Goal: Information Seeking & Learning: Learn about a topic

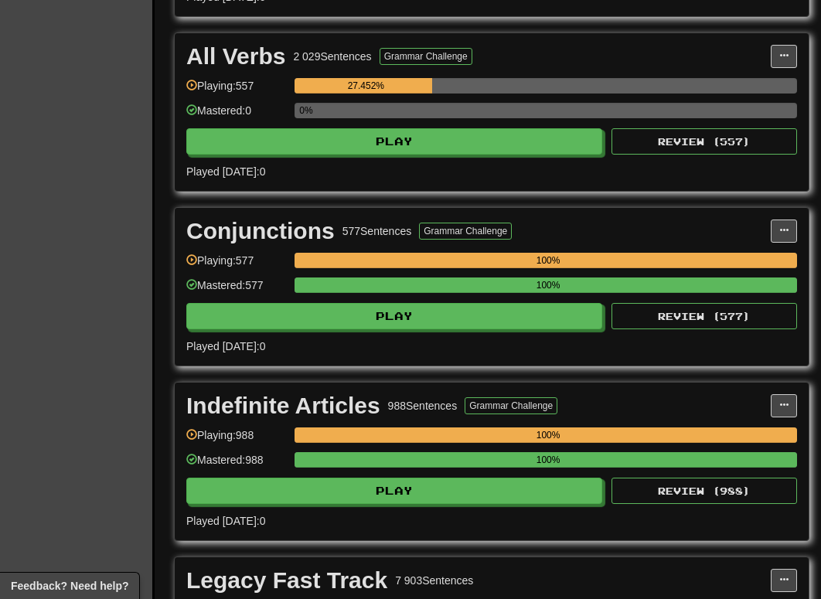
scroll to position [2529, 0]
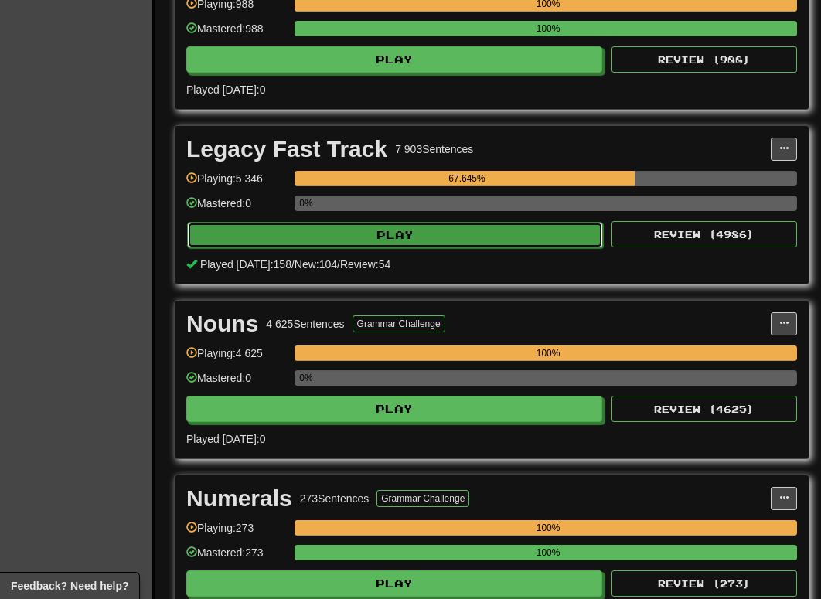
click at [372, 246] on button "Play" at bounding box center [395, 235] width 416 height 26
select select "********"
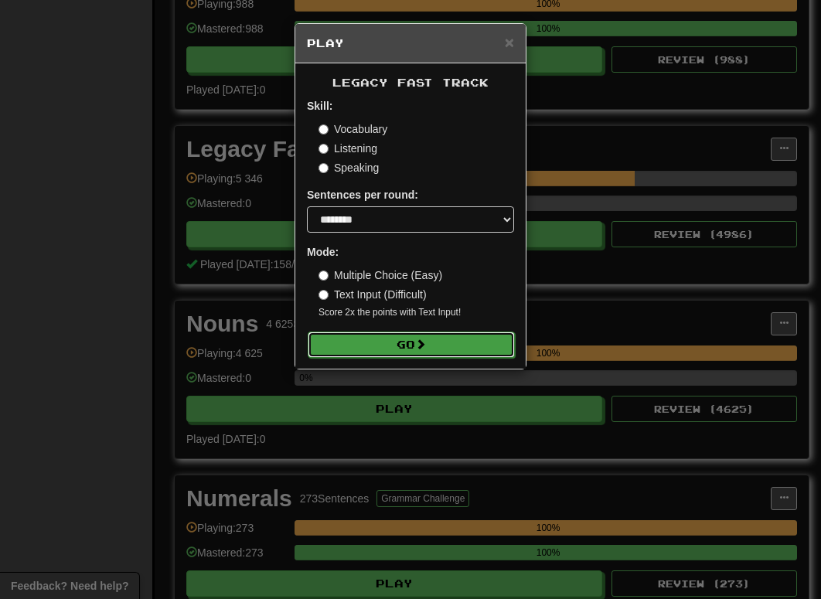
click at [457, 342] on button "Go" at bounding box center [411, 344] width 207 height 26
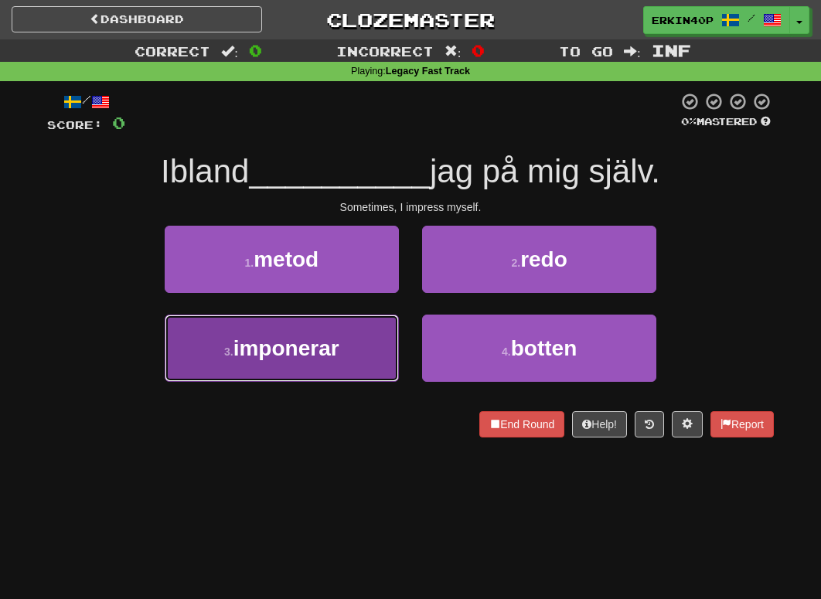
click at [360, 333] on button "3 . imponerar" at bounding box center [282, 347] width 234 height 67
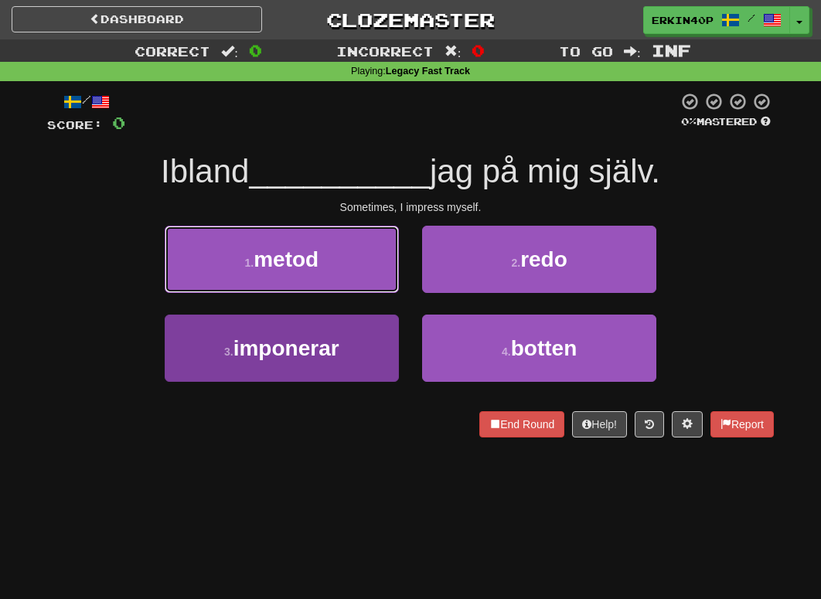
click at [360, 293] on button "1 . metod" at bounding box center [282, 259] width 234 height 67
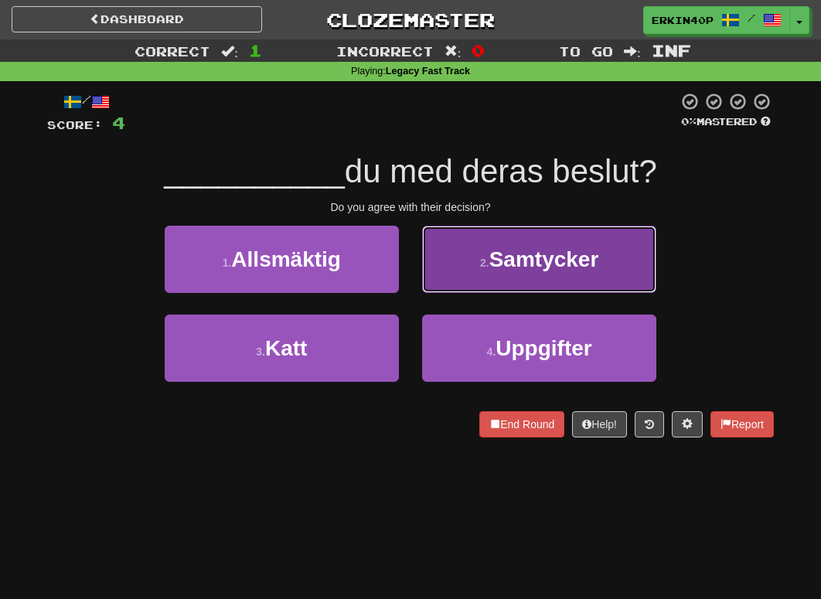
click at [518, 247] on span "Samtycker" at bounding box center [544, 259] width 110 height 24
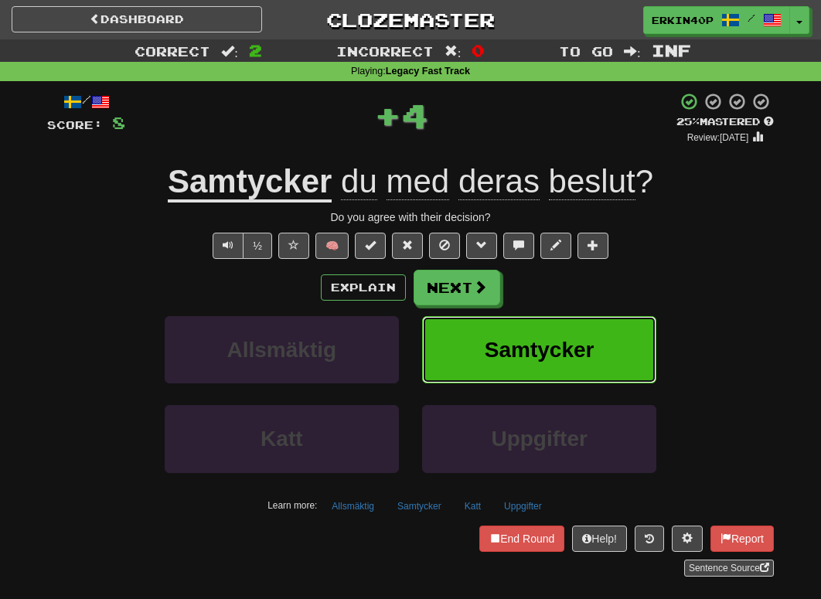
click at [552, 361] on span "Samtycker" at bounding box center [539, 350] width 110 height 24
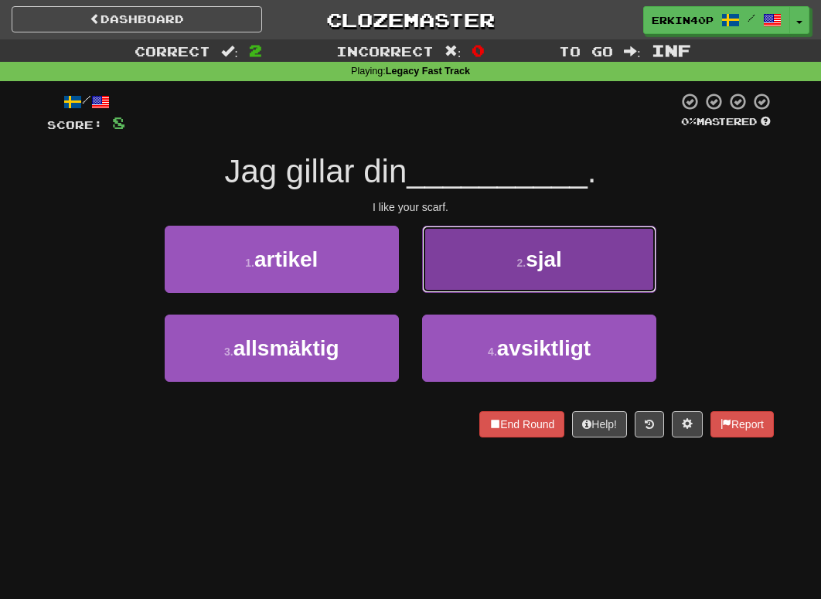
click at [525, 261] on small "2 ." at bounding box center [520, 263] width 9 height 12
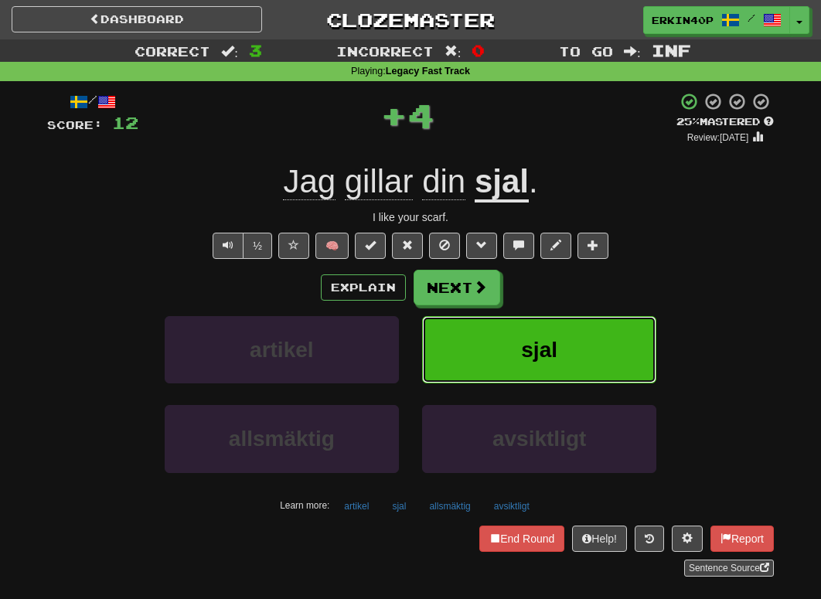
click at [550, 369] on button "sjal" at bounding box center [539, 349] width 234 height 67
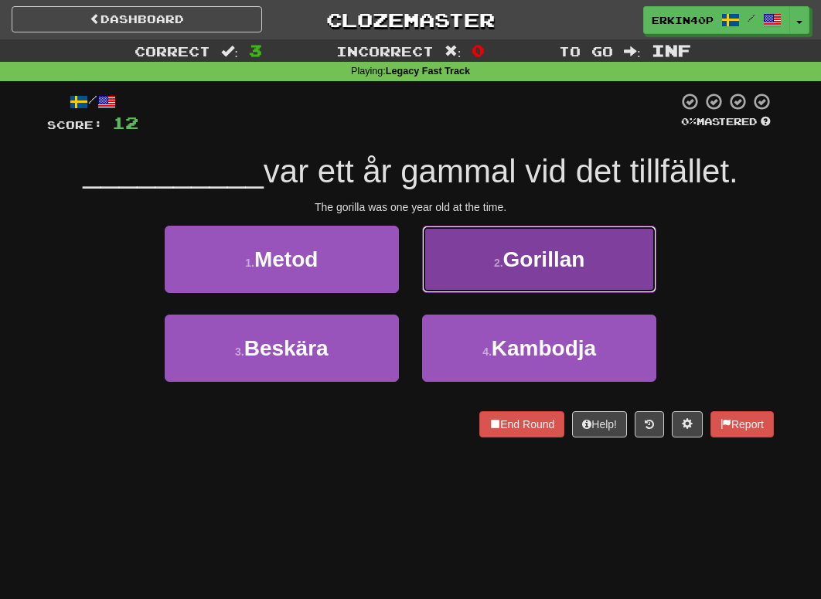
click at [585, 260] on button "2 . Gorillan" at bounding box center [539, 259] width 234 height 67
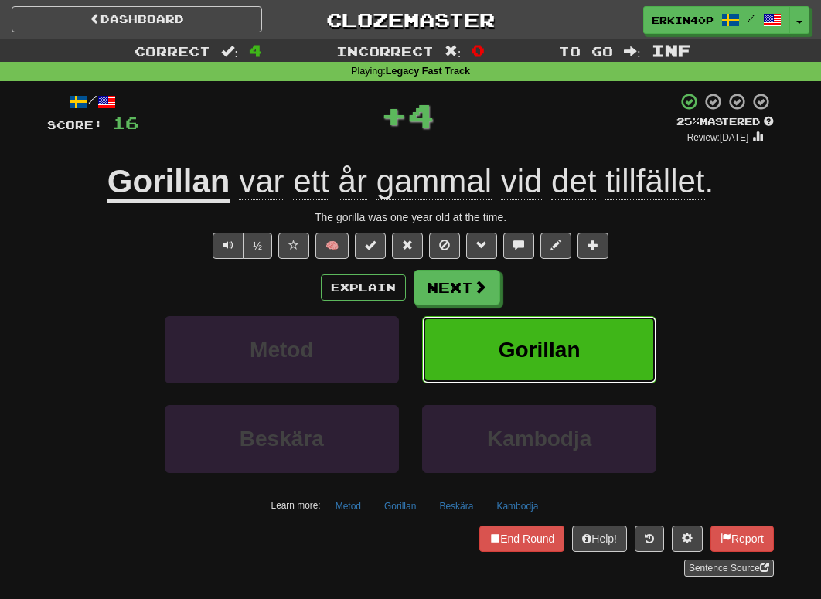
click at [586, 364] on button "Gorillan" at bounding box center [539, 349] width 234 height 67
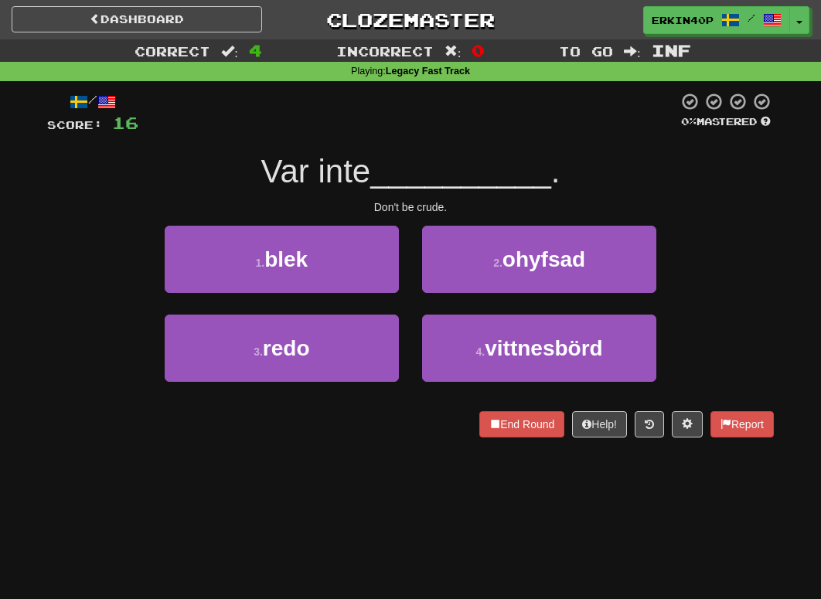
click at [441, 209] on div "Don't be crude." at bounding box center [410, 206] width 726 height 15
click at [425, 212] on div at bounding box center [425, 212] width 0 height 0
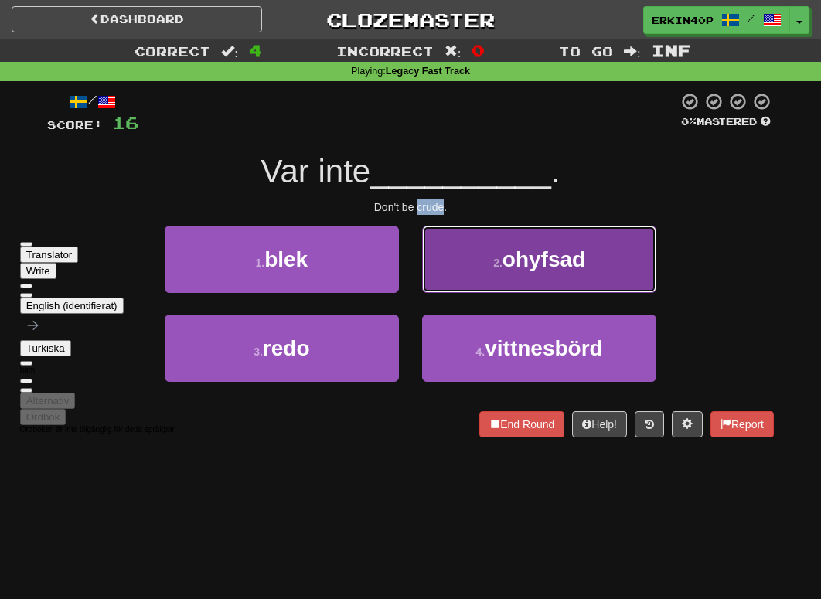
click at [553, 235] on button "2 . ohyfsad" at bounding box center [539, 259] width 234 height 67
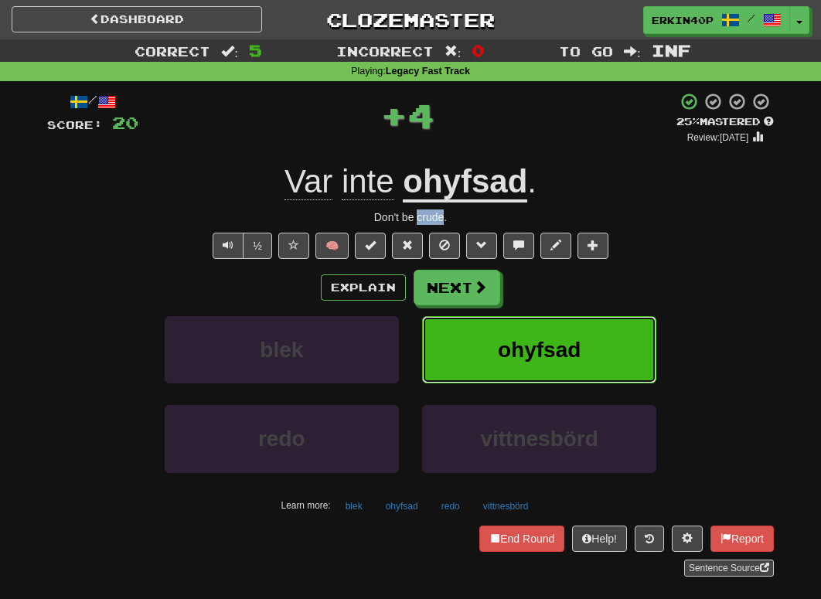
click at [560, 362] on button "ohyfsad" at bounding box center [539, 349] width 234 height 67
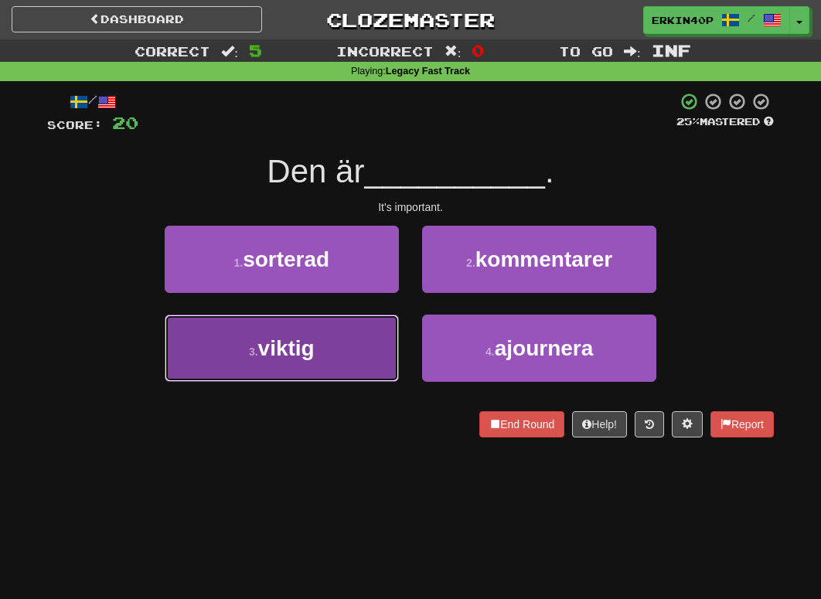
click at [383, 346] on button "3 . viktig" at bounding box center [282, 347] width 234 height 67
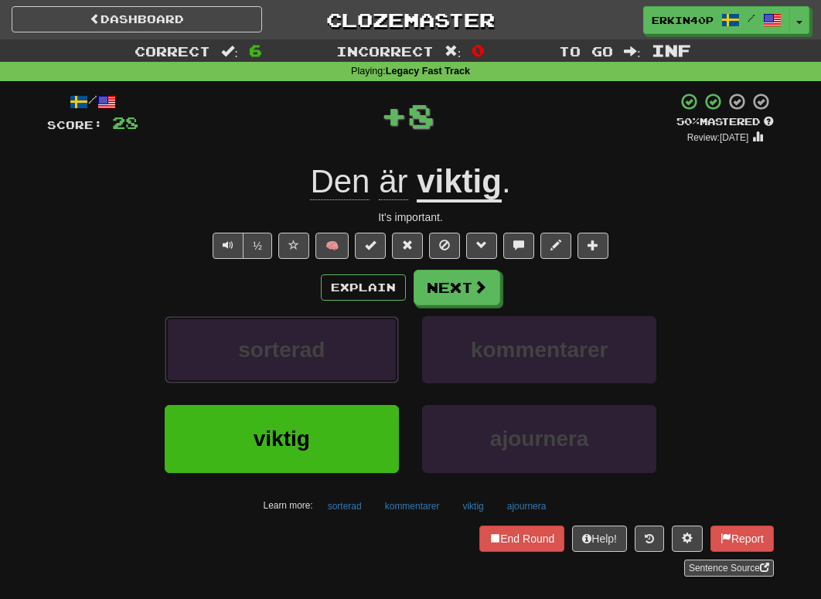
click at [383, 346] on button "sorterad" at bounding box center [282, 349] width 234 height 67
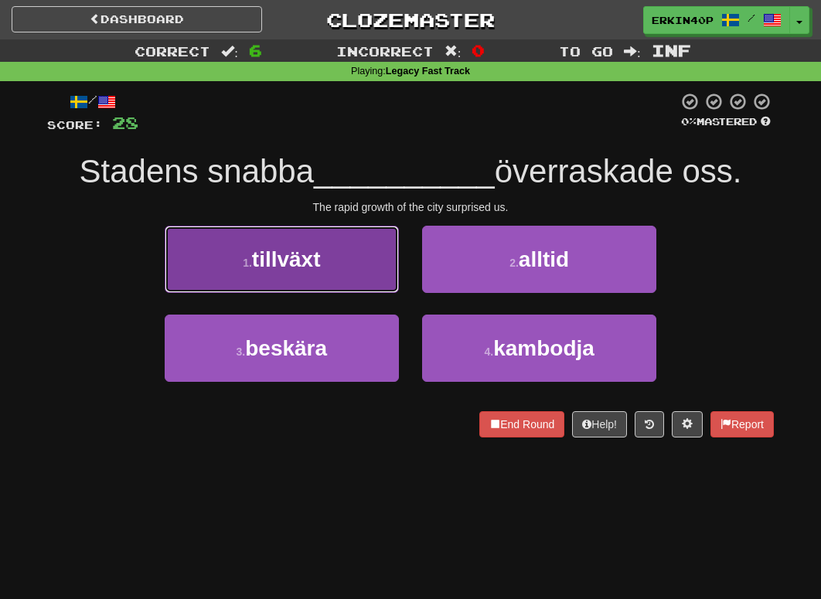
click at [301, 252] on span "tillväxt" at bounding box center [286, 259] width 69 height 24
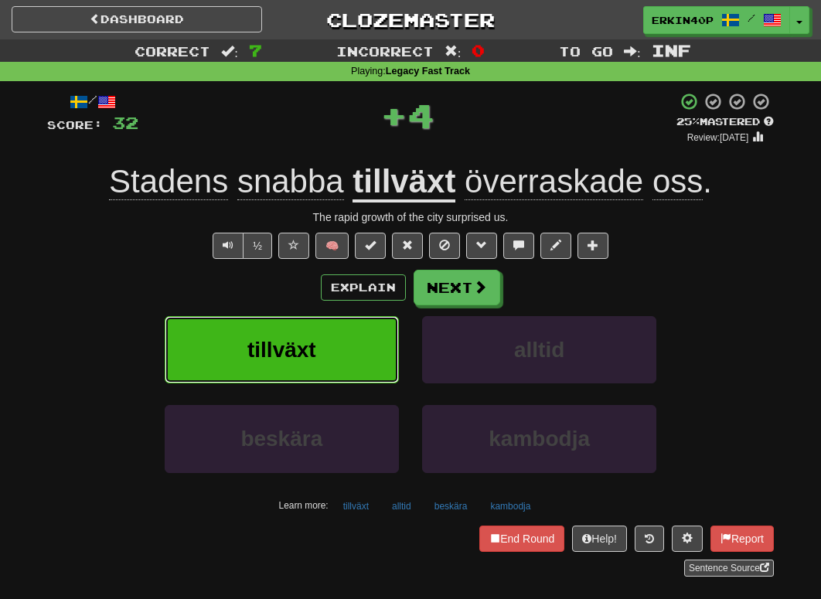
click at [326, 338] on button "tillväxt" at bounding box center [282, 349] width 234 height 67
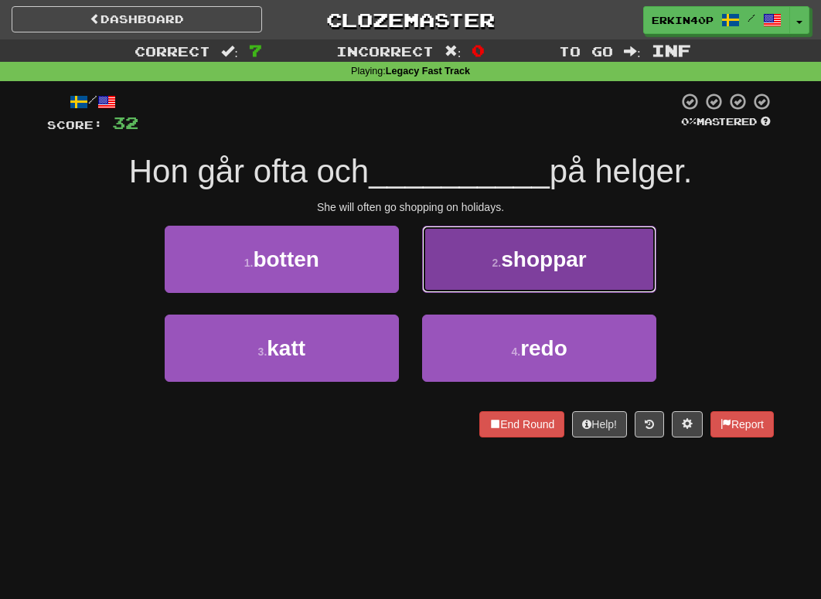
click at [529, 281] on button "2 . shoppar" at bounding box center [539, 259] width 234 height 67
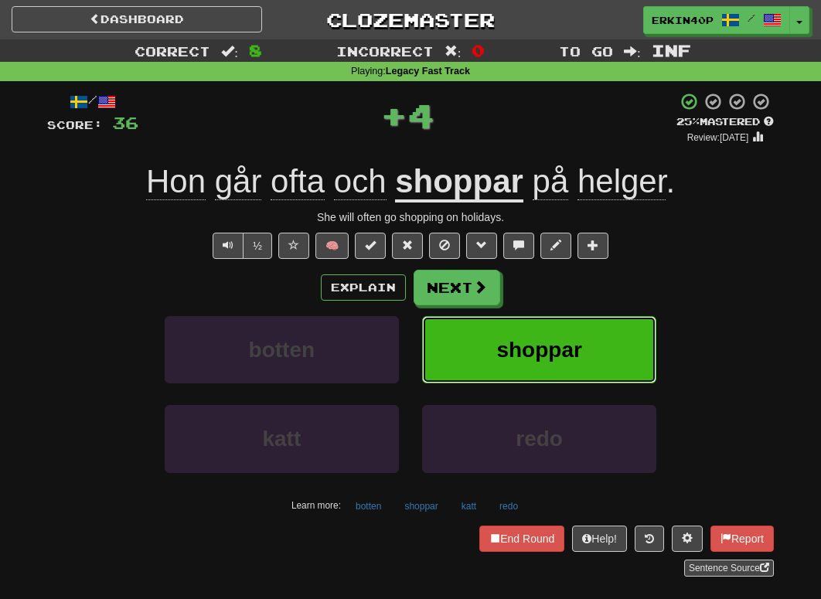
click at [540, 349] on span "shoppar" at bounding box center [538, 350] width 85 height 24
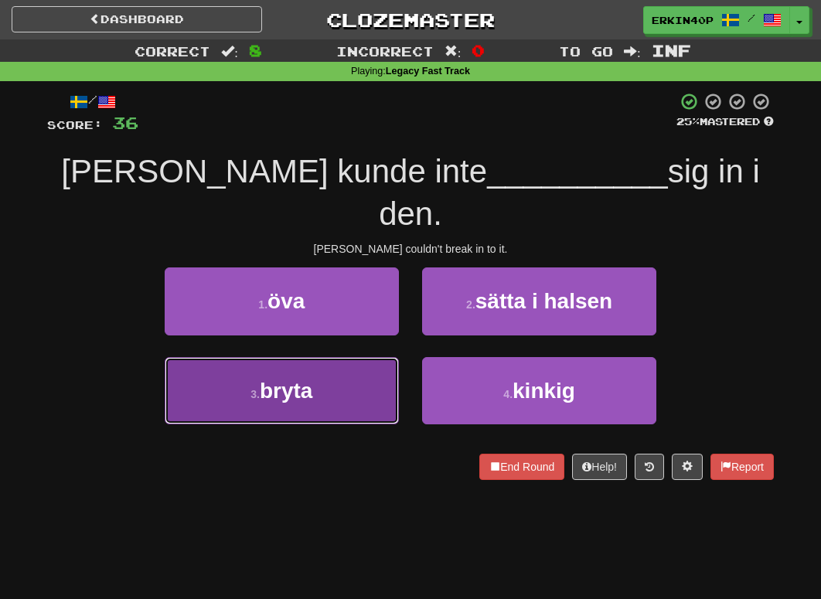
click at [361, 357] on button "3 . bryta" at bounding box center [282, 390] width 234 height 67
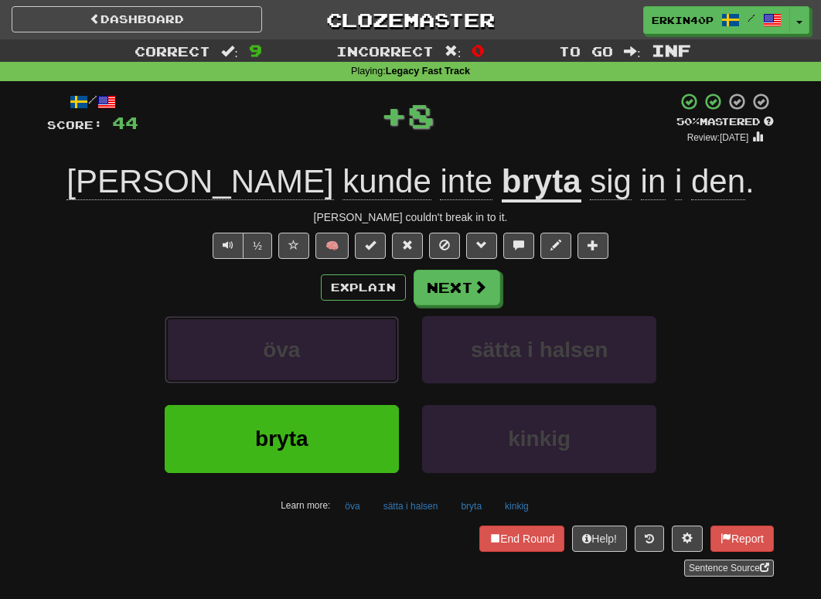
click at [361, 337] on button "öva" at bounding box center [282, 349] width 234 height 67
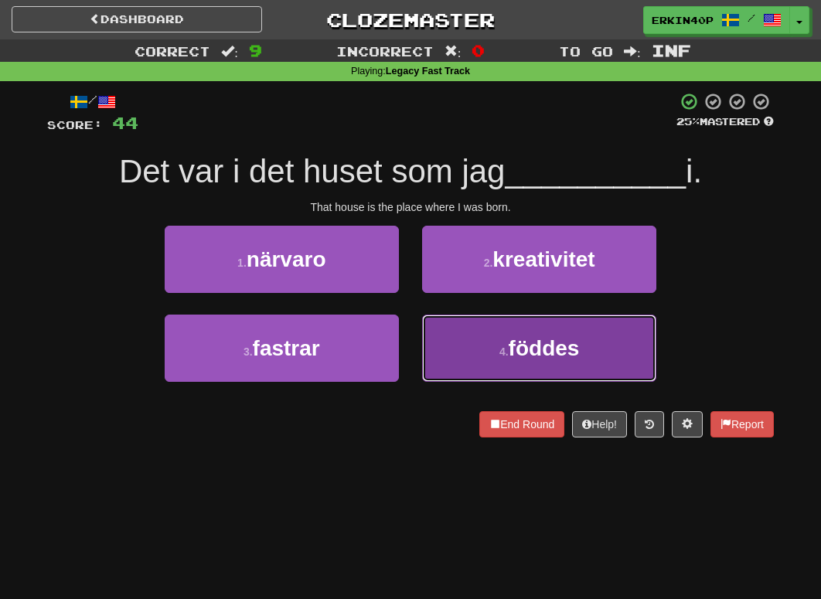
click at [502, 365] on button "4 . föddes" at bounding box center [539, 347] width 234 height 67
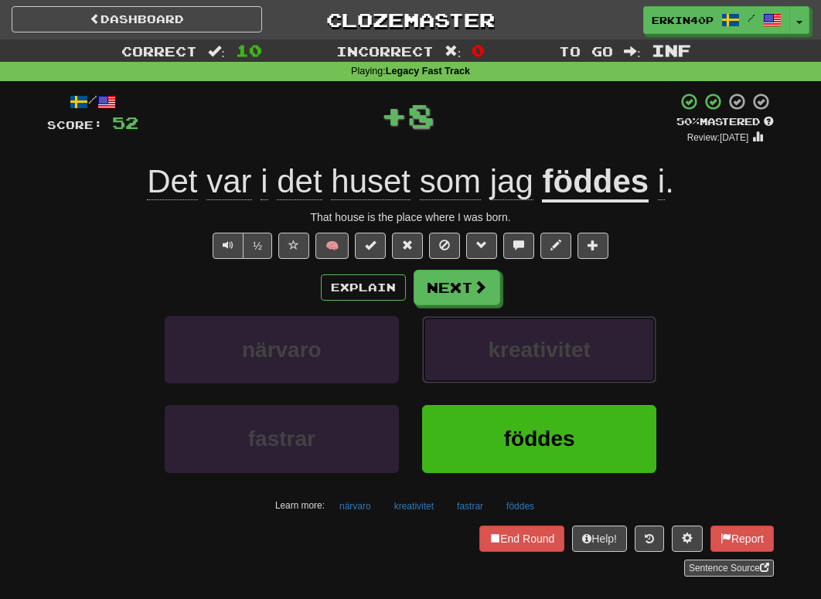
click at [502, 365] on button "kreativitet" at bounding box center [539, 349] width 234 height 67
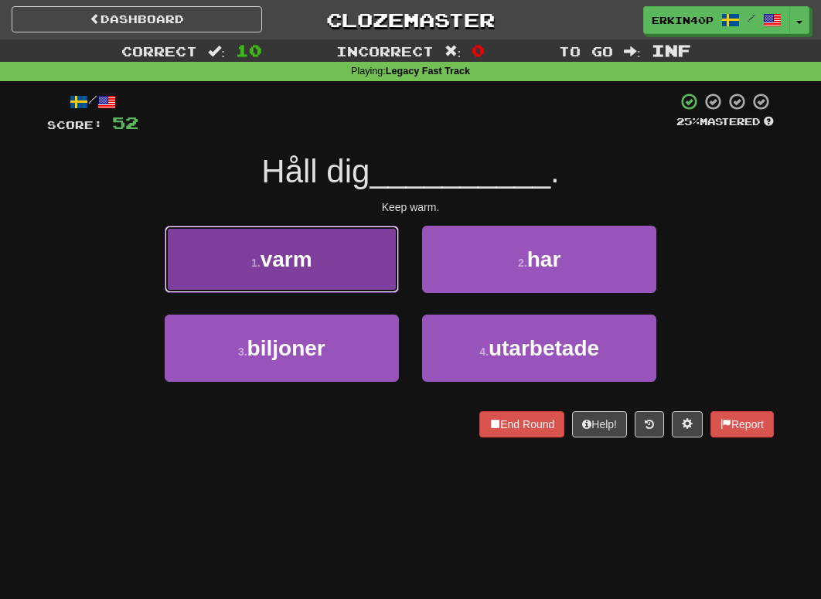
click at [372, 271] on button "1 . varm" at bounding box center [282, 259] width 234 height 67
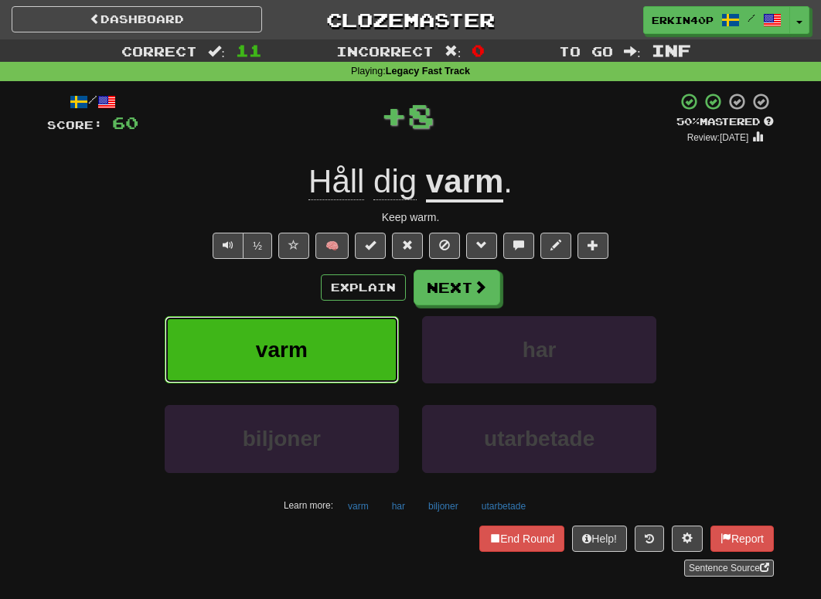
click at [392, 327] on button "varm" at bounding box center [282, 349] width 234 height 67
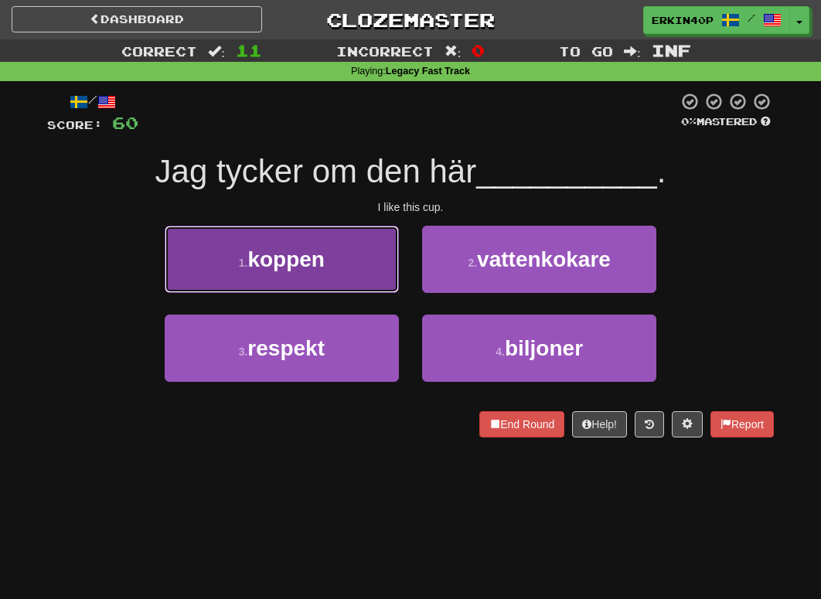
click at [340, 263] on button "1 . koppen" at bounding box center [282, 259] width 234 height 67
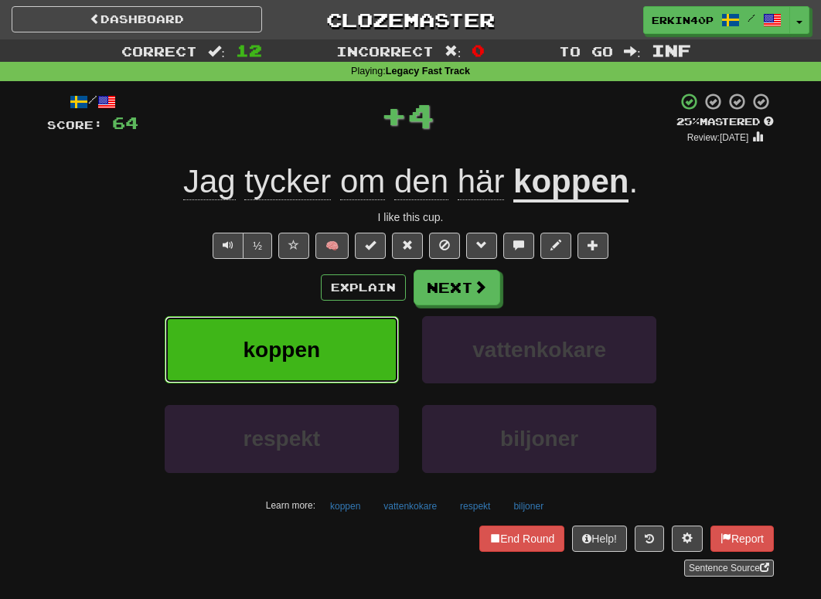
click at [365, 335] on button "koppen" at bounding box center [282, 349] width 234 height 67
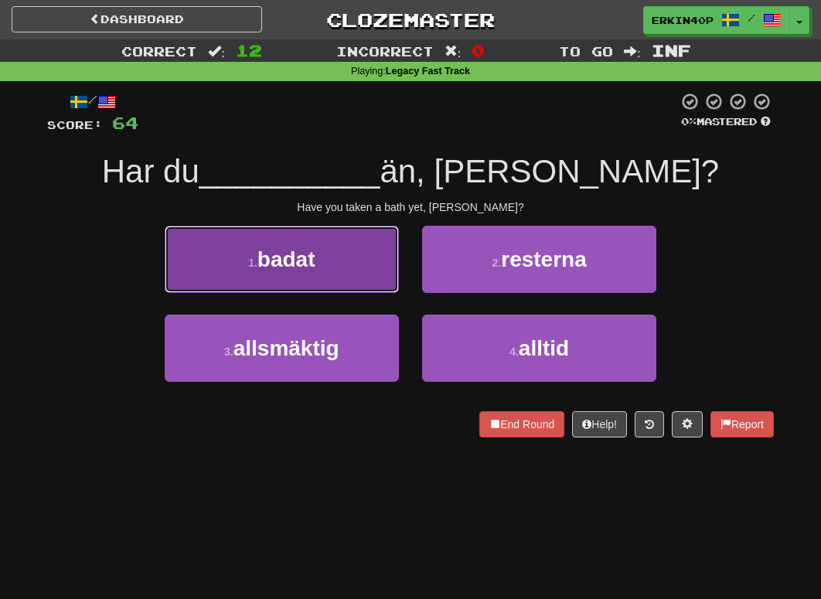
click at [358, 284] on button "1 . badat" at bounding box center [282, 259] width 234 height 67
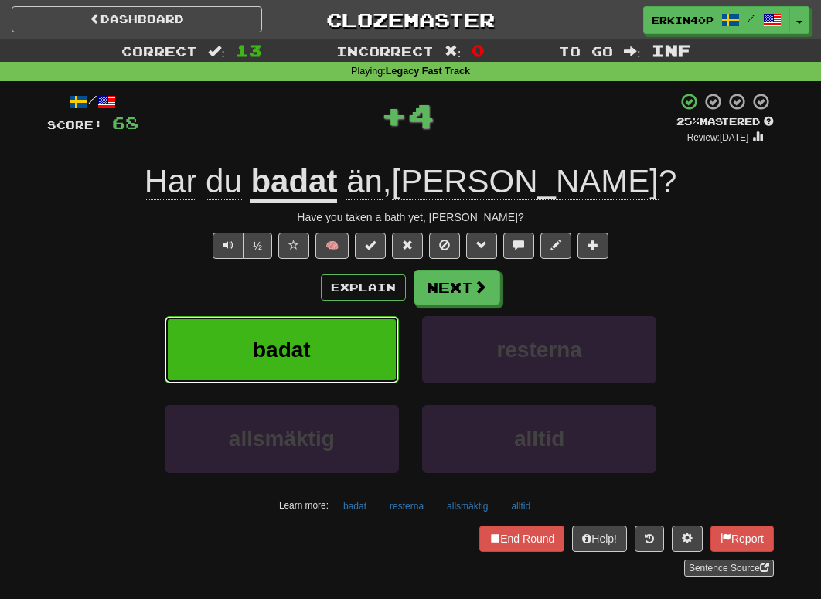
click at [358, 362] on button "badat" at bounding box center [282, 349] width 234 height 67
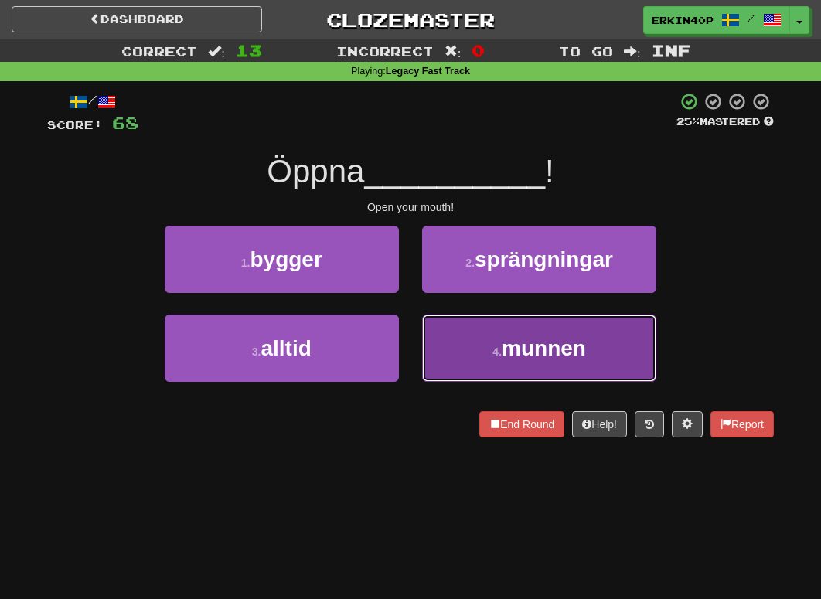
click at [506, 371] on button "4 . munnen" at bounding box center [539, 347] width 234 height 67
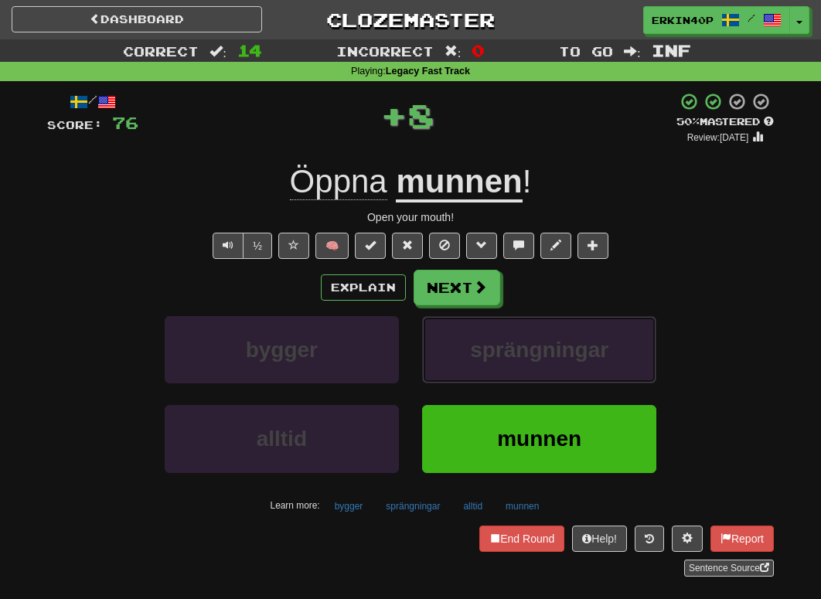
click at [506, 371] on button "sprängningar" at bounding box center [539, 349] width 234 height 67
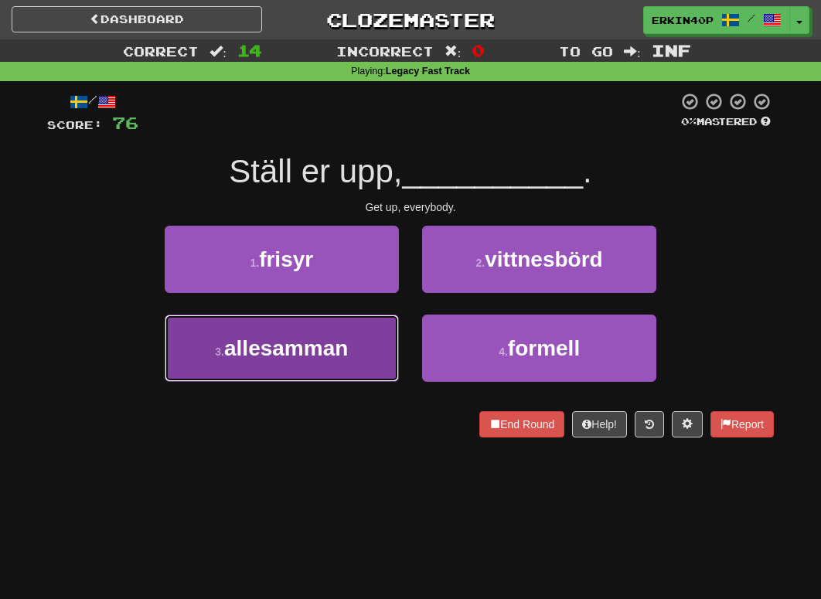
click at [314, 353] on span "allesamman" at bounding box center [286, 348] width 124 height 24
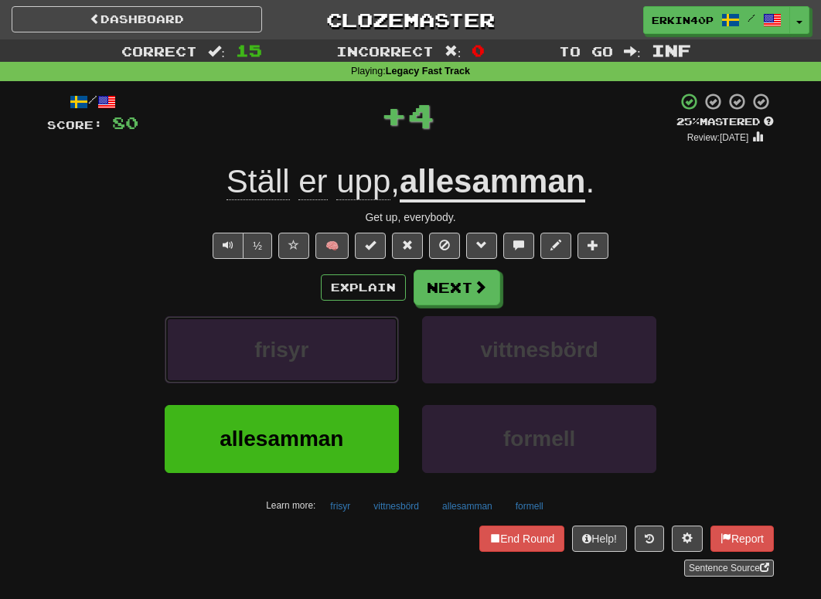
click at [314, 353] on button "frisyr" at bounding box center [282, 349] width 234 height 67
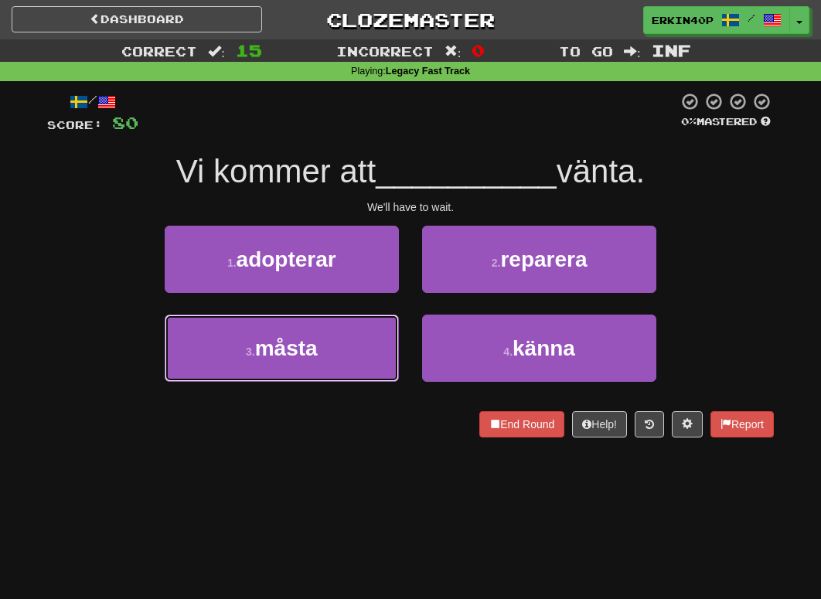
click at [314, 353] on span "måsta" at bounding box center [286, 348] width 63 height 24
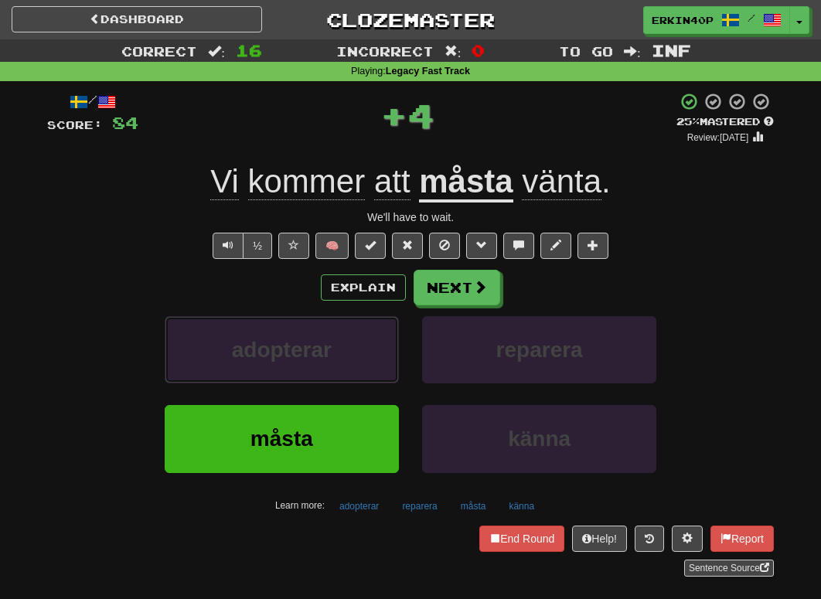
click at [314, 353] on span "adopterar" at bounding box center [282, 350] width 100 height 24
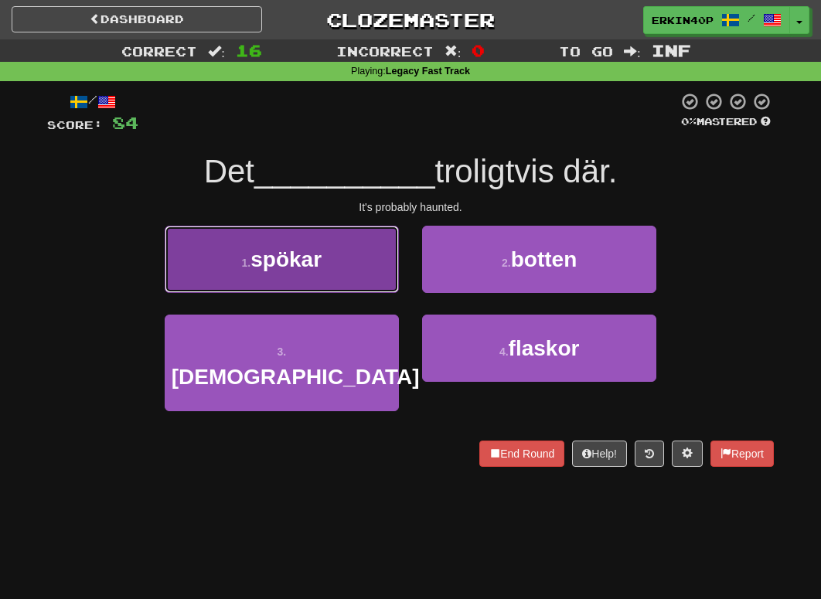
click at [359, 270] on button "1 . spökar" at bounding box center [282, 259] width 234 height 67
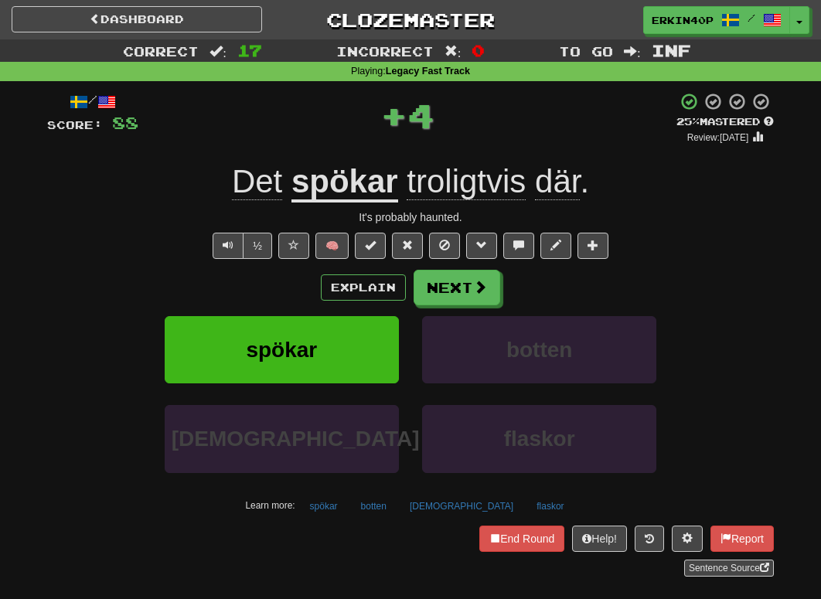
click at [351, 185] on u "spökar" at bounding box center [344, 182] width 107 height 39
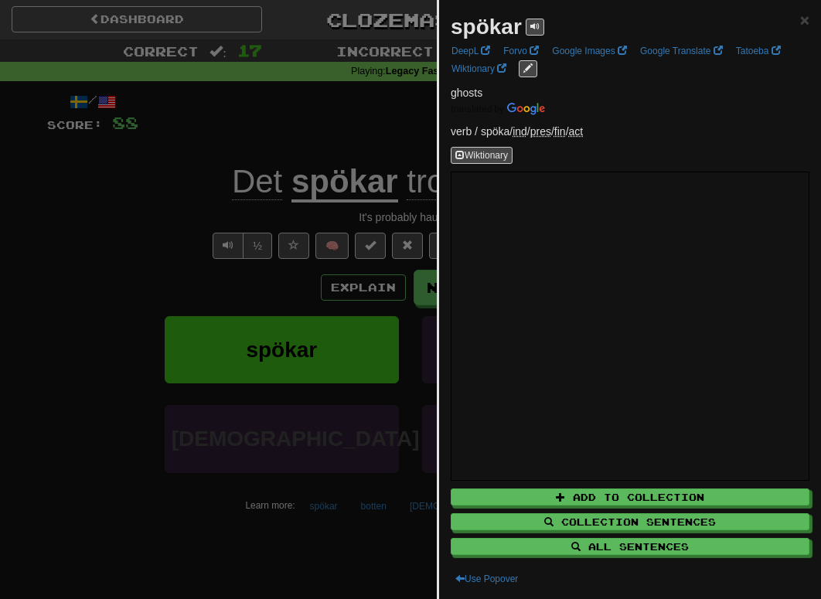
click at [178, 97] on div at bounding box center [410, 299] width 821 height 599
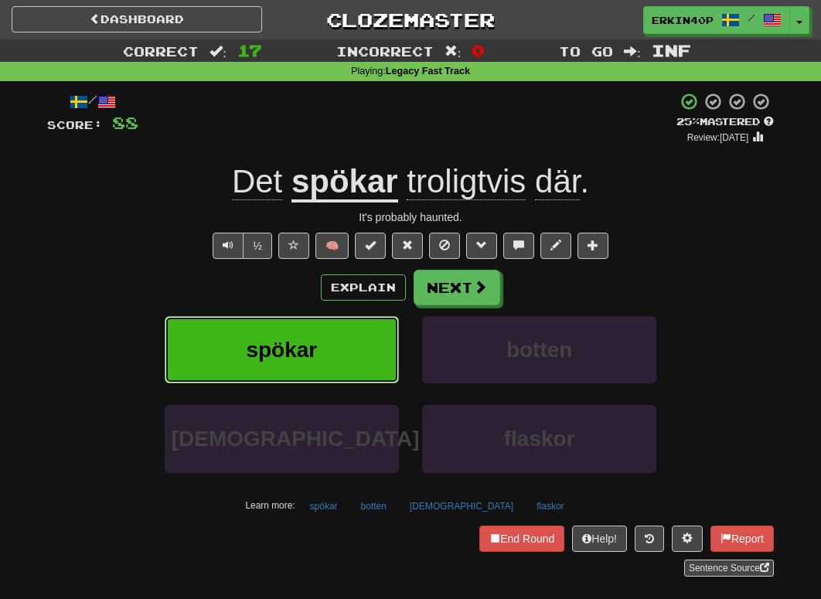
click at [316, 339] on span "spökar" at bounding box center [281, 350] width 71 height 24
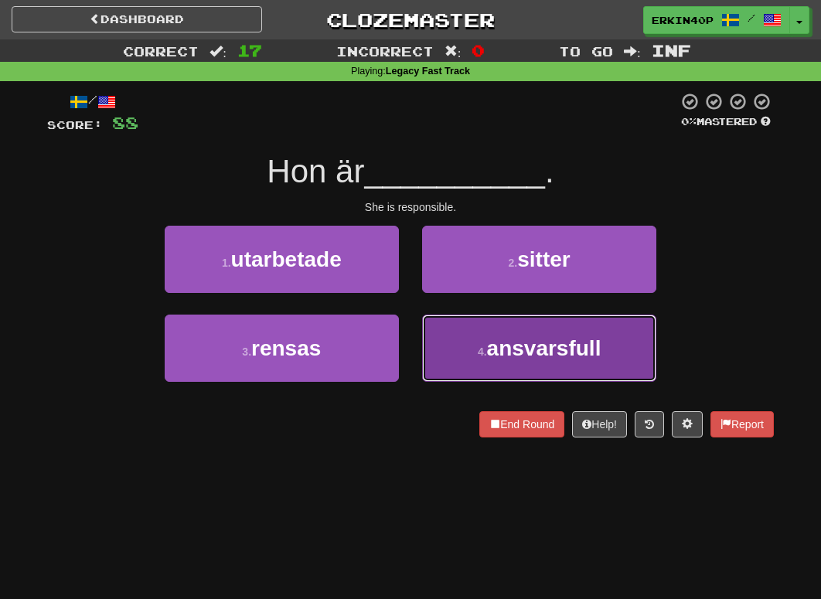
click at [487, 322] on button "4 . ansvarsfull" at bounding box center [539, 347] width 234 height 67
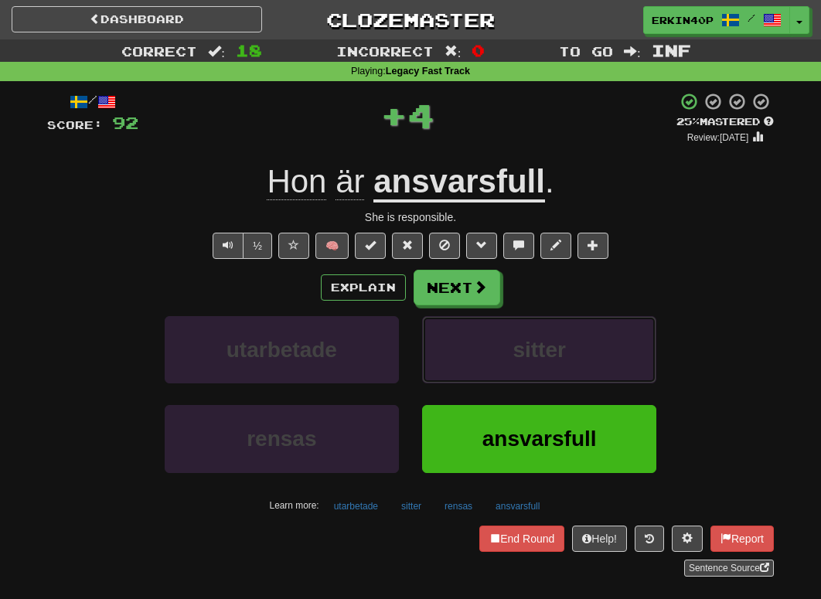
click at [487, 322] on button "sitter" at bounding box center [539, 349] width 234 height 67
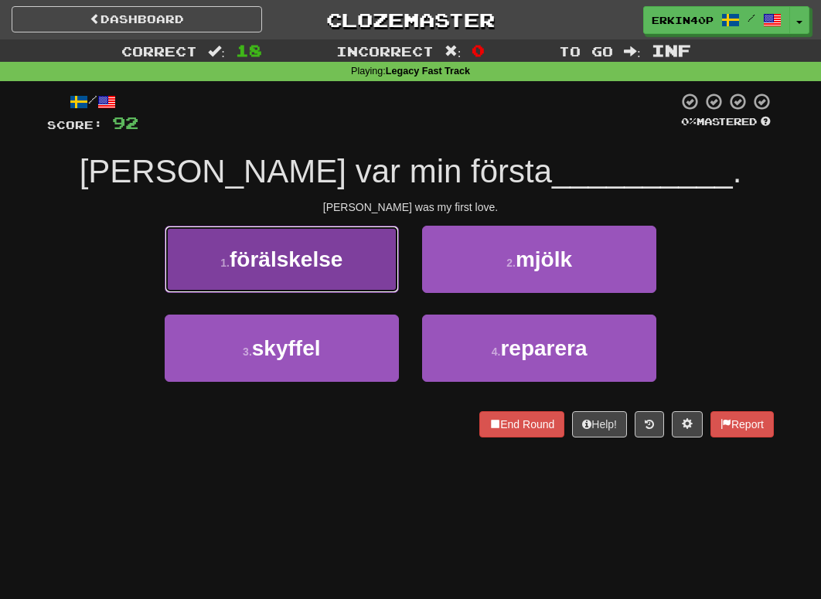
click at [362, 265] on button "1 . förälskelse" at bounding box center [282, 259] width 234 height 67
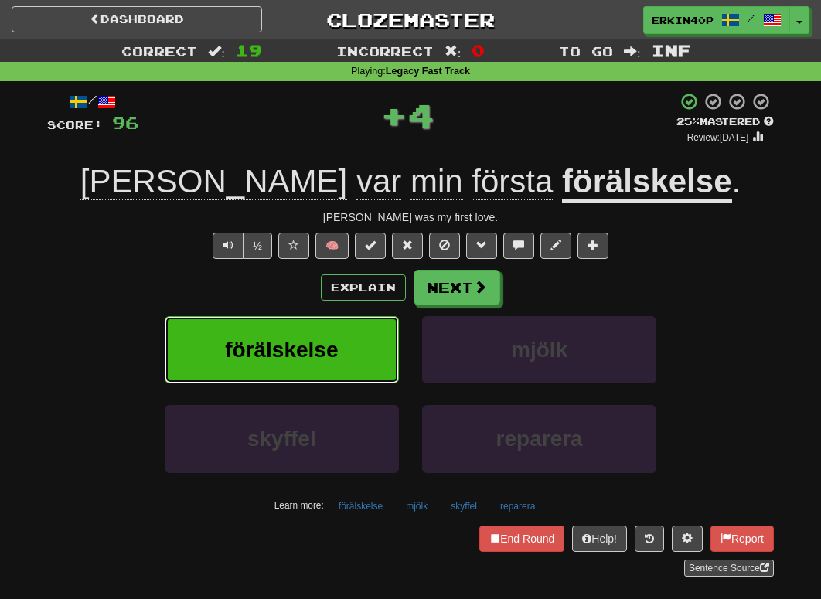
click at [373, 364] on button "förälskelse" at bounding box center [282, 349] width 234 height 67
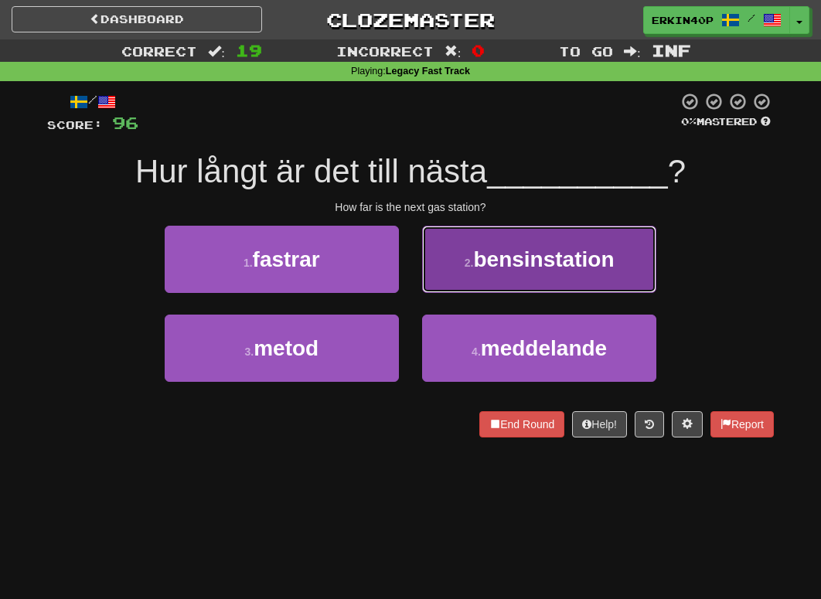
click at [444, 288] on button "2 . bensinstation" at bounding box center [539, 259] width 234 height 67
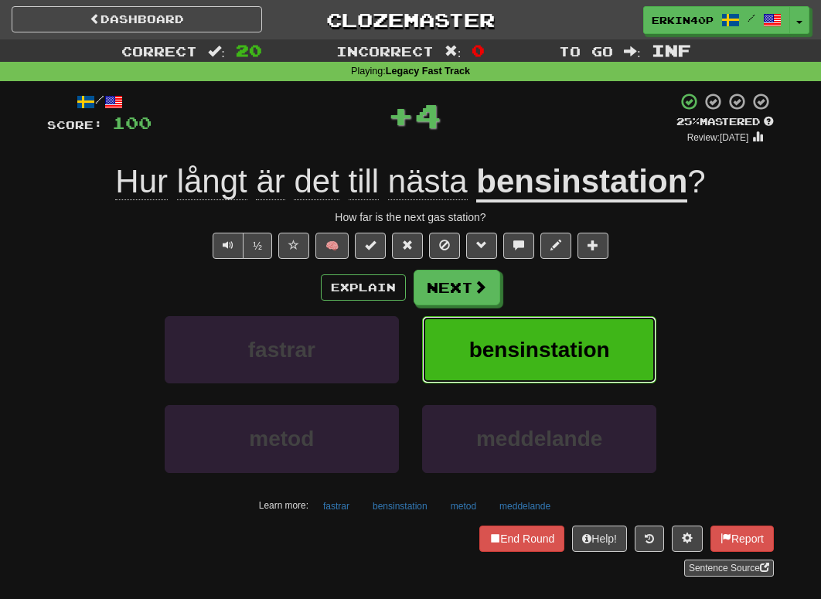
click at [461, 331] on button "bensinstation" at bounding box center [539, 349] width 234 height 67
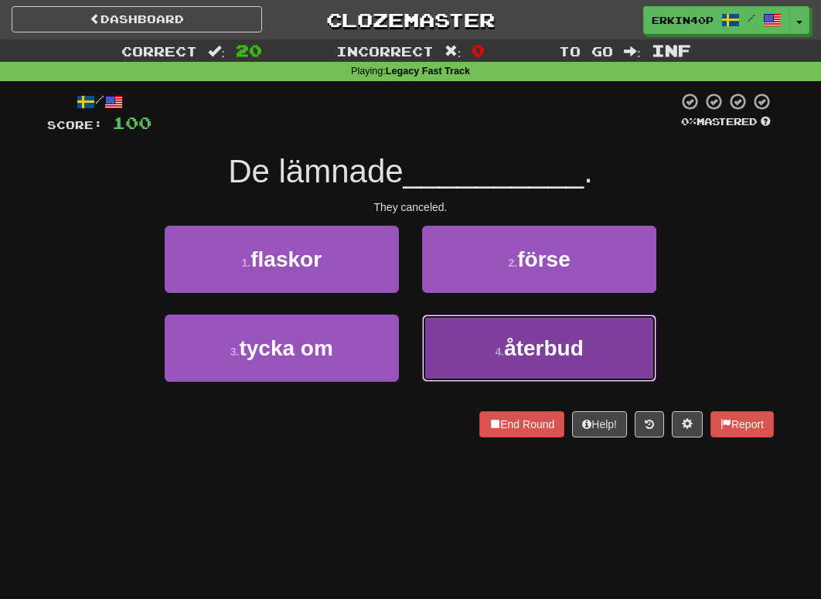
click at [483, 355] on button "4 . återbud" at bounding box center [539, 347] width 234 height 67
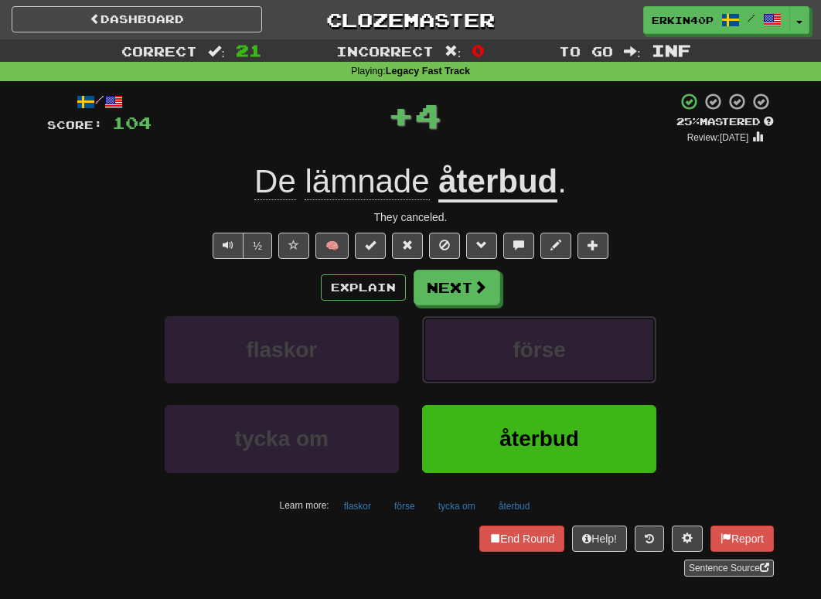
click at [483, 355] on button "förse" at bounding box center [539, 349] width 234 height 67
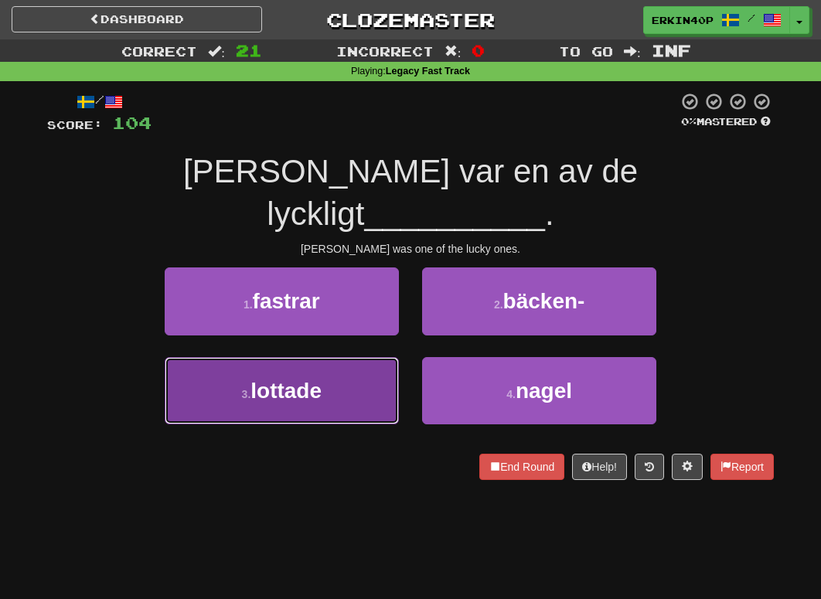
click at [369, 357] on button "3 . lottade" at bounding box center [282, 390] width 234 height 67
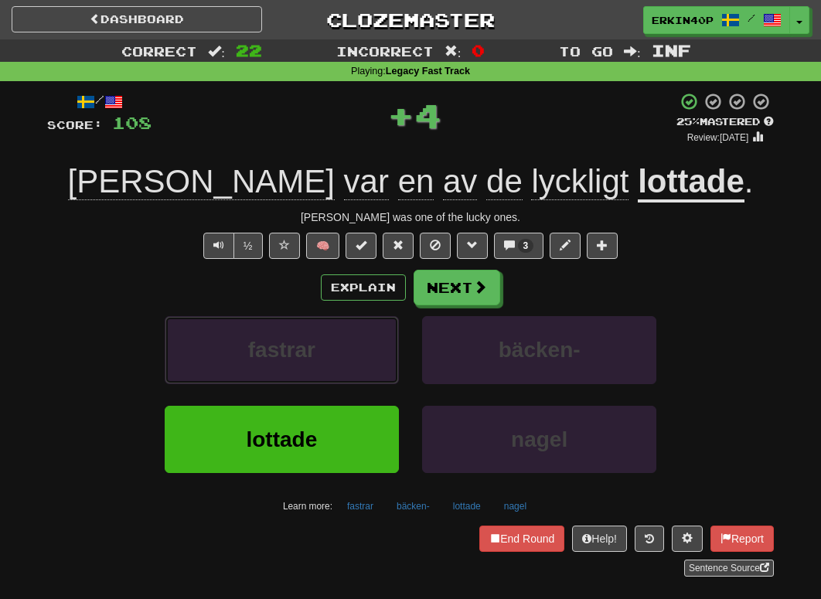
click at [369, 343] on button "fastrar" at bounding box center [282, 349] width 234 height 67
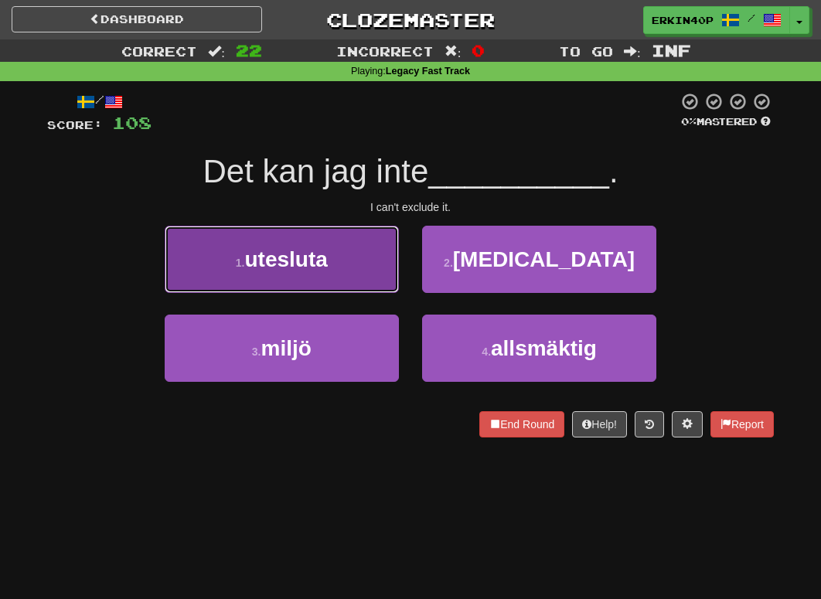
click at [342, 246] on button "1 . utesluta" at bounding box center [282, 259] width 234 height 67
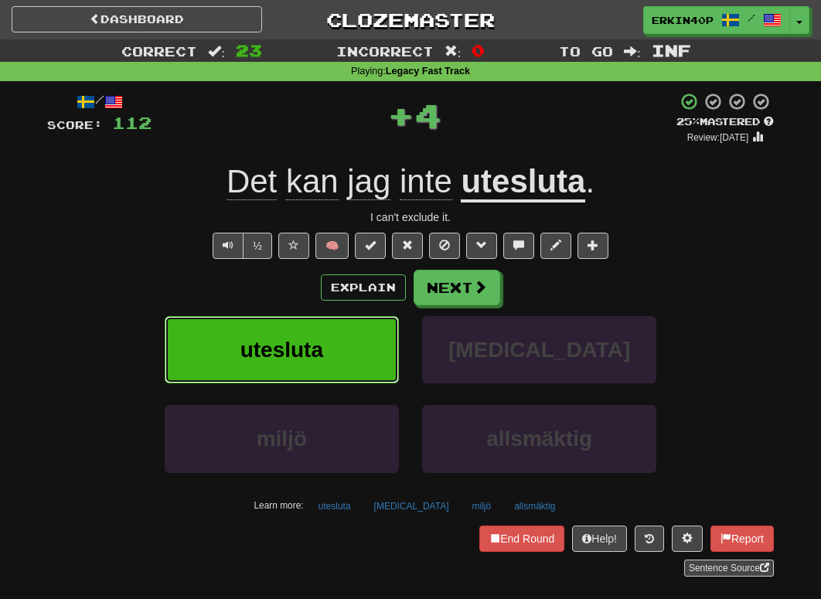
click at [362, 359] on button "utesluta" at bounding box center [282, 349] width 234 height 67
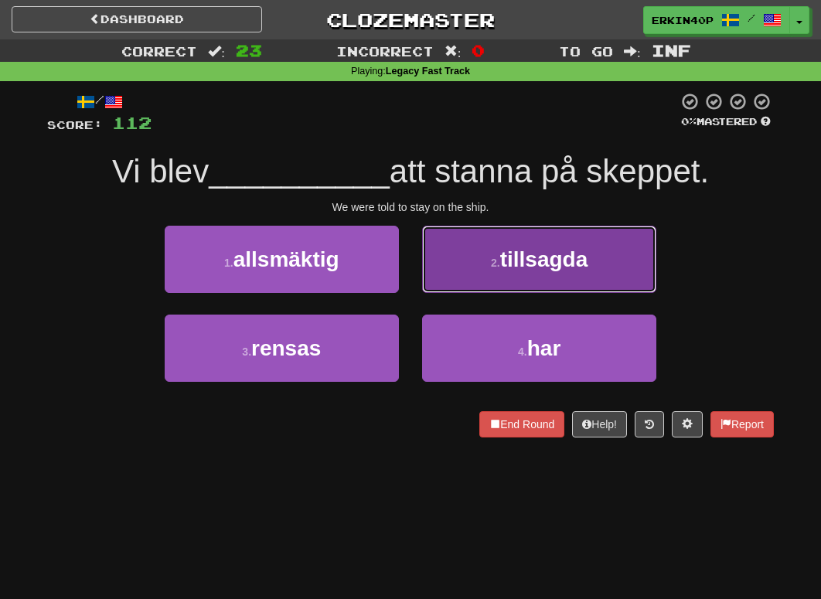
click at [500, 264] on small "2 ." at bounding box center [495, 263] width 9 height 12
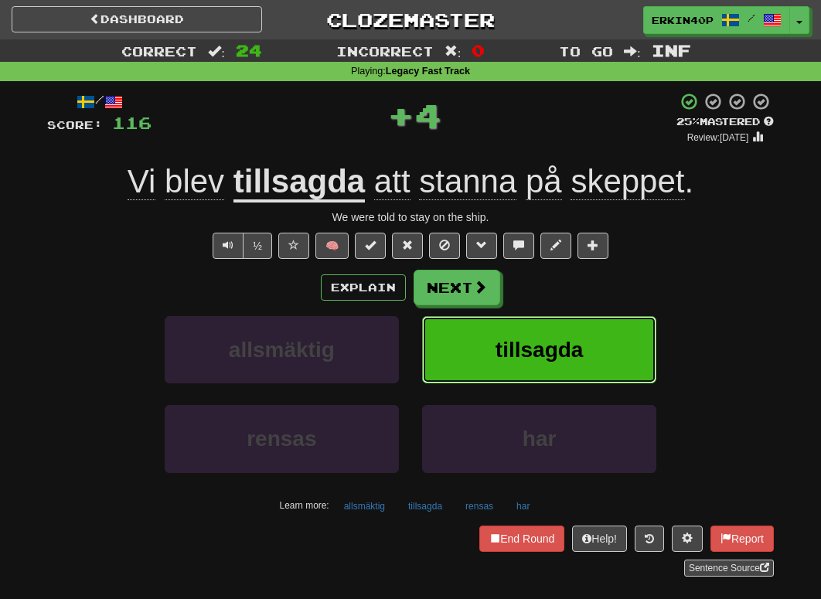
click at [530, 334] on button "tillsagda" at bounding box center [539, 349] width 234 height 67
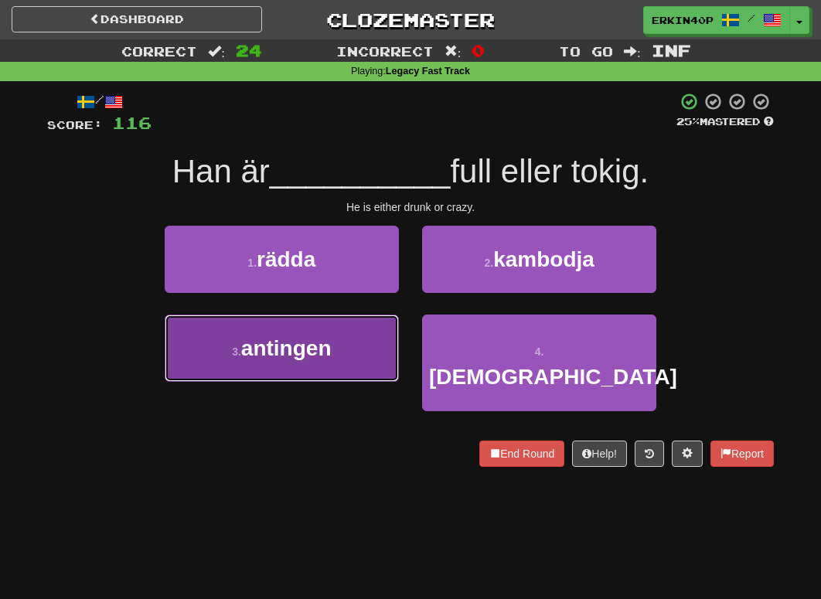
click at [384, 349] on button "3 . antingen" at bounding box center [282, 347] width 234 height 67
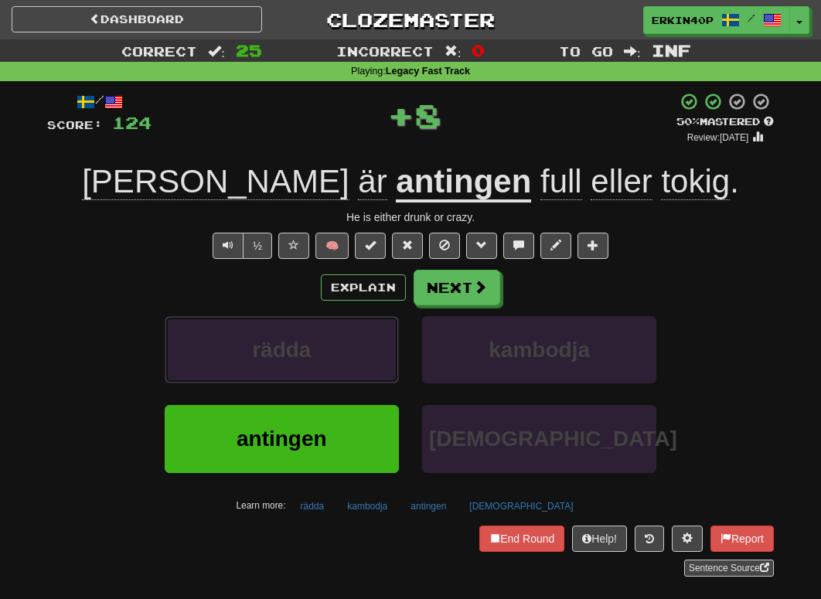
click at [384, 349] on button "rädda" at bounding box center [282, 349] width 234 height 67
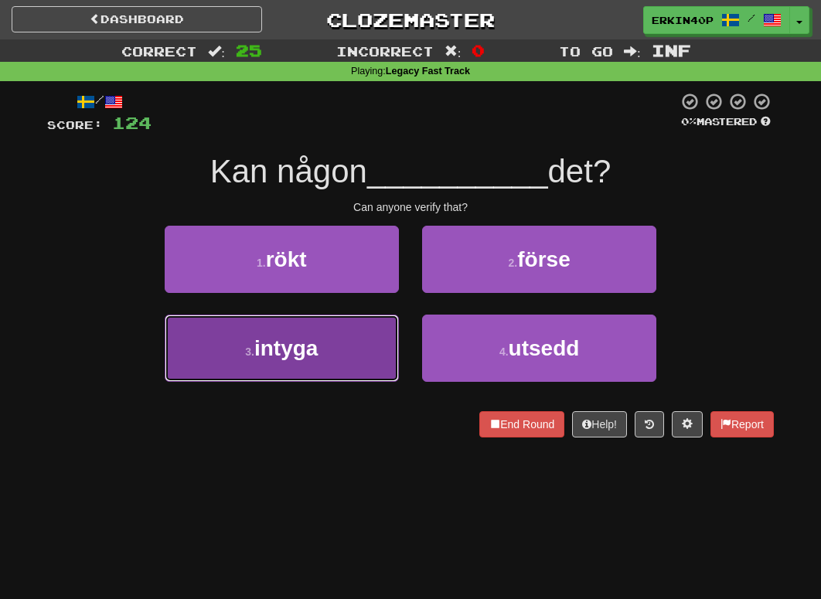
click at [347, 356] on button "3 . intyga" at bounding box center [282, 347] width 234 height 67
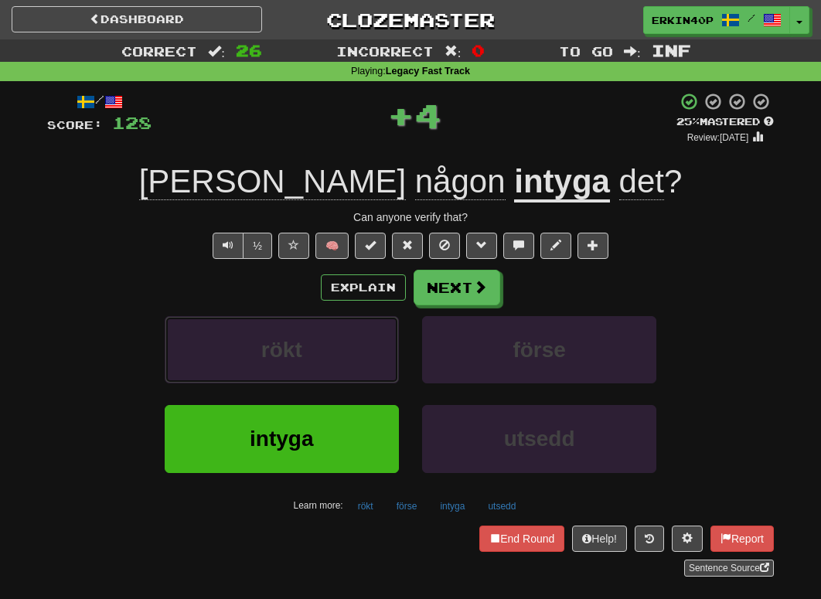
click at [347, 356] on button "rökt" at bounding box center [282, 349] width 234 height 67
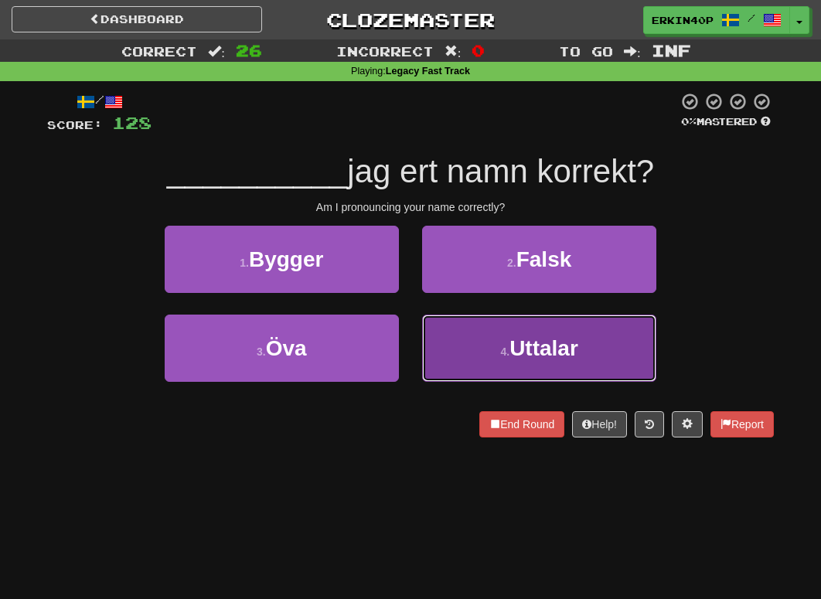
click at [549, 346] on span "Uttalar" at bounding box center [543, 348] width 69 height 24
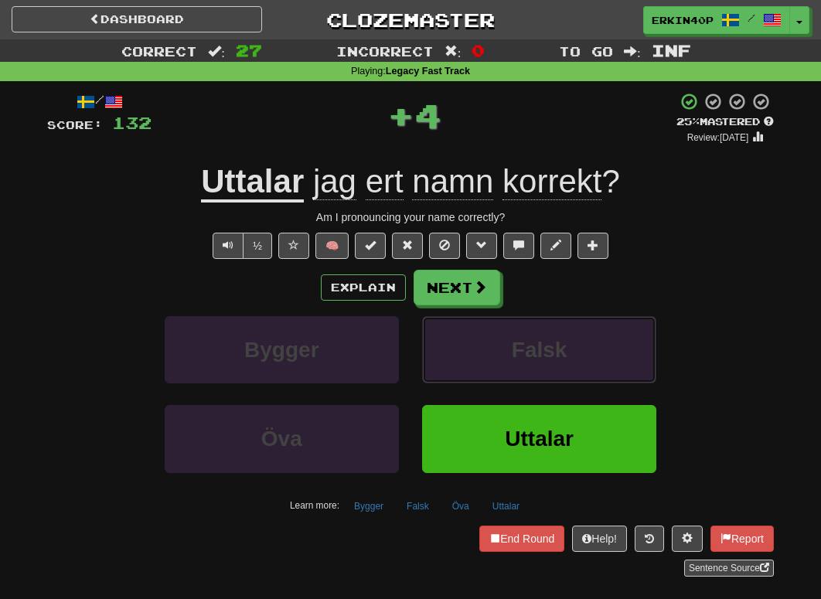
click at [549, 346] on span "Falsk" at bounding box center [540, 350] width 56 height 24
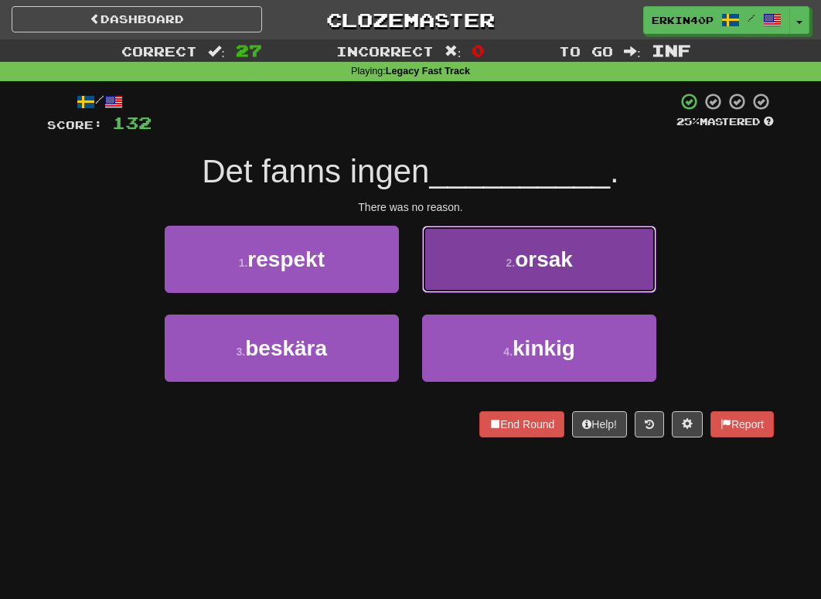
click at [544, 263] on span "orsak" at bounding box center [544, 259] width 58 height 24
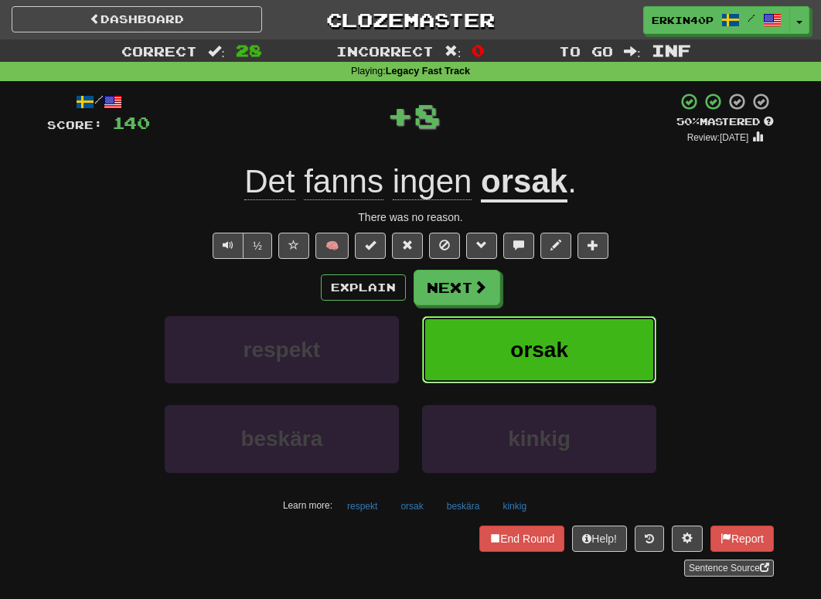
click at [556, 343] on span "orsak" at bounding box center [539, 350] width 58 height 24
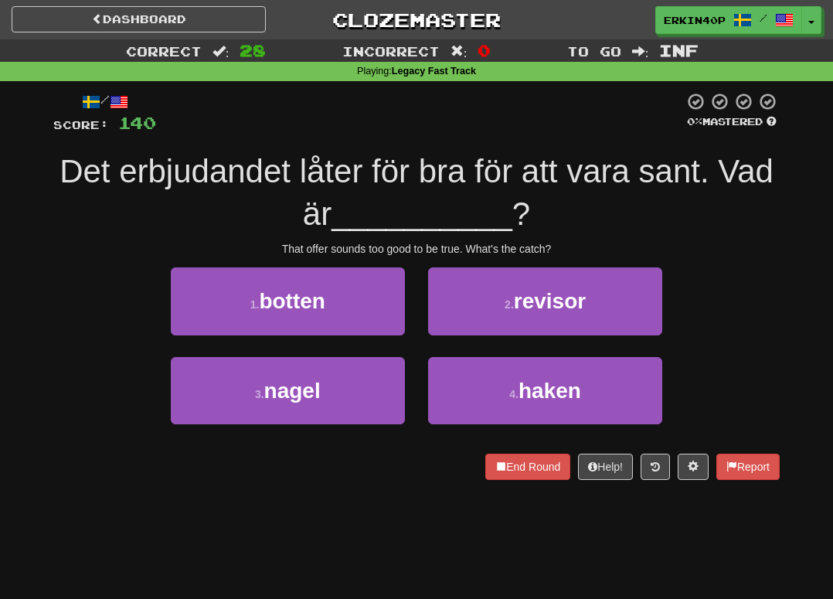
click at [730, 276] on div "1 . botten 2 . revisor" at bounding box center [416, 311] width 773 height 89
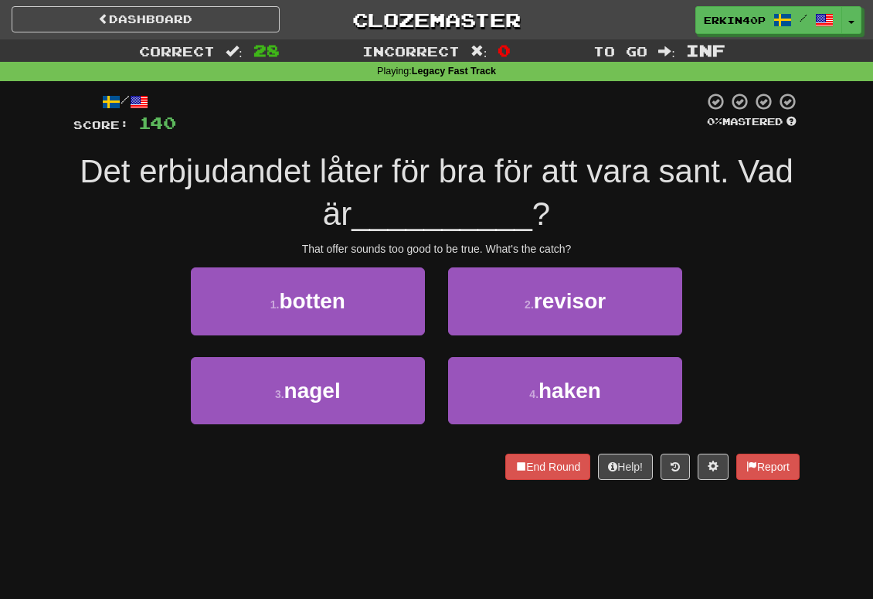
click at [782, 260] on div "/ Score: 140 0 % Mastered Det erbjudandet låter för bra för att vara sant. Vad …" at bounding box center [436, 285] width 726 height 387
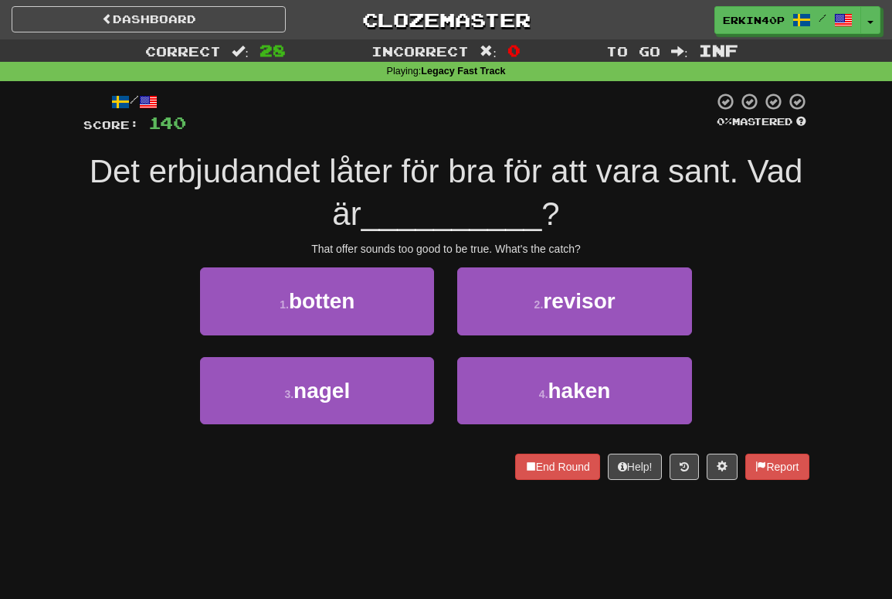
click at [803, 212] on div "Det erbjudandet låter för bra för att vara sant. Vad är __________ ?" at bounding box center [446, 193] width 726 height 84
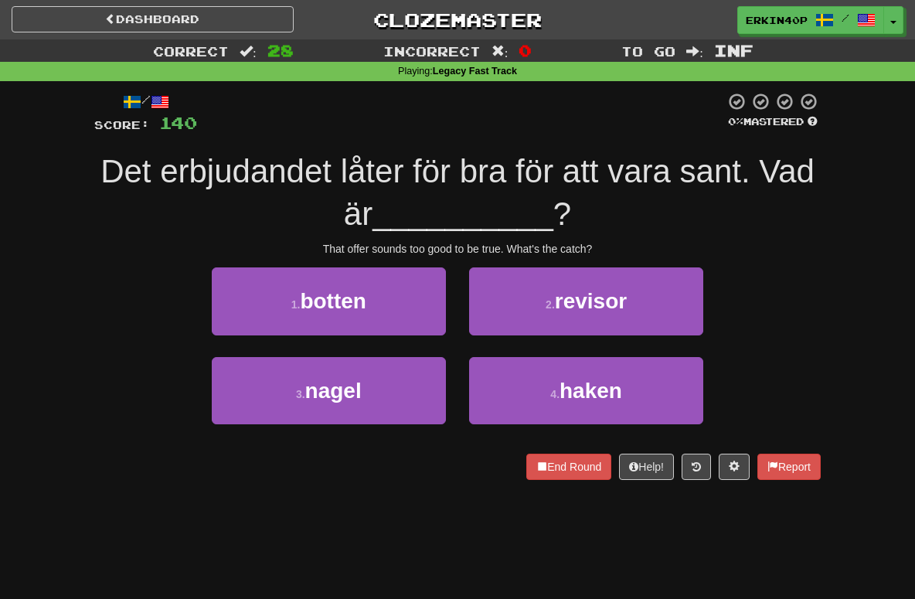
click at [820, 107] on div "Correct : 28 Incorrect : 0 To go : Inf Playing : Legacy Fast Track / Score: 140…" at bounding box center [457, 270] width 915 height 462
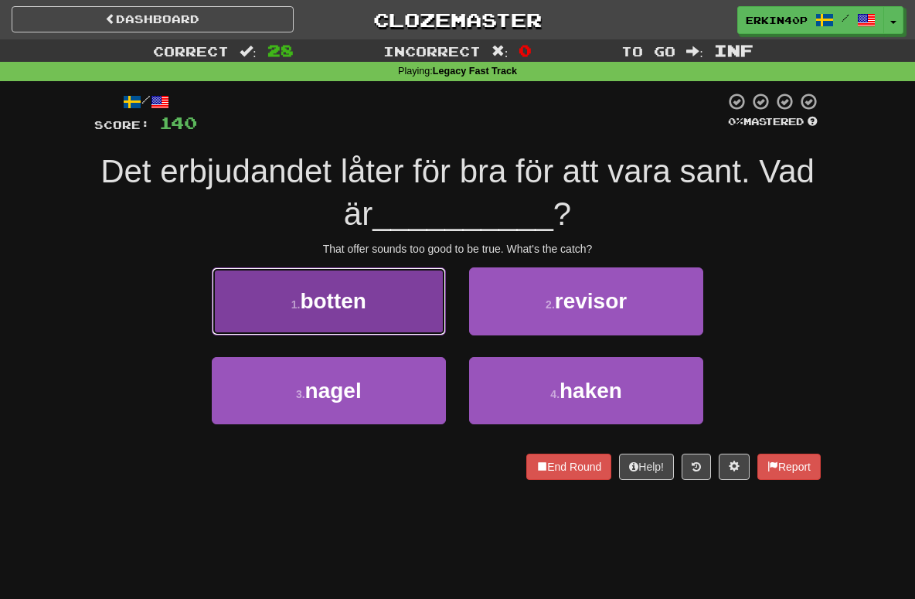
click at [412, 324] on button "1 . botten" at bounding box center [329, 300] width 234 height 67
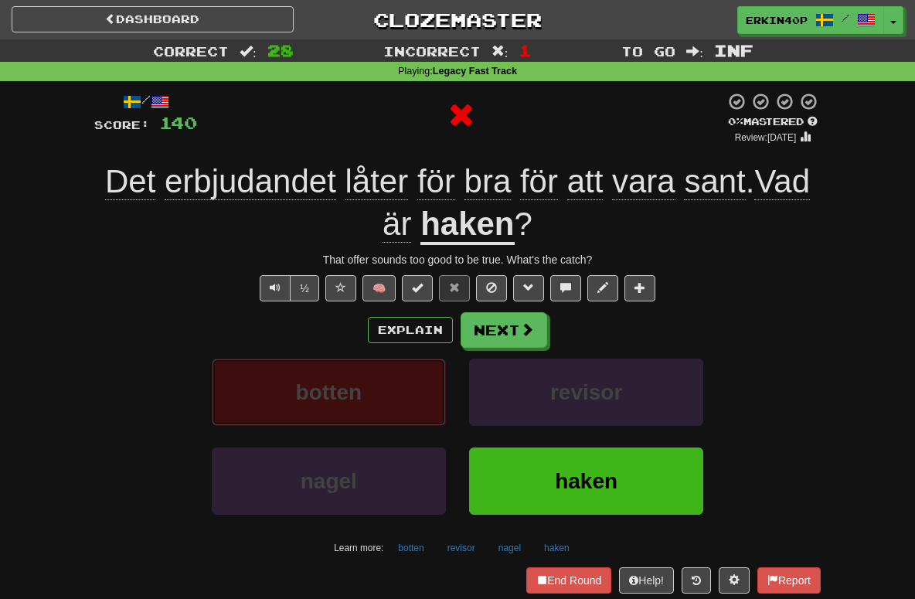
click at [406, 405] on button "botten" at bounding box center [329, 392] width 234 height 67
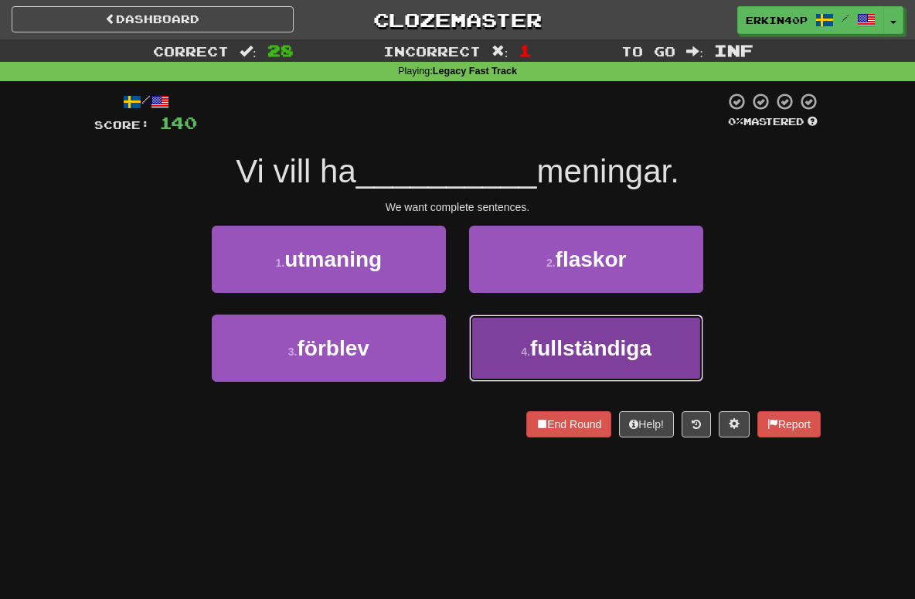
click at [556, 376] on button "4 . fullständiga" at bounding box center [586, 347] width 234 height 67
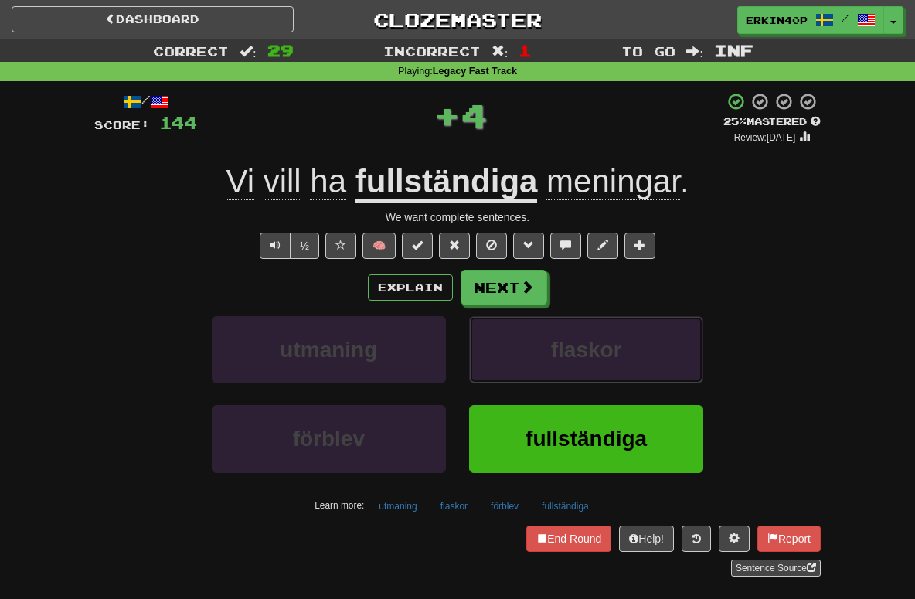
click at [556, 376] on button "flaskor" at bounding box center [586, 349] width 234 height 67
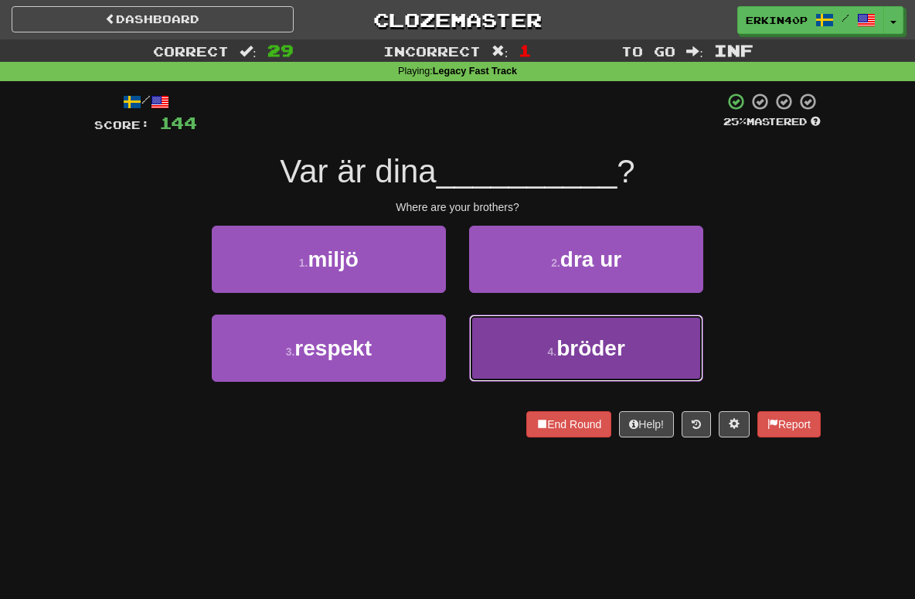
click at [554, 376] on button "4 . bröder" at bounding box center [586, 347] width 234 height 67
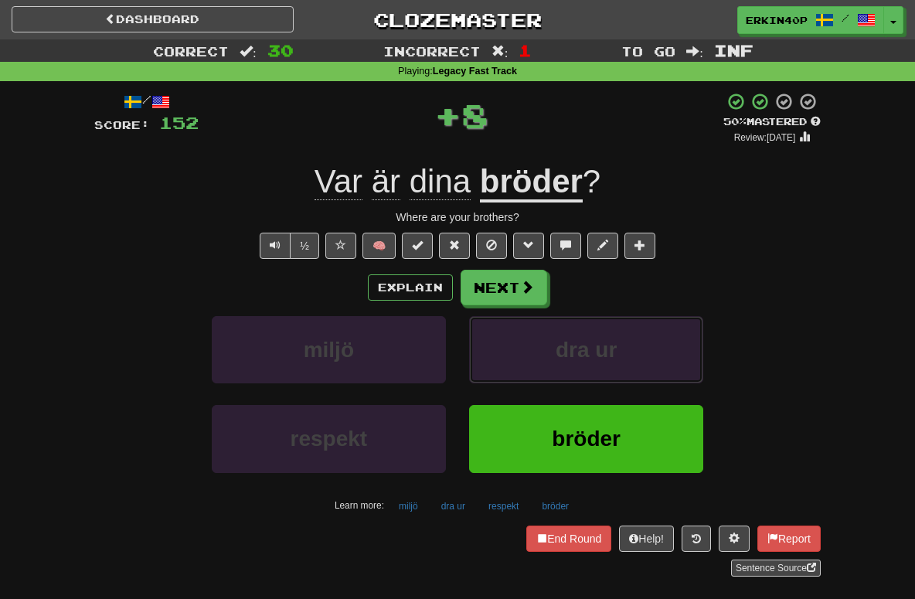
click at [554, 376] on button "dra ur" at bounding box center [586, 349] width 234 height 67
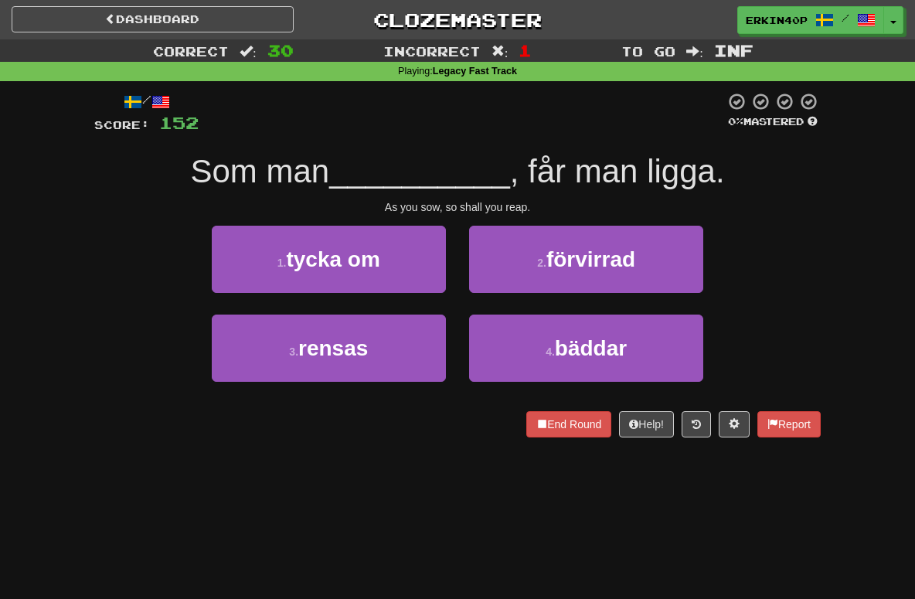
click at [430, 203] on div "As you sow, so shall you reap." at bounding box center [457, 206] width 726 height 15
click at [420, 212] on div at bounding box center [420, 212] width 0 height 0
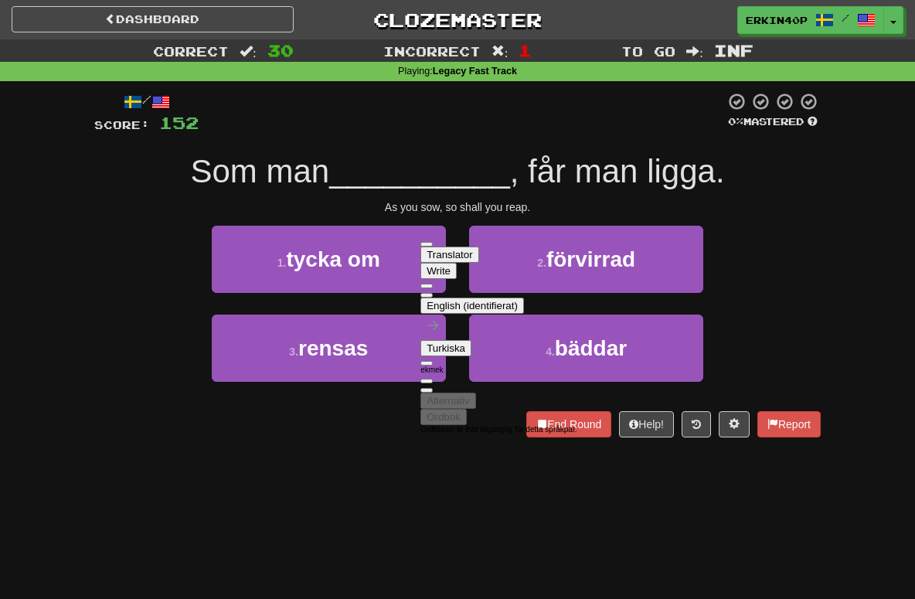
click at [470, 147] on div "/ Score: 152 0 % Mastered Som man __________ , får man ligga. As you sow, so sh…" at bounding box center [457, 264] width 726 height 345
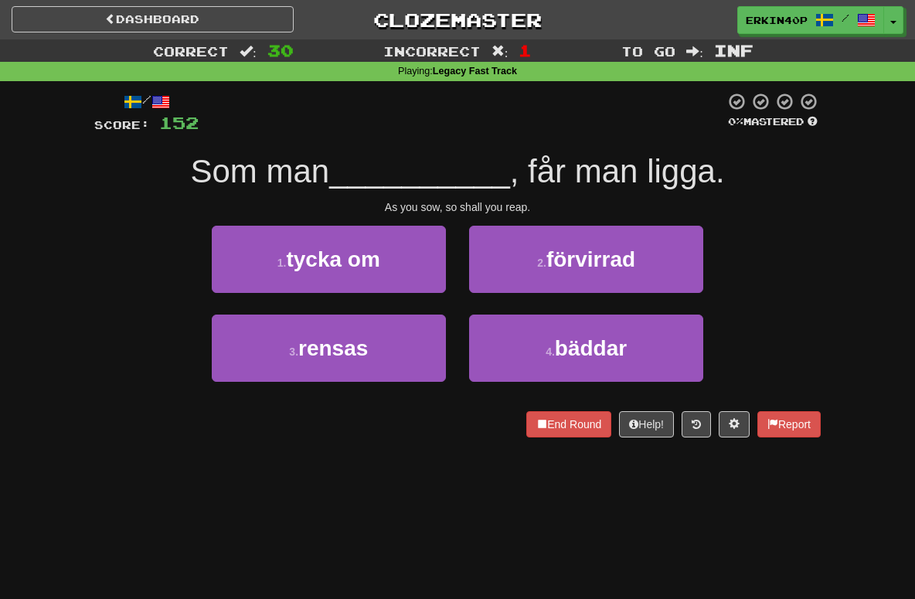
click at [483, 201] on div "As you sow, so shall you reap." at bounding box center [457, 206] width 726 height 15
click at [476, 202] on div "As you sow, so shall you reap." at bounding box center [457, 206] width 726 height 15
click at [94, 437] on div at bounding box center [94, 437] width 0 height 0
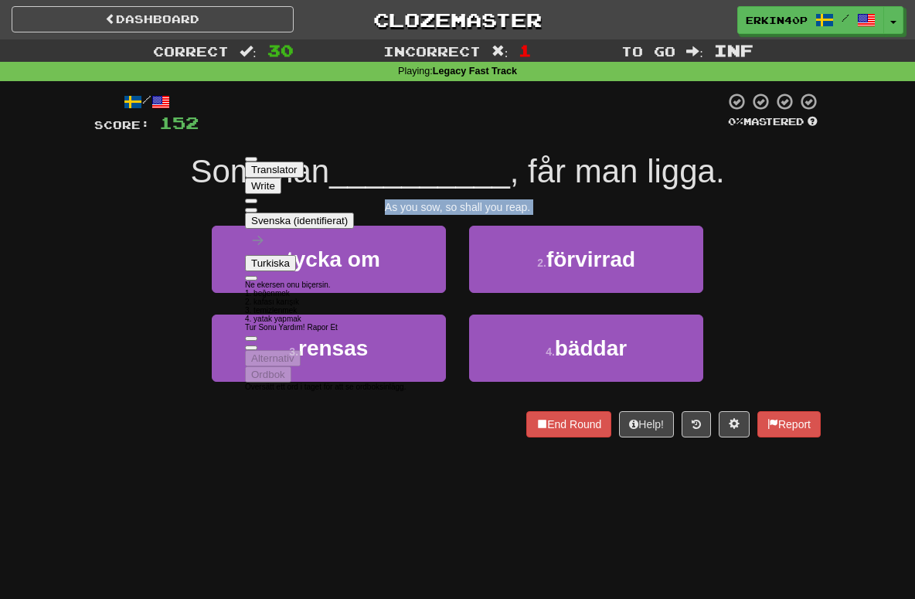
click at [137, 445] on div "/ Score: 152 0 % Mastered Som man __________ , får man ligga. As you sow, so sh…" at bounding box center [457, 270] width 726 height 378
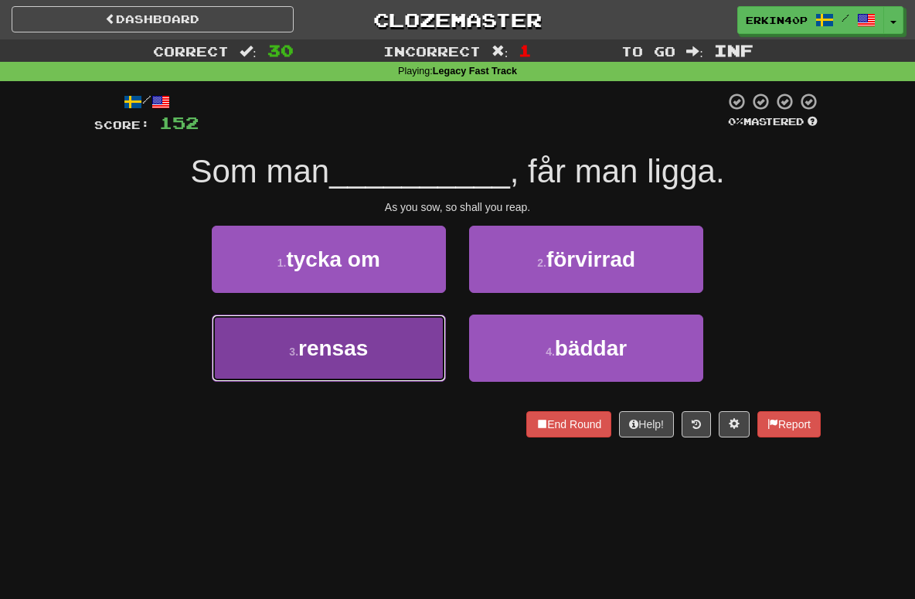
click at [326, 356] on span "rensas" at bounding box center [333, 348] width 70 height 24
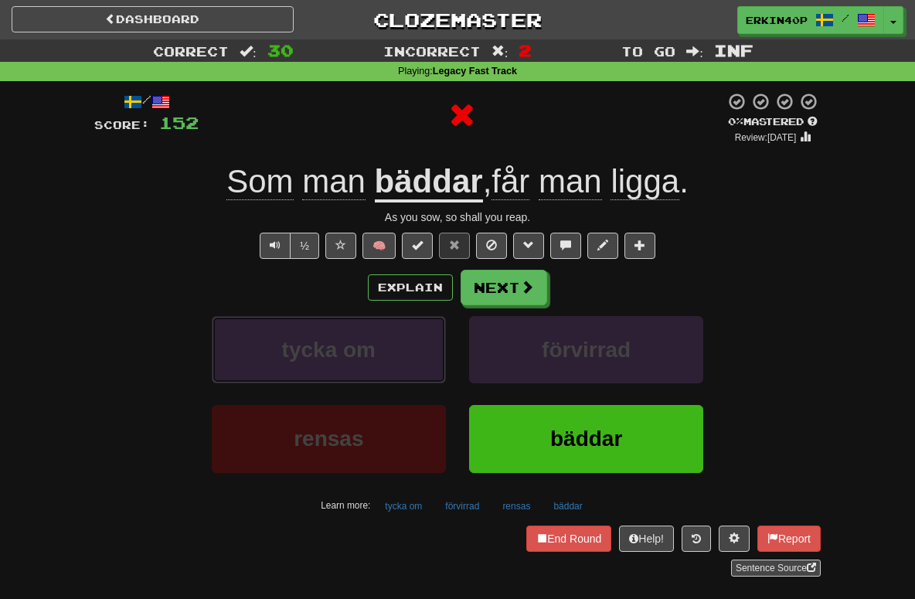
click at [326, 356] on span "tycka om" at bounding box center [328, 350] width 93 height 24
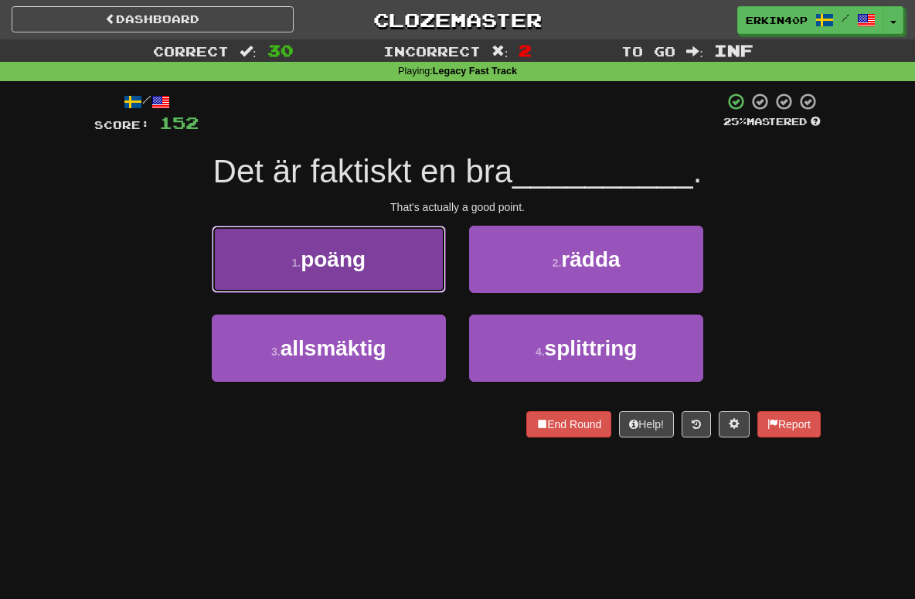
click at [396, 277] on button "1 . poäng" at bounding box center [329, 259] width 234 height 67
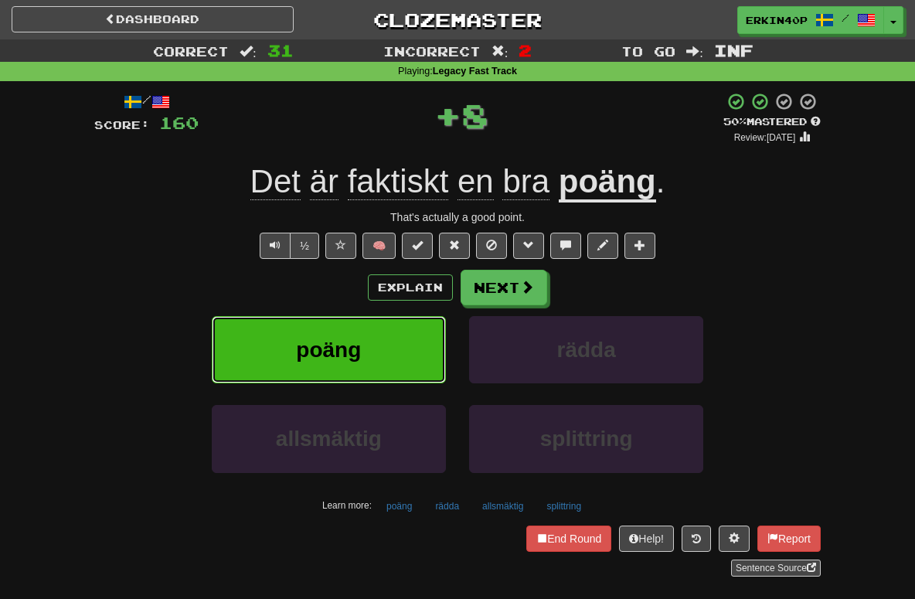
click at [390, 364] on button "poäng" at bounding box center [329, 349] width 234 height 67
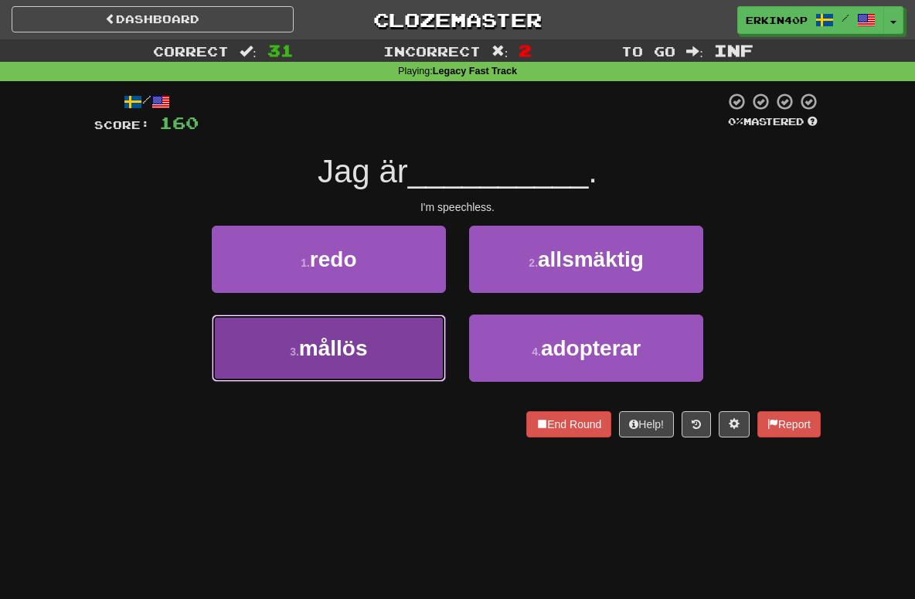
click at [440, 351] on button "3 . mållös" at bounding box center [329, 347] width 234 height 67
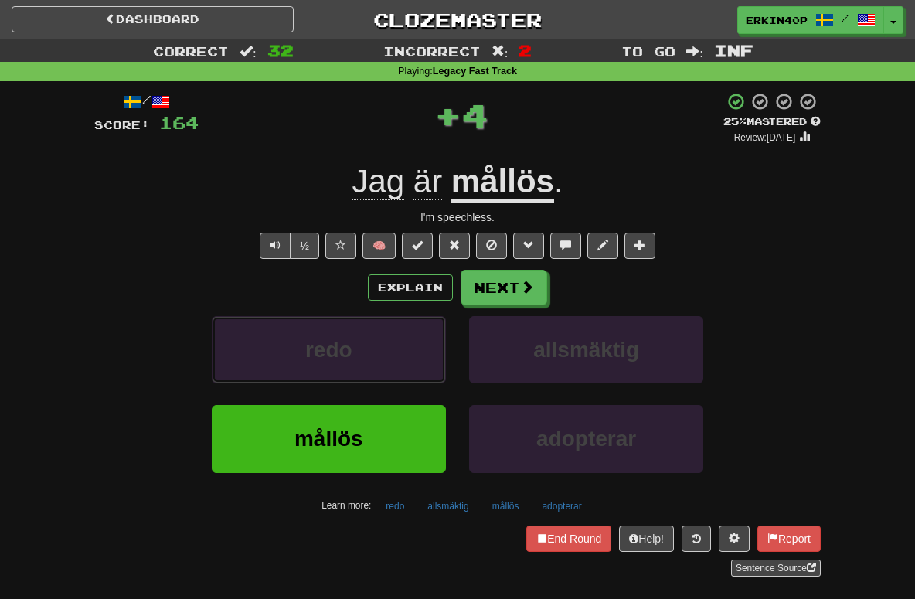
click at [440, 351] on button "redo" at bounding box center [329, 349] width 234 height 67
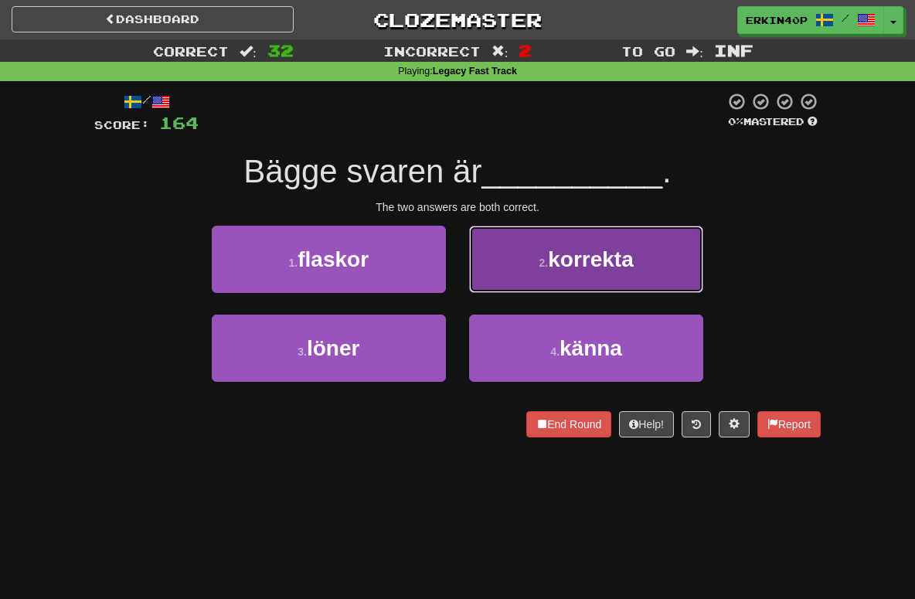
click at [528, 281] on button "2 . korrekta" at bounding box center [586, 259] width 234 height 67
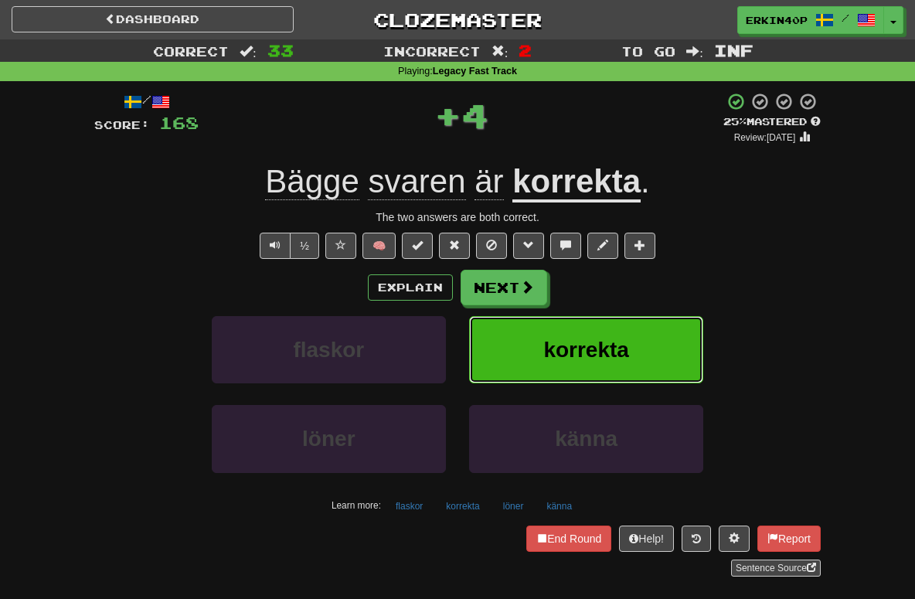
click at [542, 335] on button "korrekta" at bounding box center [586, 349] width 234 height 67
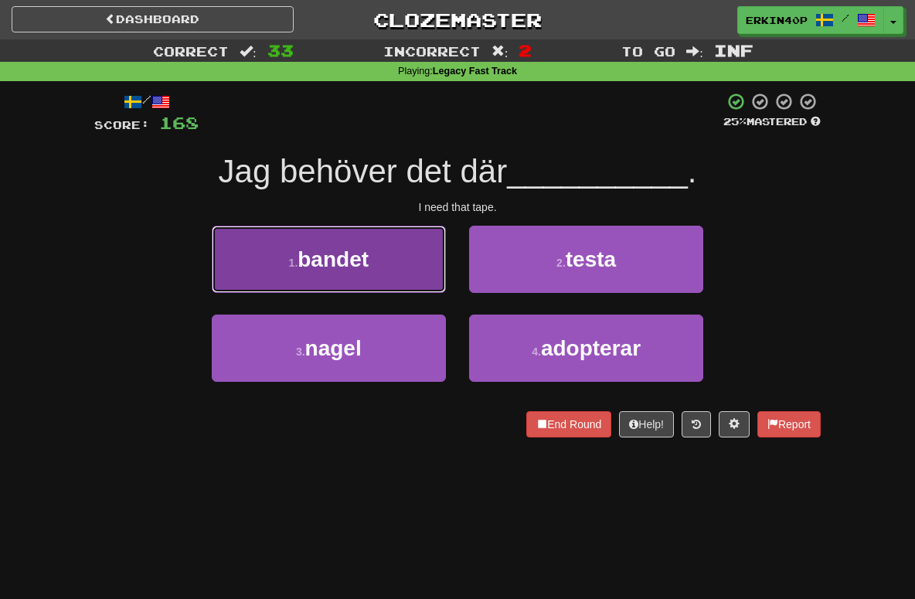
click at [414, 275] on button "1 . bandet" at bounding box center [329, 259] width 234 height 67
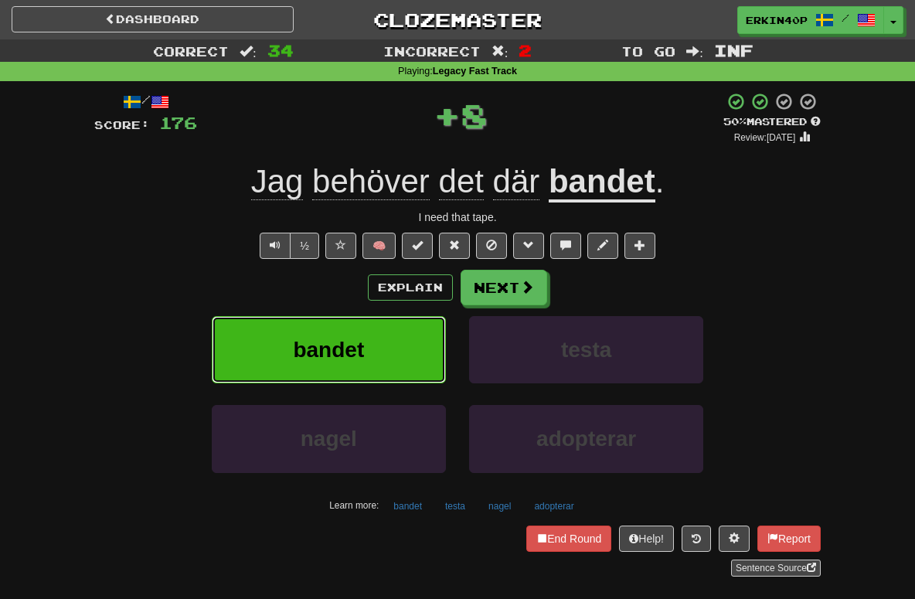
click at [416, 340] on button "bandet" at bounding box center [329, 349] width 234 height 67
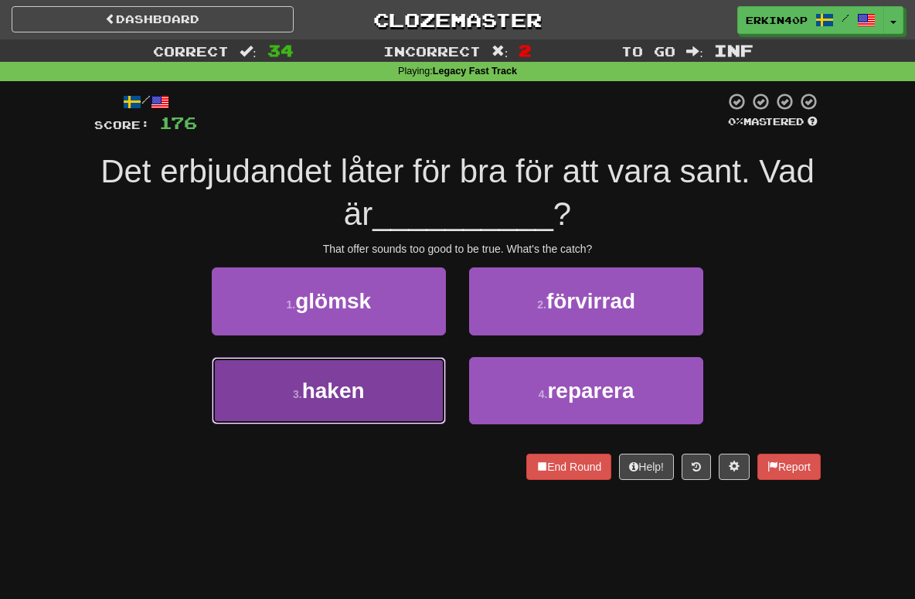
click at [403, 393] on button "3 . haken" at bounding box center [329, 390] width 234 height 67
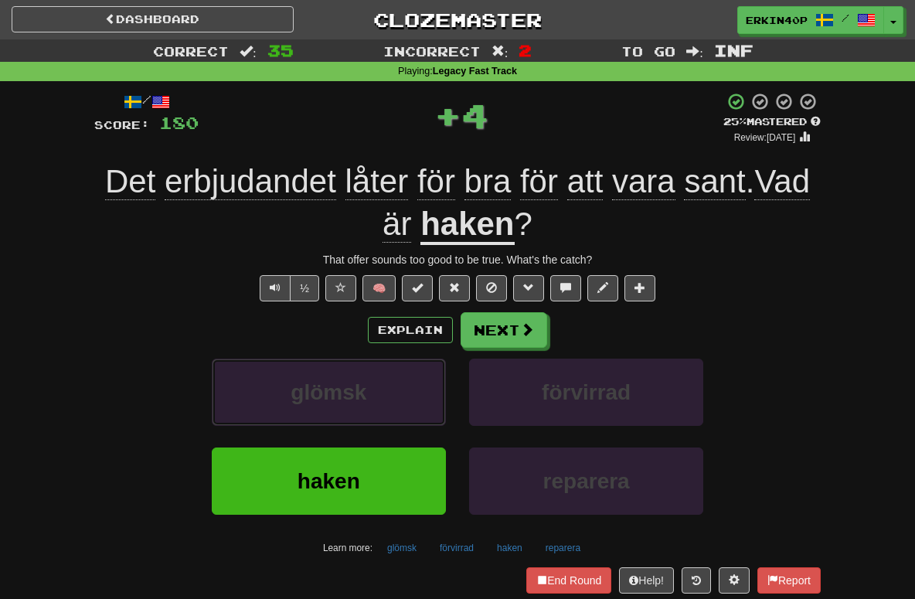
click at [403, 393] on button "glömsk" at bounding box center [329, 392] width 234 height 67
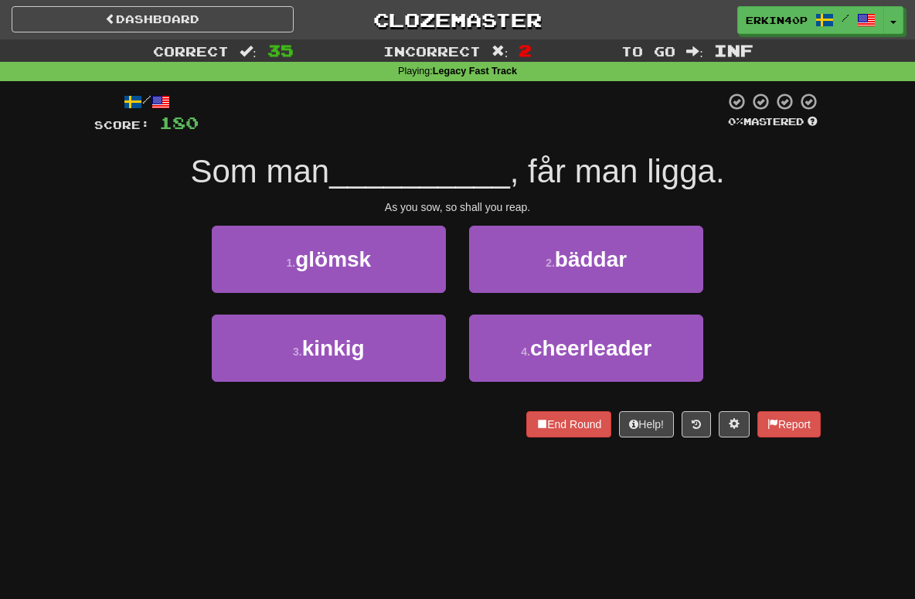
click at [533, 299] on div "2 . bäddar" at bounding box center [585, 270] width 257 height 89
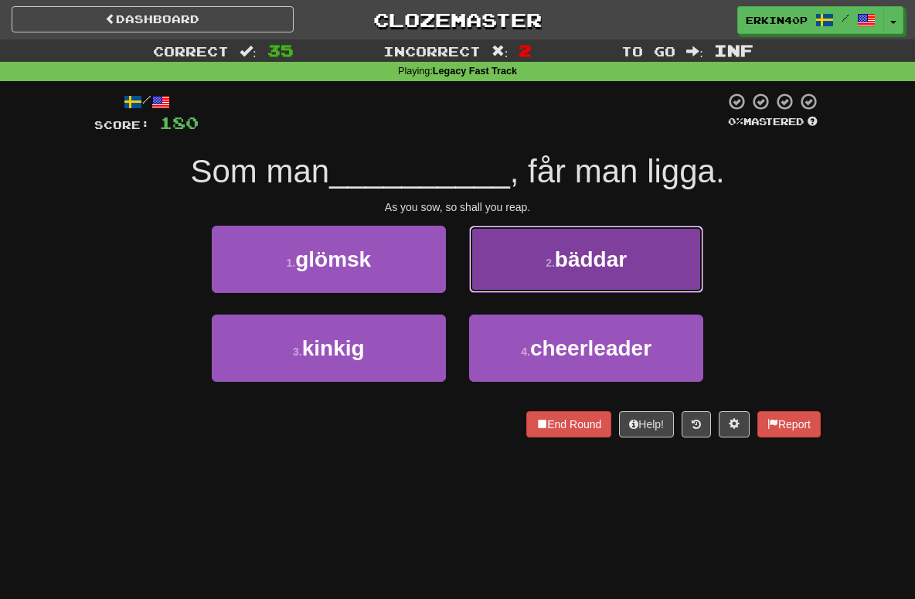
click at [547, 284] on button "2 . bäddar" at bounding box center [586, 259] width 234 height 67
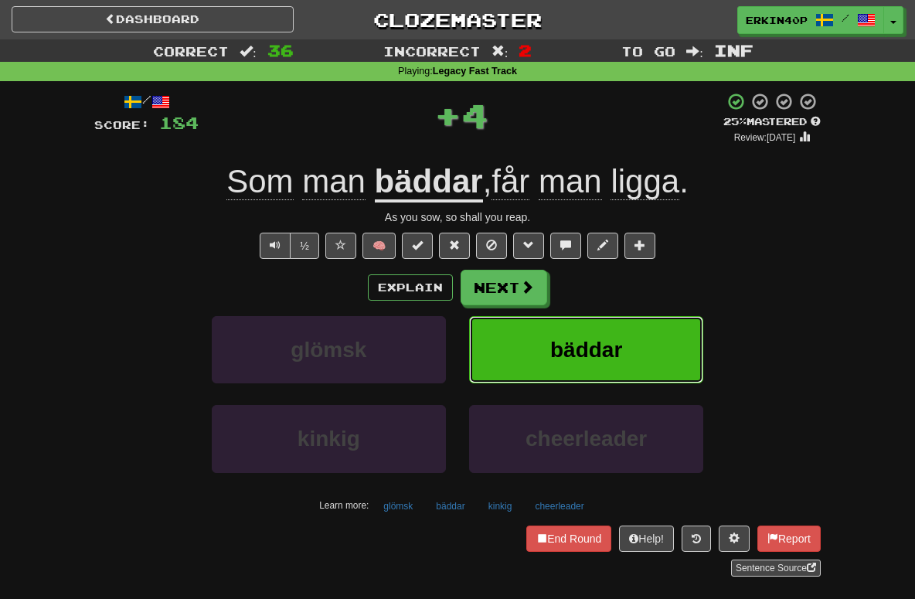
click at [557, 371] on button "bäddar" at bounding box center [586, 349] width 234 height 67
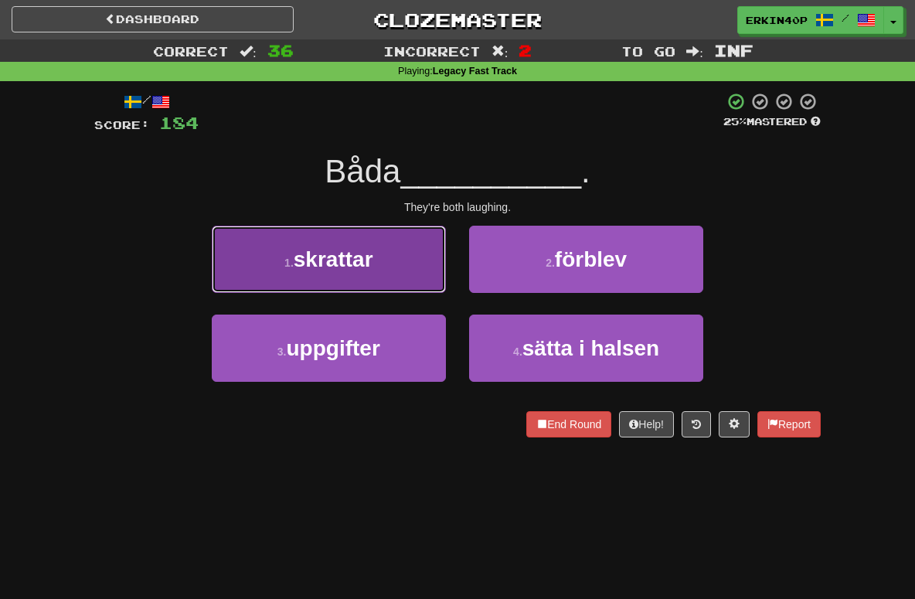
click at [367, 262] on span "skrattar" at bounding box center [334, 259] width 80 height 24
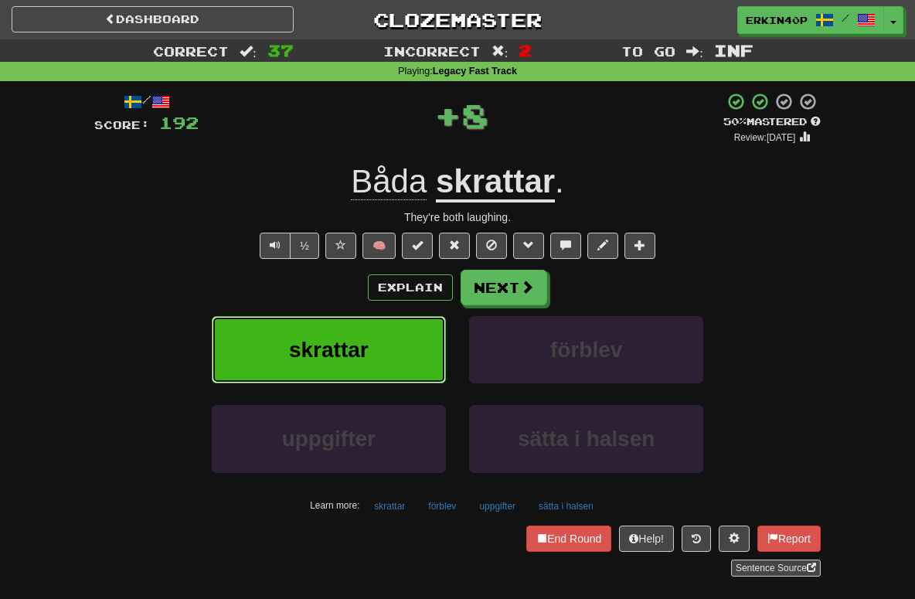
click at [368, 360] on span "skrattar" at bounding box center [329, 350] width 80 height 24
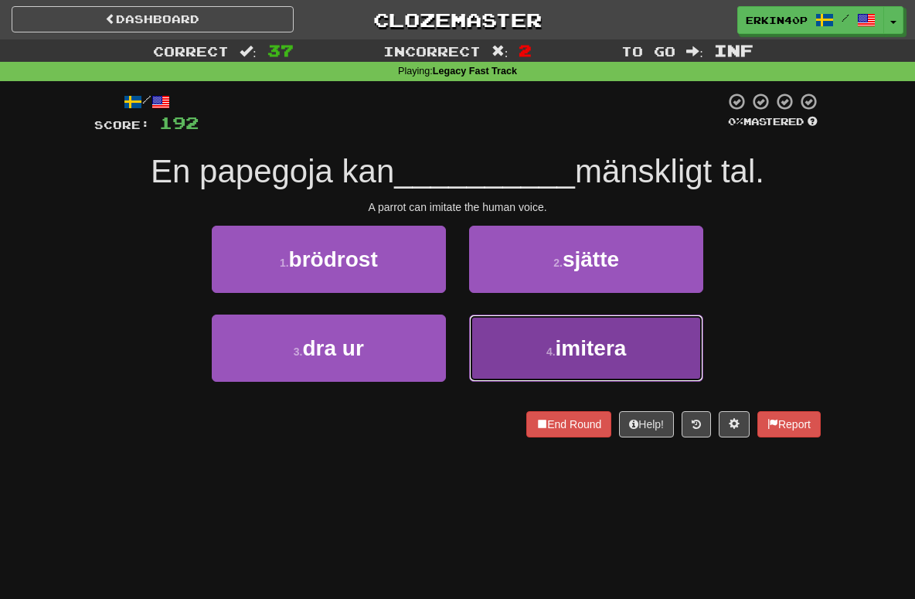
click at [570, 361] on button "4 . imitera" at bounding box center [586, 347] width 234 height 67
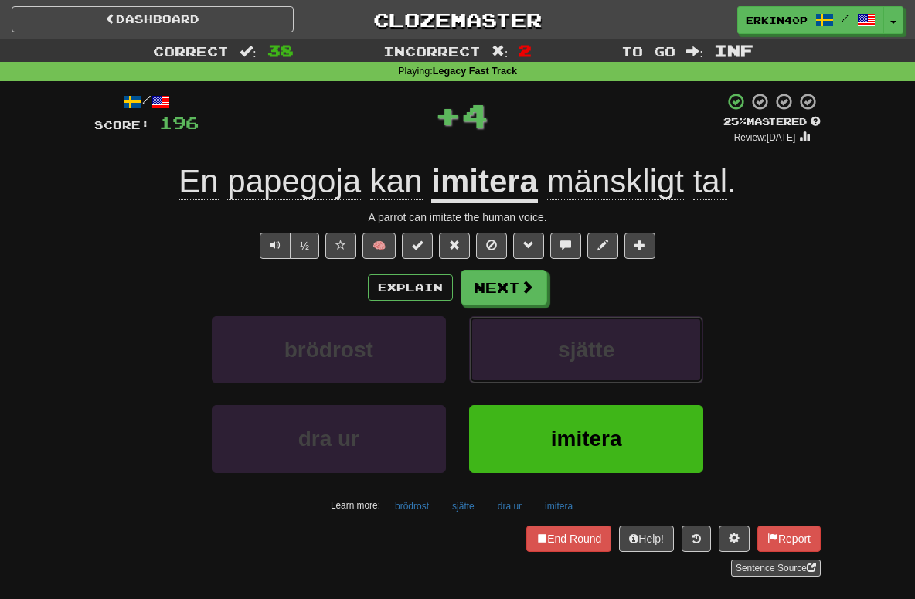
click at [570, 361] on span "sjätte" at bounding box center [586, 350] width 56 height 24
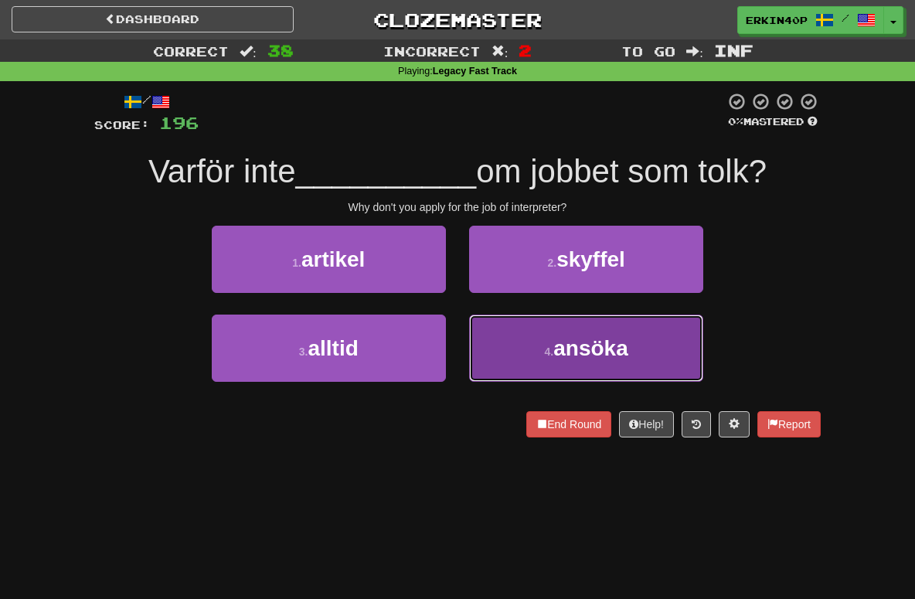
click at [570, 345] on span "ansöka" at bounding box center [590, 348] width 75 height 24
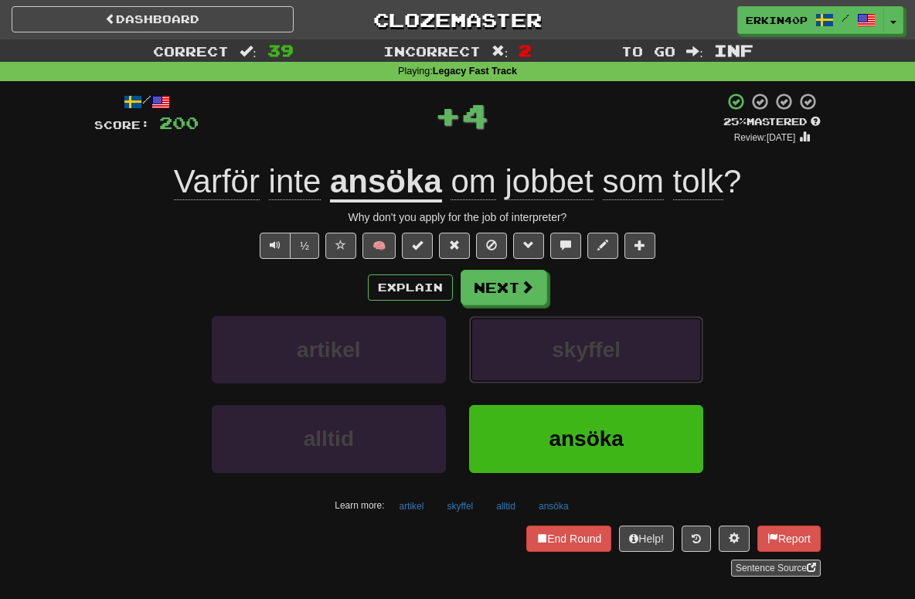
click at [570, 345] on span "skyffel" at bounding box center [586, 350] width 69 height 24
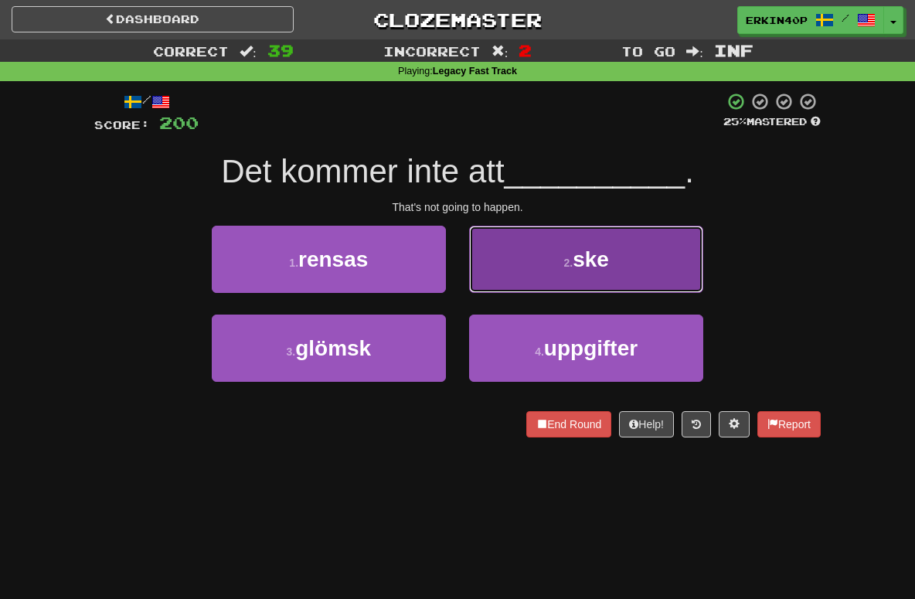
click at [542, 240] on button "2 . ske" at bounding box center [586, 259] width 234 height 67
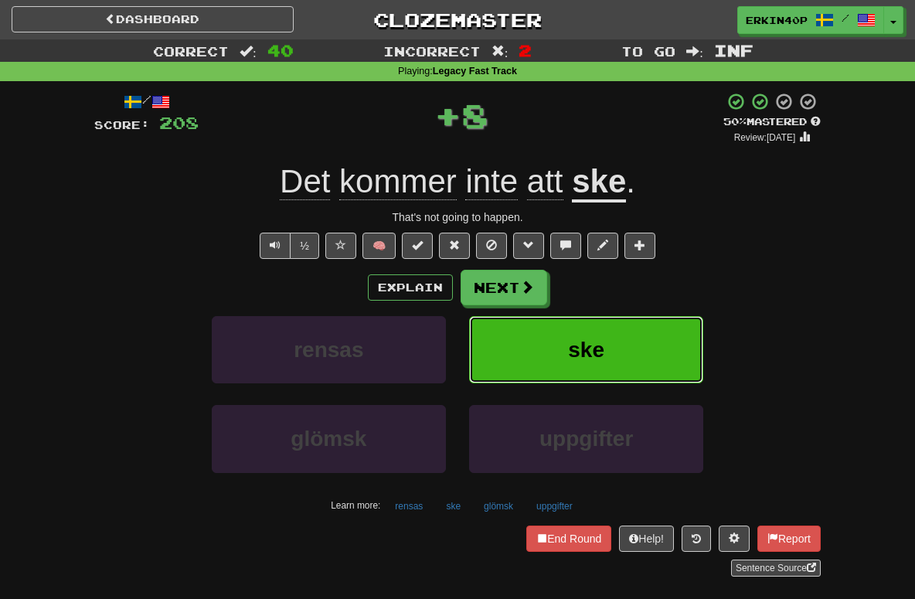
click at [556, 360] on button "ske" at bounding box center [586, 349] width 234 height 67
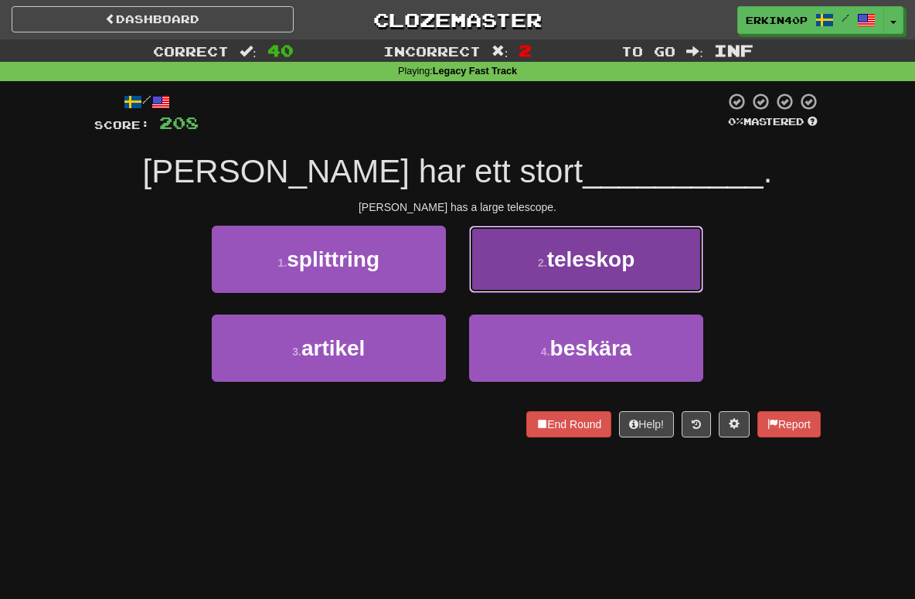
click at [591, 283] on button "2 . teleskop" at bounding box center [586, 259] width 234 height 67
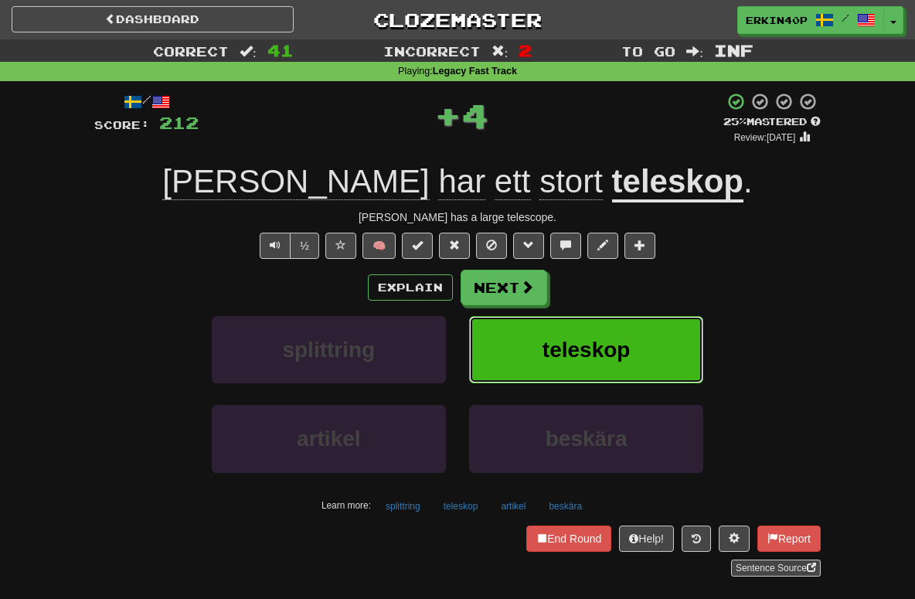
click at [601, 351] on span "teleskop" at bounding box center [586, 350] width 88 height 24
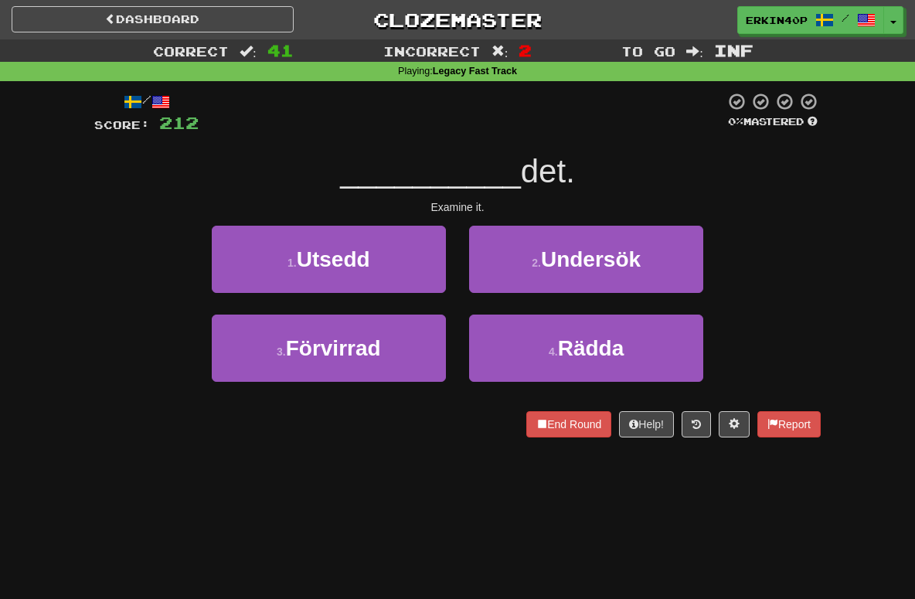
click at [622, 224] on div "/ Score: 212 0 % Mastered __________ det. Examine it. 1 . Utsedd 2 . Undersök 3…" at bounding box center [457, 264] width 726 height 345
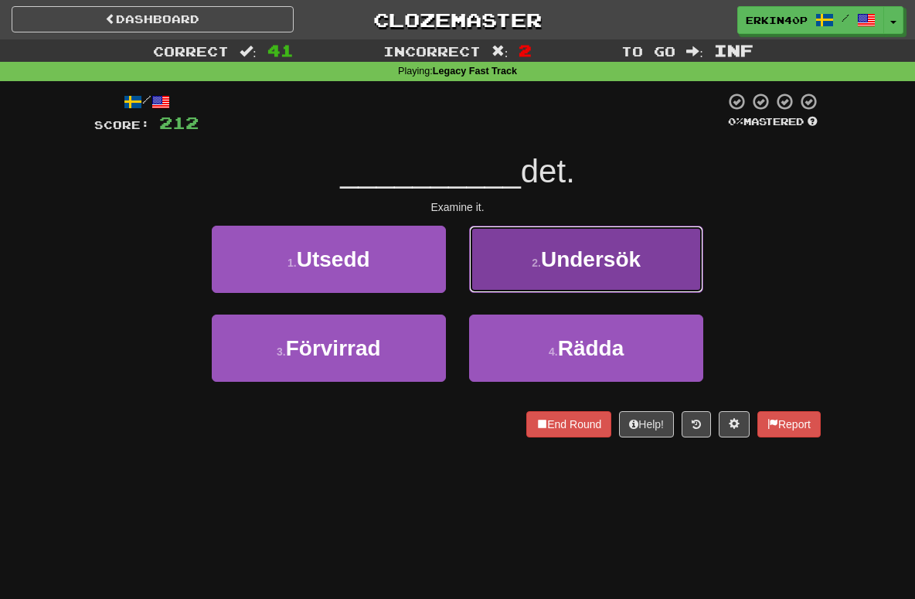
click at [614, 274] on button "2 . Undersök" at bounding box center [586, 259] width 234 height 67
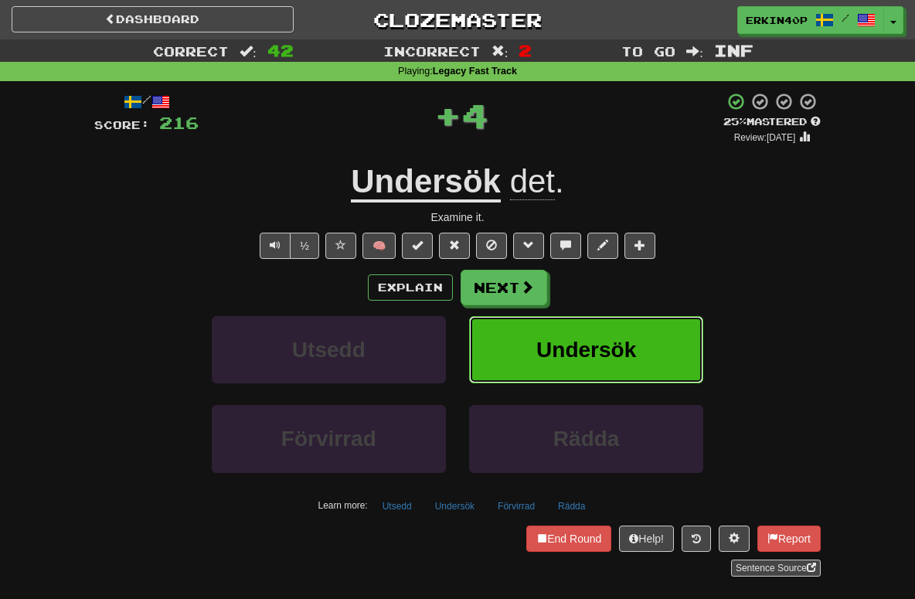
click at [619, 338] on span "Undersök" at bounding box center [586, 350] width 100 height 24
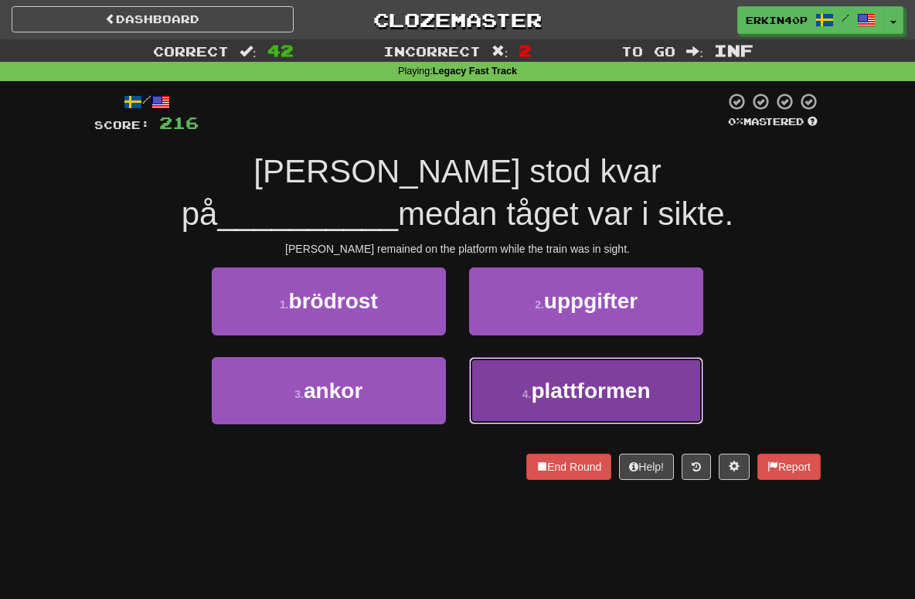
click at [576, 369] on button "4 . plattformen" at bounding box center [586, 390] width 234 height 67
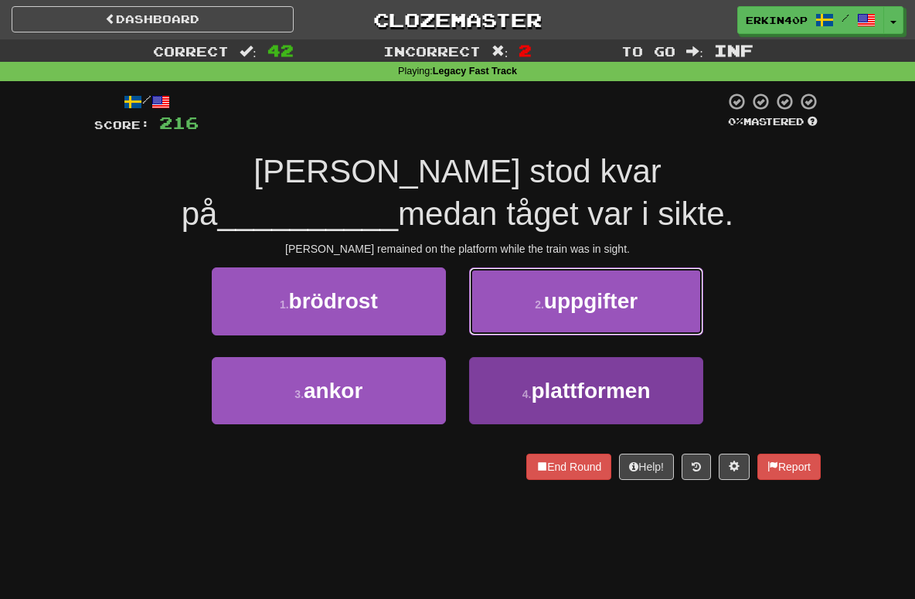
click at [576, 335] on button "2 . uppgifter" at bounding box center [586, 300] width 234 height 67
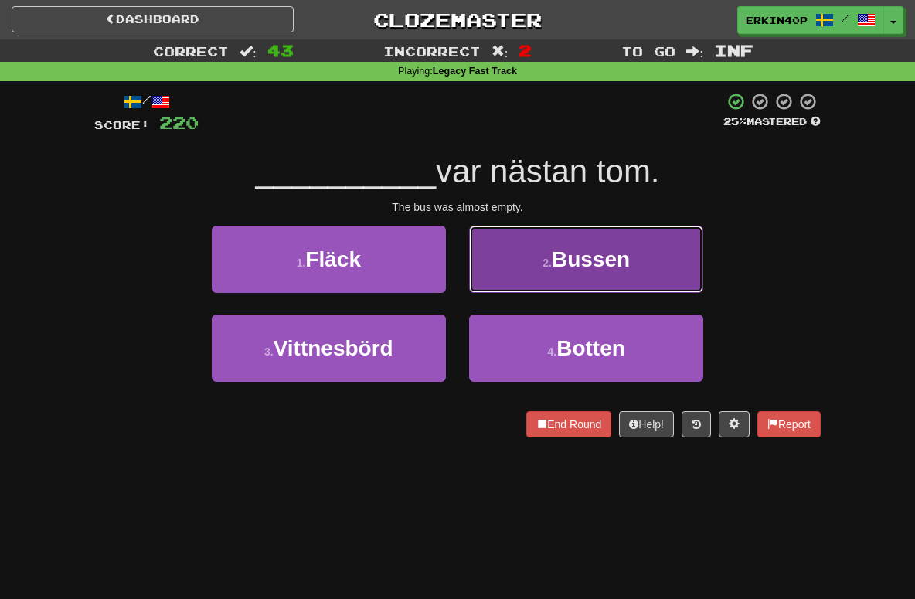
click at [581, 247] on span "Bussen" at bounding box center [591, 259] width 78 height 24
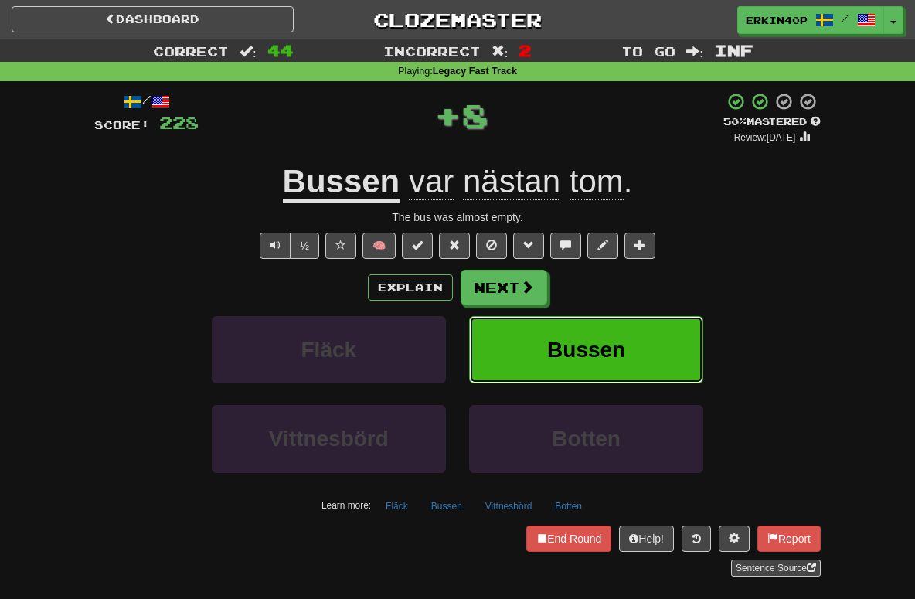
click at [593, 355] on span "Bussen" at bounding box center [586, 350] width 78 height 24
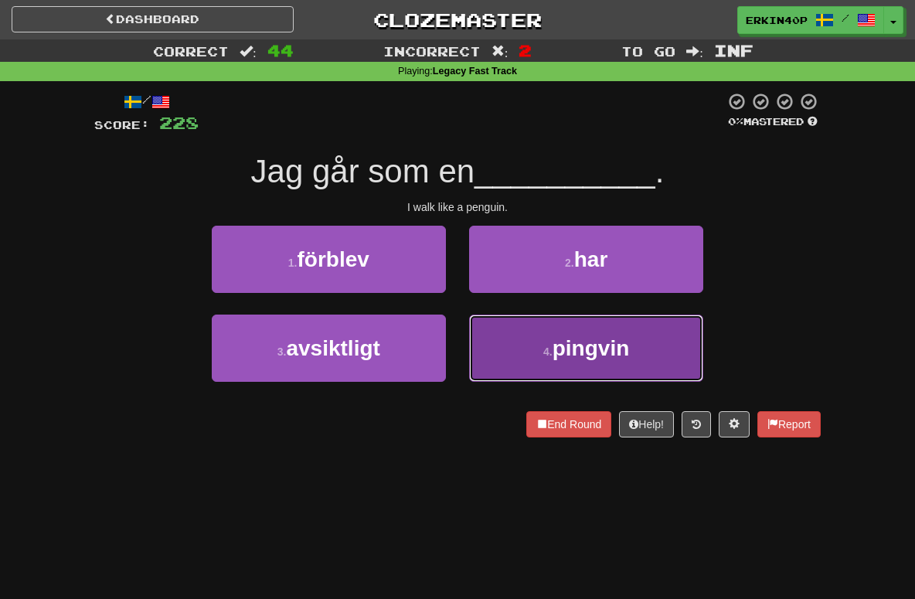
click at [508, 364] on button "4 . pingvin" at bounding box center [586, 347] width 234 height 67
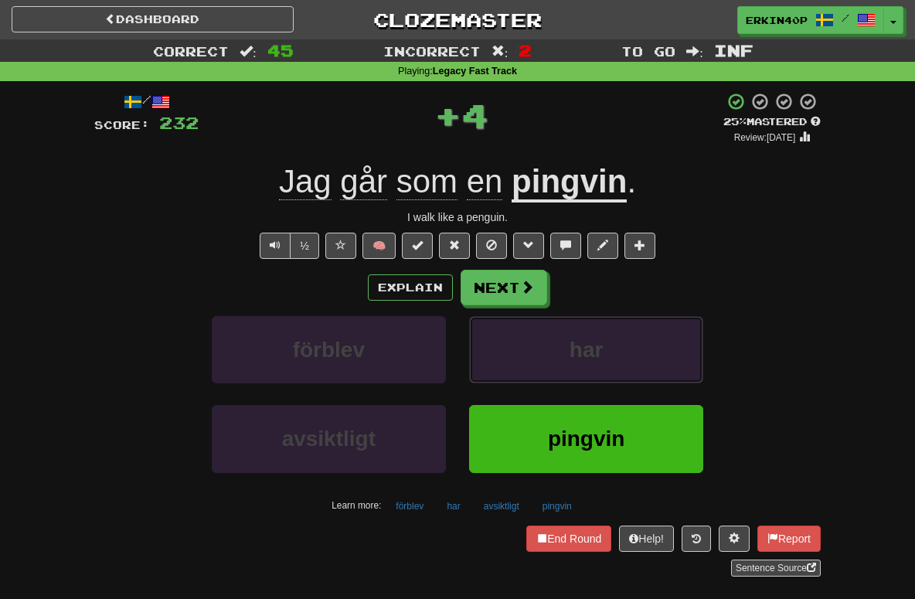
click at [508, 364] on button "har" at bounding box center [586, 349] width 234 height 67
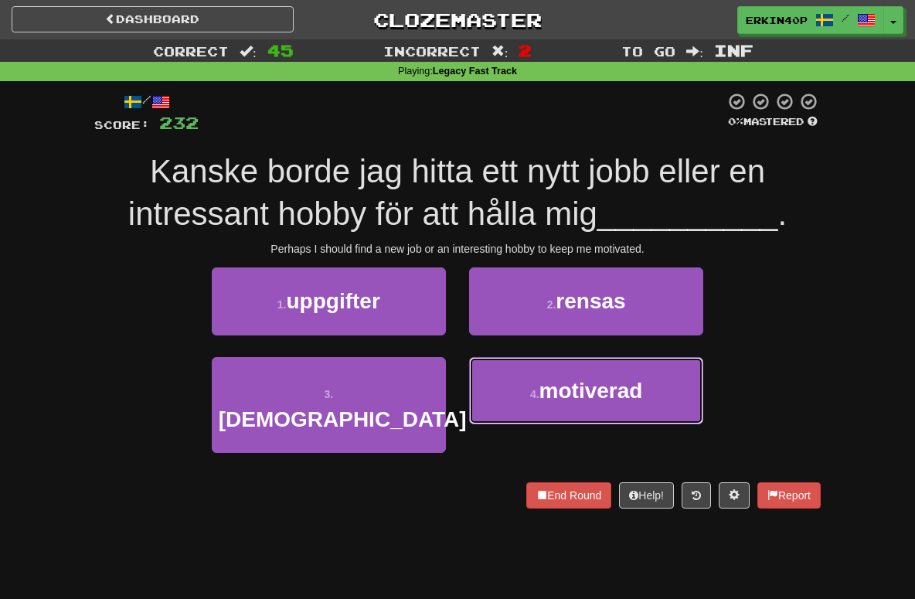
click at [508, 364] on button "4 . motiverad" at bounding box center [586, 390] width 234 height 67
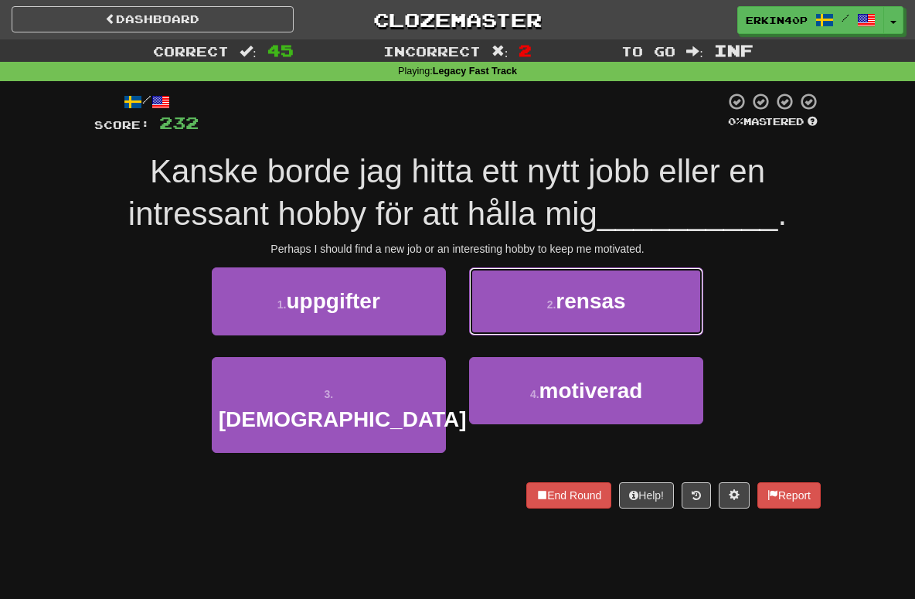
click at [508, 335] on button "2 . rensas" at bounding box center [586, 300] width 234 height 67
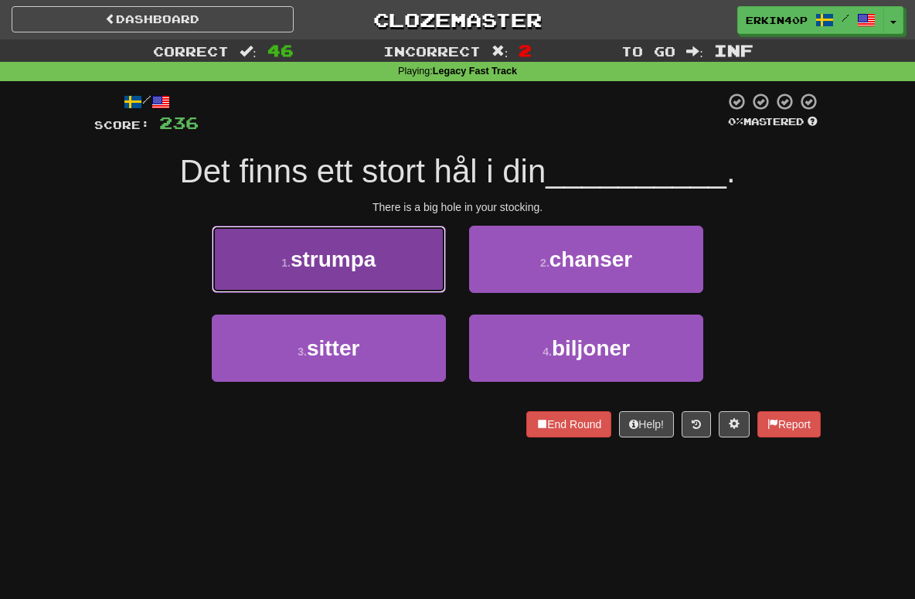
click at [383, 267] on button "1 . strumpa" at bounding box center [329, 259] width 234 height 67
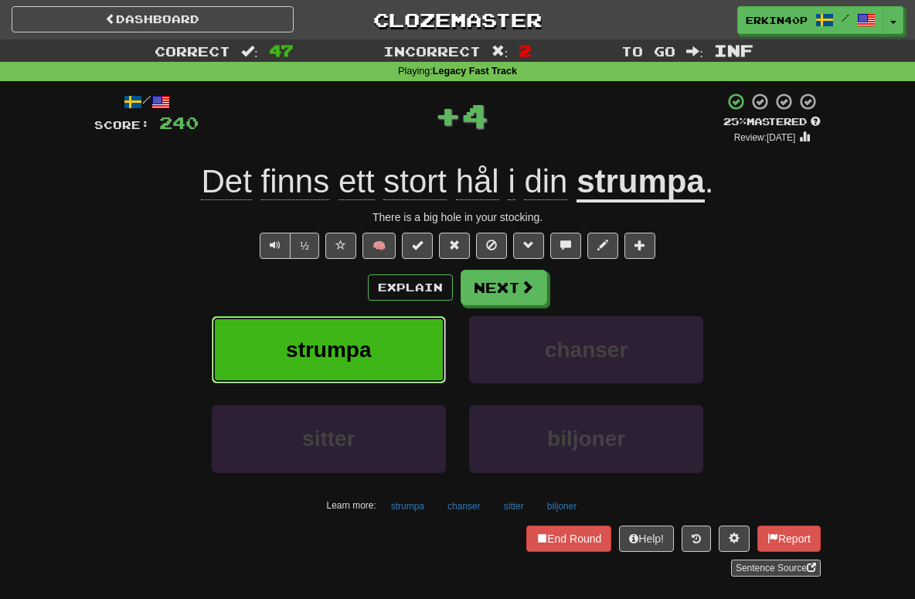
click at [393, 328] on button "strumpa" at bounding box center [329, 349] width 234 height 67
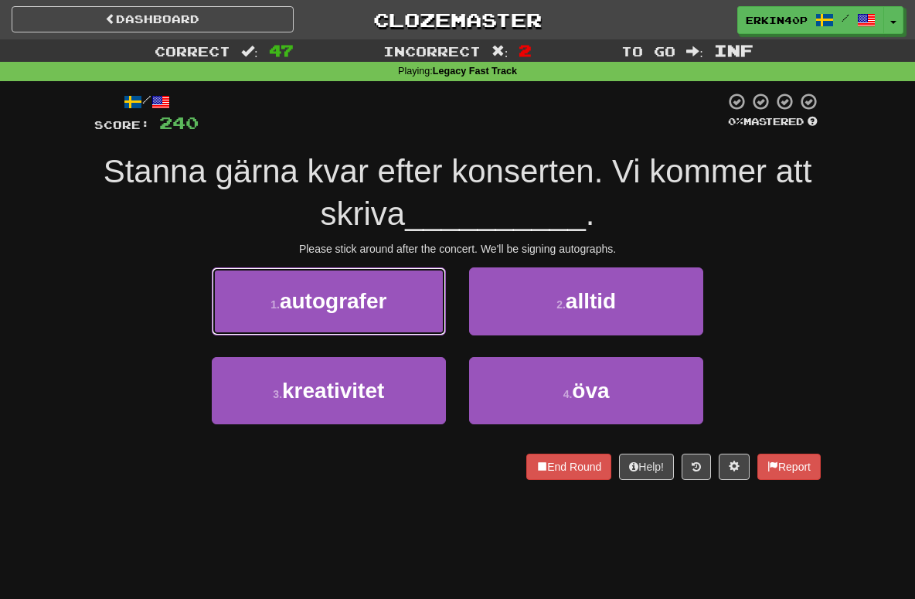
click at [393, 328] on button "1 . autografer" at bounding box center [329, 300] width 234 height 67
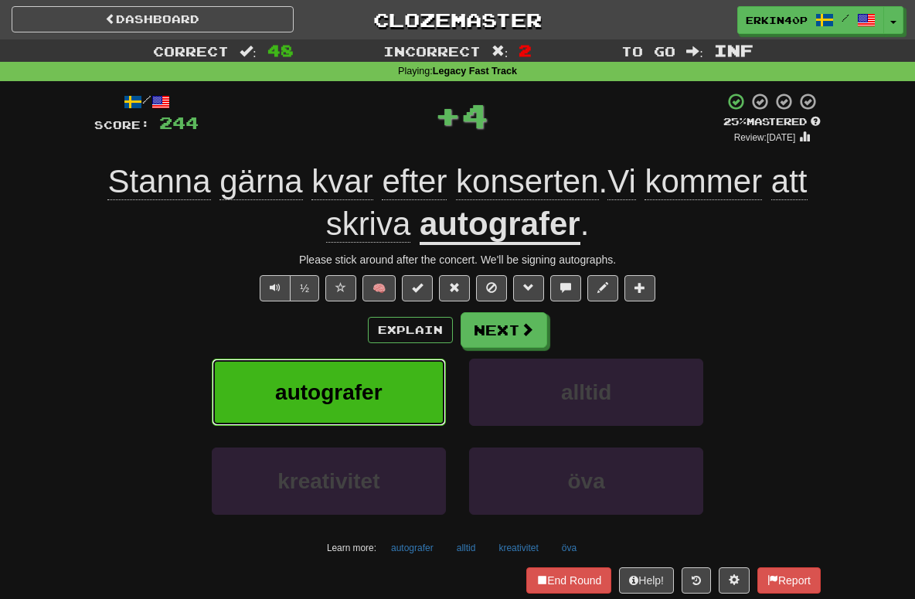
click at [401, 381] on button "autografer" at bounding box center [329, 392] width 234 height 67
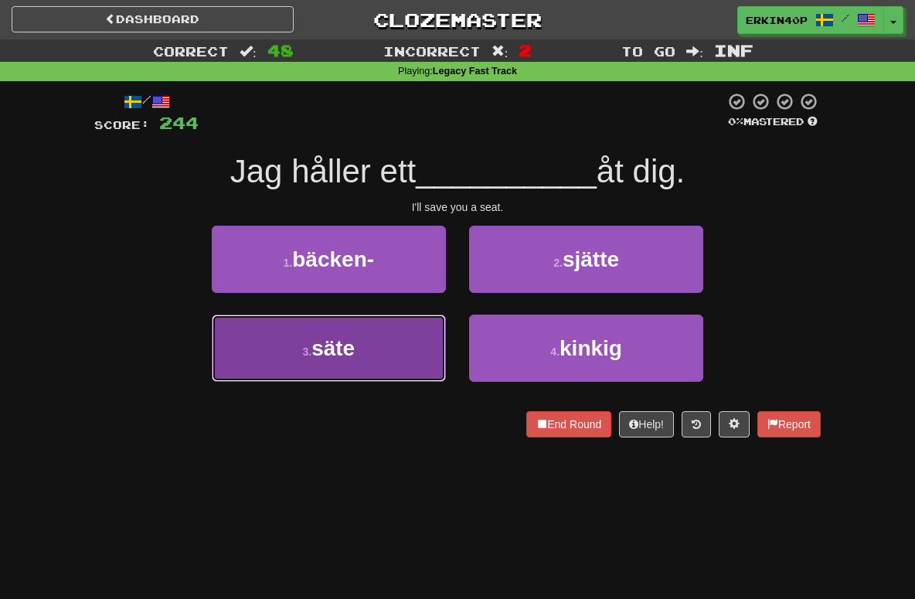
click at [398, 352] on button "3 . säte" at bounding box center [329, 347] width 234 height 67
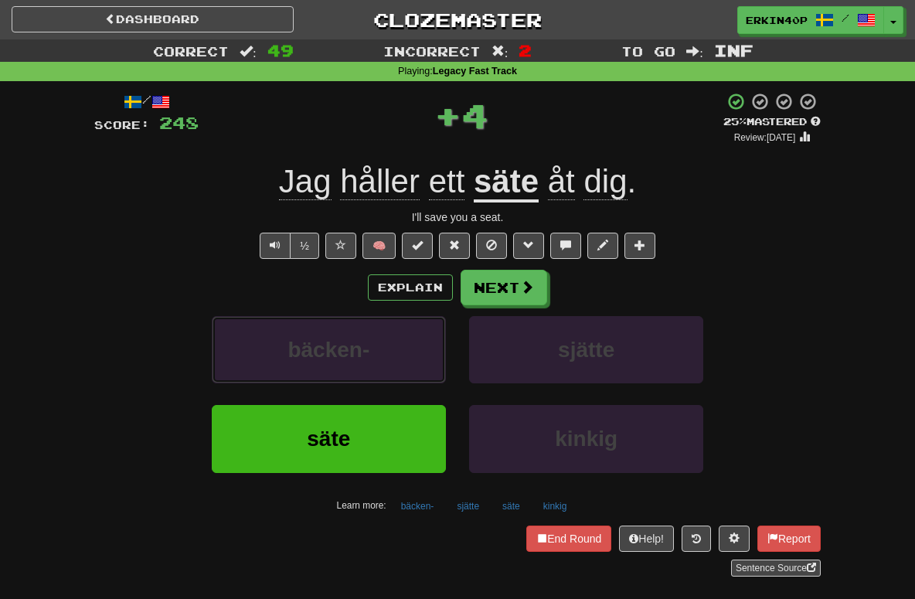
click at [398, 352] on button "bäcken-" at bounding box center [329, 349] width 234 height 67
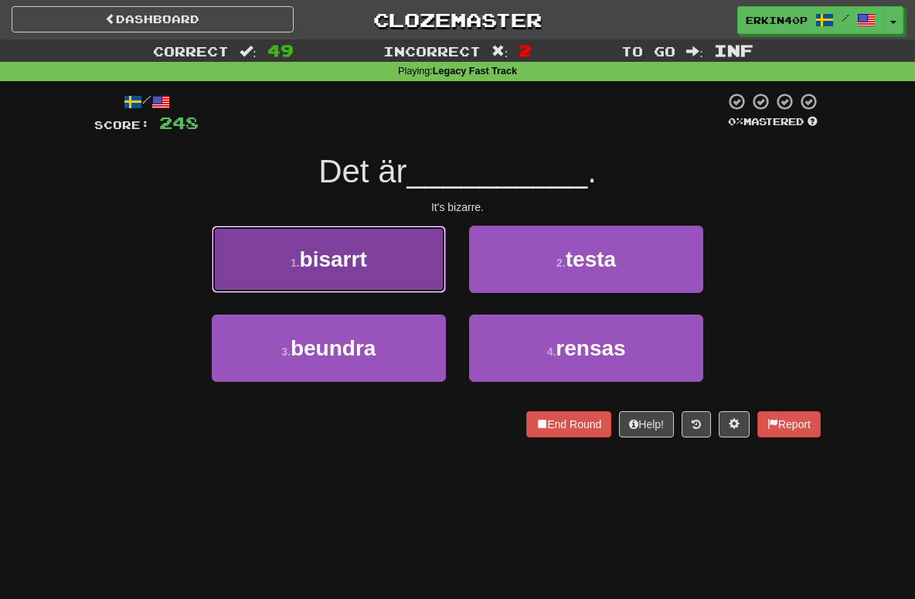
click at [400, 257] on button "1 . bisarrt" at bounding box center [329, 259] width 234 height 67
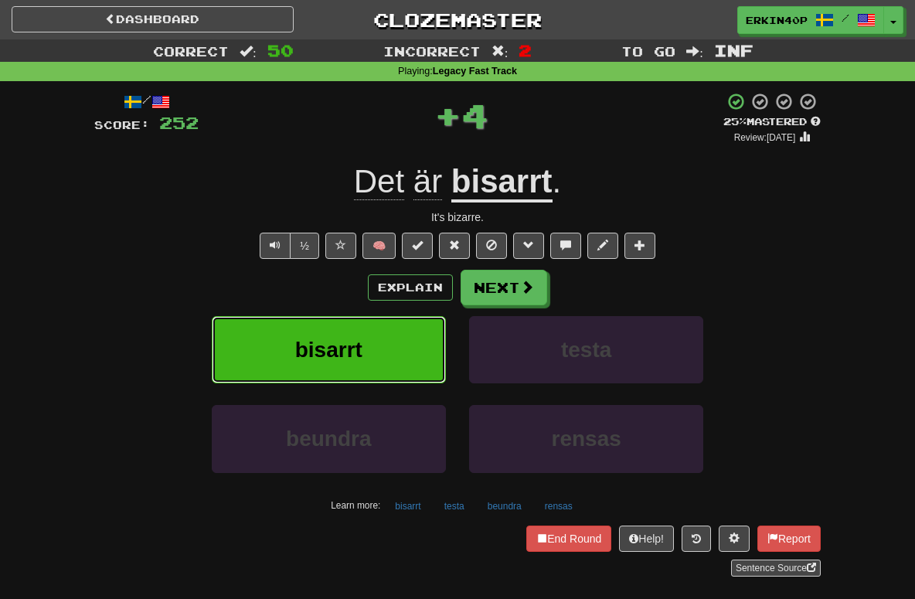
click at [429, 338] on button "bisarrt" at bounding box center [329, 349] width 234 height 67
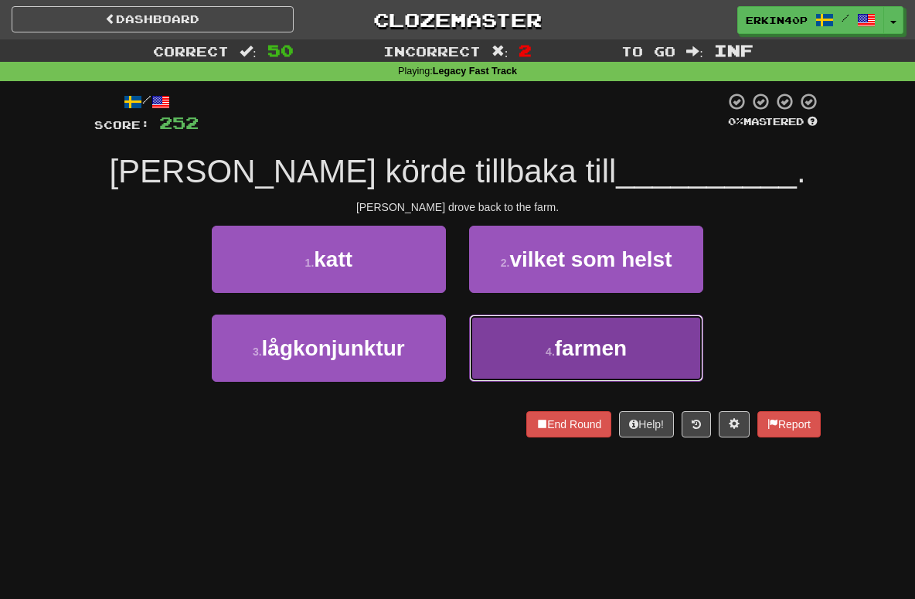
click at [546, 316] on button "4 . farmen" at bounding box center [586, 347] width 234 height 67
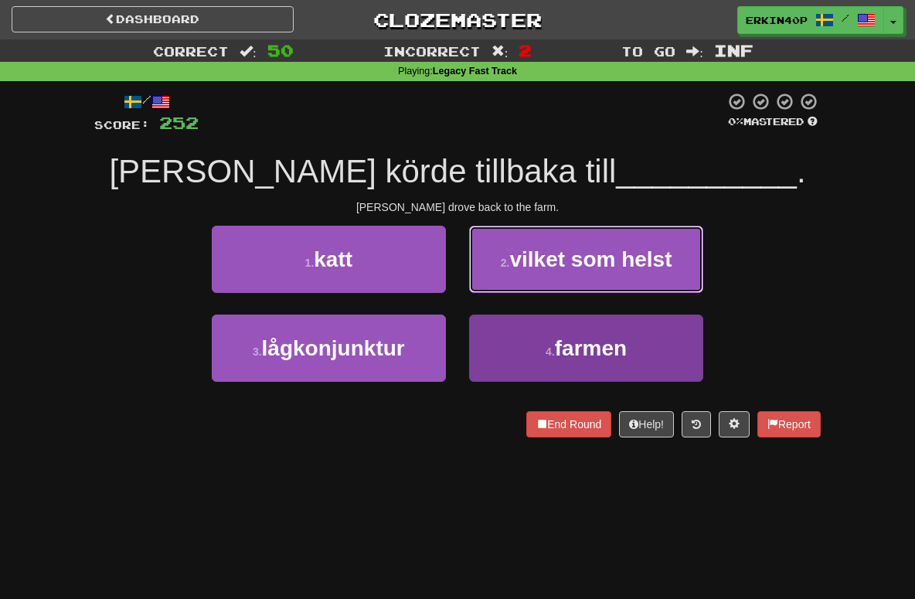
click at [546, 293] on button "2 . vilket som helst" at bounding box center [586, 259] width 234 height 67
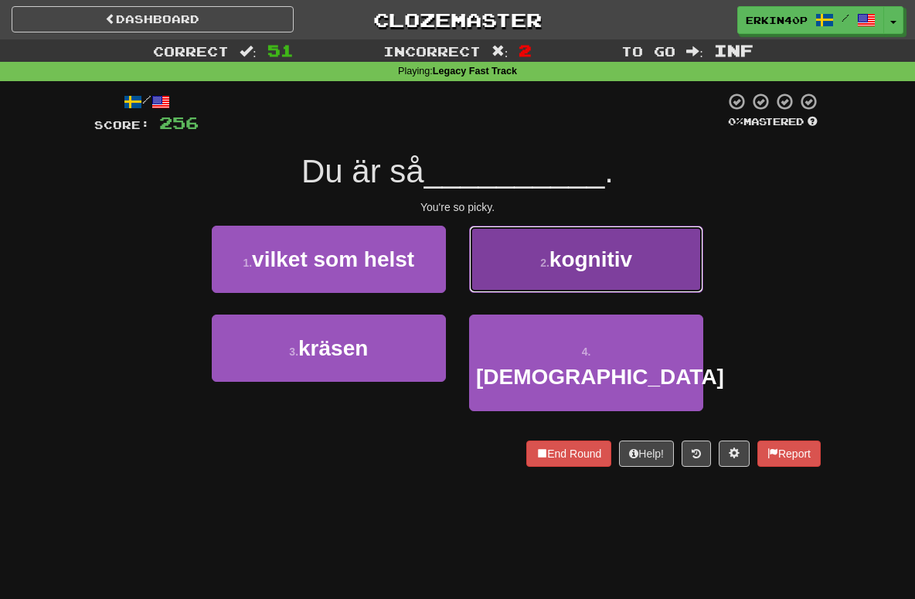
click at [548, 260] on small "2 ." at bounding box center [544, 263] width 9 height 12
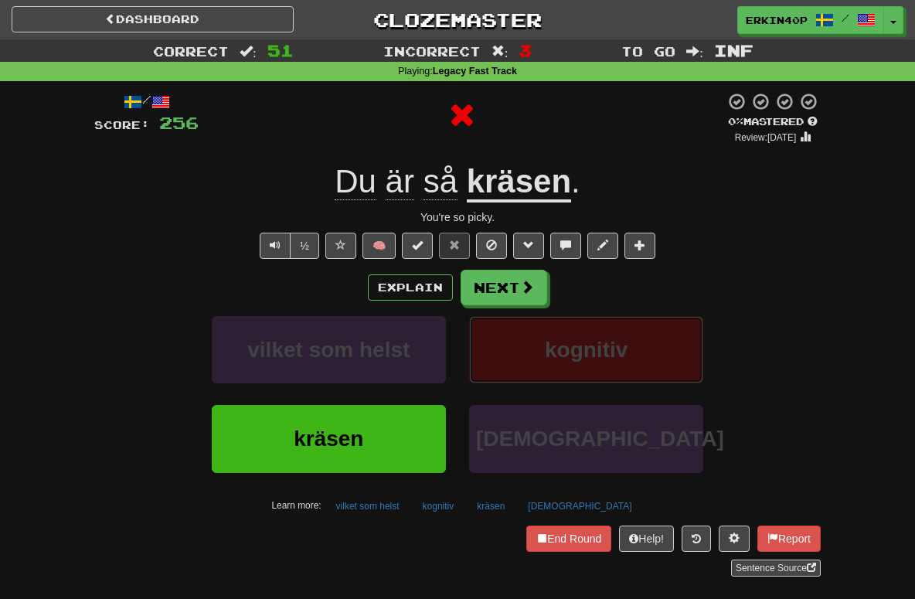
click at [561, 352] on span "kognitiv" at bounding box center [586, 350] width 83 height 24
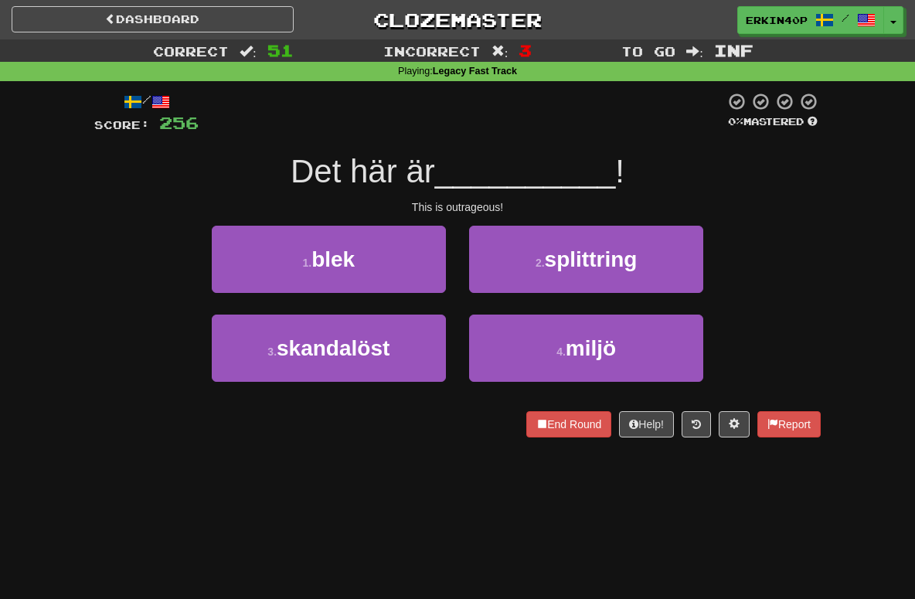
click at [467, 206] on div "This is outrageous!" at bounding box center [457, 206] width 726 height 15
click at [94, 437] on div at bounding box center [94, 437] width 0 height 0
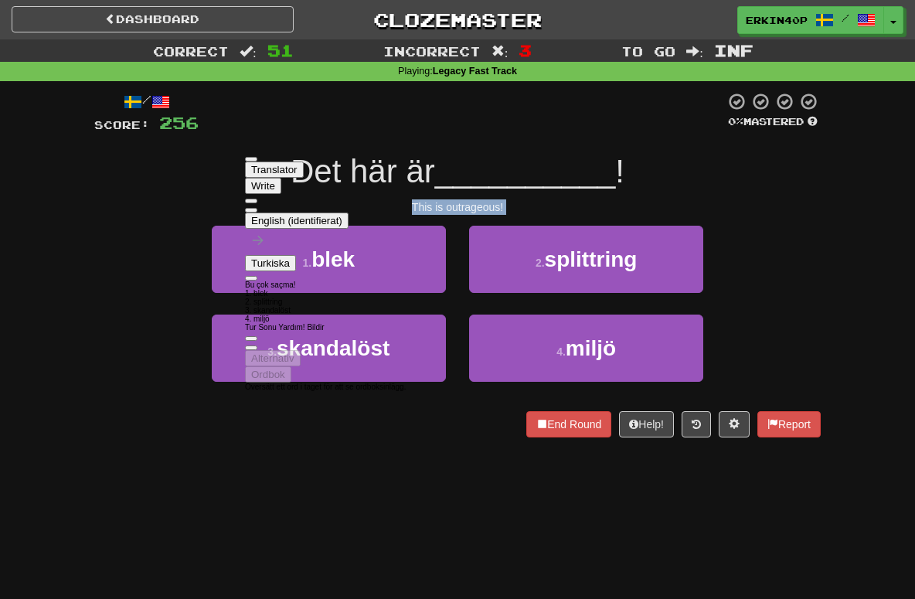
click at [121, 437] on div "/ Score: 256 0 % Mastered Det här är __________ ! This is outrageous! 1 . blek …" at bounding box center [457, 270] width 726 height 378
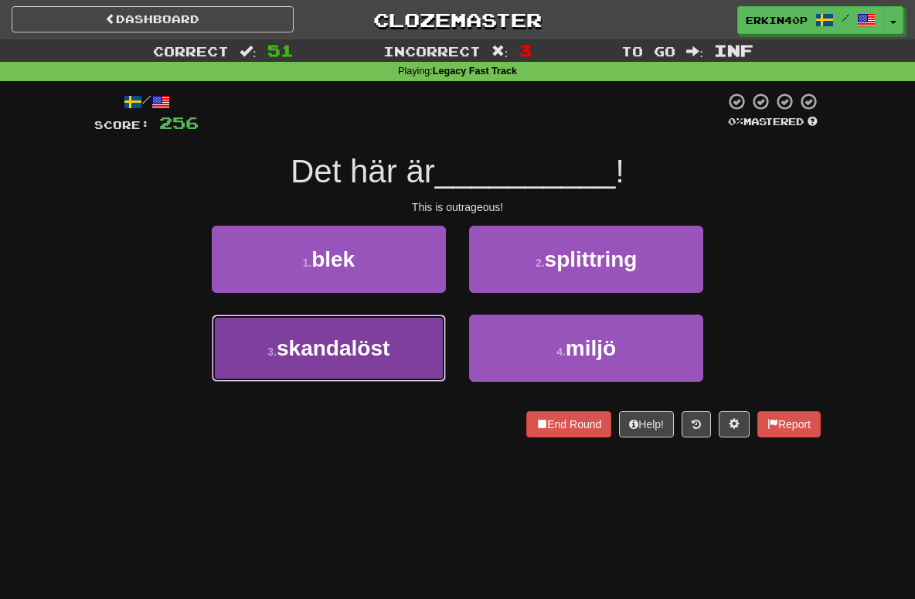
click at [327, 356] on span "skandalöst" at bounding box center [333, 348] width 113 height 24
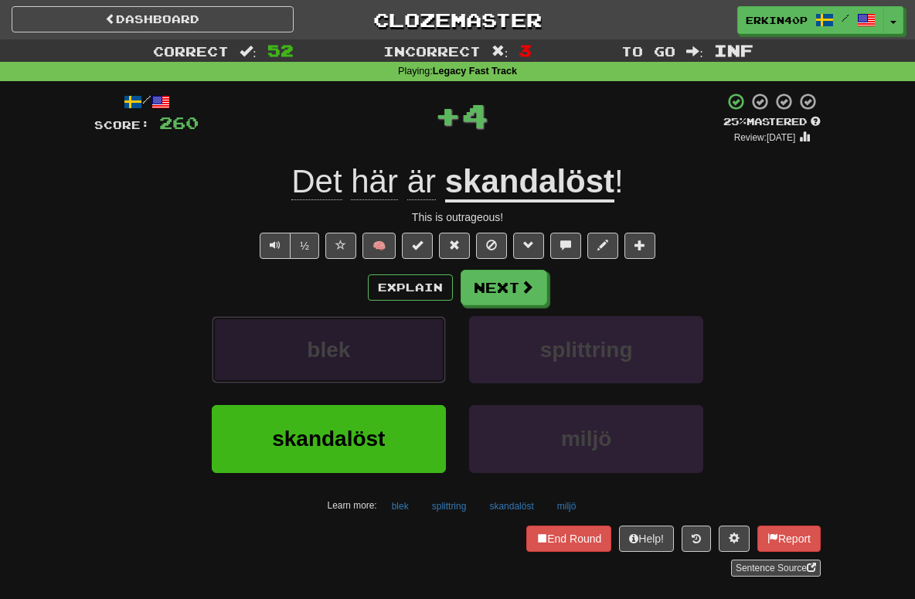
click at [327, 355] on span "blek" at bounding box center [328, 350] width 43 height 24
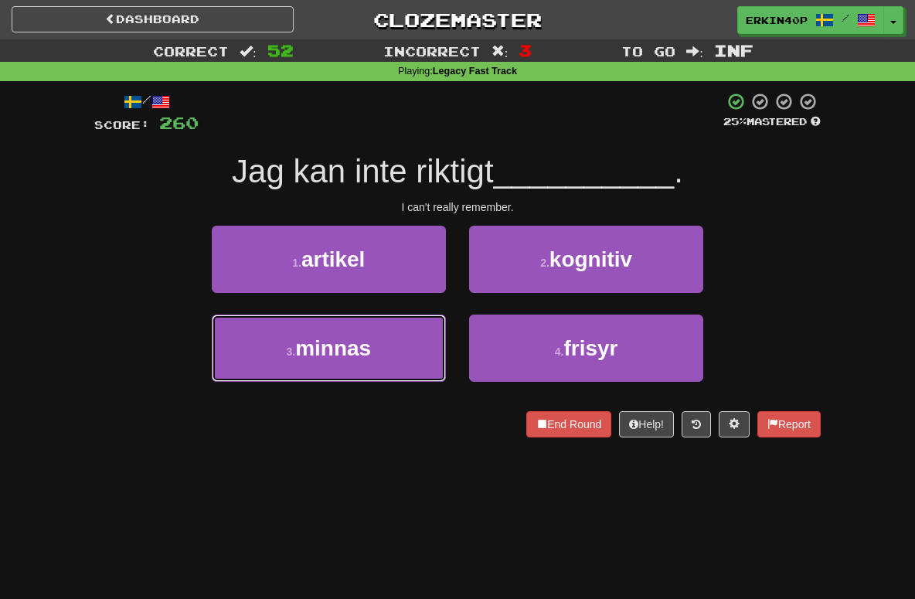
click at [327, 355] on span "minnas" at bounding box center [333, 348] width 76 height 24
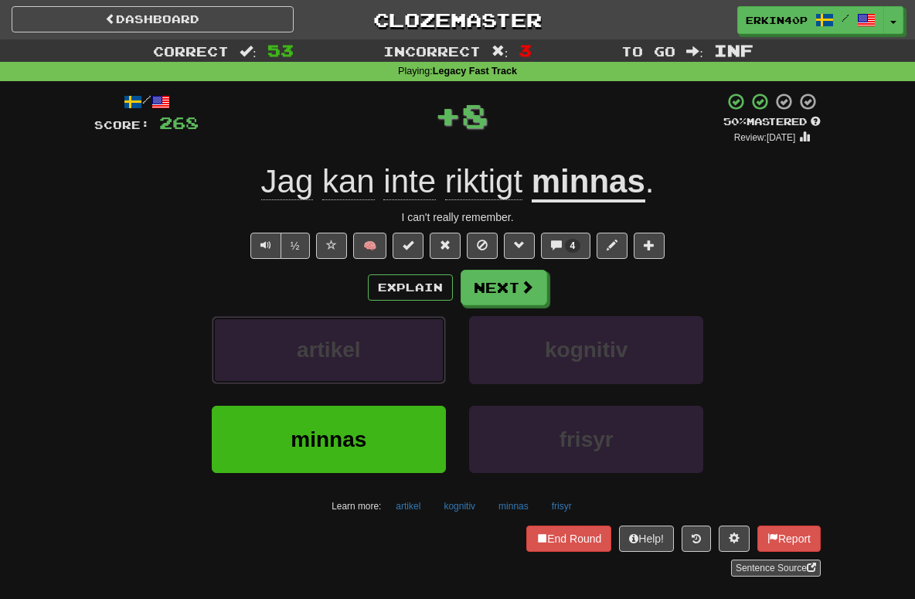
click at [327, 355] on span "artikel" at bounding box center [329, 350] width 64 height 24
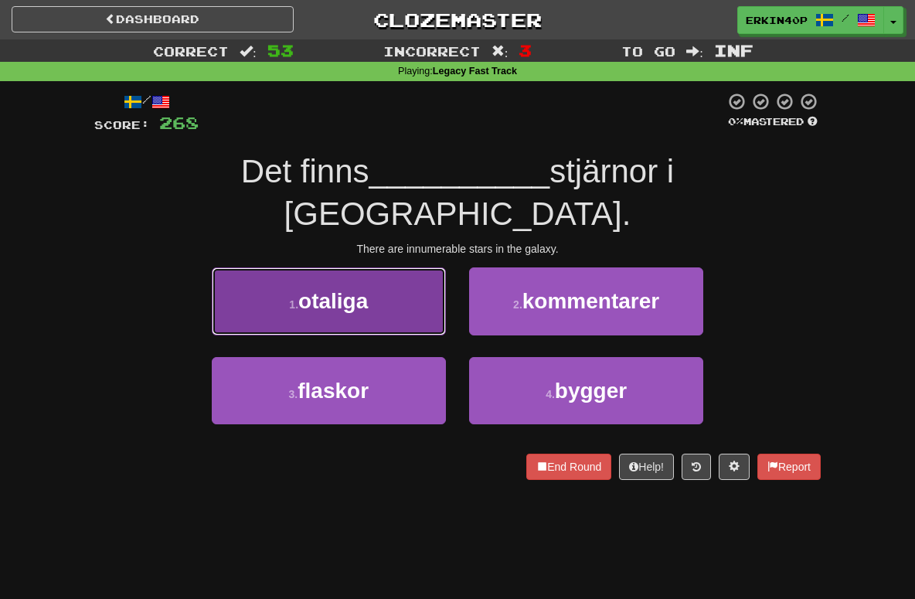
click at [406, 270] on button "1 . otaliga" at bounding box center [329, 300] width 234 height 67
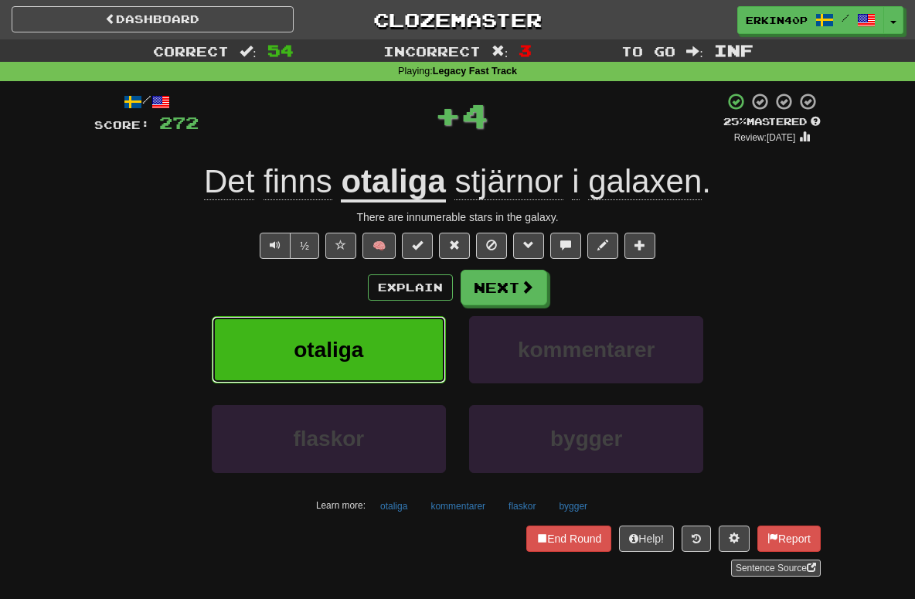
click at [416, 347] on button "otaliga" at bounding box center [329, 349] width 234 height 67
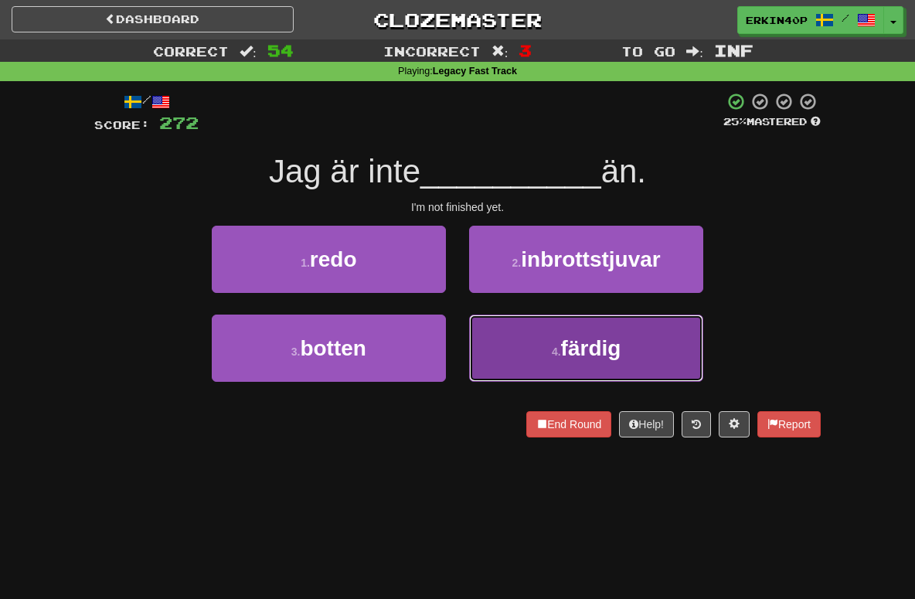
click at [529, 359] on button "4 . färdig" at bounding box center [586, 347] width 234 height 67
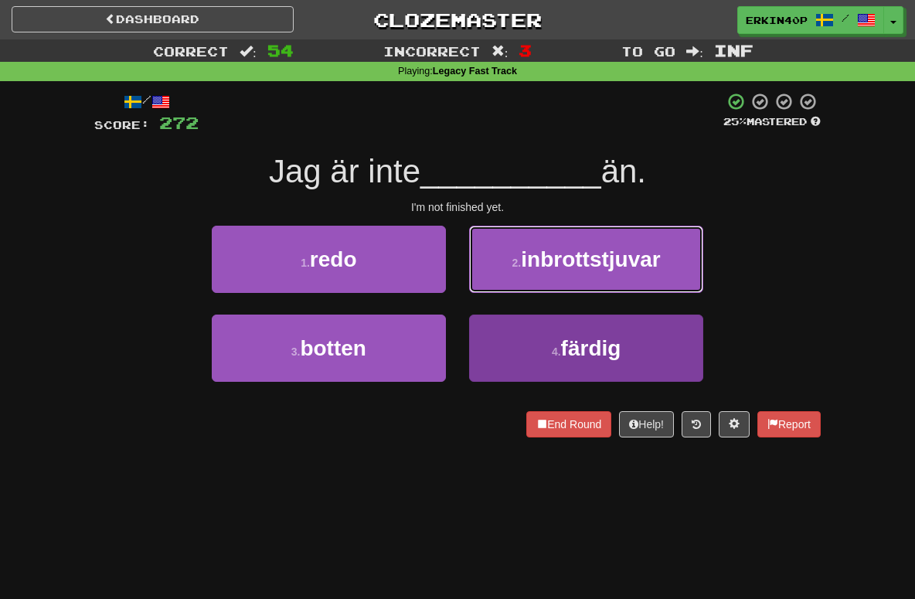
click at [529, 271] on span "inbrottstjuvar" at bounding box center [590, 259] width 139 height 24
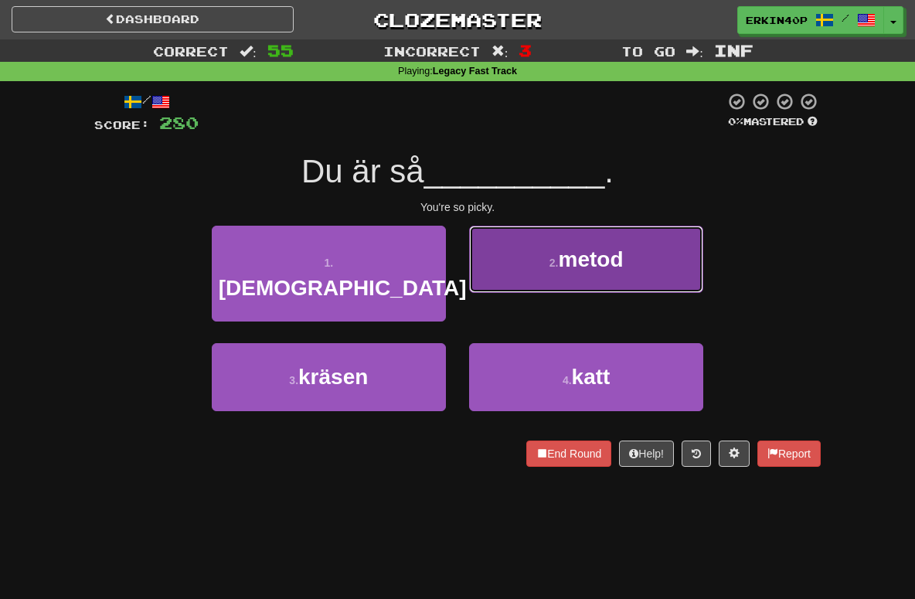
click at [542, 286] on button "2 . metod" at bounding box center [586, 259] width 234 height 67
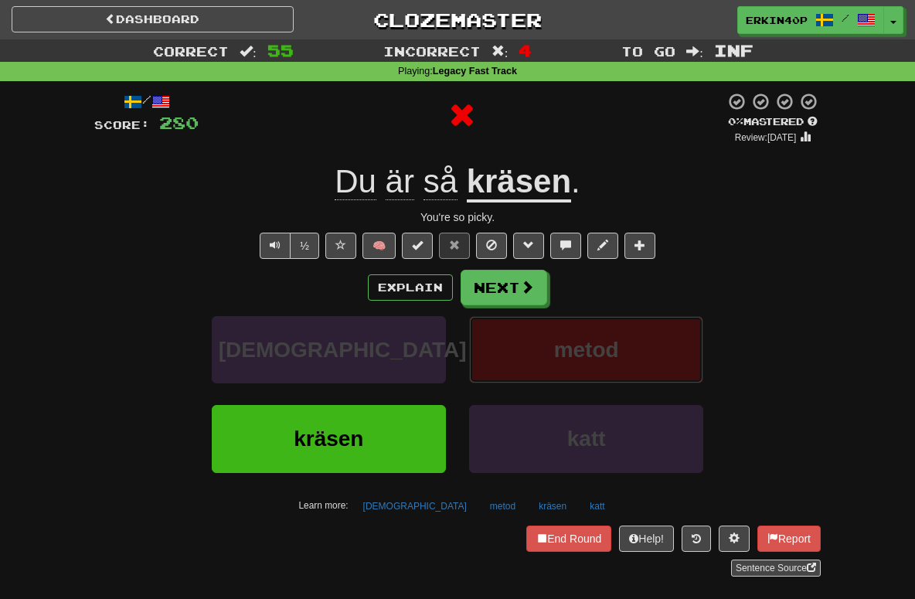
click at [520, 346] on button "metod" at bounding box center [586, 349] width 234 height 67
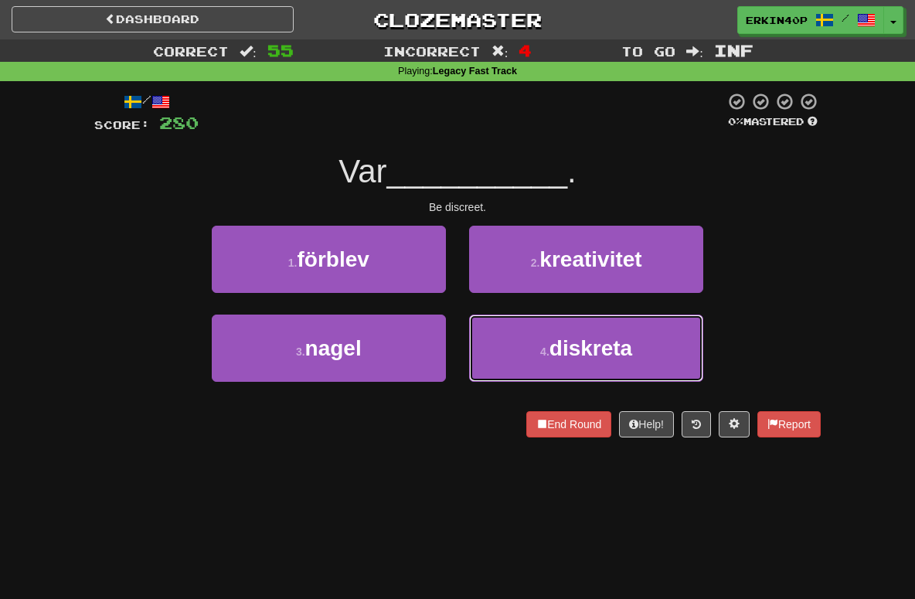
click at [520, 346] on button "4 . diskreta" at bounding box center [586, 347] width 234 height 67
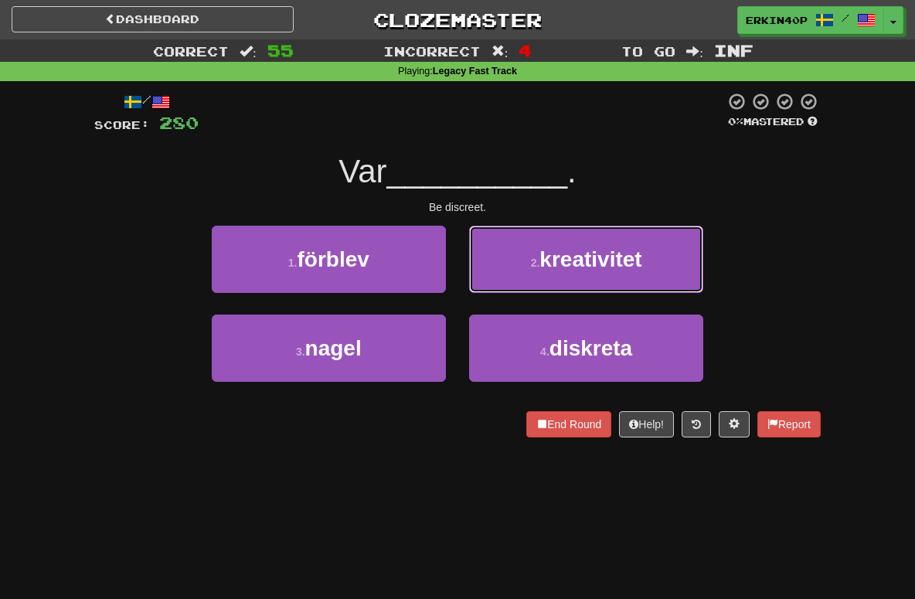
click at [520, 293] on button "2 . kreativitet" at bounding box center [586, 259] width 234 height 67
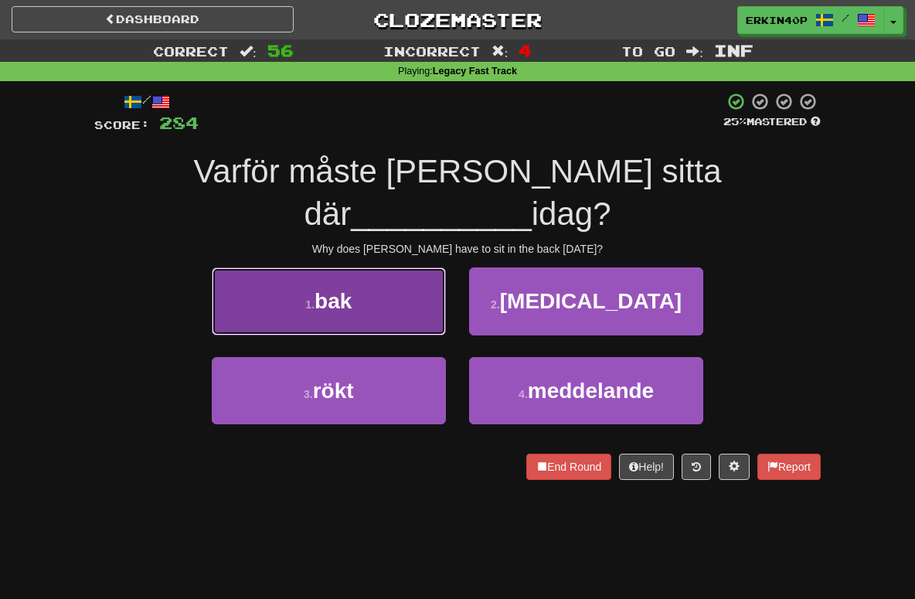
click at [314, 298] on small "1 ." at bounding box center [309, 304] width 9 height 12
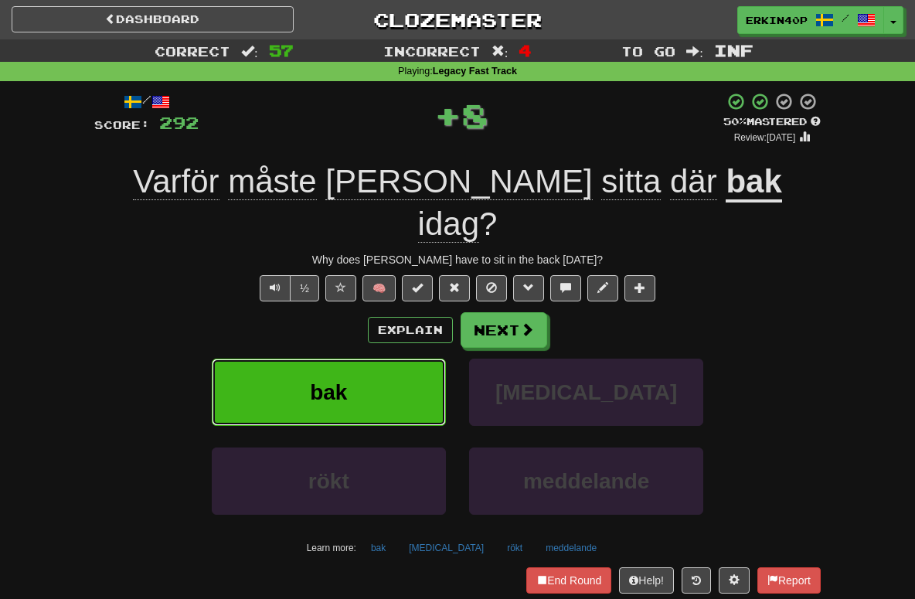
click at [349, 359] on button "bak" at bounding box center [329, 392] width 234 height 67
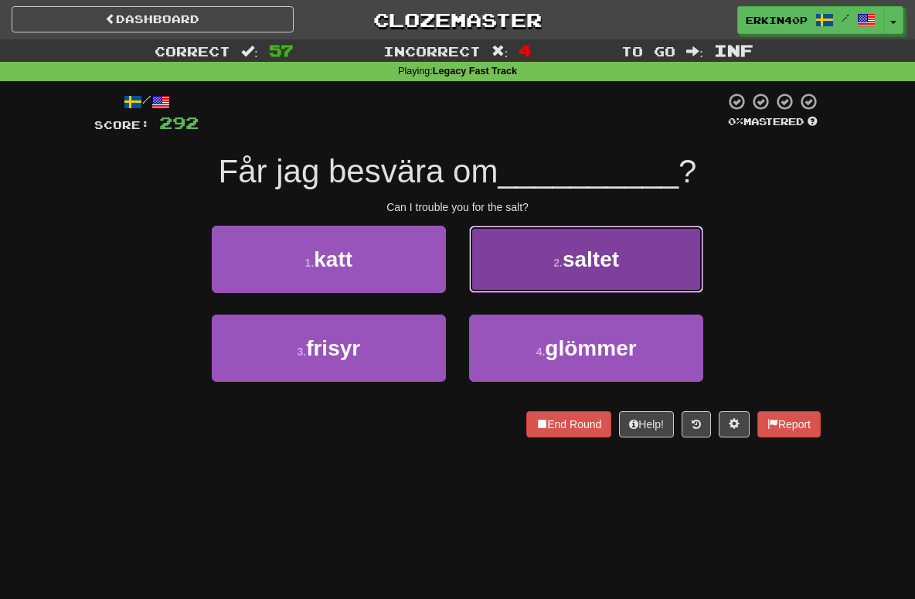
click at [549, 255] on button "2 . saltet" at bounding box center [586, 259] width 234 height 67
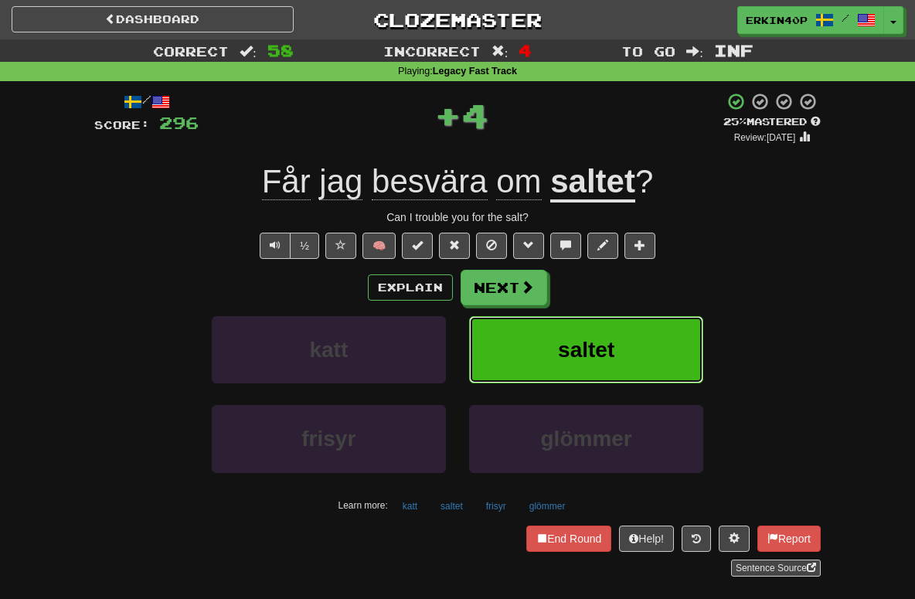
click at [568, 345] on span "saltet" at bounding box center [586, 350] width 56 height 24
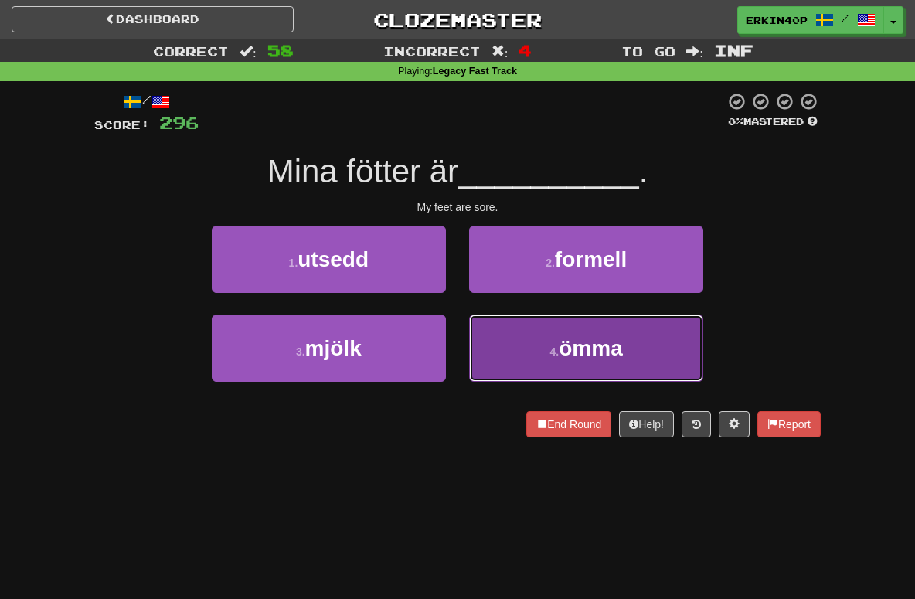
click at [537, 352] on button "4 . ömma" at bounding box center [586, 347] width 234 height 67
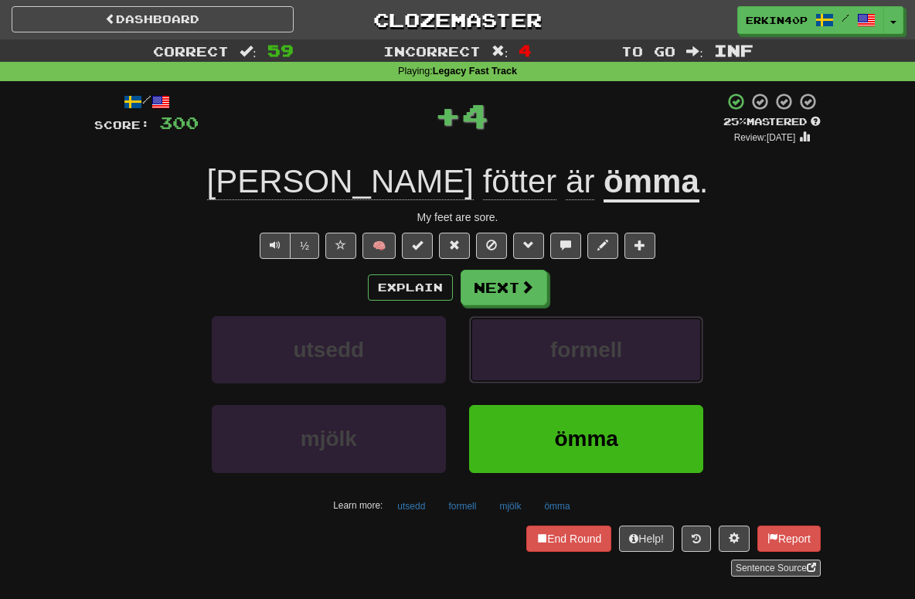
click at [537, 352] on button "formell" at bounding box center [586, 349] width 234 height 67
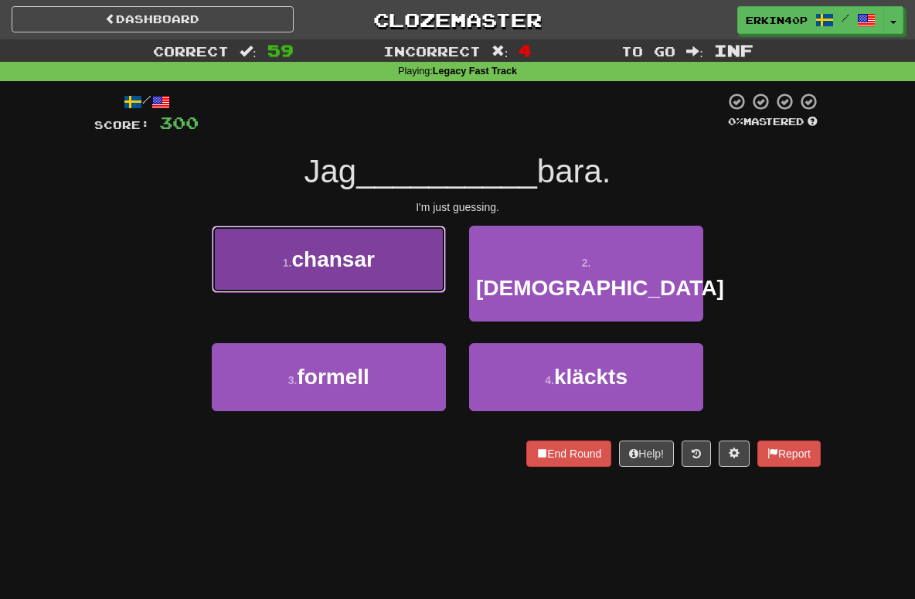
click at [420, 240] on button "1 . chansar" at bounding box center [329, 259] width 234 height 67
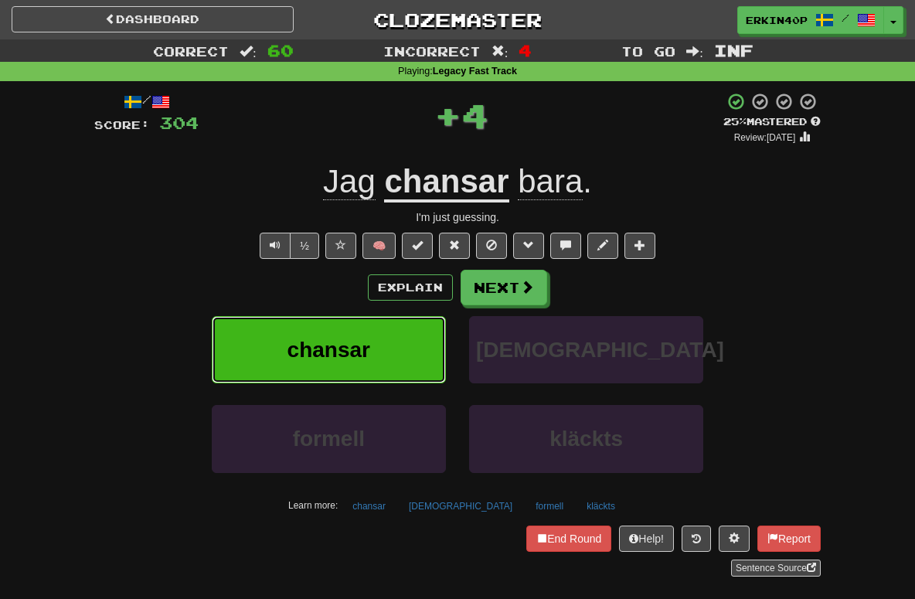
click at [423, 352] on button "chansar" at bounding box center [329, 349] width 234 height 67
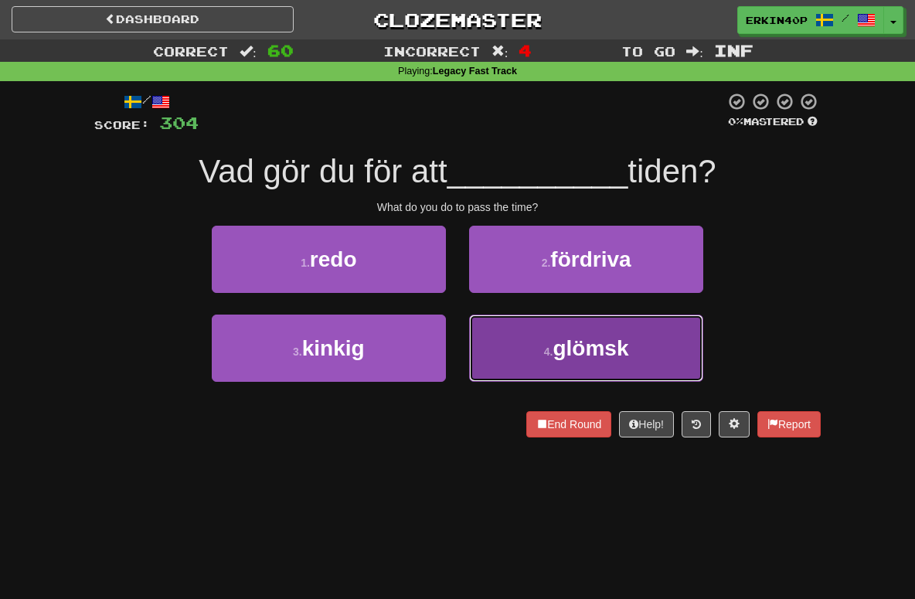
click at [546, 347] on small "4 ." at bounding box center [548, 351] width 9 height 12
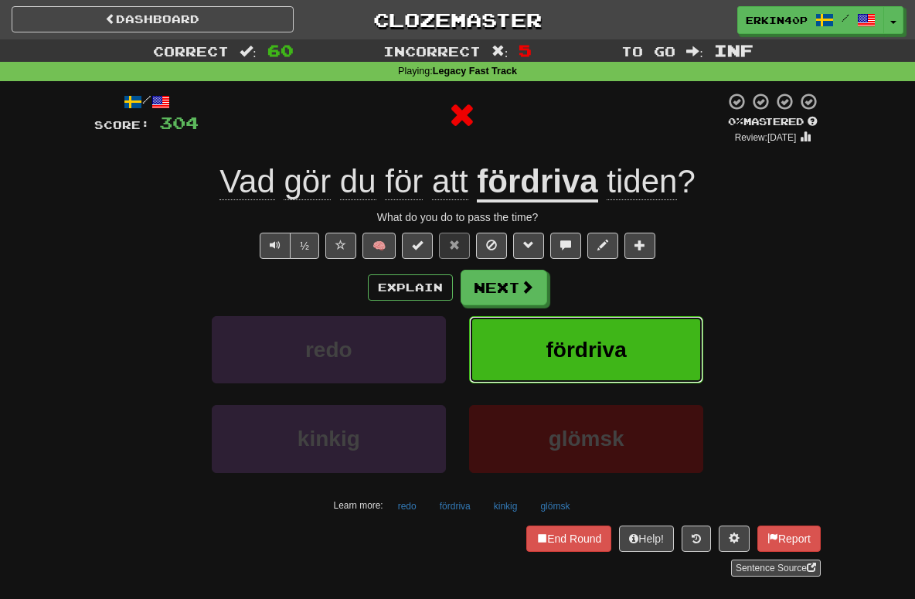
click at [546, 347] on span "fördriva" at bounding box center [586, 350] width 80 height 24
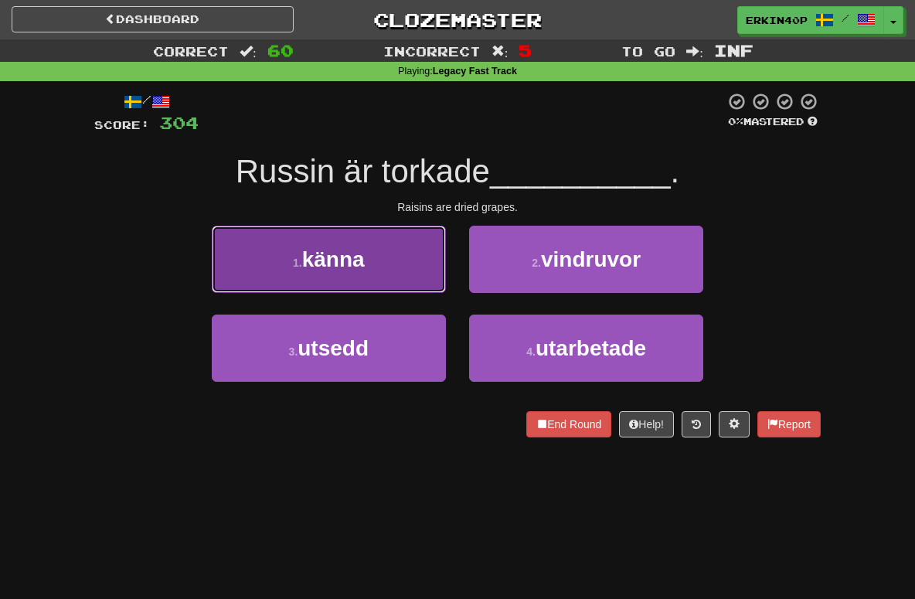
click at [433, 270] on button "1 . känna" at bounding box center [329, 259] width 234 height 67
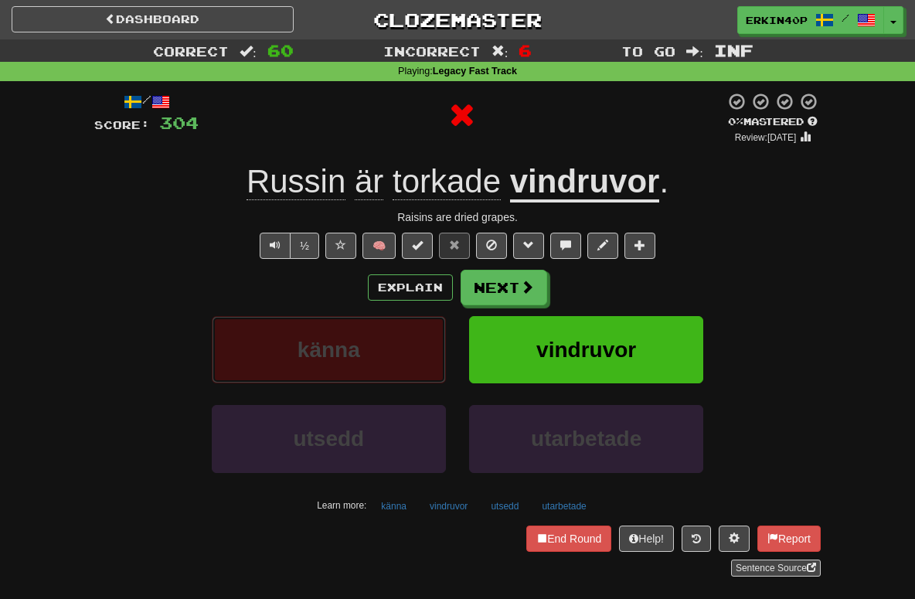
click at [431, 335] on button "känna" at bounding box center [329, 349] width 234 height 67
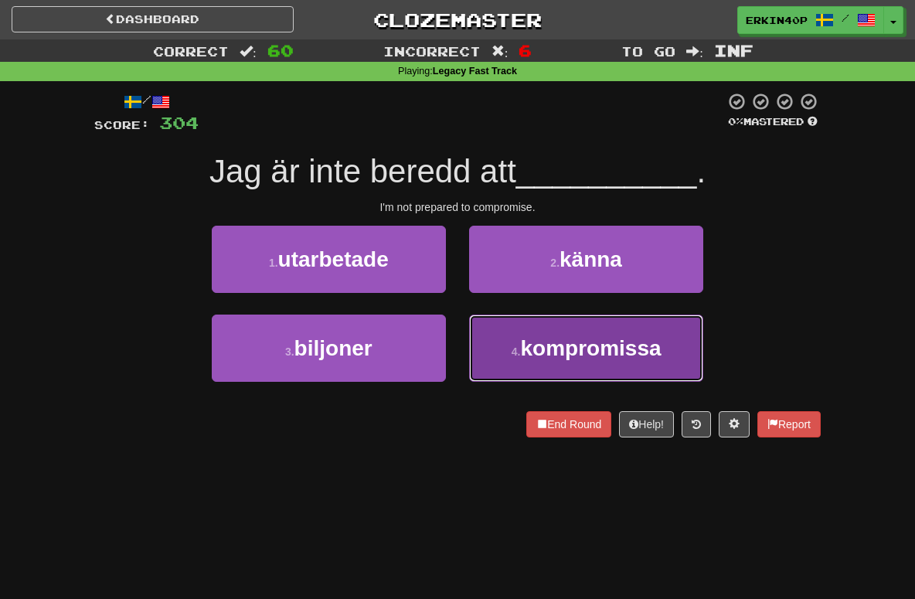
click at [499, 362] on button "4 . kompromissa" at bounding box center [586, 347] width 234 height 67
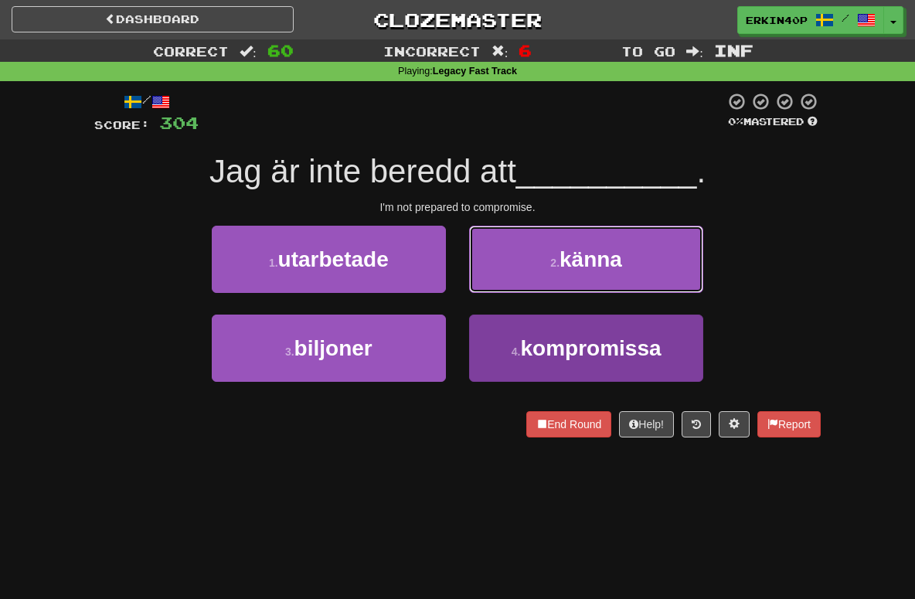
click at [499, 293] on button "2 . känna" at bounding box center [586, 259] width 234 height 67
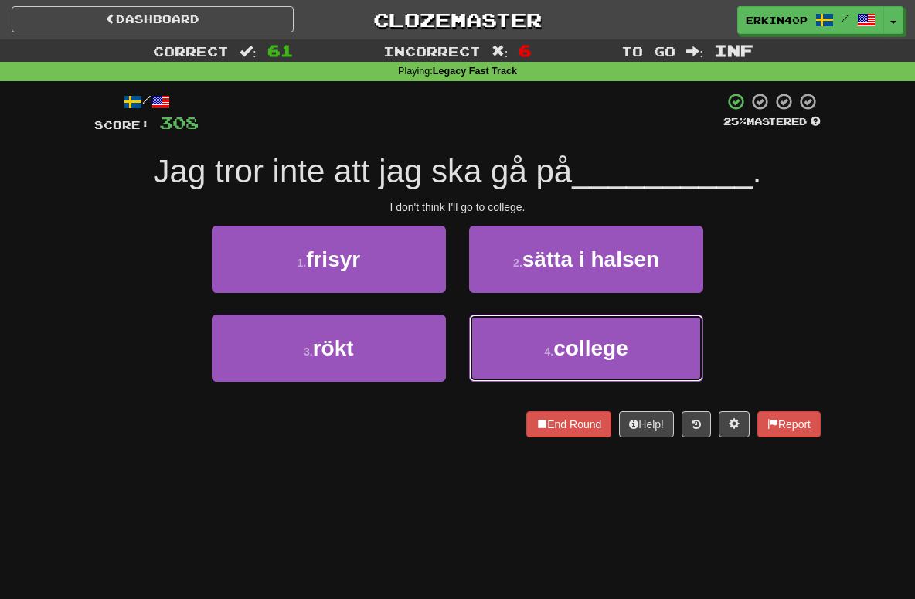
click at [499, 362] on button "4 . college" at bounding box center [586, 347] width 234 height 67
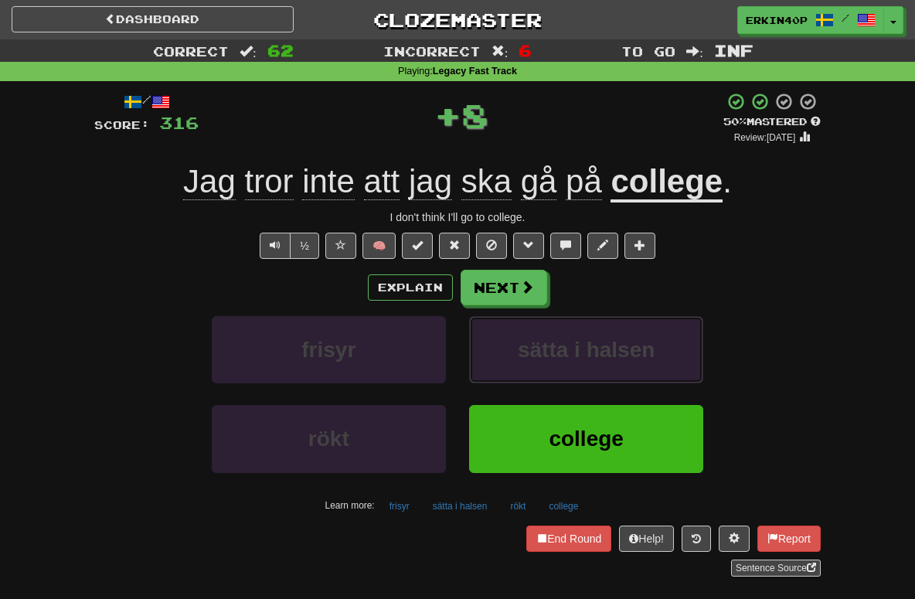
click at [499, 362] on button "sätta i halsen" at bounding box center [586, 349] width 234 height 67
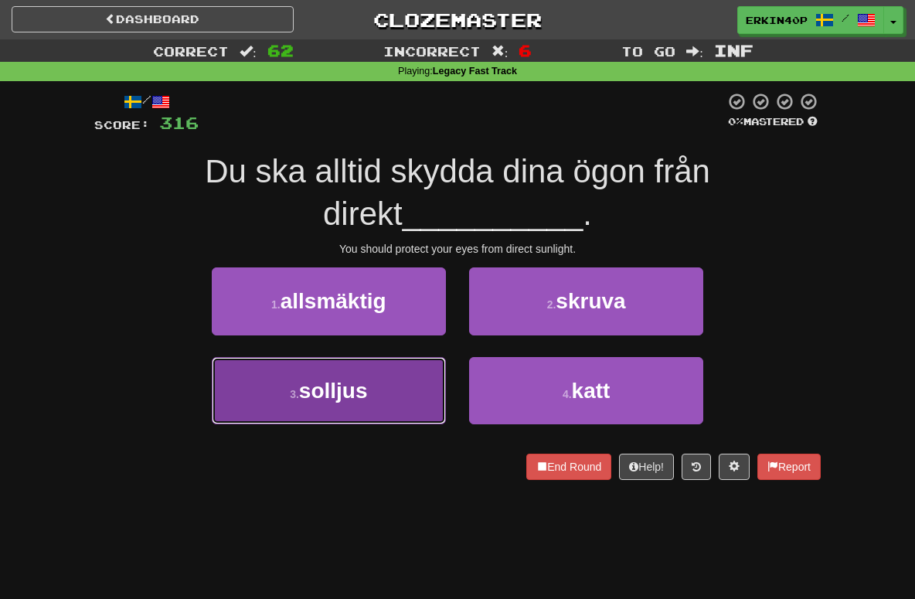
click at [422, 365] on button "3 . solljus" at bounding box center [329, 390] width 234 height 67
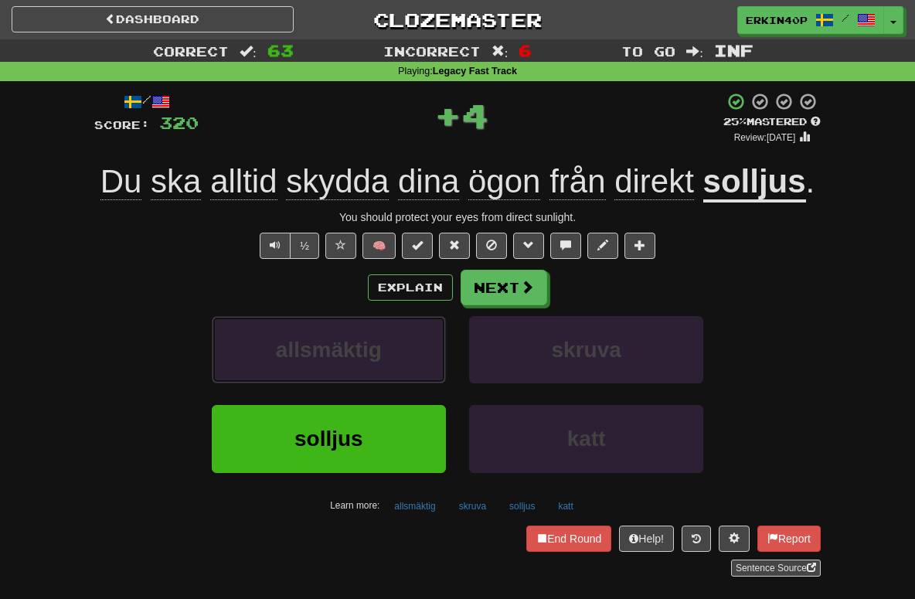
click at [422, 365] on button "allsmäktig" at bounding box center [329, 349] width 234 height 67
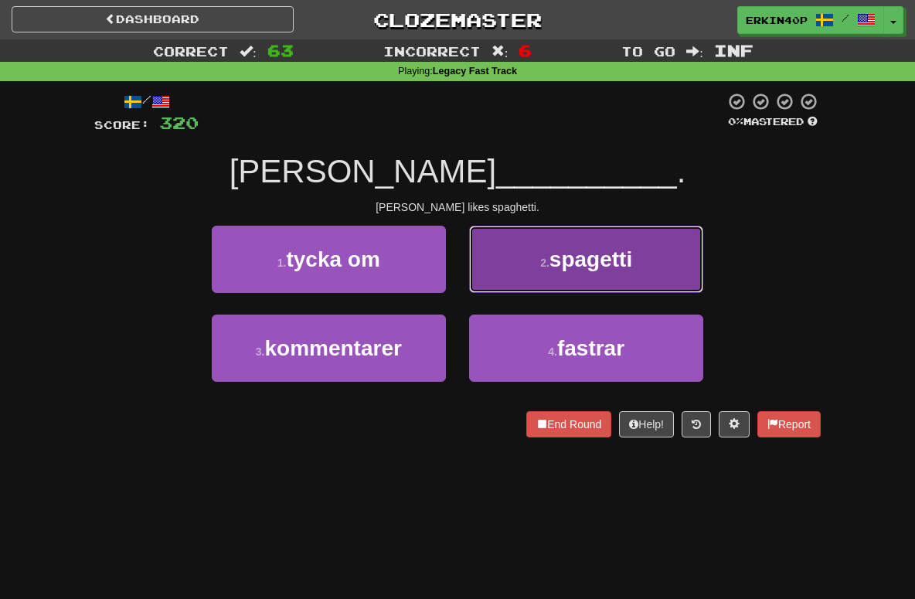
click at [548, 285] on button "2 . spagetti" at bounding box center [586, 259] width 234 height 67
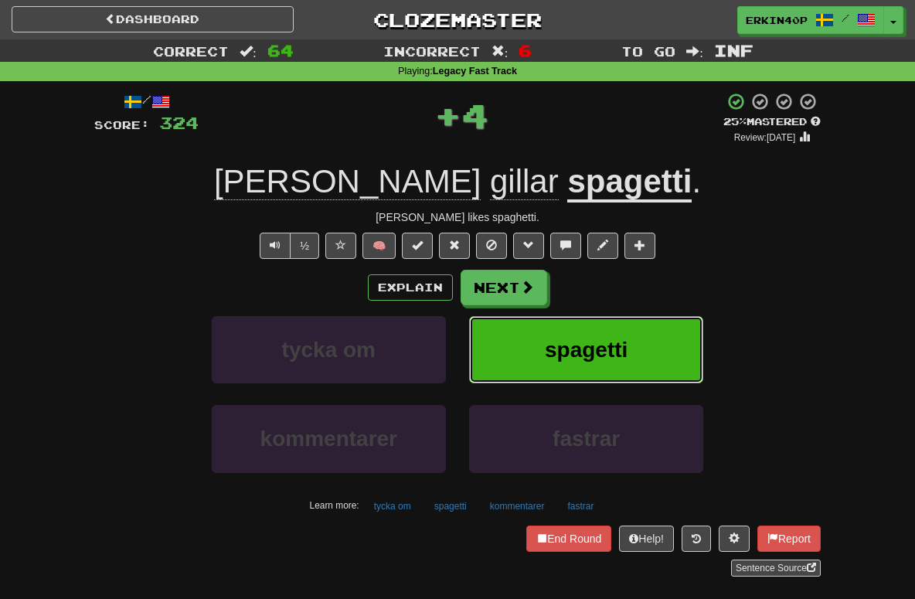
click at [548, 335] on button "spagetti" at bounding box center [586, 349] width 234 height 67
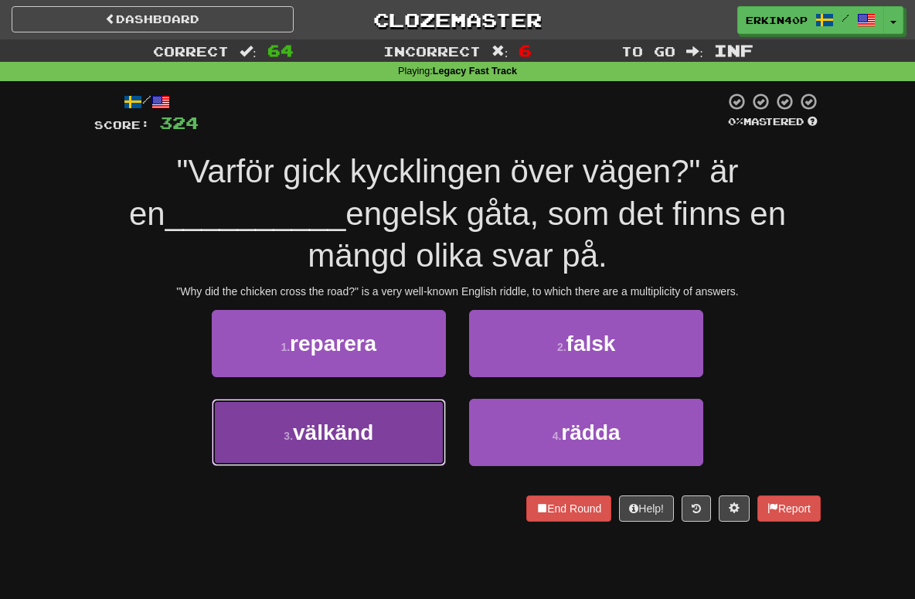
click at [409, 442] on button "3 . välkänd" at bounding box center [329, 432] width 234 height 67
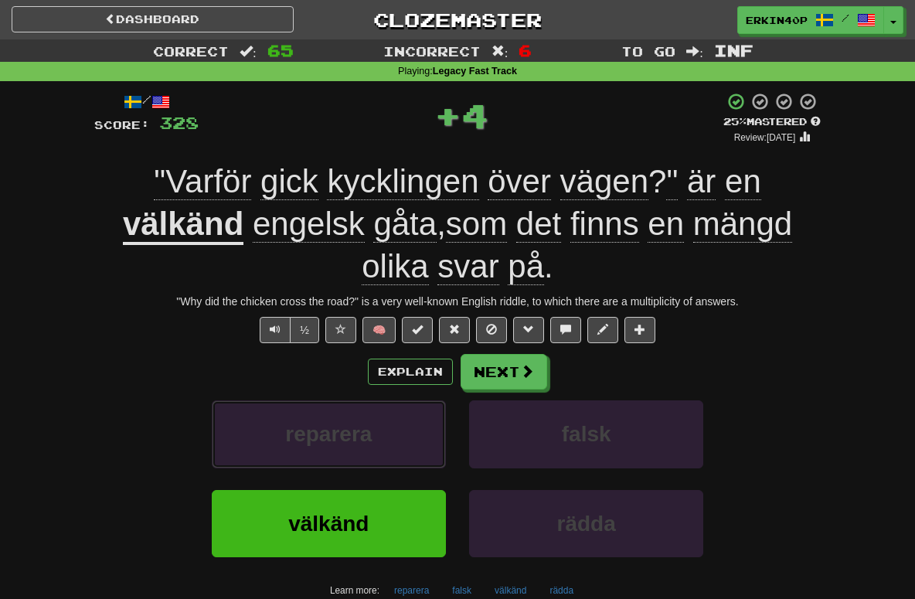
click at [409, 442] on button "reparera" at bounding box center [329, 433] width 234 height 67
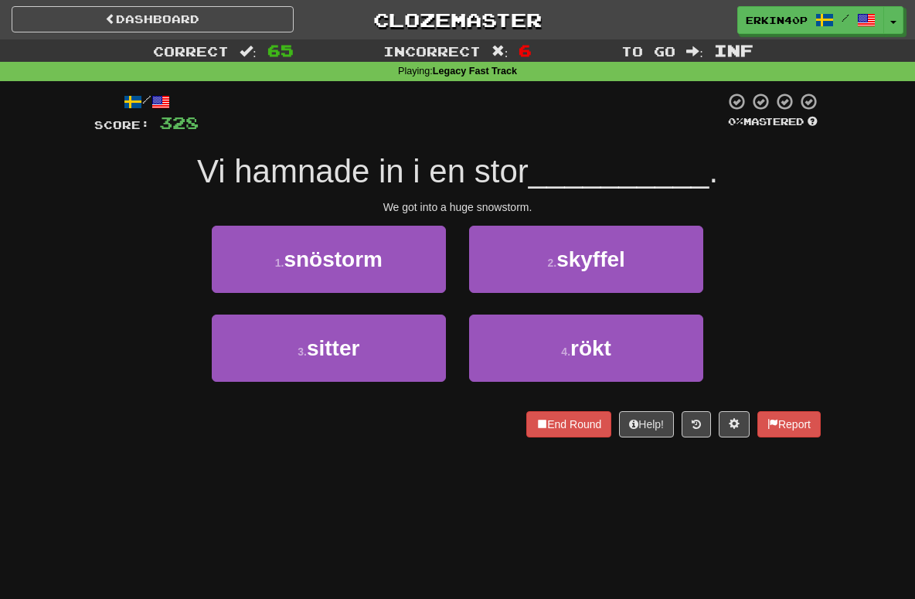
click at [409, 442] on div "/ Score: 328 0 % Mastered Vi hamnade in i en stor __________ . We got into a hu…" at bounding box center [457, 270] width 726 height 378
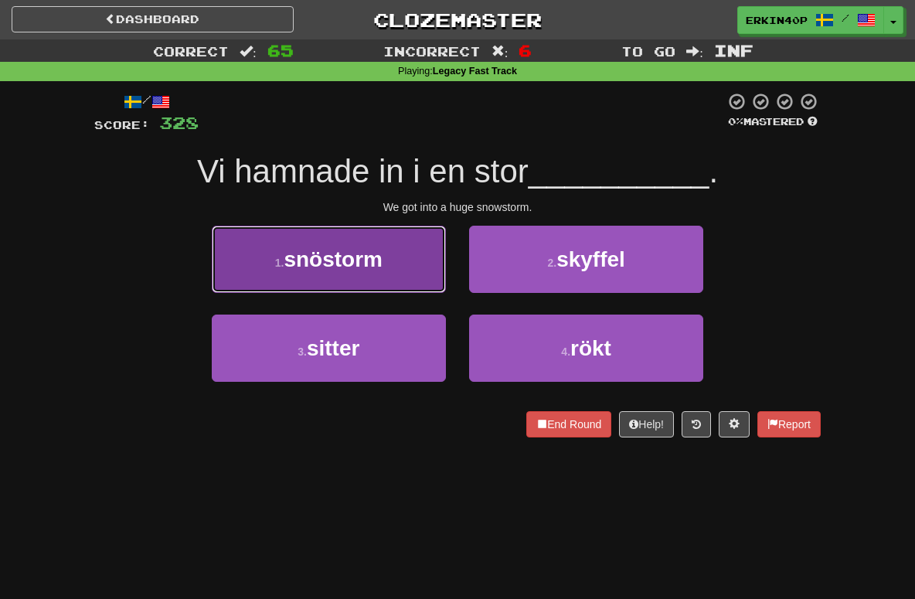
click at [389, 250] on button "1 . snöstorm" at bounding box center [329, 259] width 234 height 67
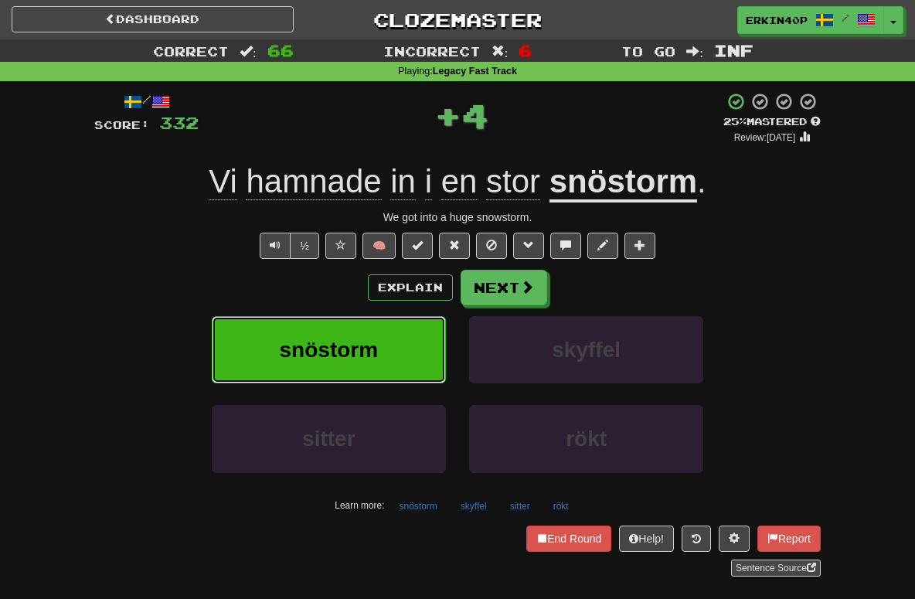
click at [402, 361] on button "snöstorm" at bounding box center [329, 349] width 234 height 67
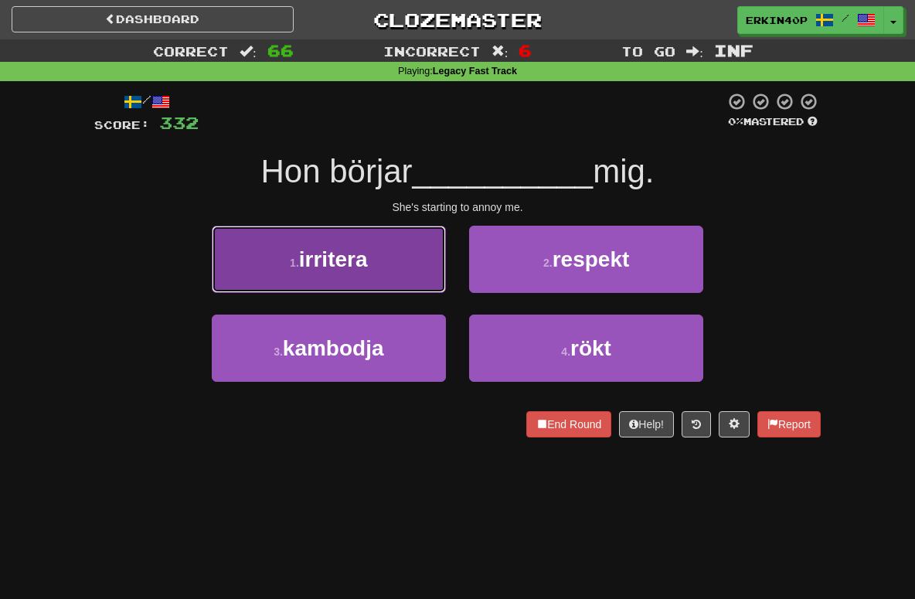
click at [388, 262] on button "1 . irritera" at bounding box center [329, 259] width 234 height 67
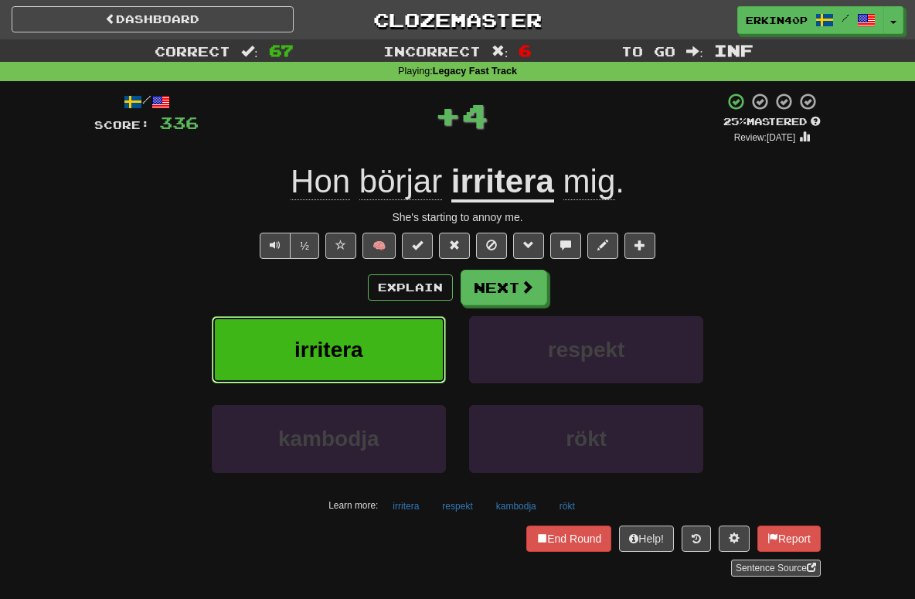
click at [384, 356] on button "irritera" at bounding box center [329, 349] width 234 height 67
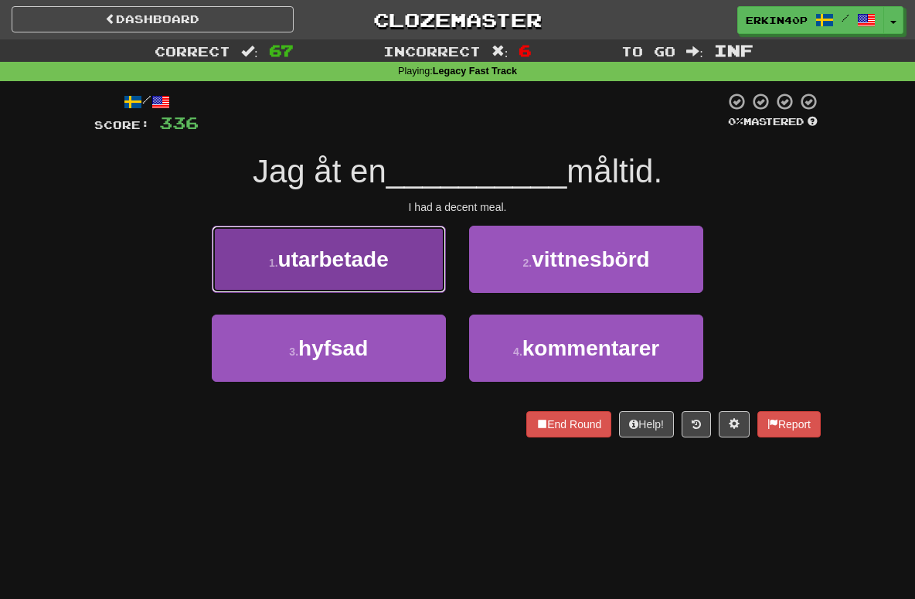
click at [400, 239] on button "1 . utarbetade" at bounding box center [329, 259] width 234 height 67
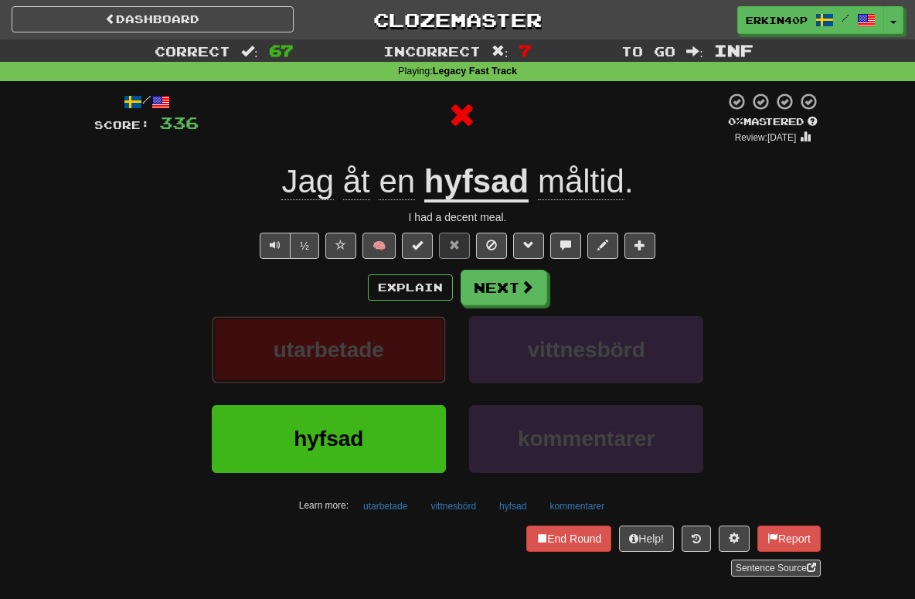
click at [401, 342] on button "utarbetade" at bounding box center [329, 349] width 234 height 67
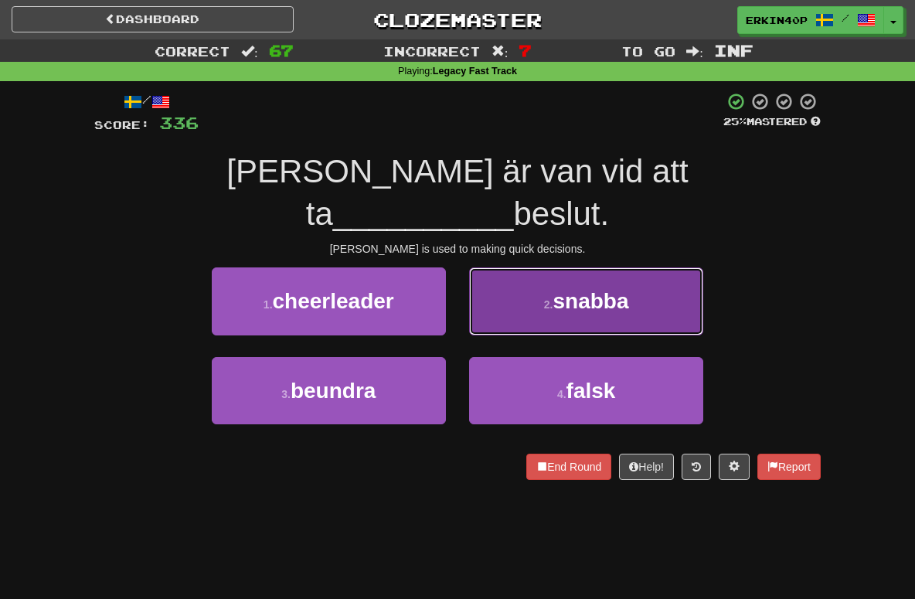
click at [636, 267] on button "2 . snabba" at bounding box center [586, 300] width 234 height 67
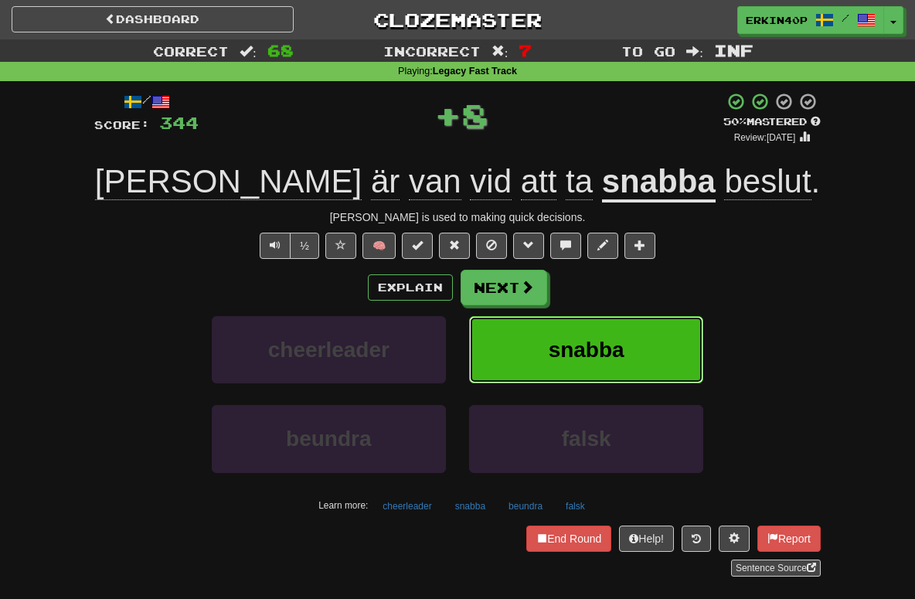
click at [634, 358] on button "snabba" at bounding box center [586, 349] width 234 height 67
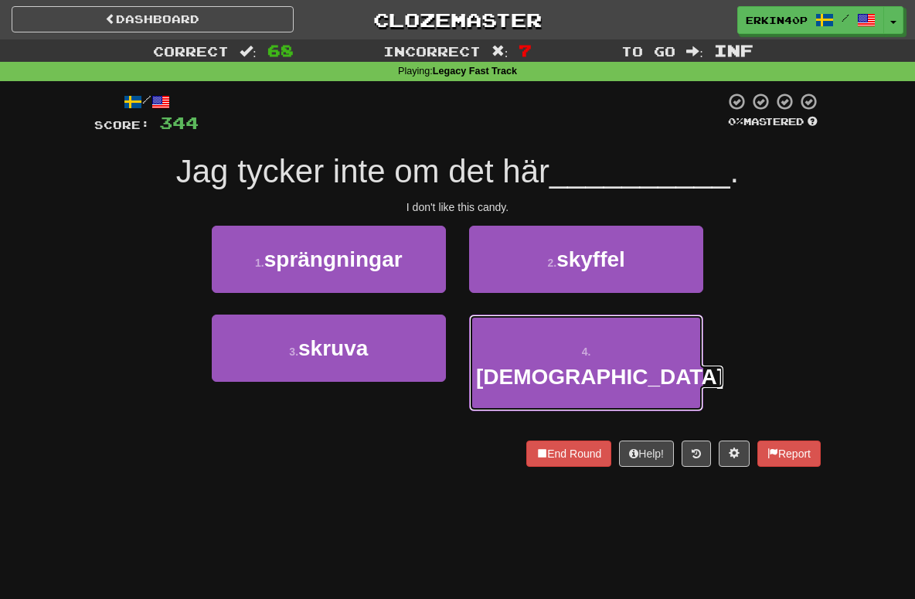
click at [634, 358] on button "4 . godiset" at bounding box center [586, 362] width 234 height 97
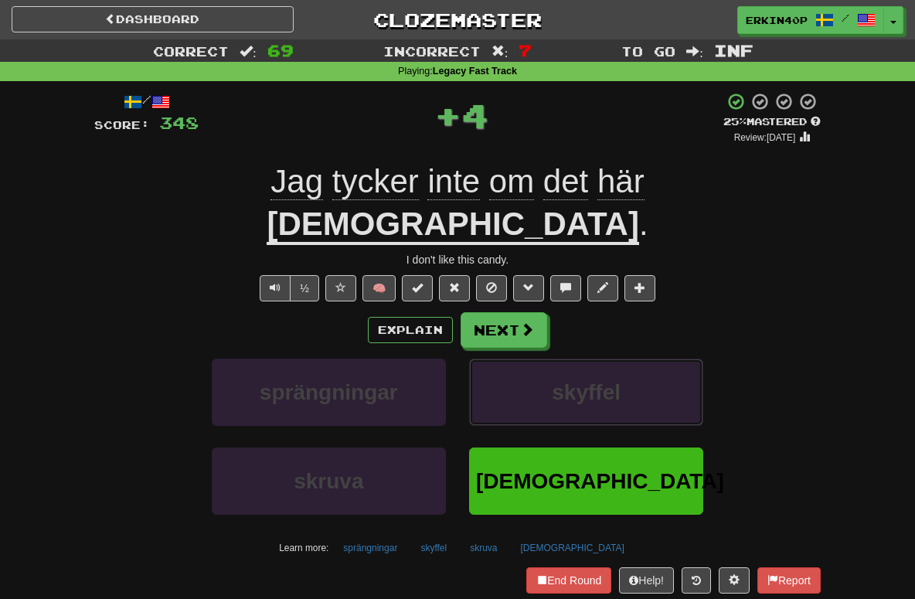
click at [634, 359] on button "skyffel" at bounding box center [586, 392] width 234 height 67
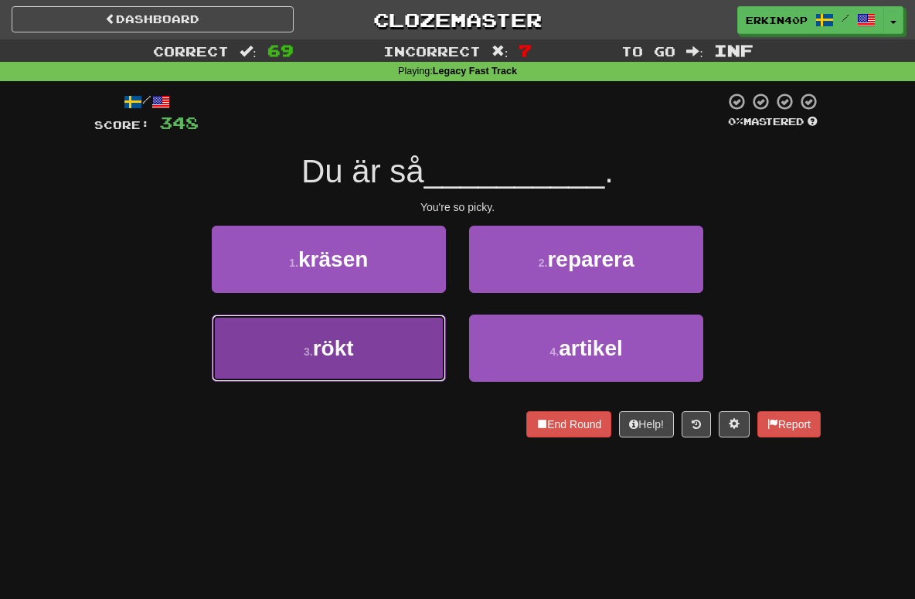
click at [348, 326] on button "3 . rökt" at bounding box center [329, 347] width 234 height 67
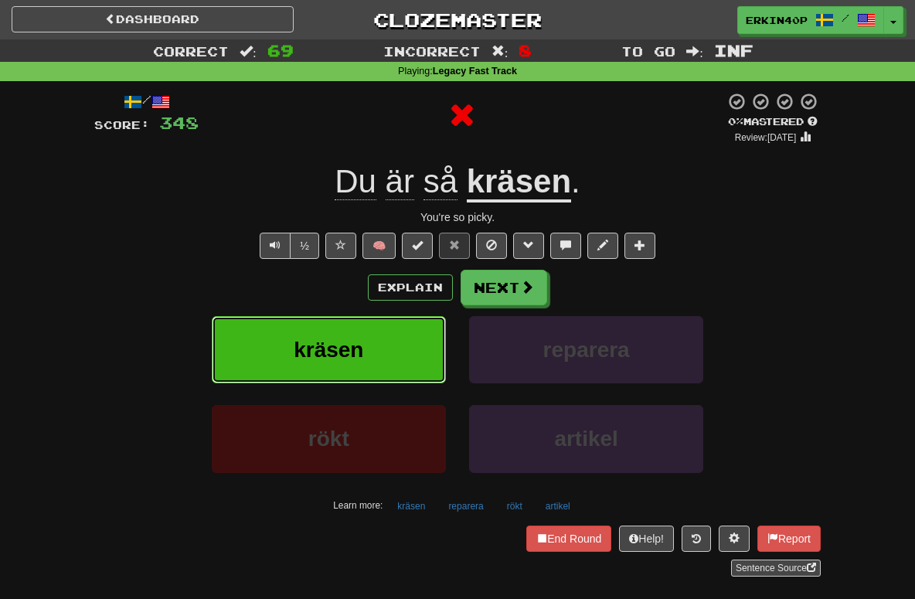
click at [348, 326] on button "kräsen" at bounding box center [329, 349] width 234 height 67
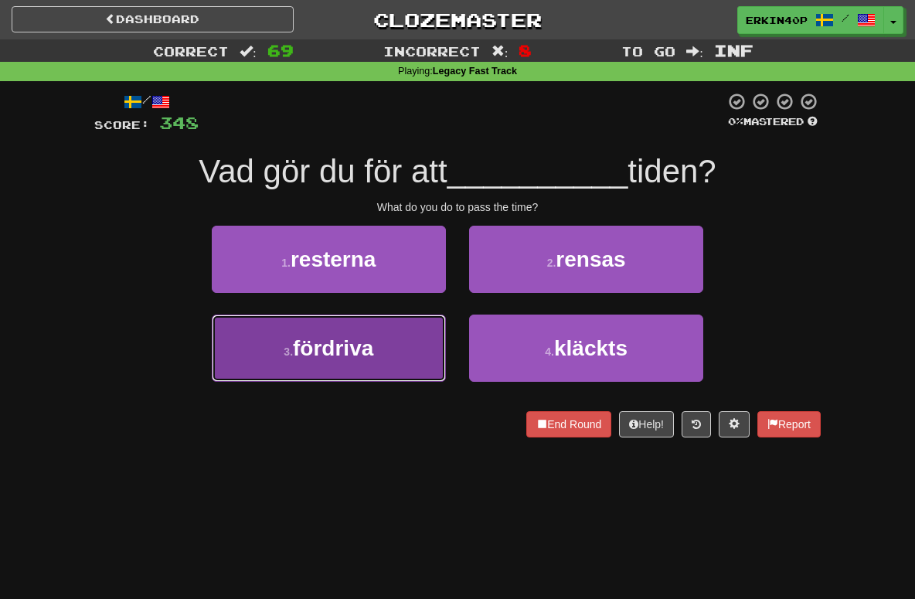
click at [413, 342] on button "3 . fördriva" at bounding box center [329, 347] width 234 height 67
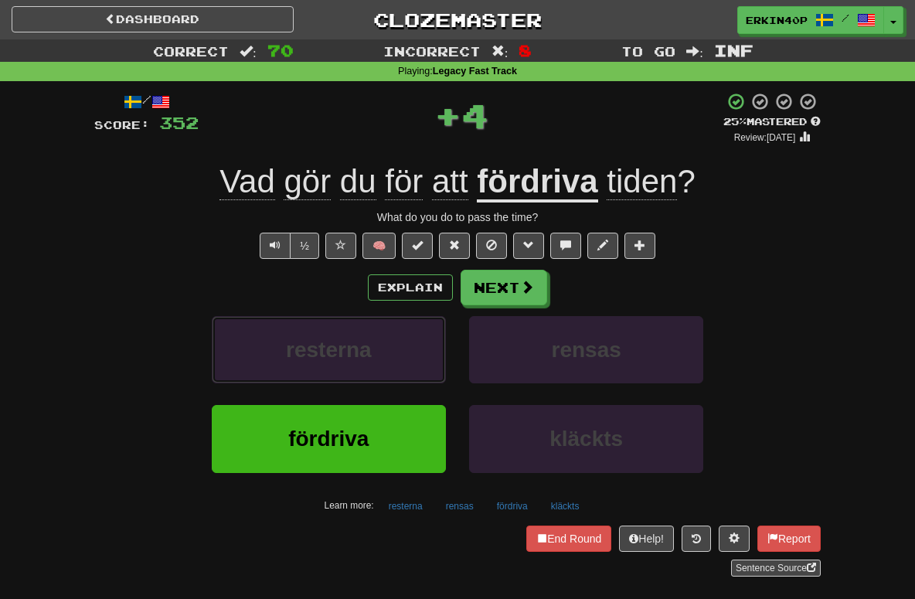
click at [413, 342] on button "resterna" at bounding box center [329, 349] width 234 height 67
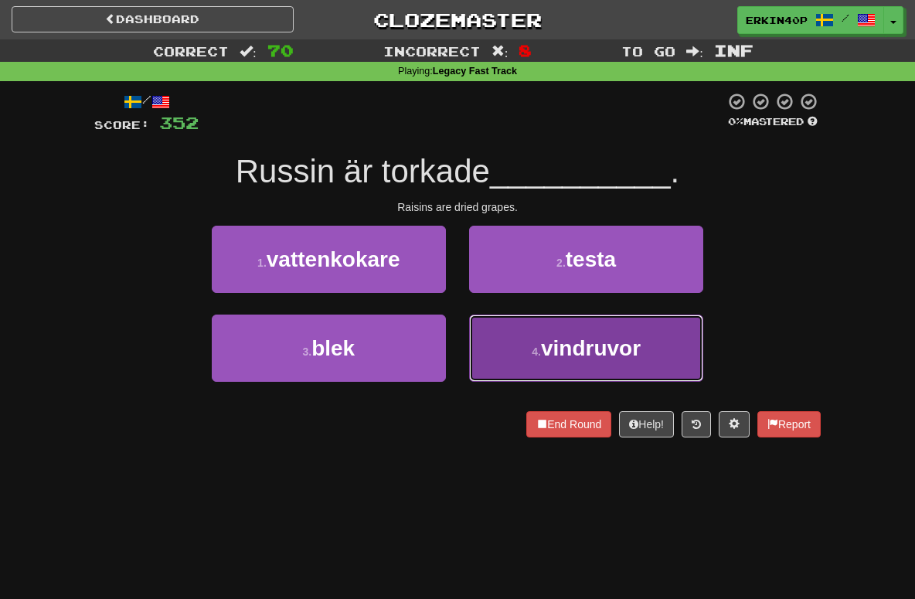
click at [526, 346] on button "4 . vindruvor" at bounding box center [586, 347] width 234 height 67
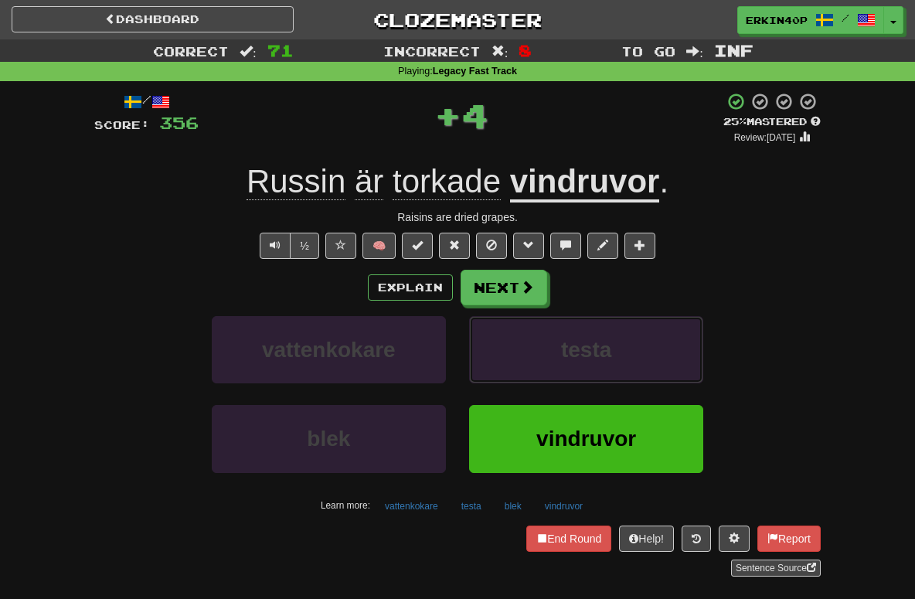
click at [526, 346] on button "testa" at bounding box center [586, 349] width 234 height 67
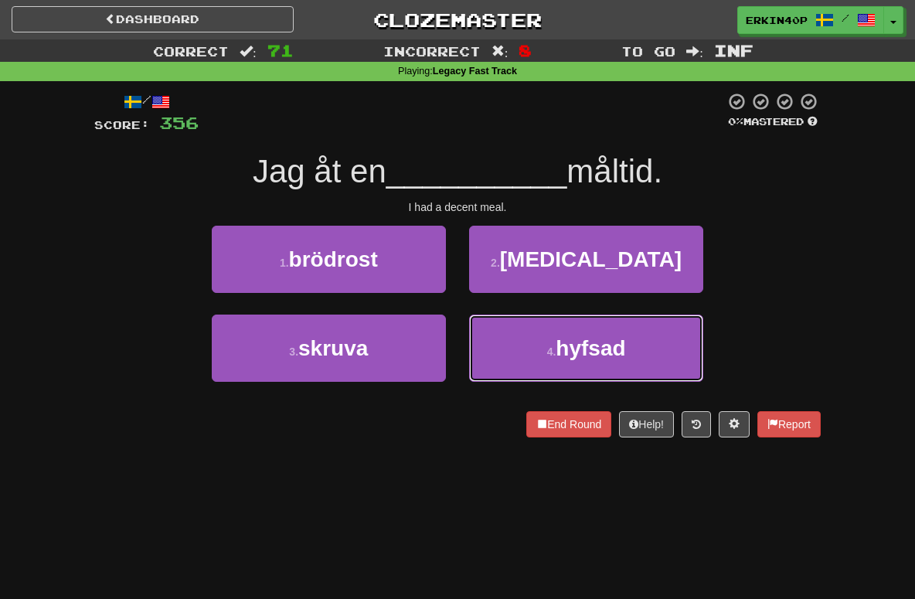
click at [526, 346] on button "4 . hyfsad" at bounding box center [586, 347] width 234 height 67
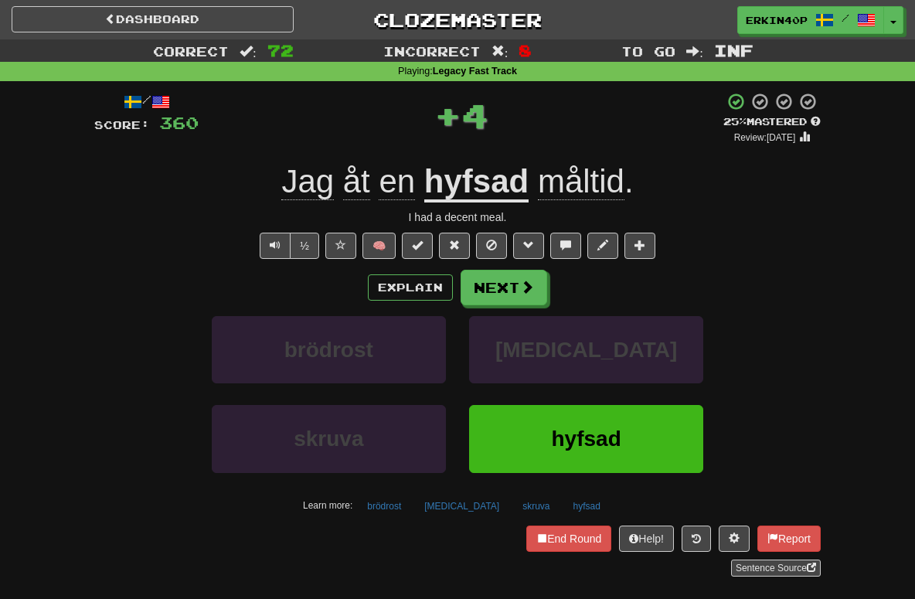
click at [497, 179] on u "hyfsad" at bounding box center [476, 182] width 104 height 39
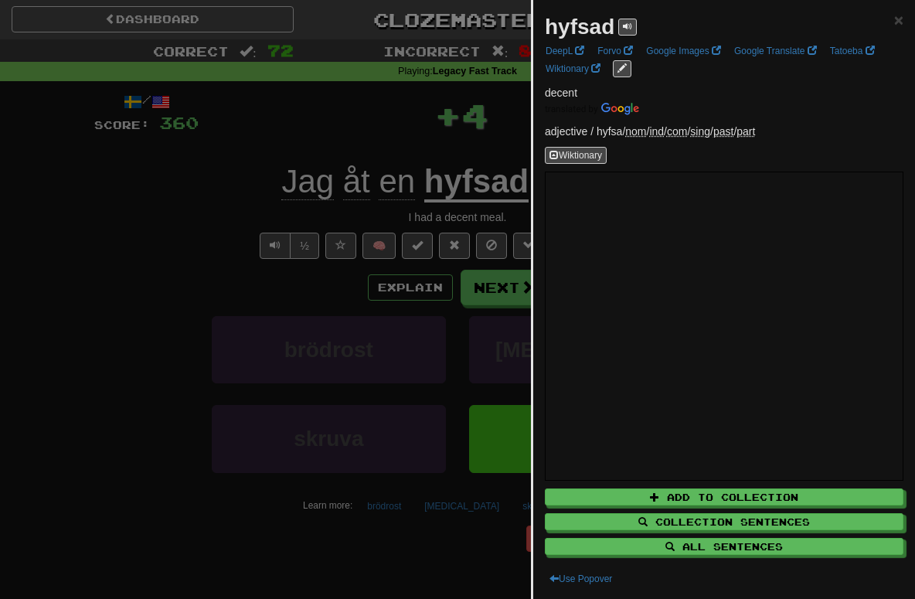
click at [396, 154] on div at bounding box center [457, 299] width 915 height 599
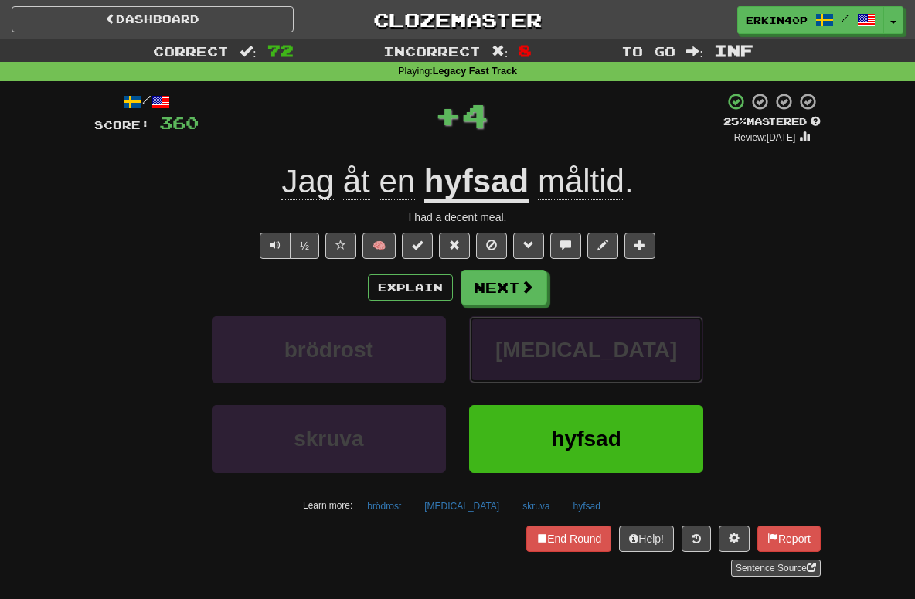
click at [585, 355] on span "aspirin" at bounding box center [586, 350] width 182 height 24
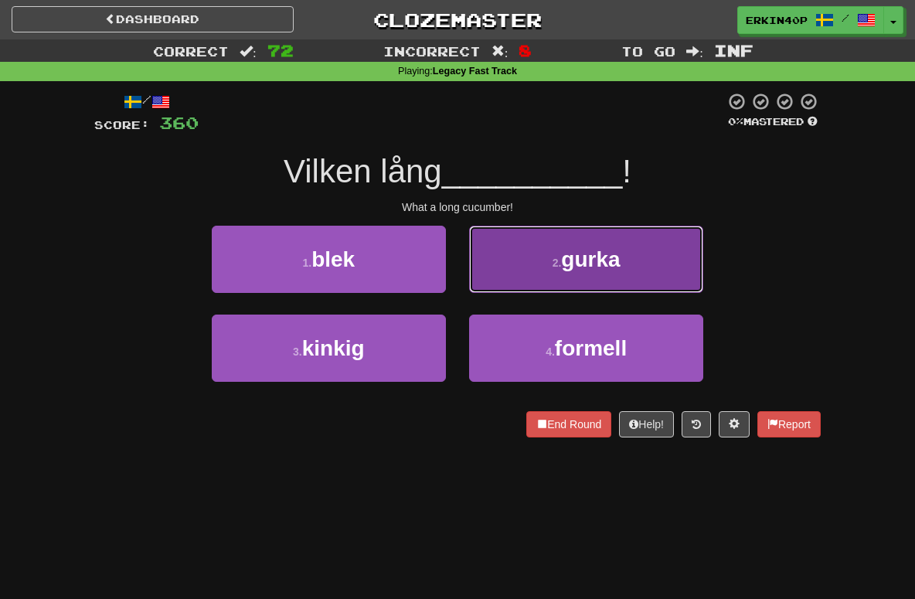
click at [573, 243] on button "2 . gurka" at bounding box center [586, 259] width 234 height 67
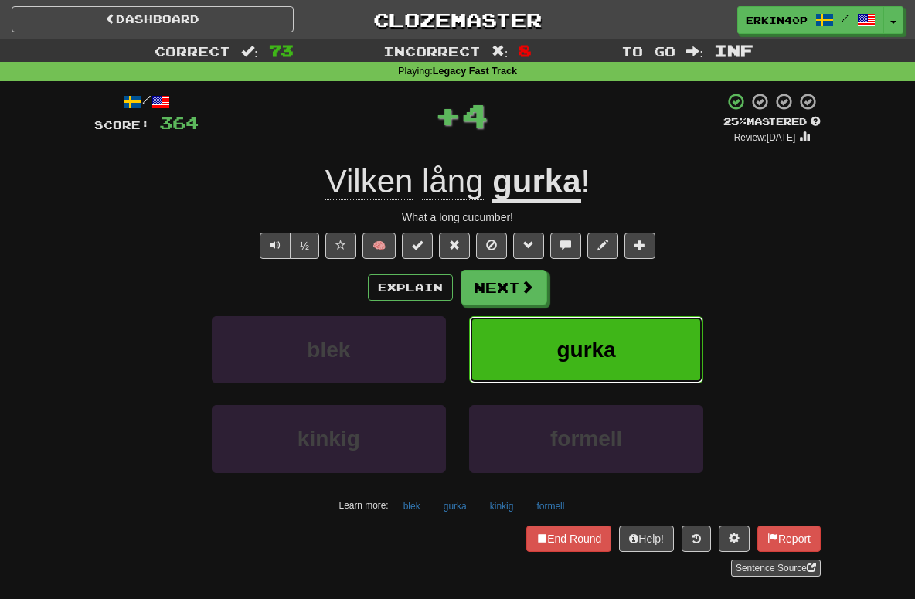
click at [576, 367] on button "gurka" at bounding box center [586, 349] width 234 height 67
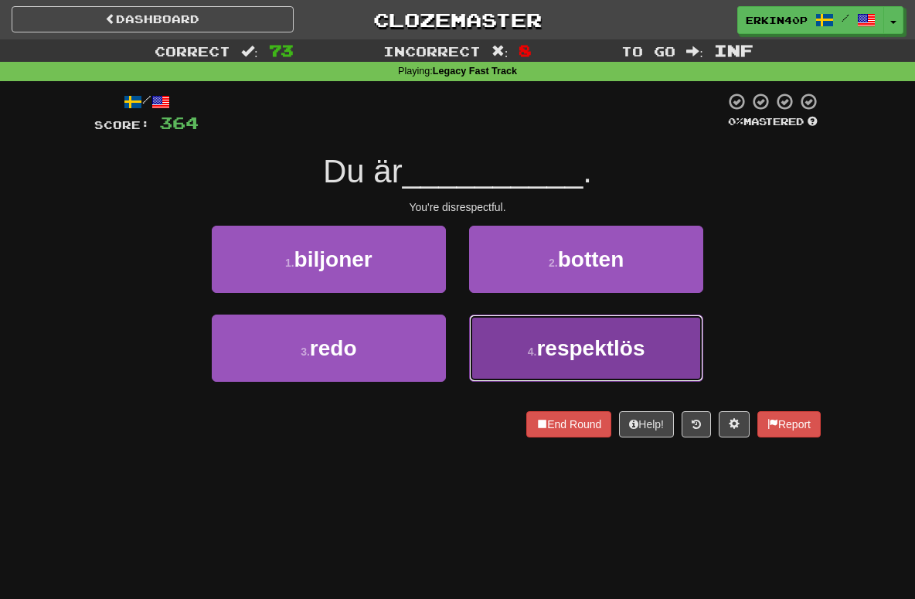
click at [549, 342] on span "respektlös" at bounding box center [590, 348] width 108 height 24
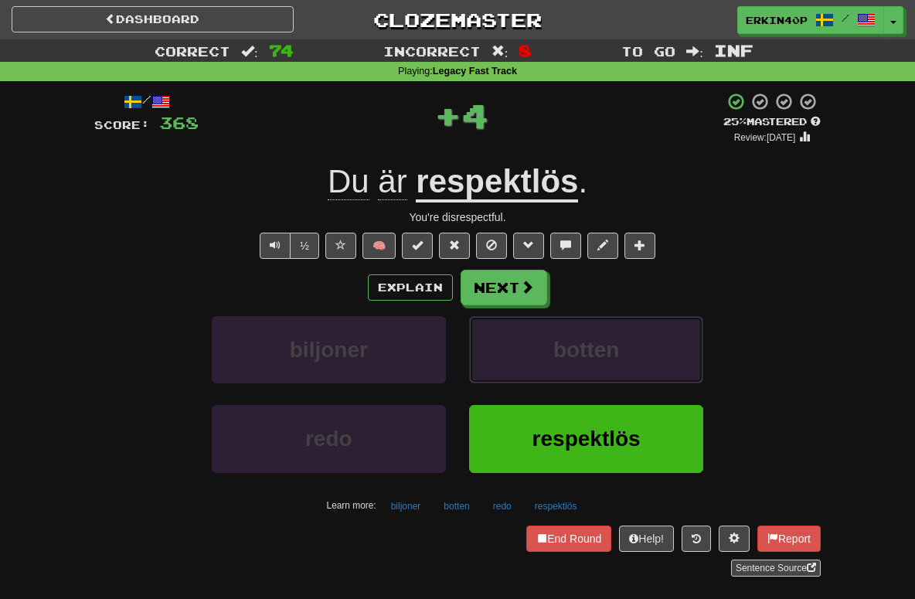
click at [549, 342] on button "botten" at bounding box center [586, 349] width 234 height 67
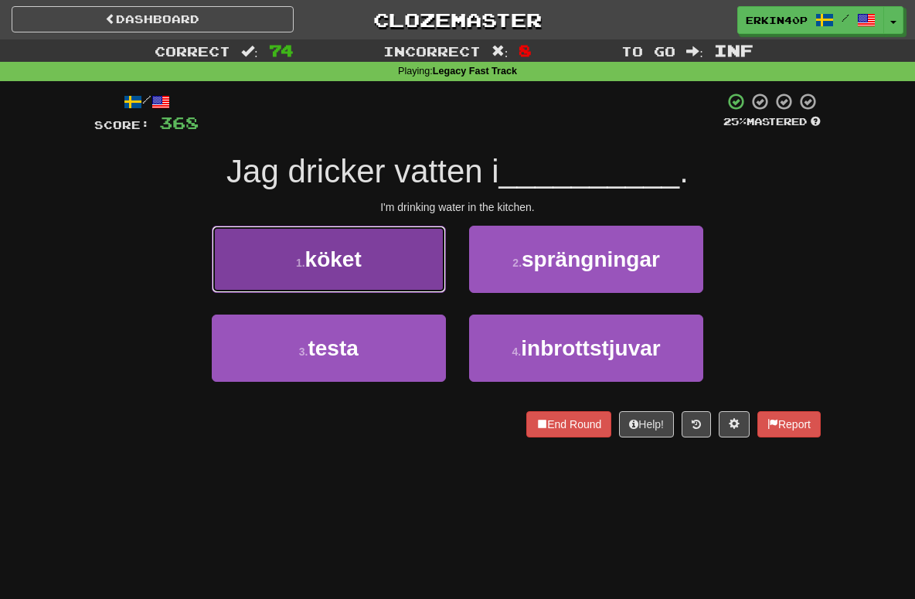
click at [316, 262] on span "köket" at bounding box center [333, 259] width 56 height 24
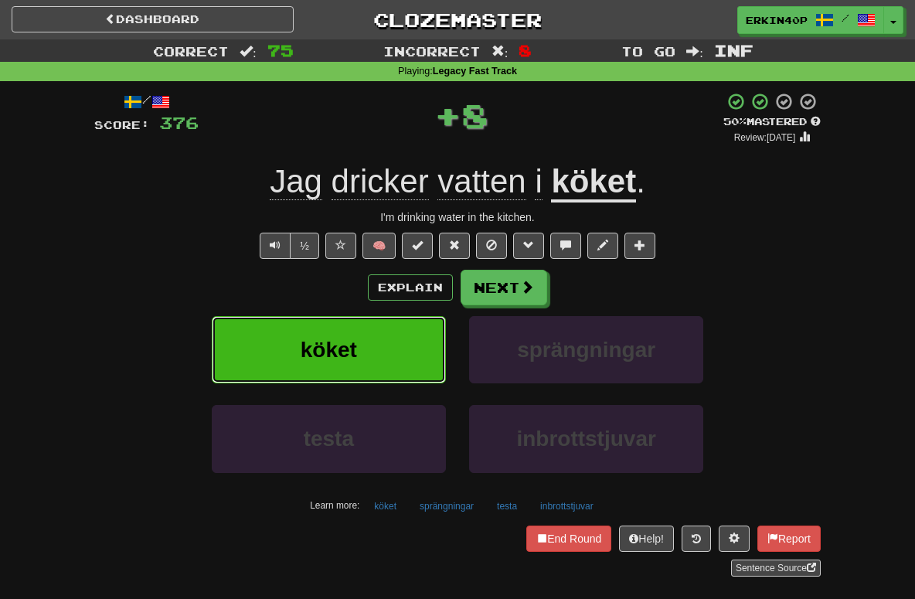
click at [359, 353] on button "köket" at bounding box center [329, 349] width 234 height 67
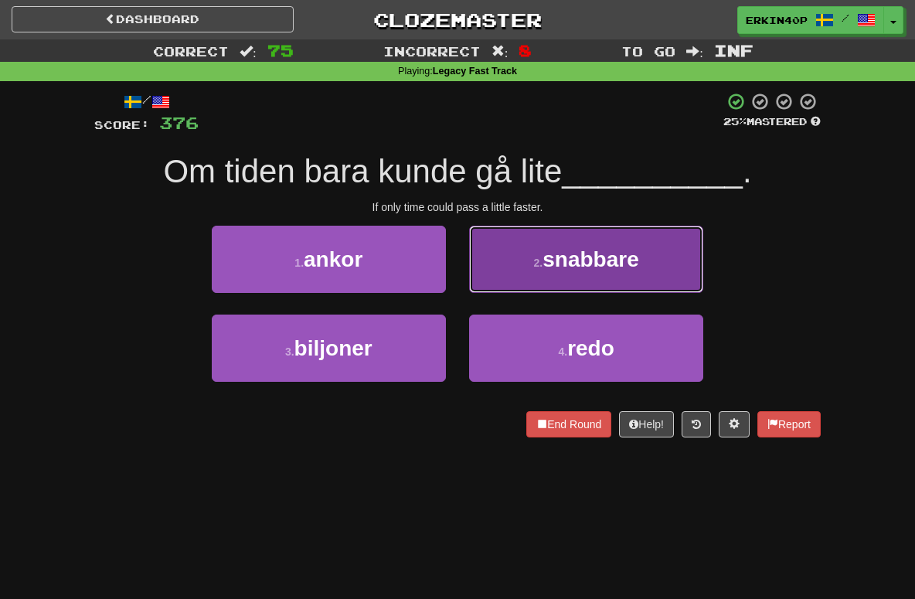
click at [556, 241] on button "2 . snabbare" at bounding box center [586, 259] width 234 height 67
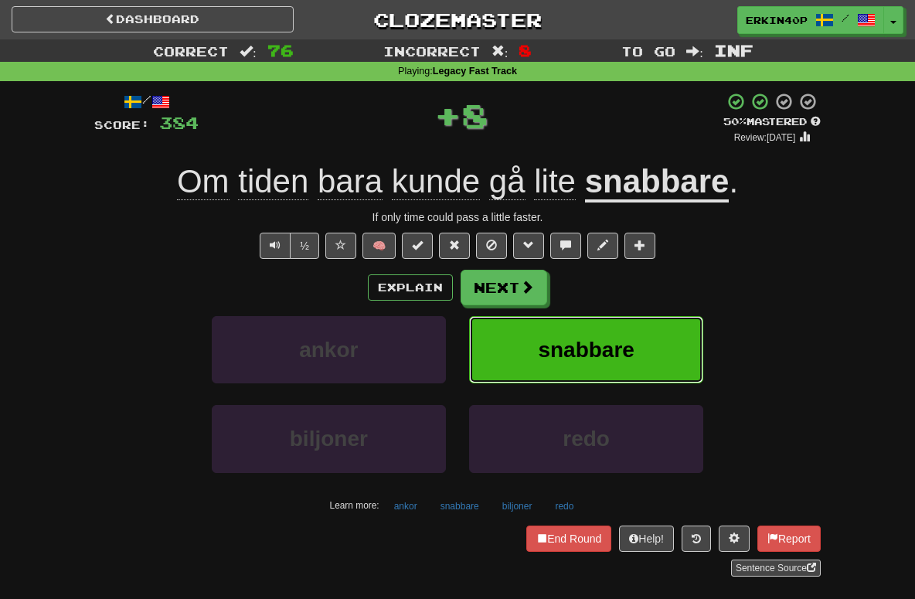
click at [583, 359] on span "snabbare" at bounding box center [586, 350] width 97 height 24
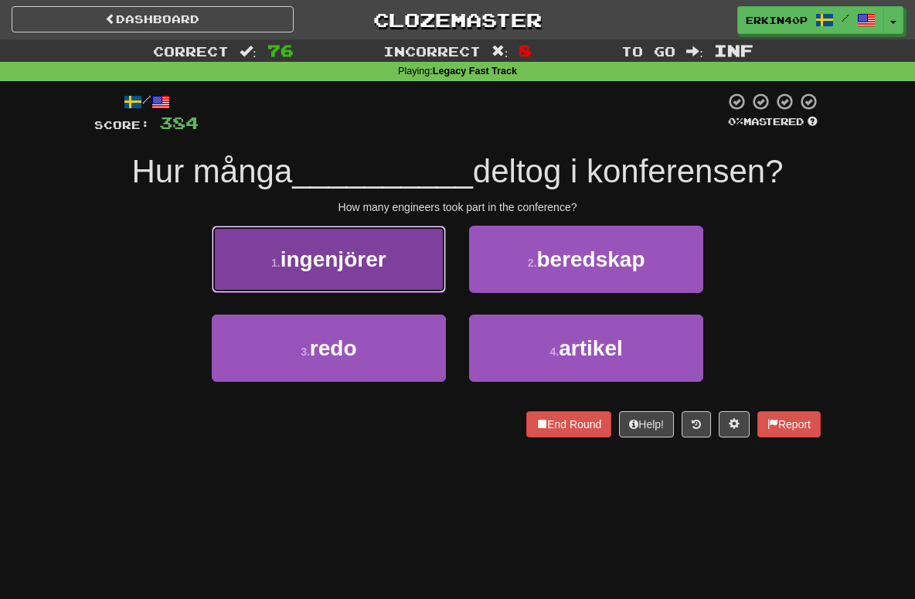
click at [349, 241] on button "1 . ingenjörer" at bounding box center [329, 259] width 234 height 67
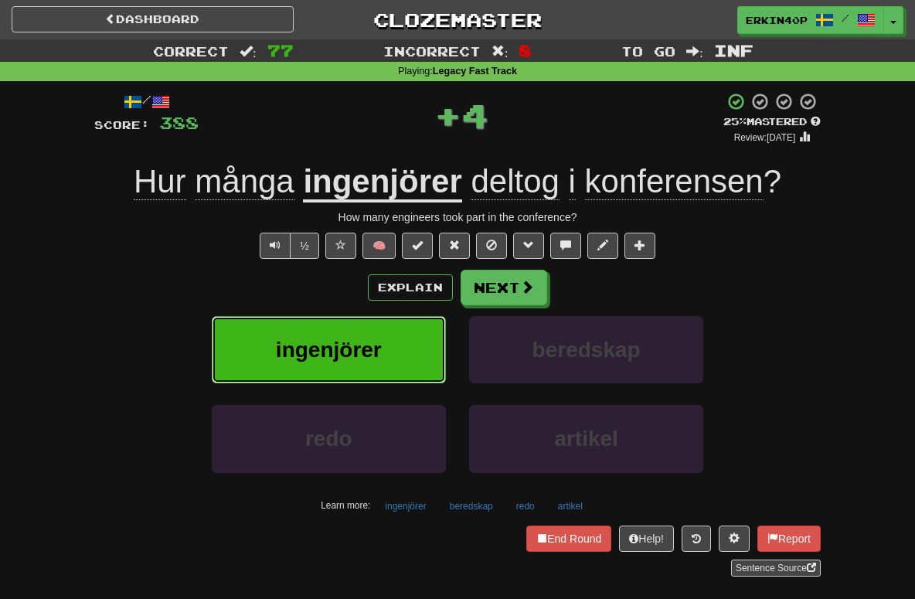
click at [391, 362] on button "ingenjörer" at bounding box center [329, 349] width 234 height 67
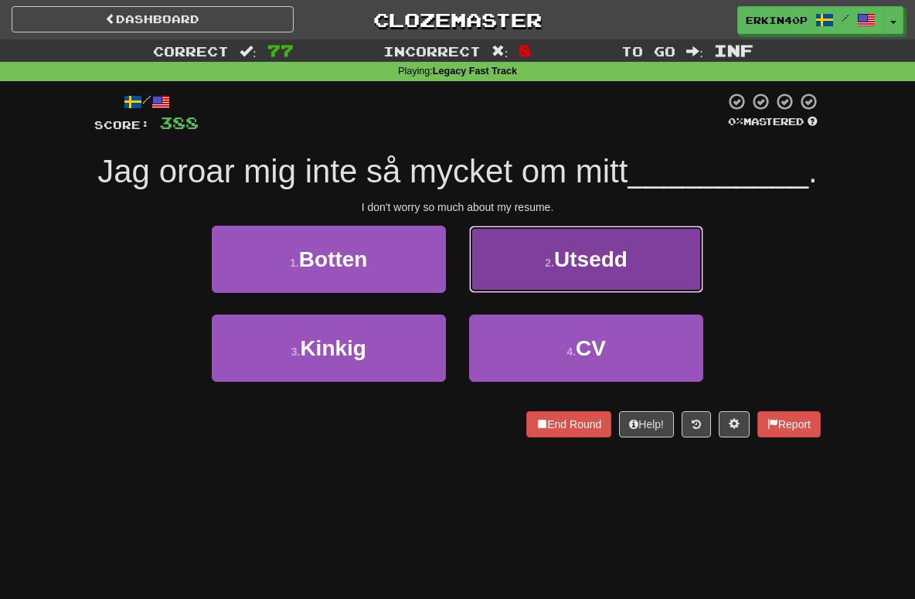
click at [607, 258] on span "Utsedd" at bounding box center [590, 259] width 73 height 24
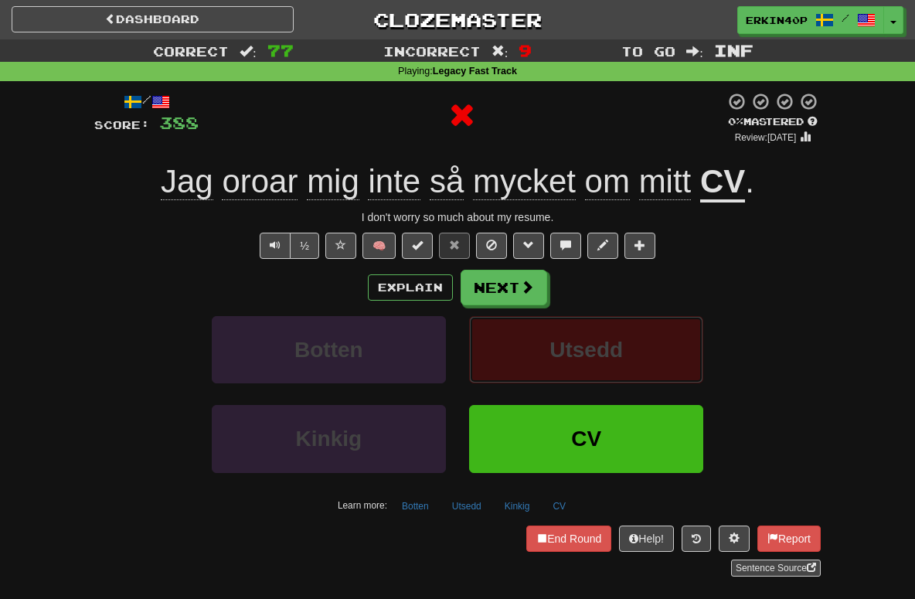
click at [618, 366] on button "Utsedd" at bounding box center [586, 349] width 234 height 67
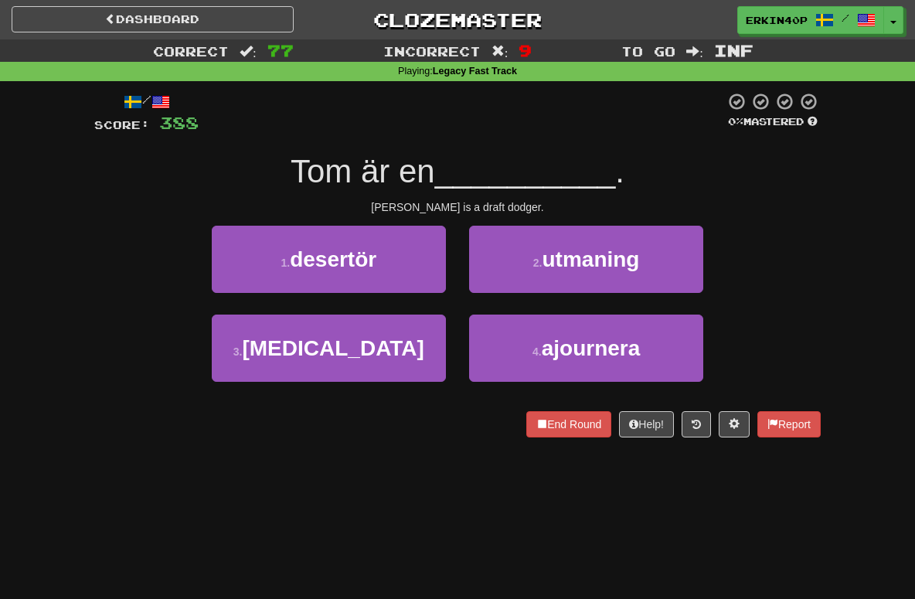
click at [473, 202] on div "Tom is a draft dodger." at bounding box center [457, 206] width 726 height 15
click at [94, 437] on div at bounding box center [94, 437] width 0 height 0
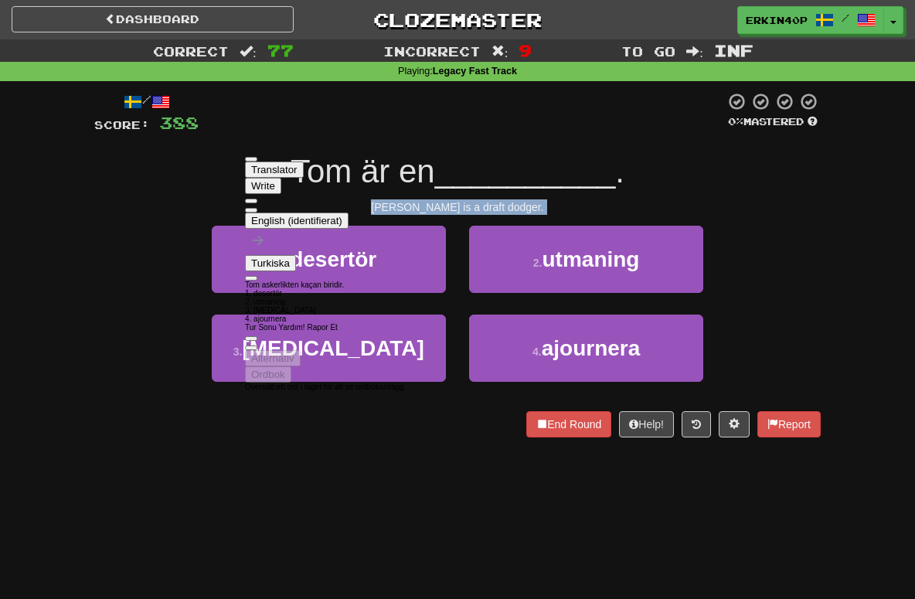
click at [143, 418] on div "End Round Help! Report" at bounding box center [457, 424] width 726 height 26
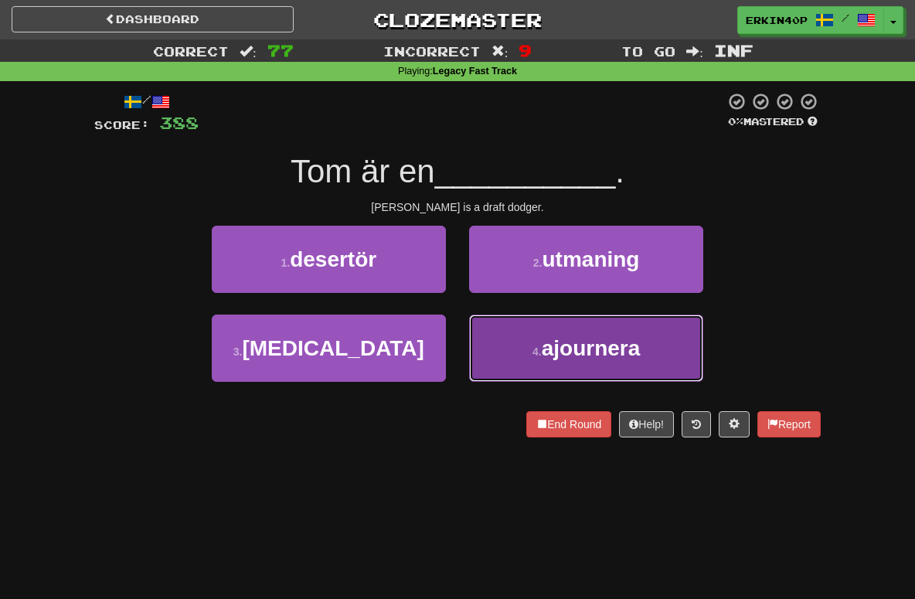
click at [549, 331] on button "4 . ajournera" at bounding box center [586, 347] width 234 height 67
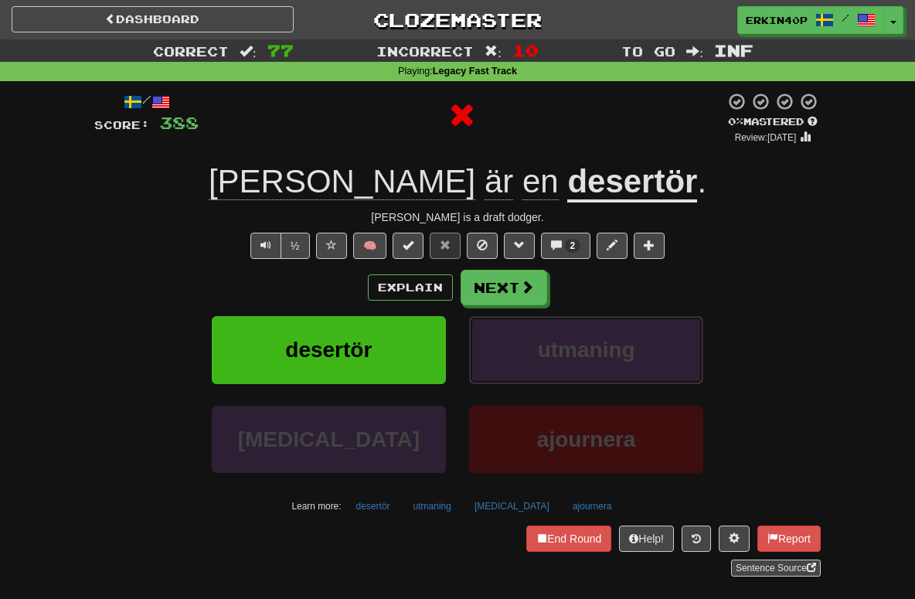
click at [549, 331] on button "utmaning" at bounding box center [586, 349] width 234 height 67
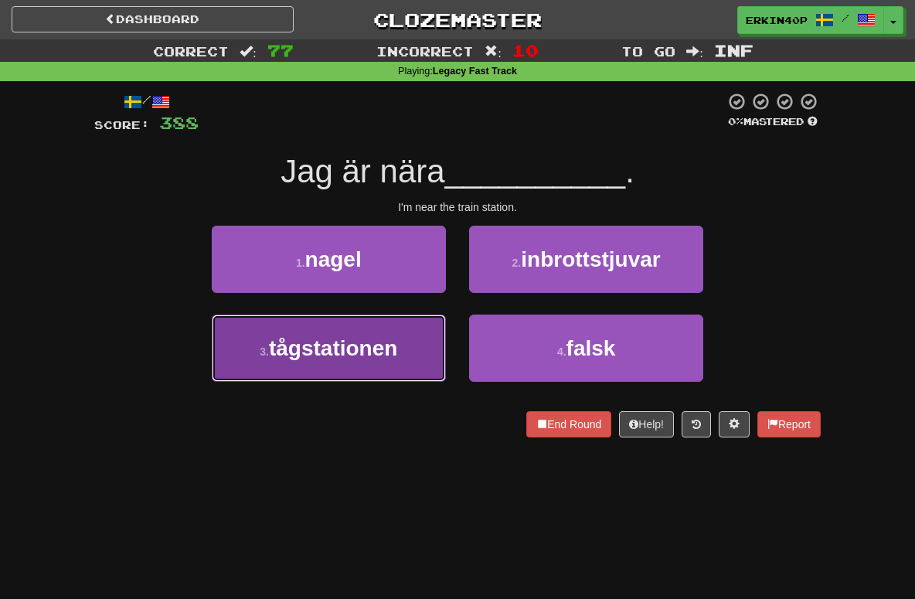
click at [403, 342] on button "3 . tågstationen" at bounding box center [329, 347] width 234 height 67
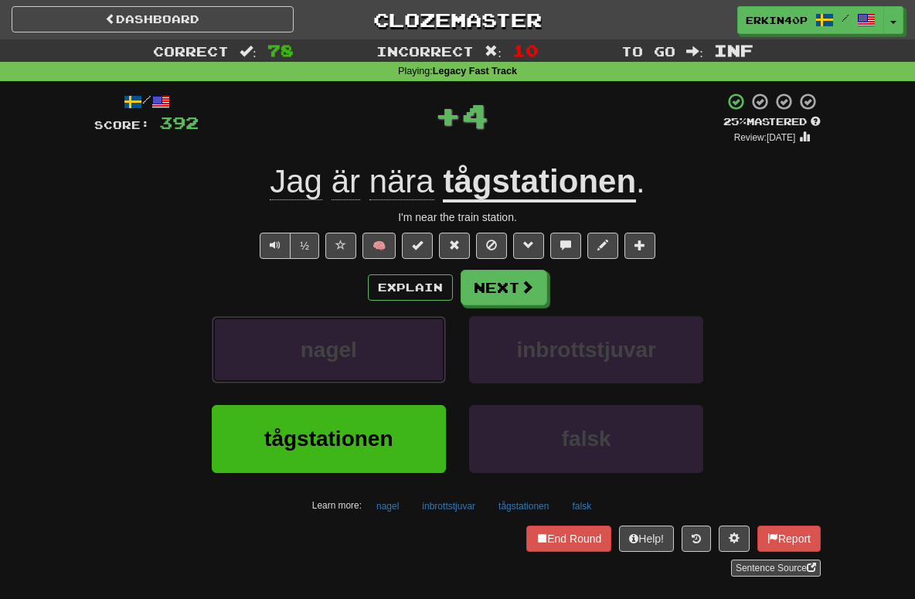
click at [403, 342] on button "nagel" at bounding box center [329, 349] width 234 height 67
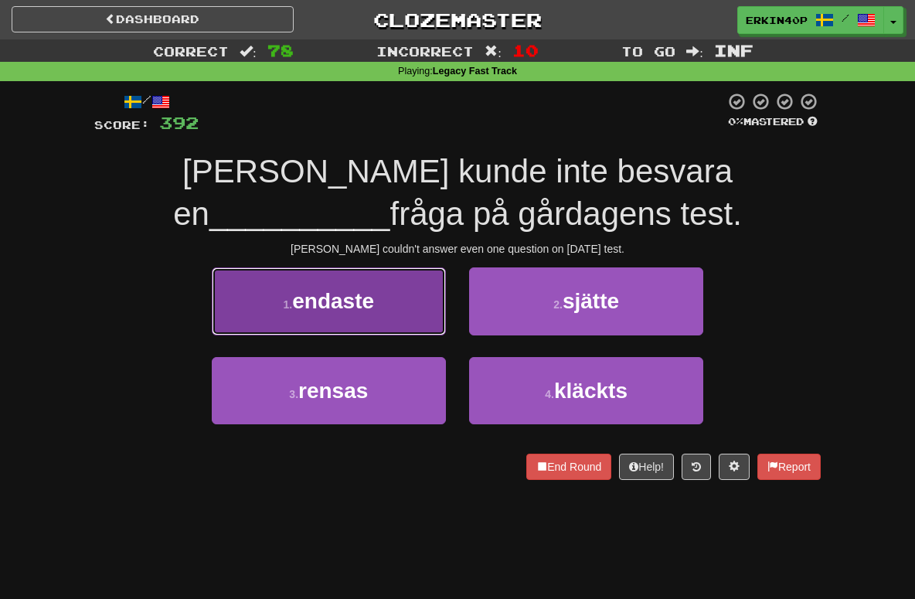
click at [405, 317] on button "1 . endaste" at bounding box center [329, 300] width 234 height 67
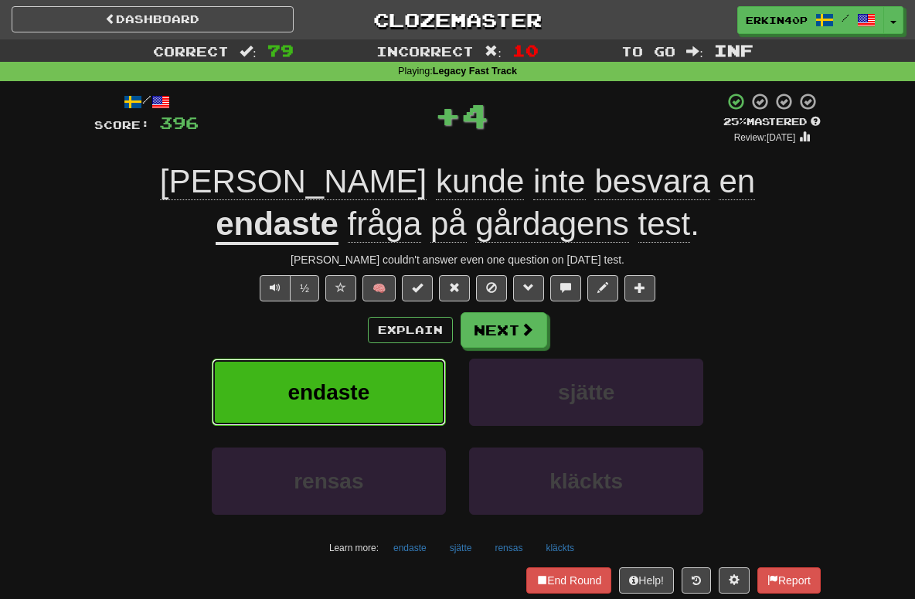
click at [403, 403] on button "endaste" at bounding box center [329, 392] width 234 height 67
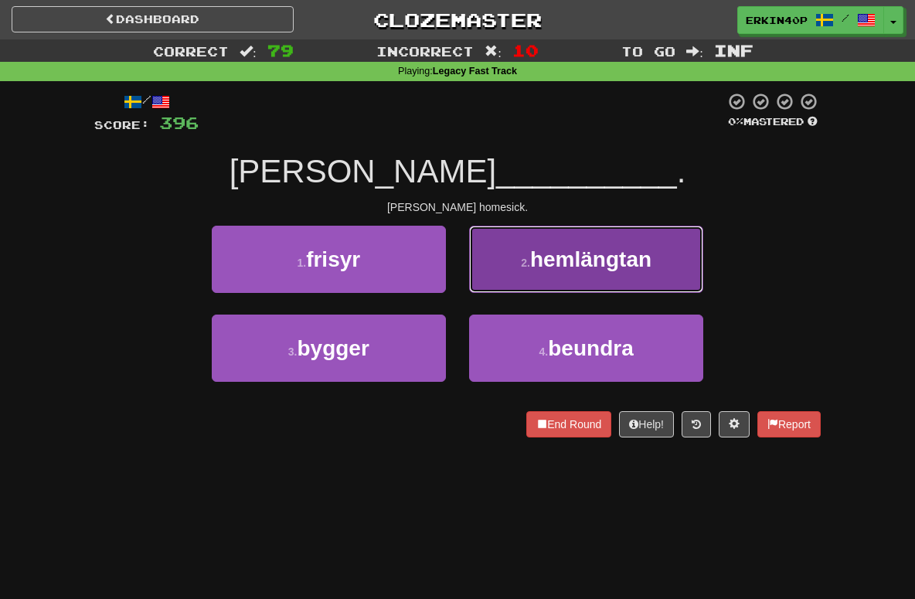
click at [577, 273] on button "2 . hemlängtan" at bounding box center [586, 259] width 234 height 67
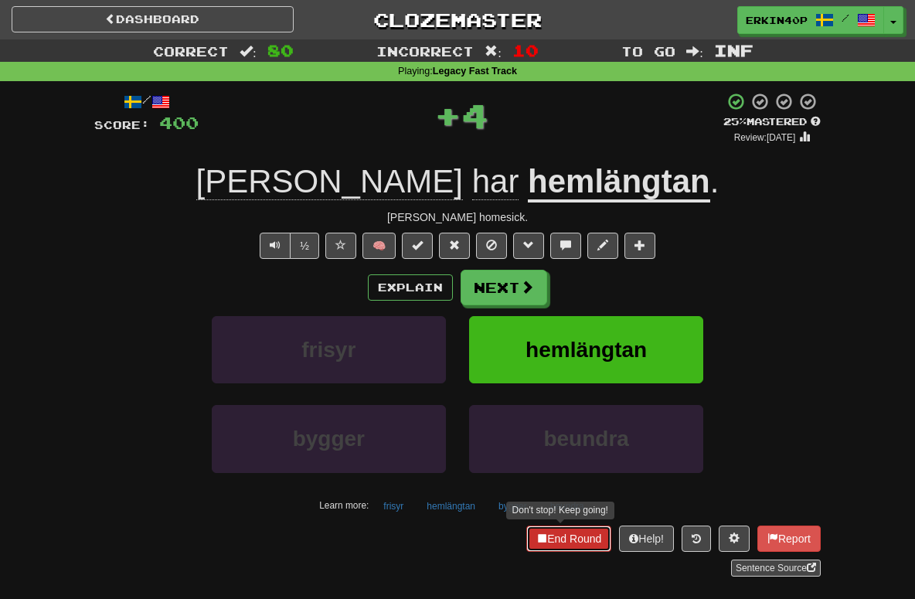
click at [577, 537] on button "End Round" at bounding box center [568, 538] width 85 height 26
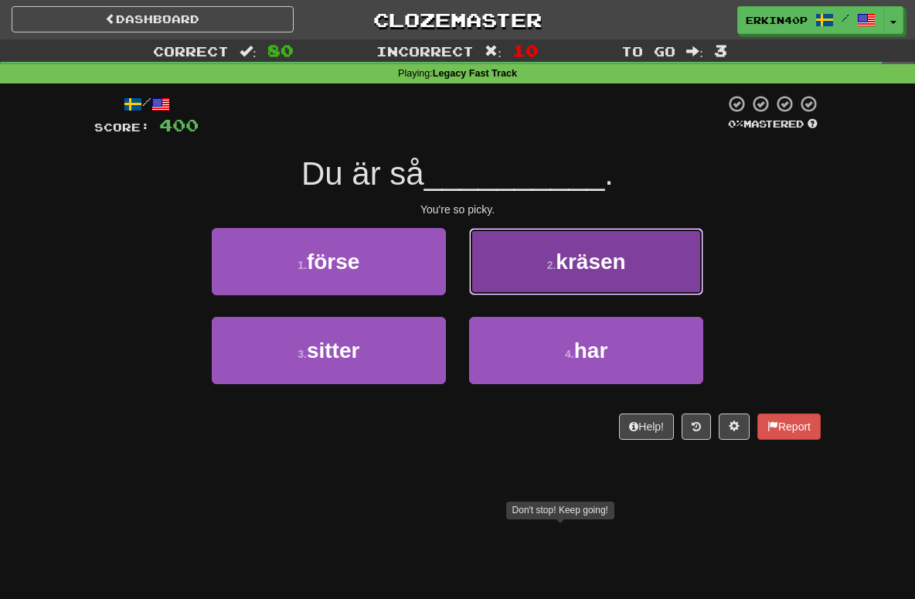
click at [585, 263] on span "kräsen" at bounding box center [591, 262] width 70 height 24
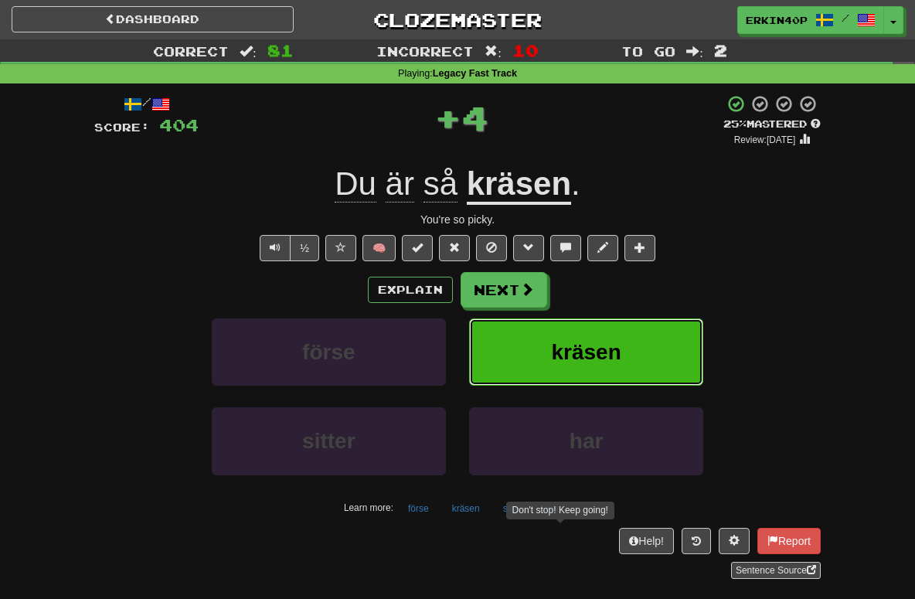
click at [581, 351] on span "kräsen" at bounding box center [587, 352] width 70 height 24
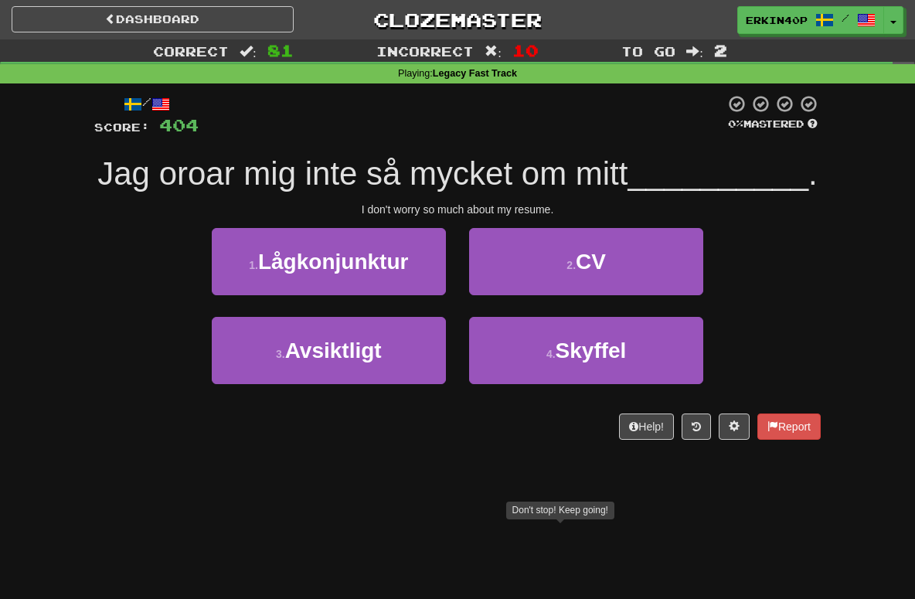
click at [592, 219] on div "/ Score: 404 0 % Mastered Jag oroar mig inte så mycket om mitt __________ . I d…" at bounding box center [457, 266] width 726 height 345
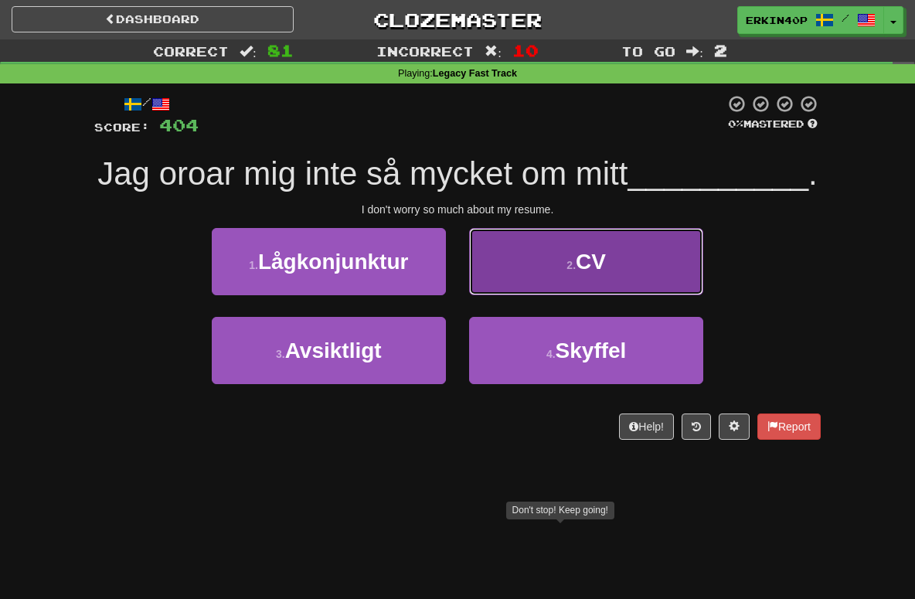
click at [592, 250] on span "CV" at bounding box center [591, 262] width 30 height 24
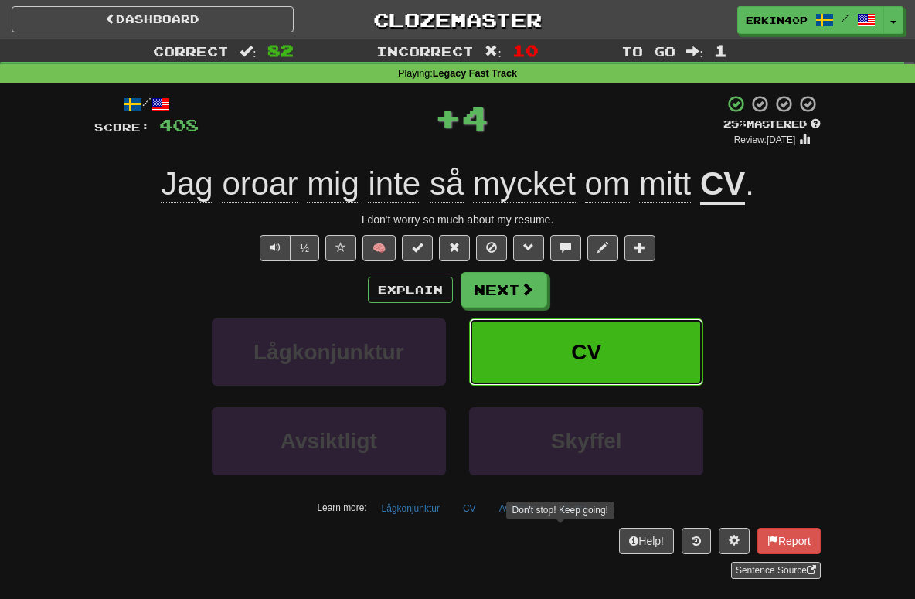
click at [593, 331] on button "CV" at bounding box center [586, 351] width 234 height 67
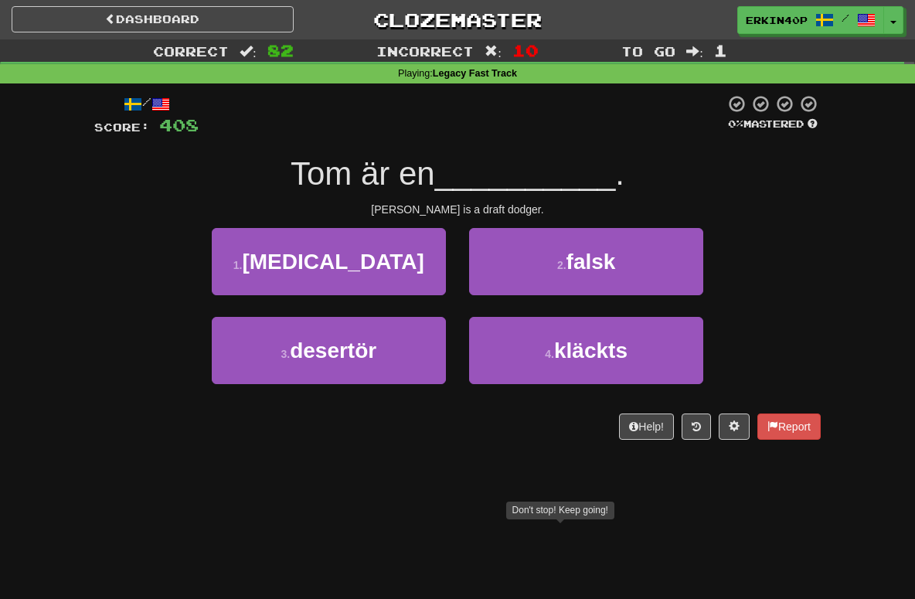
click at [459, 214] on div "Tom is a draft dodger." at bounding box center [457, 209] width 726 height 15
click at [459, 210] on div "Tom is a draft dodger." at bounding box center [457, 209] width 726 height 15
click at [94, 405] on div at bounding box center [94, 405] width 0 height 0
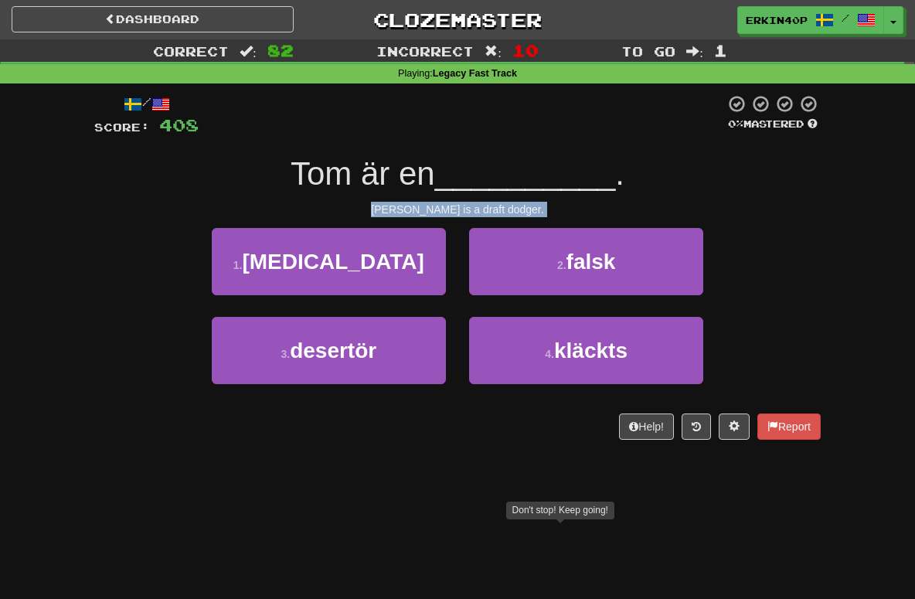
click at [94, 405] on div at bounding box center [94, 405] width 0 height 0
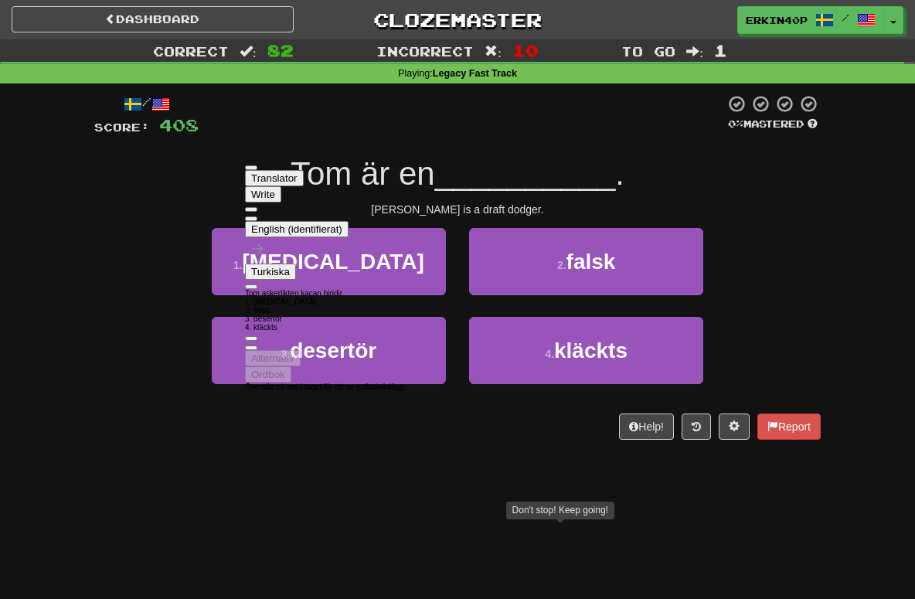
click at [101, 318] on div "3 . desertör 4 . kläckts" at bounding box center [457, 361] width 773 height 89
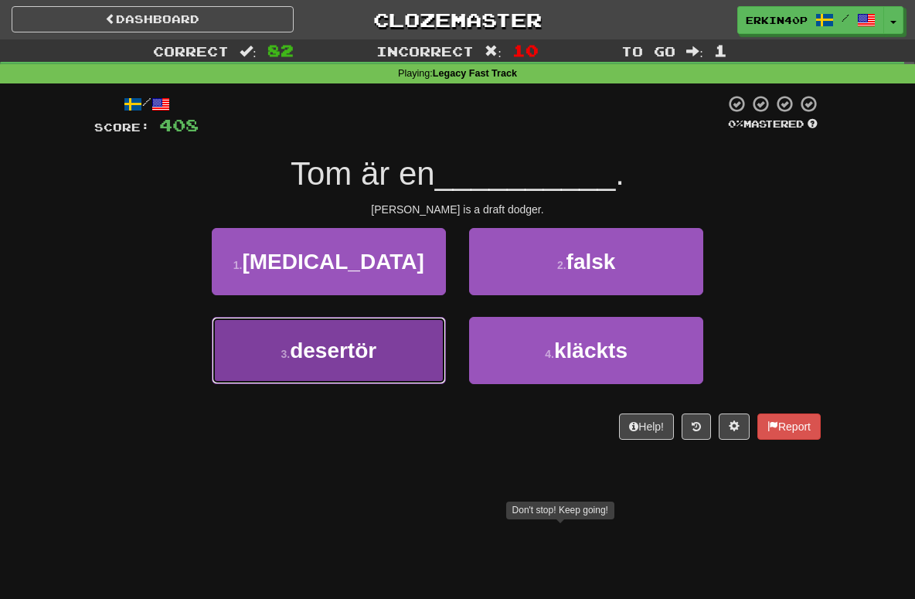
click at [419, 361] on button "3 . desertör" at bounding box center [329, 350] width 234 height 67
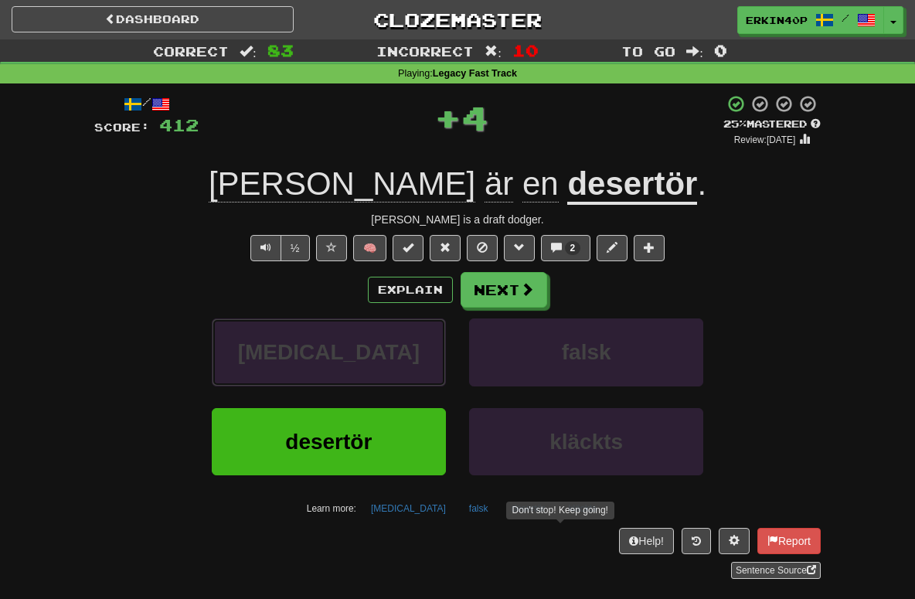
click at [419, 361] on button "aspirin" at bounding box center [329, 351] width 234 height 67
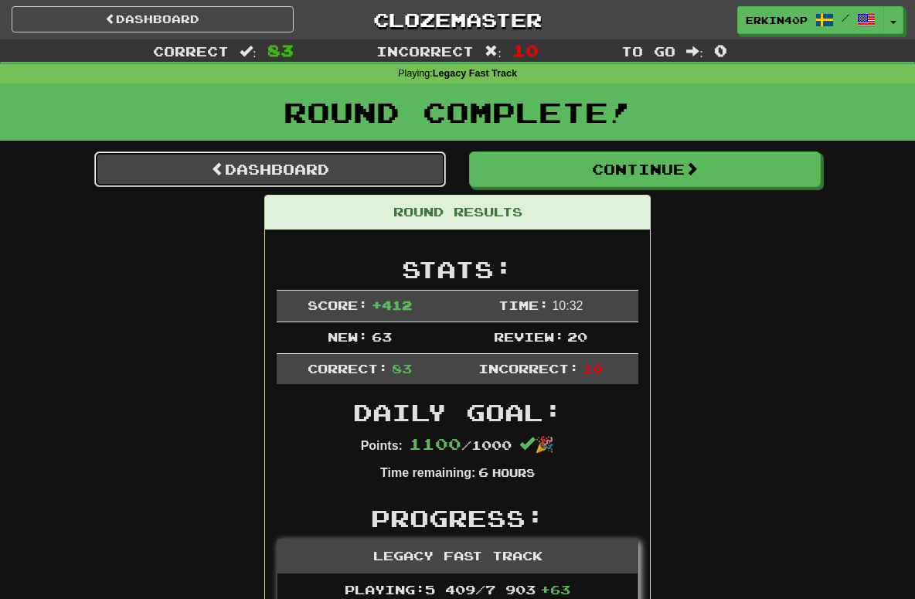
click at [349, 172] on link "Dashboard" at bounding box center [270, 169] width 352 height 36
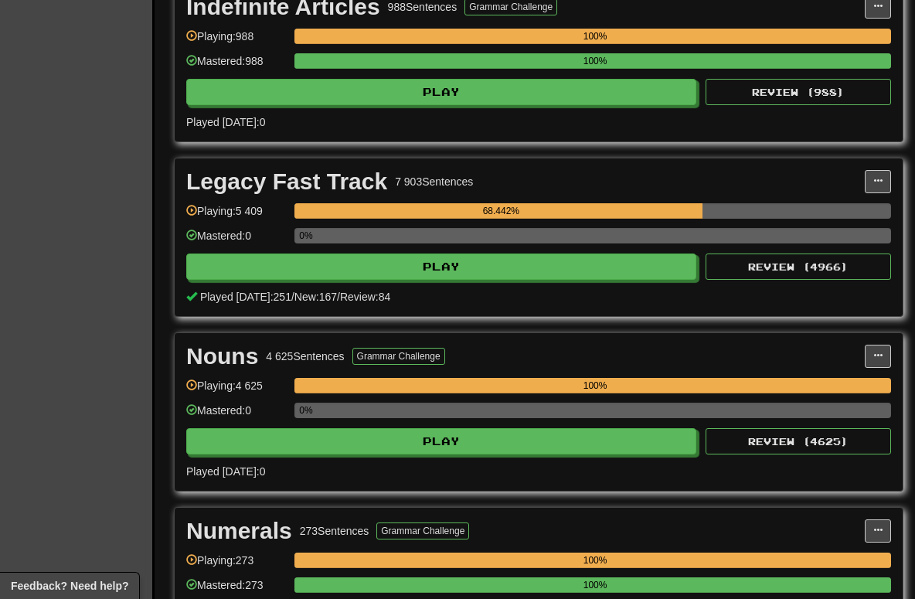
scroll to position [2517, 0]
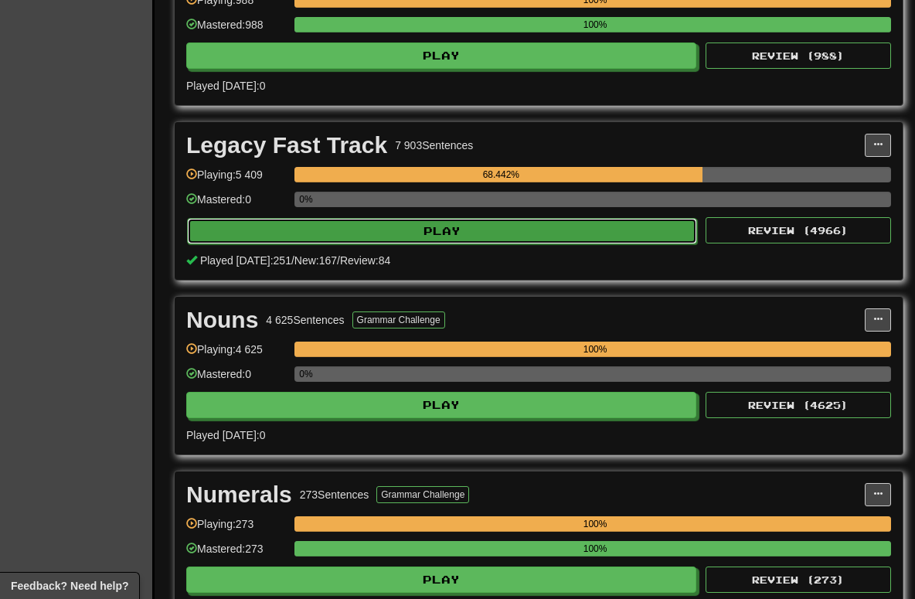
click at [480, 229] on button "Play" at bounding box center [442, 231] width 510 height 26
select select "********"
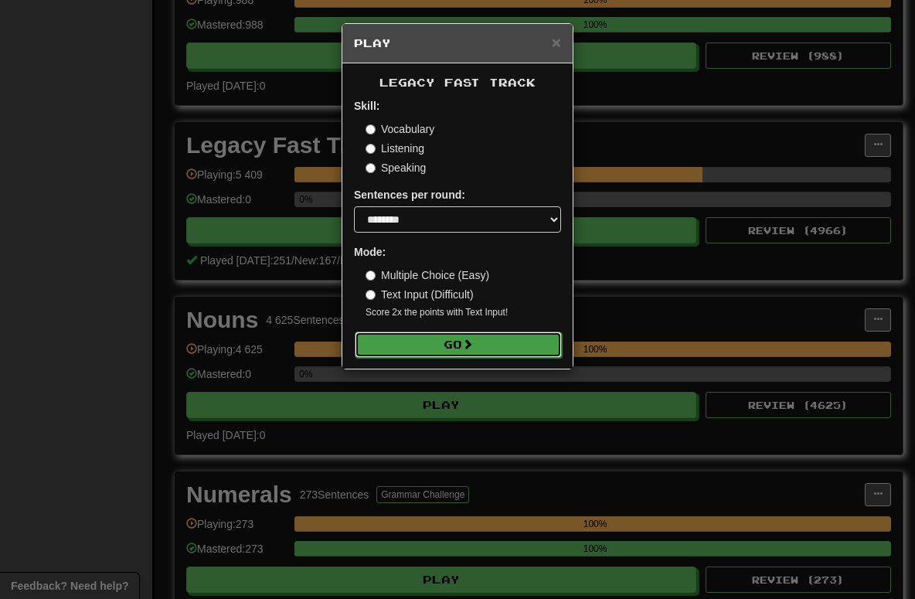
click at [471, 352] on button "Go" at bounding box center [458, 344] width 207 height 26
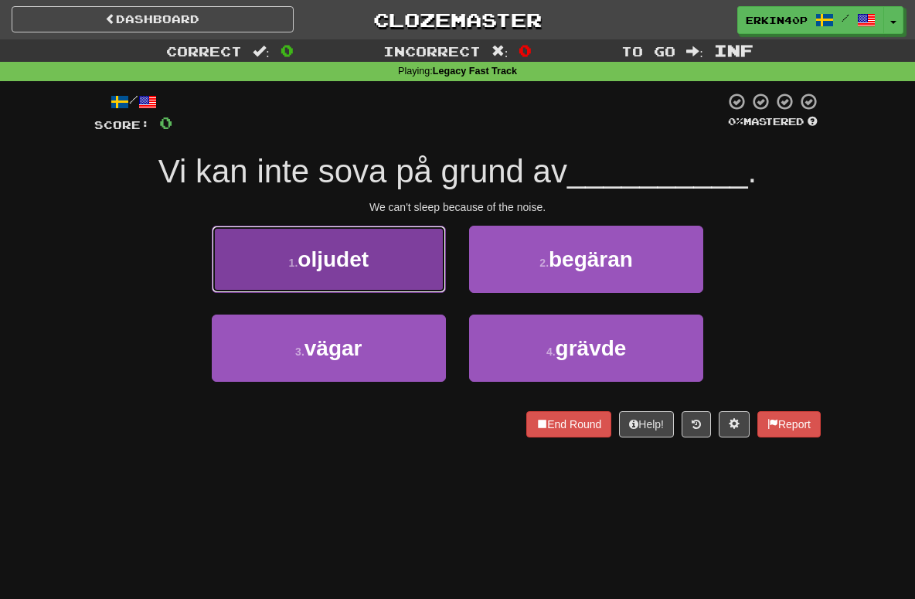
click at [372, 266] on button "1 . oljudet" at bounding box center [329, 259] width 234 height 67
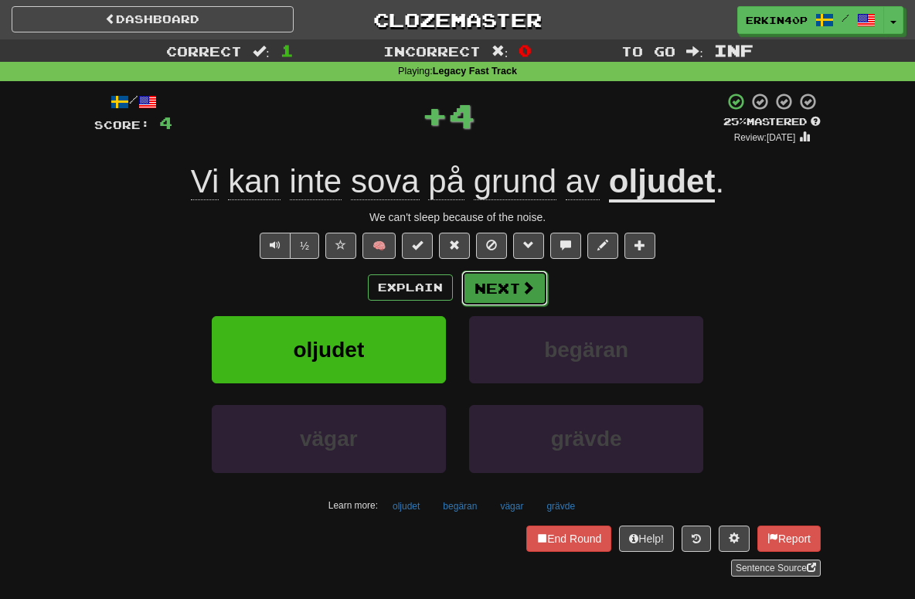
click at [521, 291] on span at bounding box center [528, 287] width 14 height 14
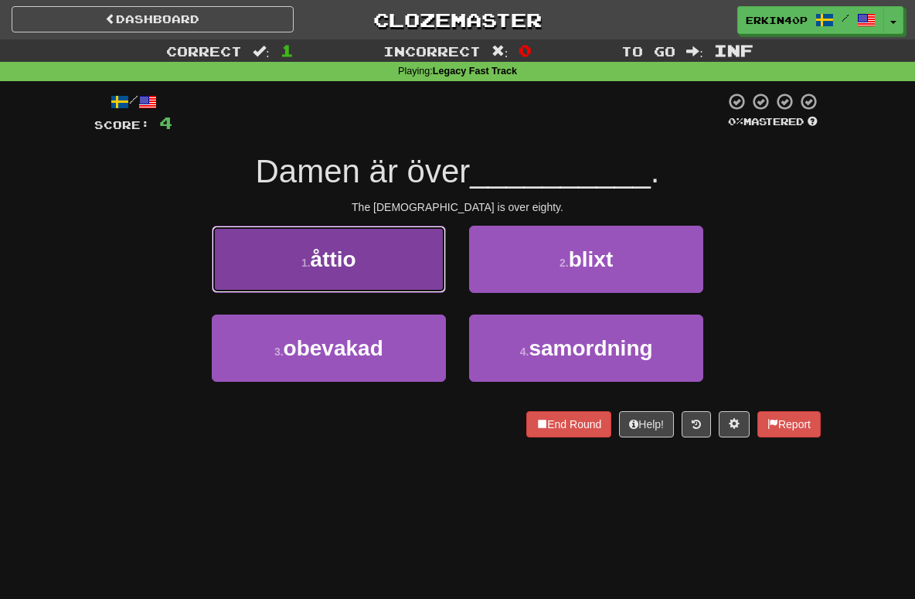
click at [389, 271] on button "1 . åttio" at bounding box center [329, 259] width 234 height 67
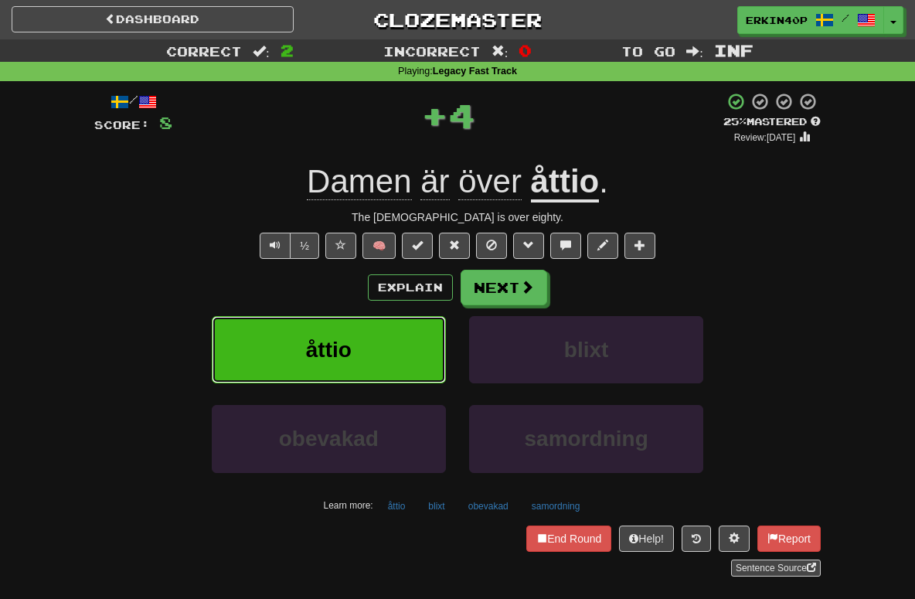
click at [410, 354] on button "åttio" at bounding box center [329, 349] width 234 height 67
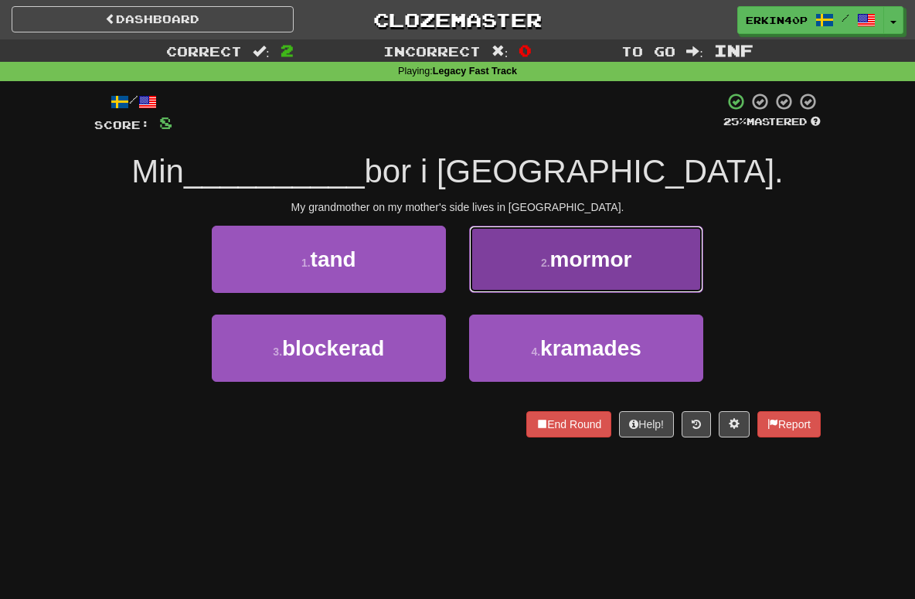
click at [579, 274] on button "2 . mormor" at bounding box center [586, 259] width 234 height 67
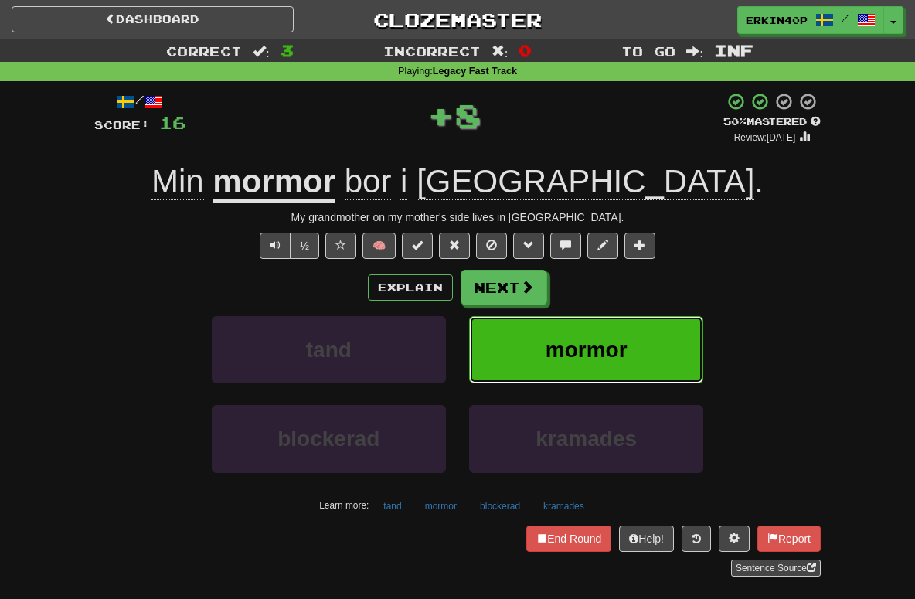
click at [579, 352] on span "mormor" at bounding box center [587, 350] width 82 height 24
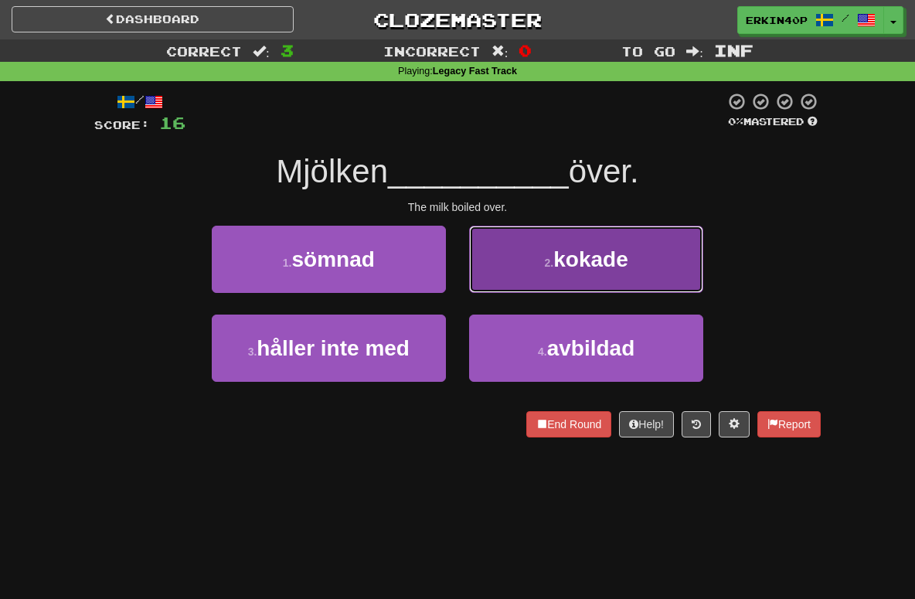
click at [610, 243] on button "2 . kokade" at bounding box center [586, 259] width 234 height 67
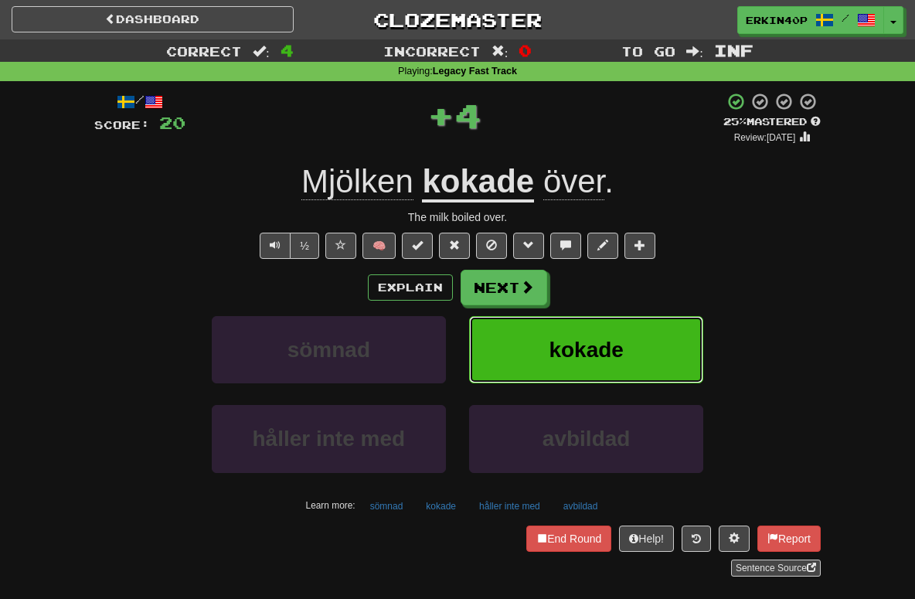
click at [627, 351] on button "kokade" at bounding box center [586, 349] width 234 height 67
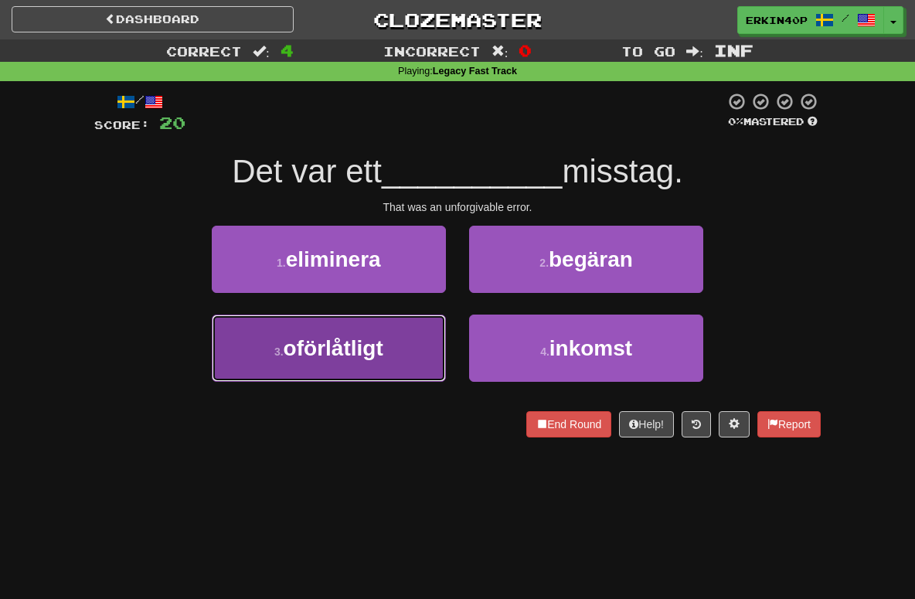
click at [399, 355] on button "3 . oförlåtligt" at bounding box center [329, 347] width 234 height 67
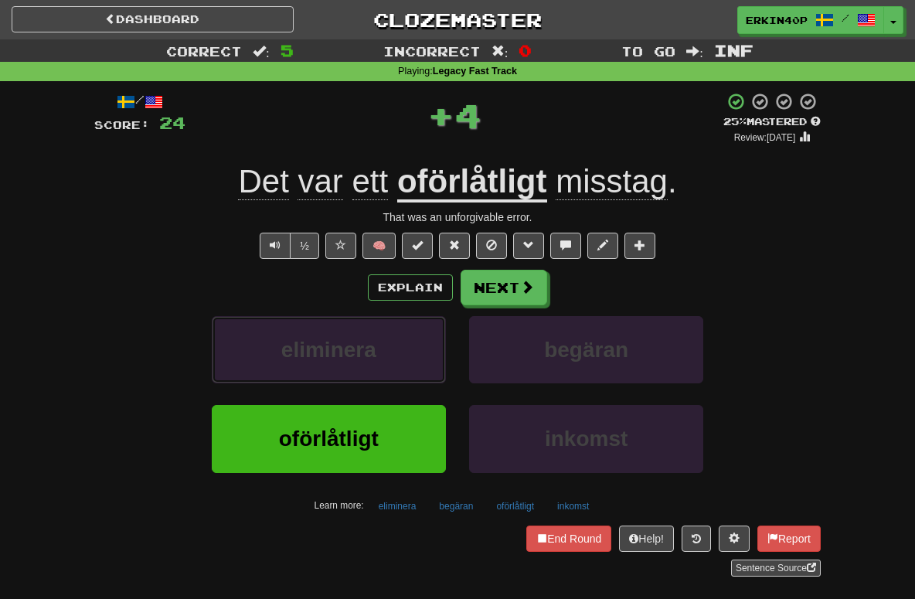
click at [399, 355] on button "eliminera" at bounding box center [329, 349] width 234 height 67
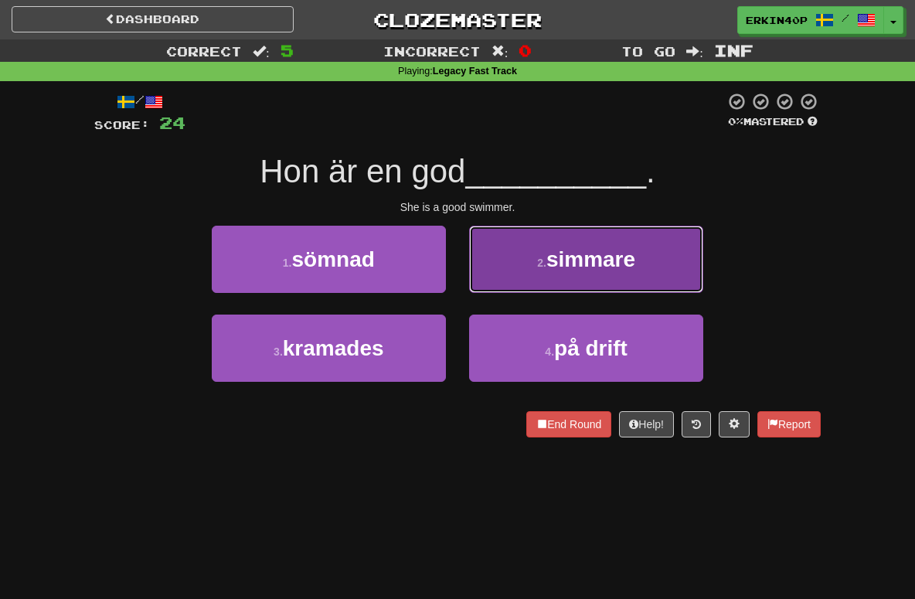
click at [614, 249] on span "simmare" at bounding box center [590, 259] width 89 height 24
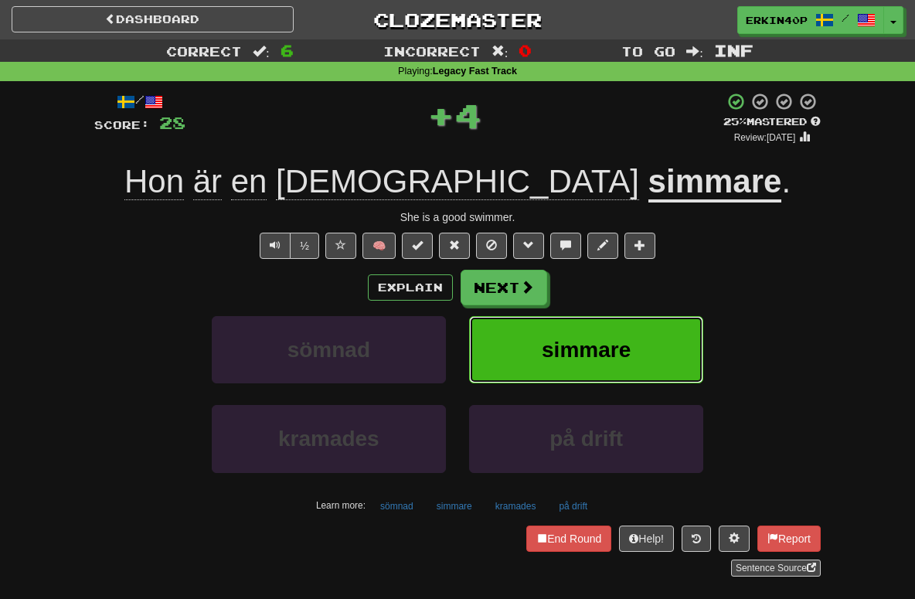
click at [586, 352] on span "simmare" at bounding box center [586, 350] width 89 height 24
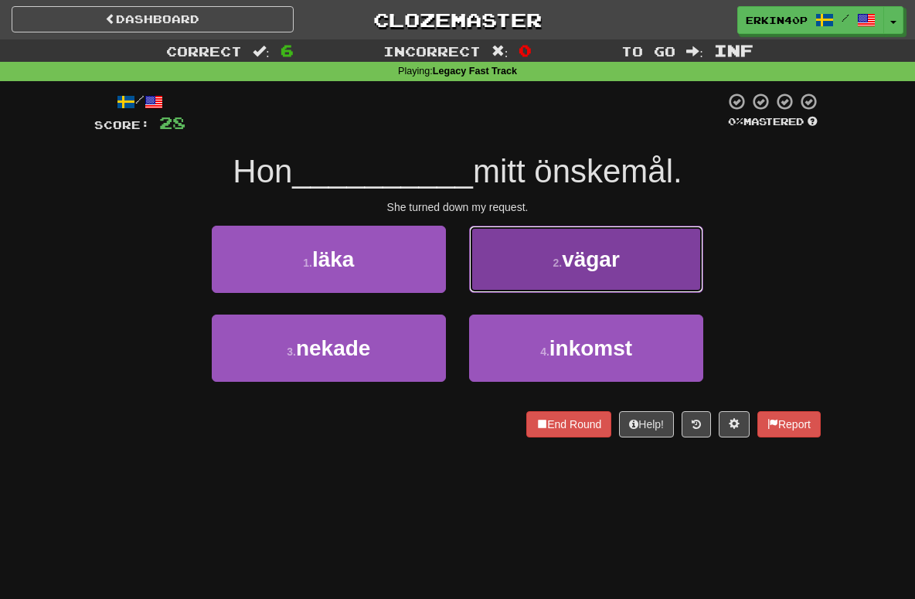
click at [549, 260] on button "2 . vägar" at bounding box center [586, 259] width 234 height 67
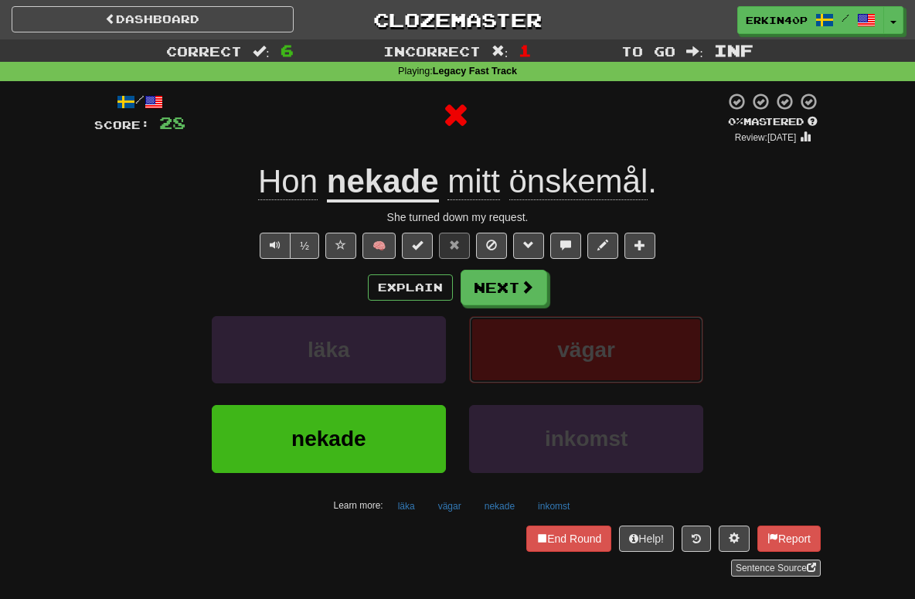
click at [556, 362] on button "vägar" at bounding box center [586, 349] width 234 height 67
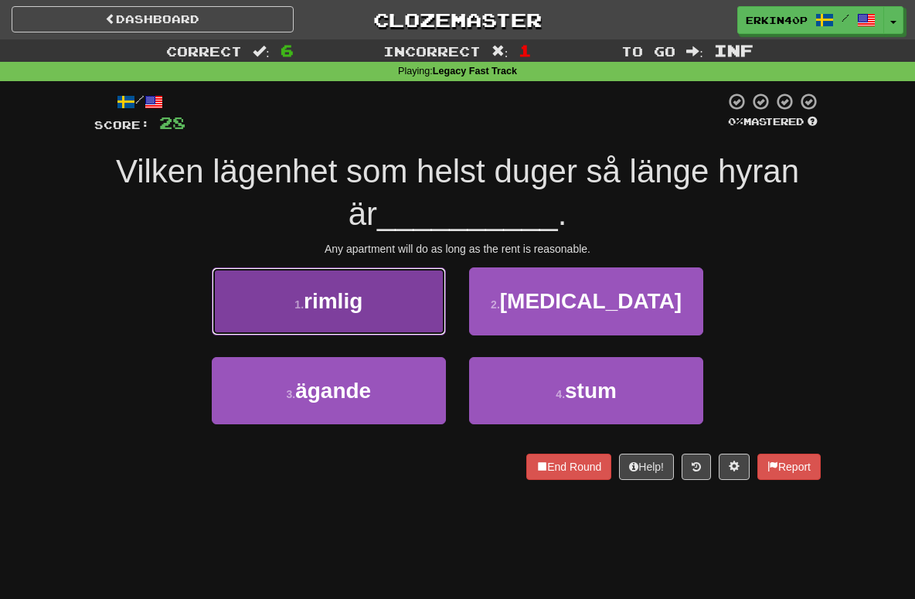
click at [375, 311] on button "1 . rimlig" at bounding box center [329, 300] width 234 height 67
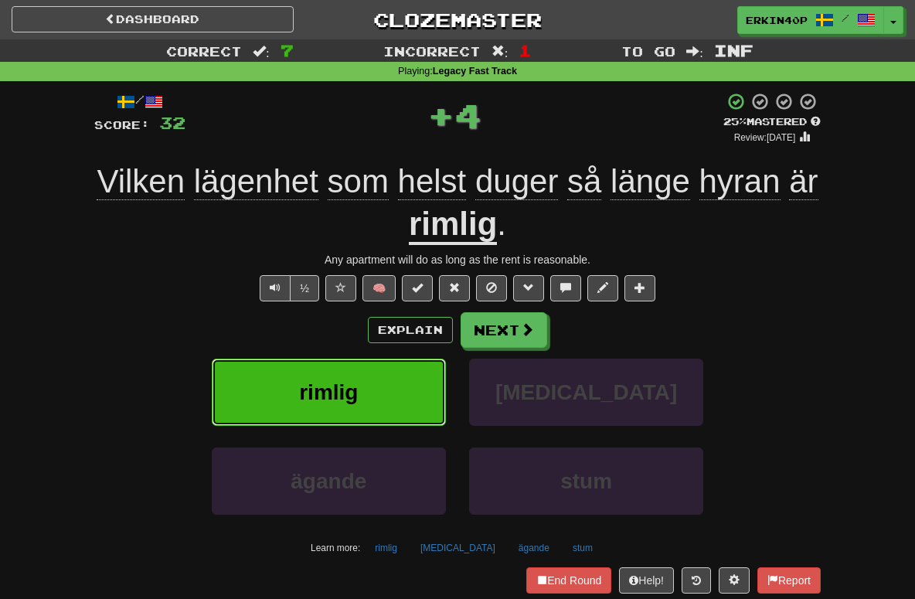
click at [410, 390] on button "rimlig" at bounding box center [329, 392] width 234 height 67
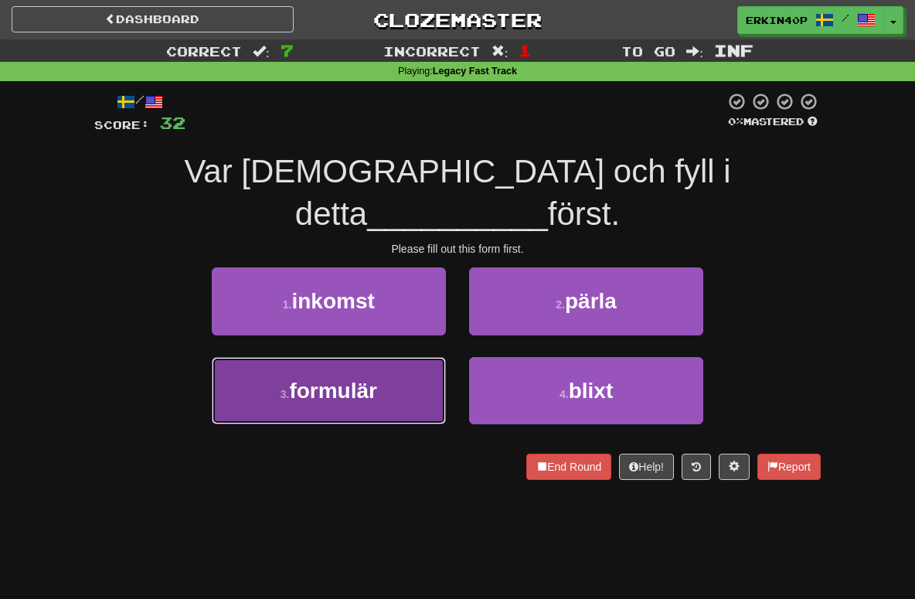
click at [341, 357] on button "3 . formulär" at bounding box center [329, 390] width 234 height 67
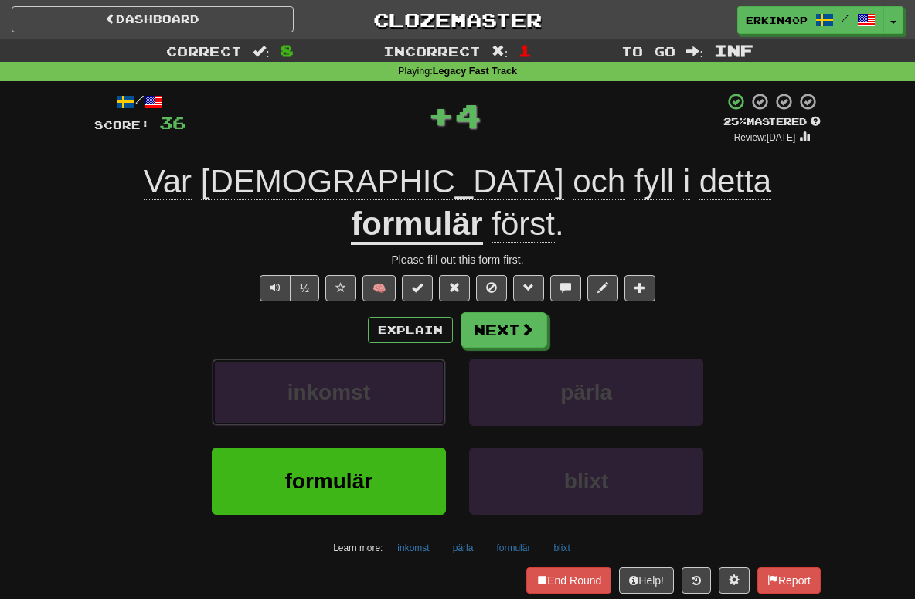
click at [341, 359] on button "inkomst" at bounding box center [329, 392] width 234 height 67
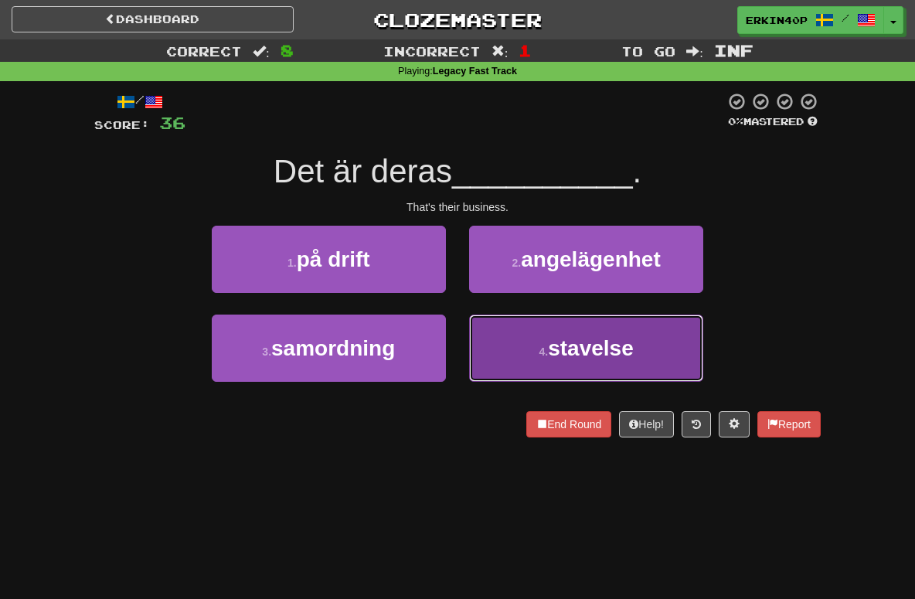
click at [549, 331] on button "4 . stavelse" at bounding box center [586, 347] width 234 height 67
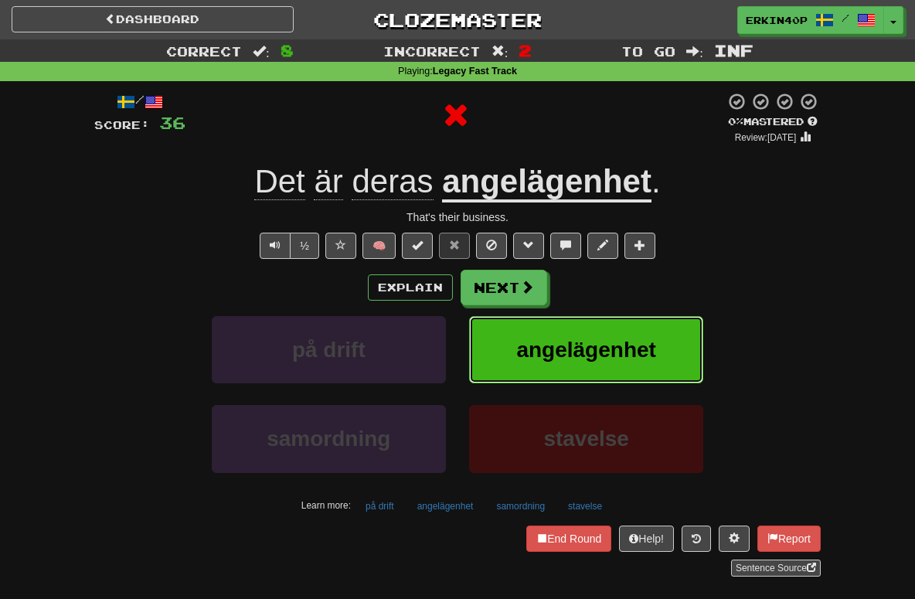
click at [554, 351] on span "angelägenhet" at bounding box center [585, 350] width 139 height 24
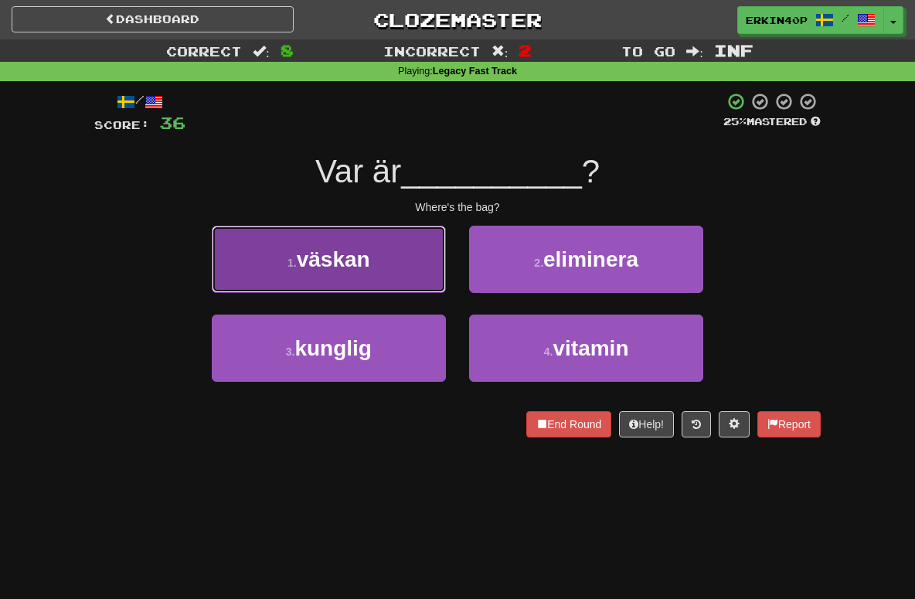
click at [370, 252] on span "väskan" at bounding box center [333, 259] width 73 height 24
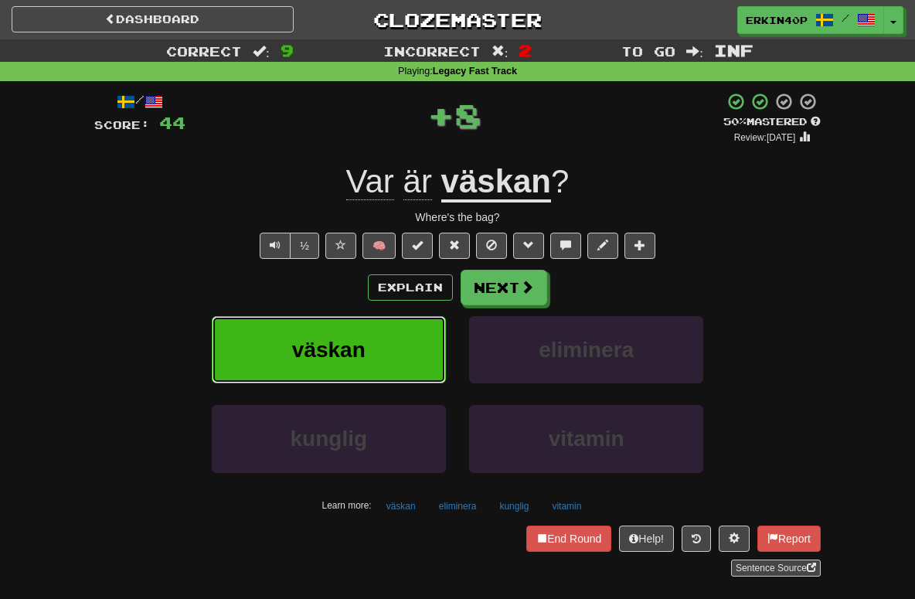
click at [370, 320] on button "väskan" at bounding box center [329, 349] width 234 height 67
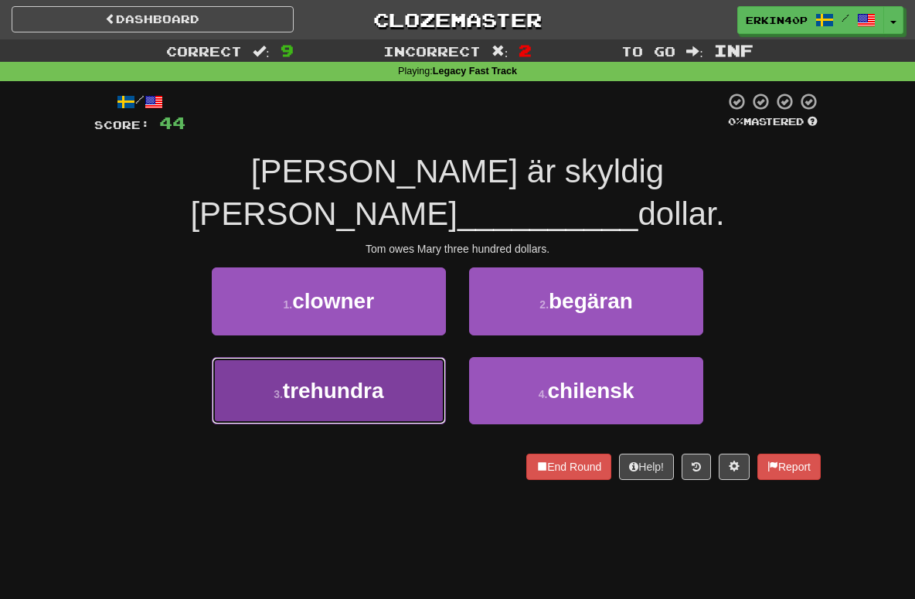
click at [382, 369] on button "3 . trehundra" at bounding box center [329, 390] width 234 height 67
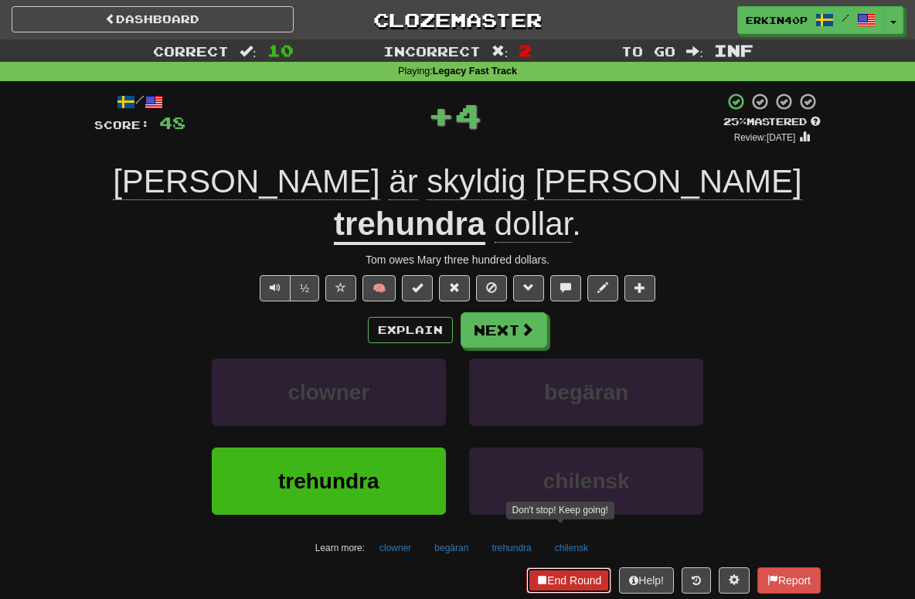
click at [573, 567] on button "End Round" at bounding box center [568, 580] width 85 height 26
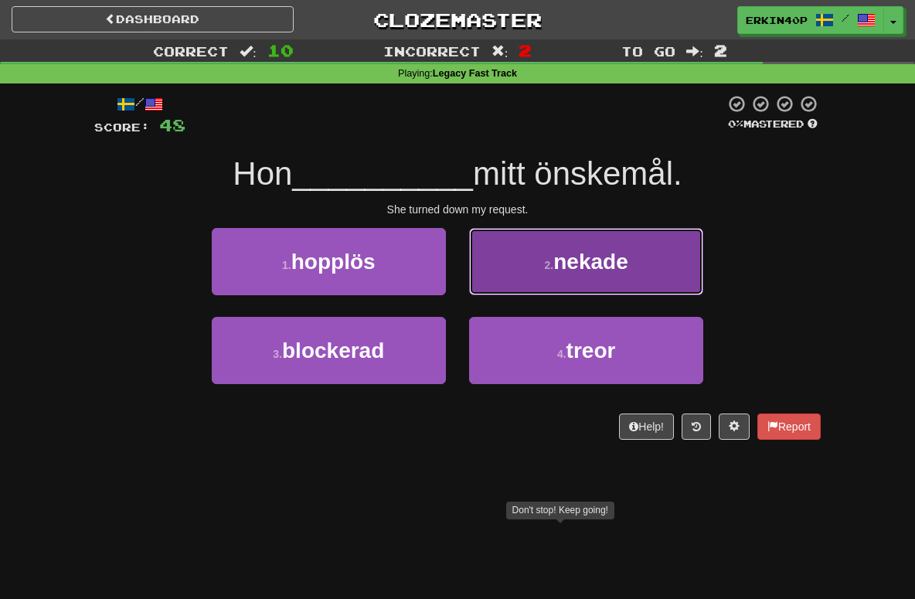
click at [606, 261] on span "nekade" at bounding box center [590, 262] width 75 height 24
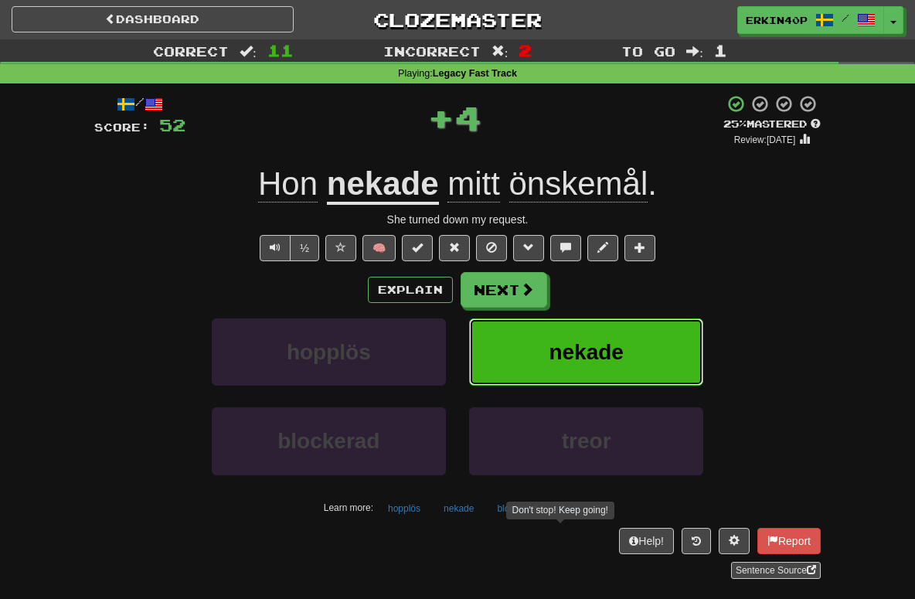
click at [600, 341] on span "nekade" at bounding box center [586, 352] width 75 height 24
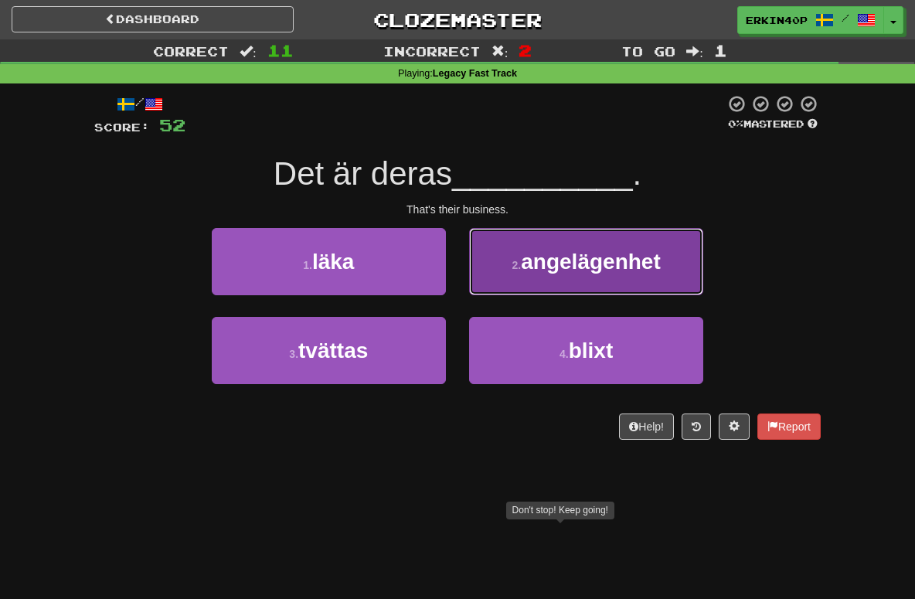
click at [574, 277] on button "2 . angelägenhet" at bounding box center [586, 261] width 234 height 67
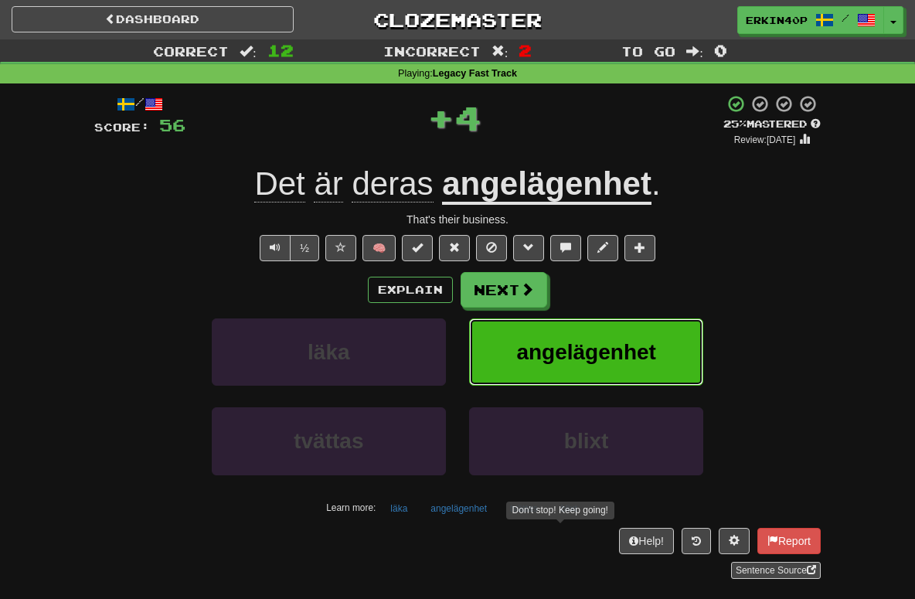
click at [573, 373] on button "angelägenhet" at bounding box center [586, 351] width 234 height 67
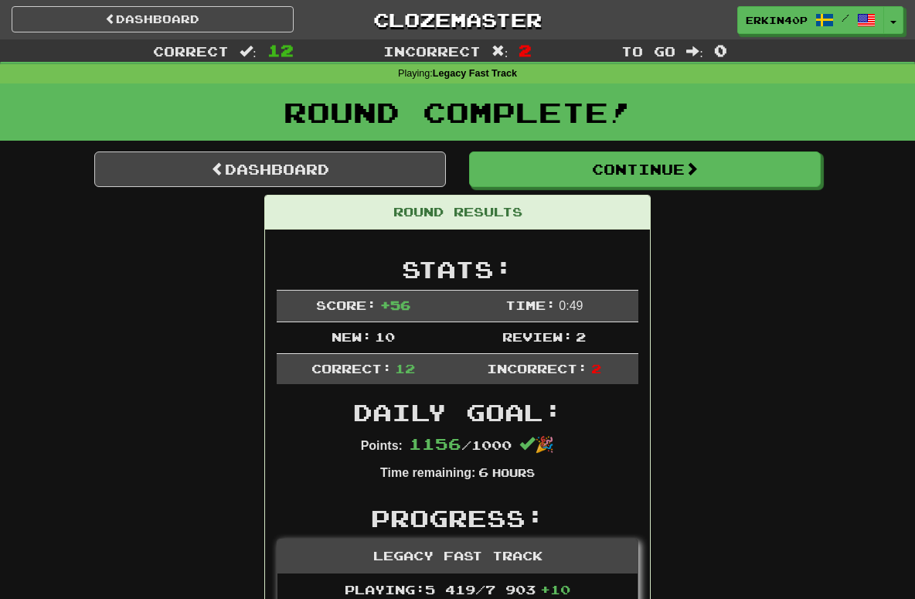
click at [287, 151] on div "Round Complete!" at bounding box center [457, 117] width 915 height 68
click at [313, 161] on link "Dashboard" at bounding box center [270, 169] width 352 height 36
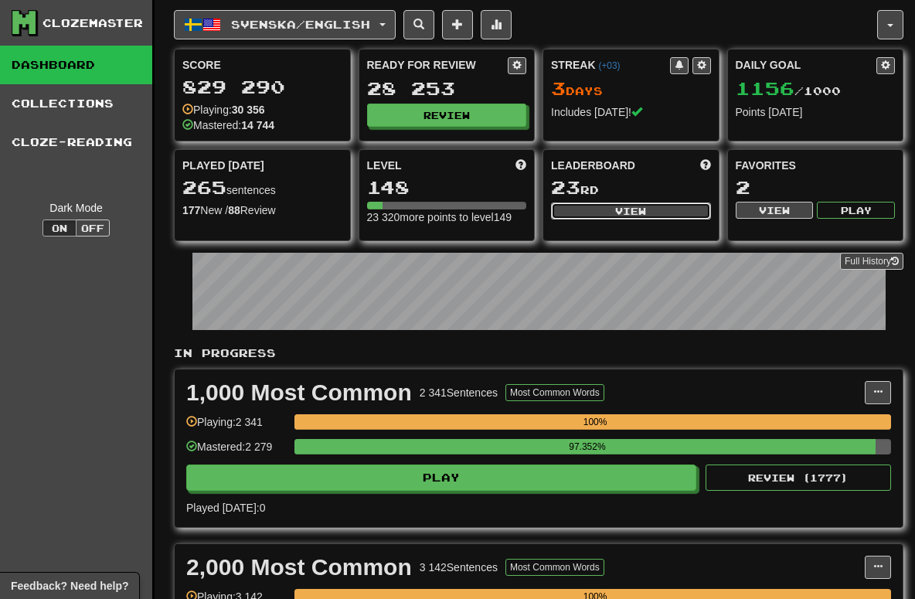
click at [619, 211] on button "View" at bounding box center [631, 210] width 160 height 17
select select "**********"
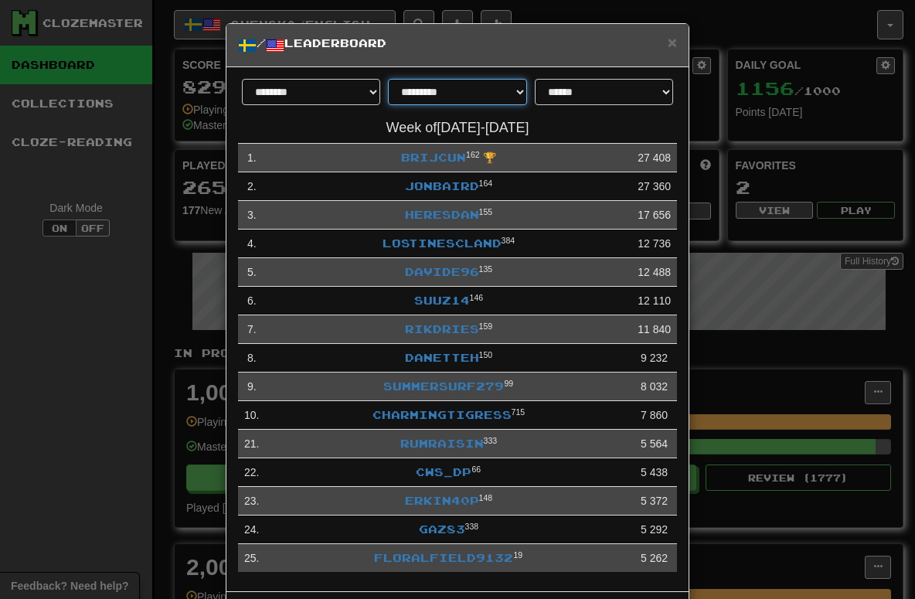
click at [515, 93] on select "**********" at bounding box center [457, 92] width 138 height 26
select select "********"
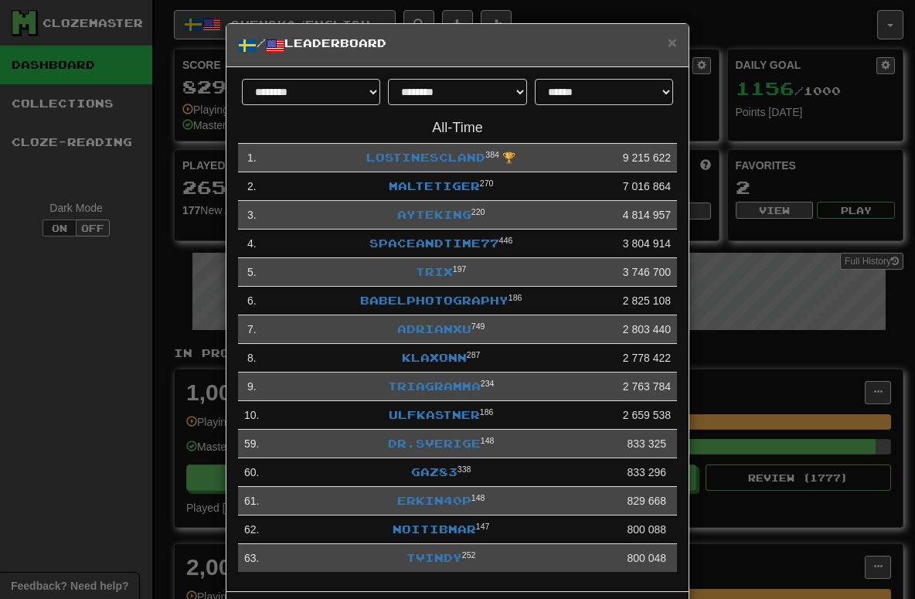
click at [606, 106] on form "**********" at bounding box center [457, 96] width 439 height 34
click at [608, 93] on select "**********" at bounding box center [604, 92] width 138 height 26
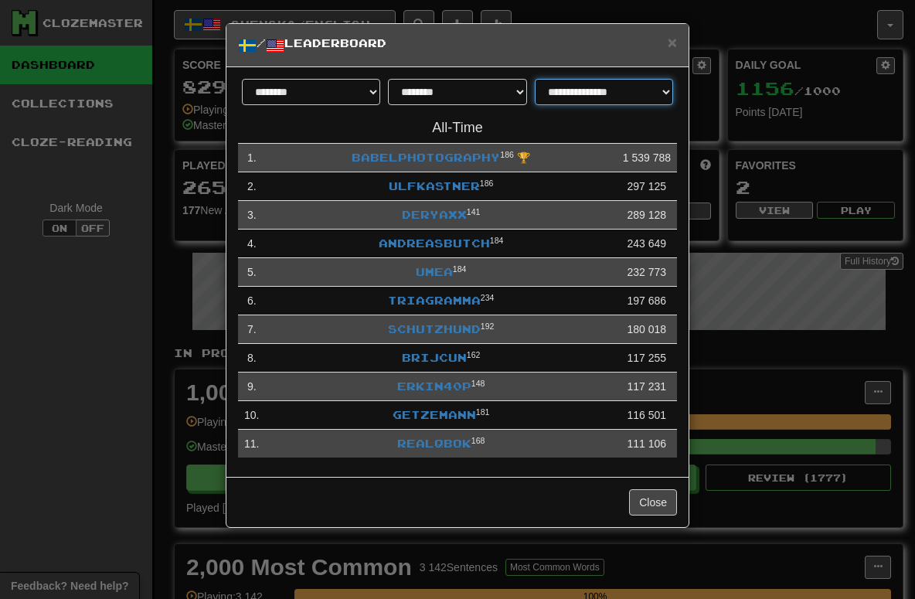
click at [637, 93] on select "**********" at bounding box center [604, 92] width 138 height 26
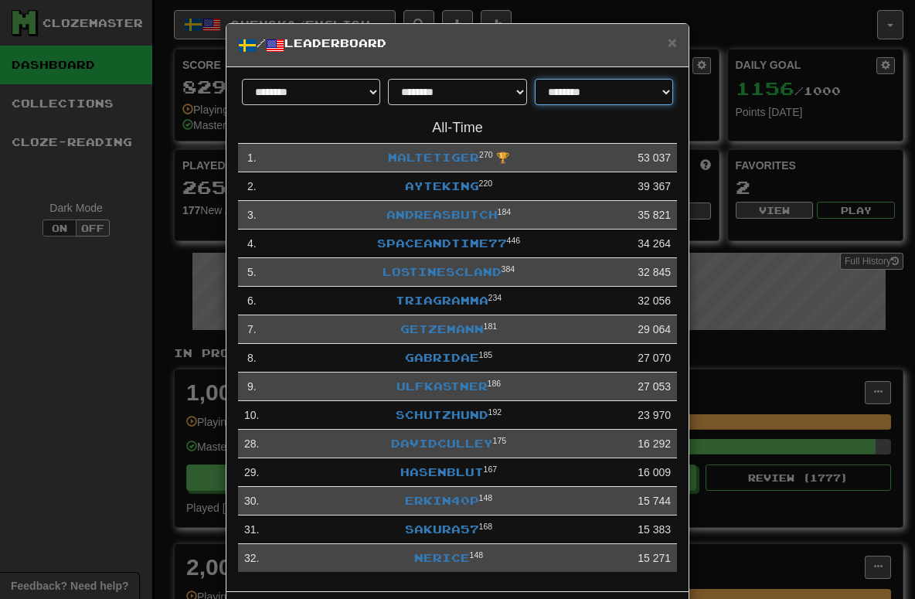
click at [624, 90] on select "**********" at bounding box center [604, 92] width 138 height 26
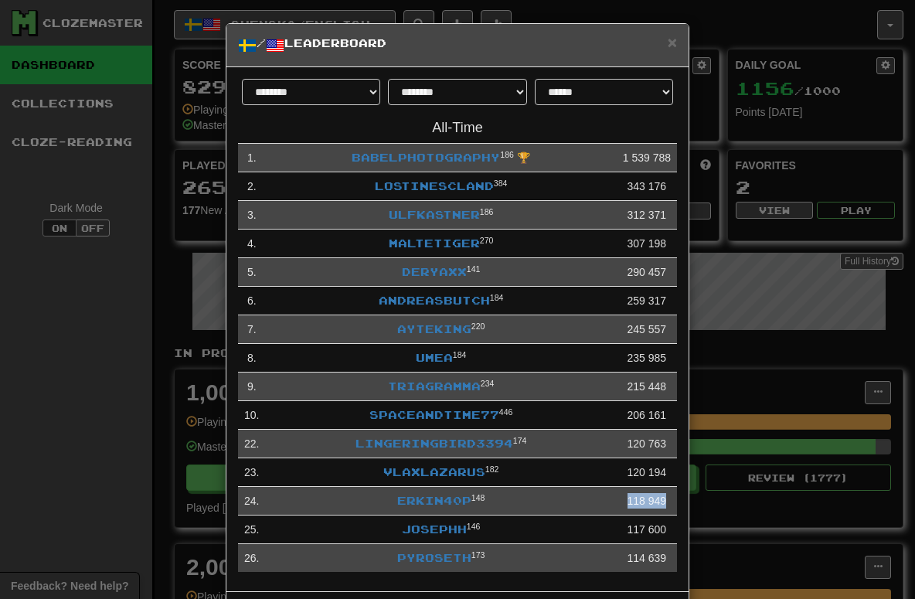
drag, startPoint x: 627, startPoint y: 506, endPoint x: 669, endPoint y: 506, distance: 41.7
click at [669, 506] on td "118 949" at bounding box center [647, 501] width 60 height 29
click at [607, 508] on td "Erkin40p 148" at bounding box center [440, 501] width 351 height 29
click at [616, 85] on select "**********" at bounding box center [604, 92] width 138 height 26
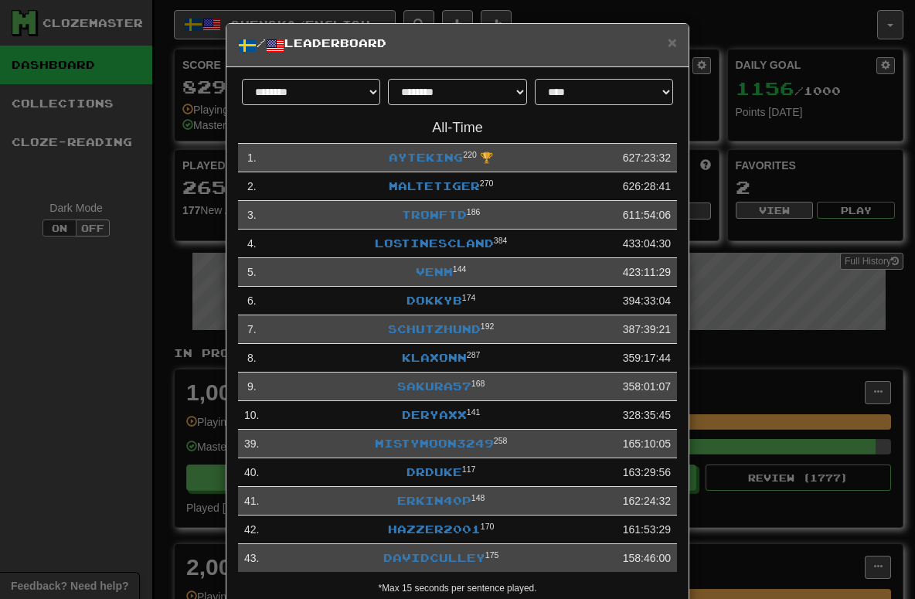
click at [608, 76] on div "**********" at bounding box center [457, 341] width 462 height 548
click at [608, 100] on select "**********" at bounding box center [604, 92] width 138 height 26
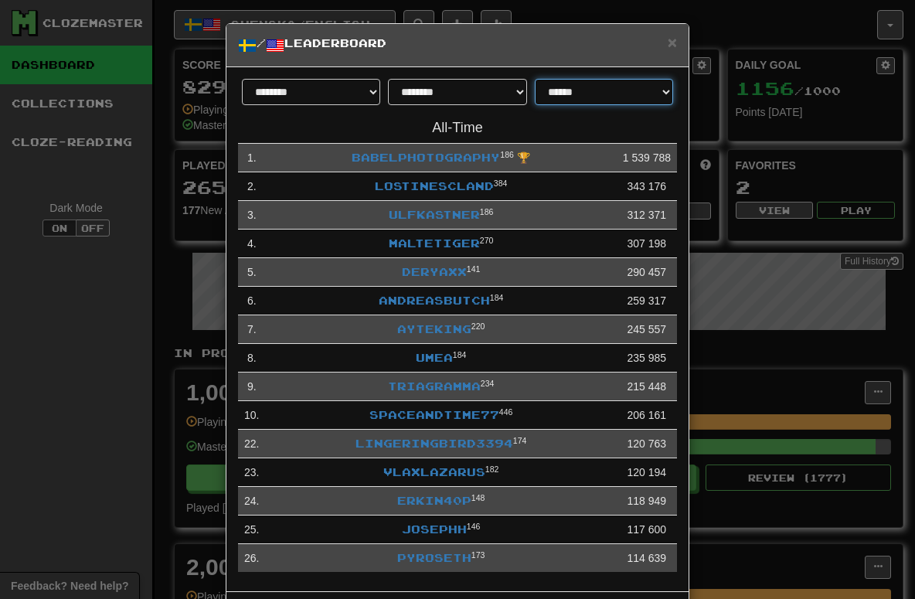
click at [620, 92] on select "**********" at bounding box center [604, 92] width 138 height 26
select select "**********"
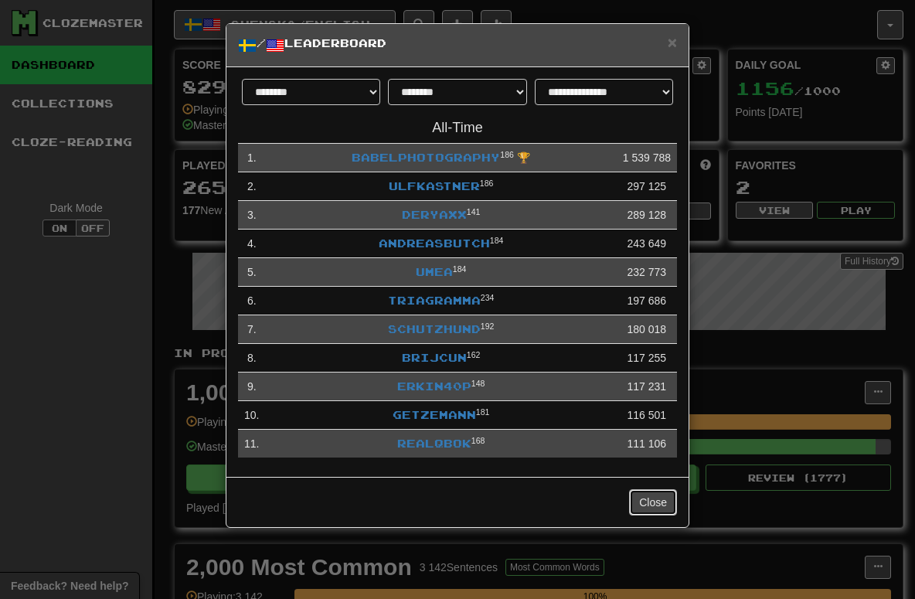
click at [663, 501] on button "Close" at bounding box center [653, 502] width 48 height 26
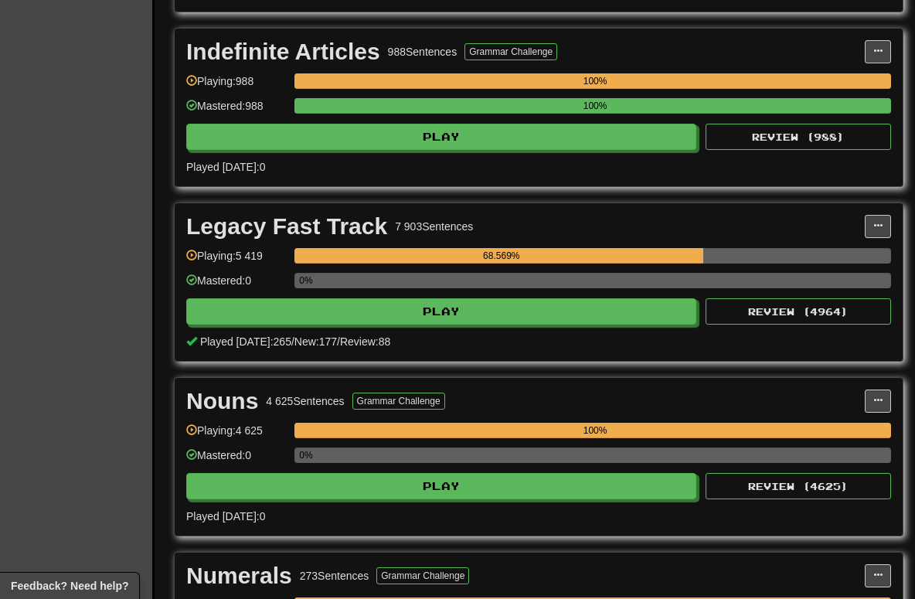
scroll to position [2475, 0]
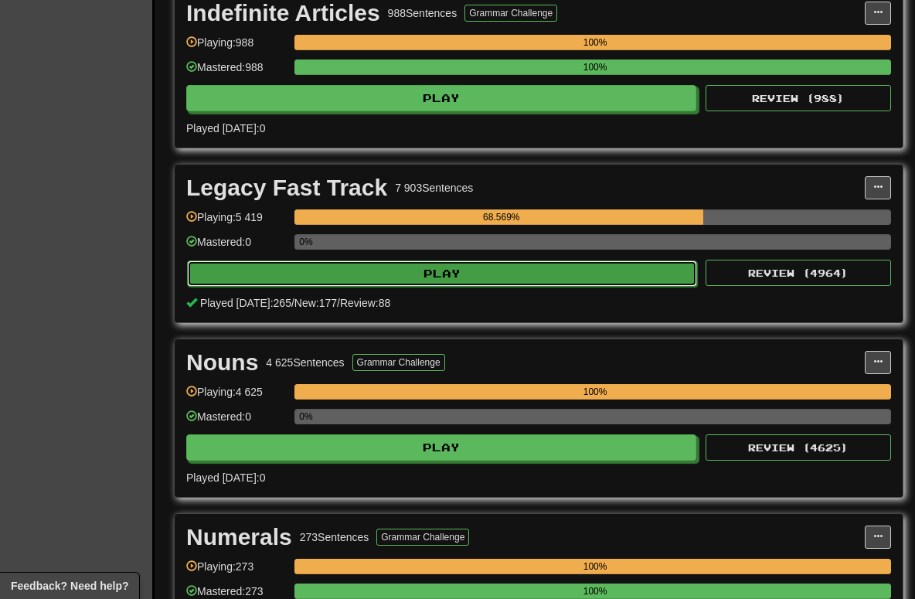
click at [559, 272] on button "Play" at bounding box center [442, 273] width 510 height 26
select select "********"
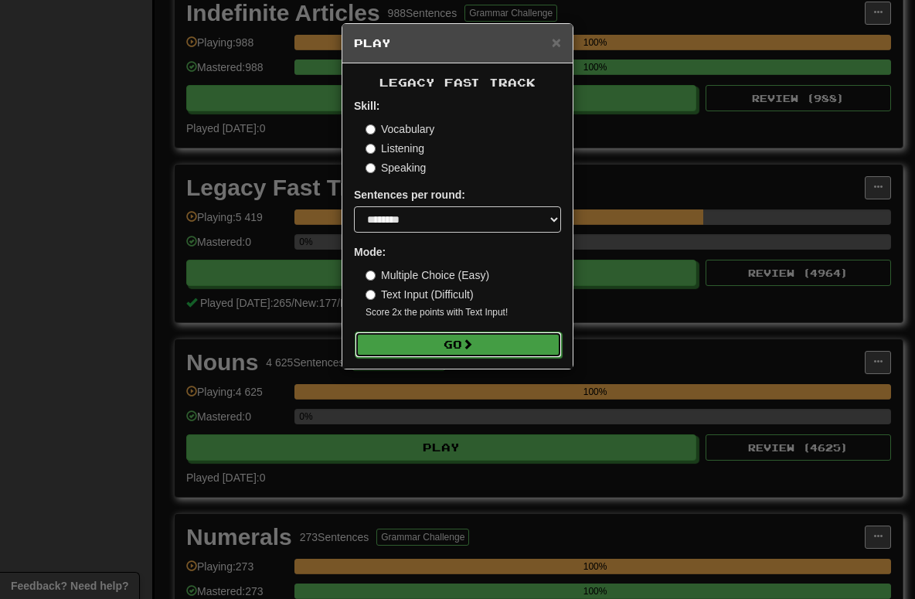
click at [530, 347] on button "Go" at bounding box center [458, 344] width 207 height 26
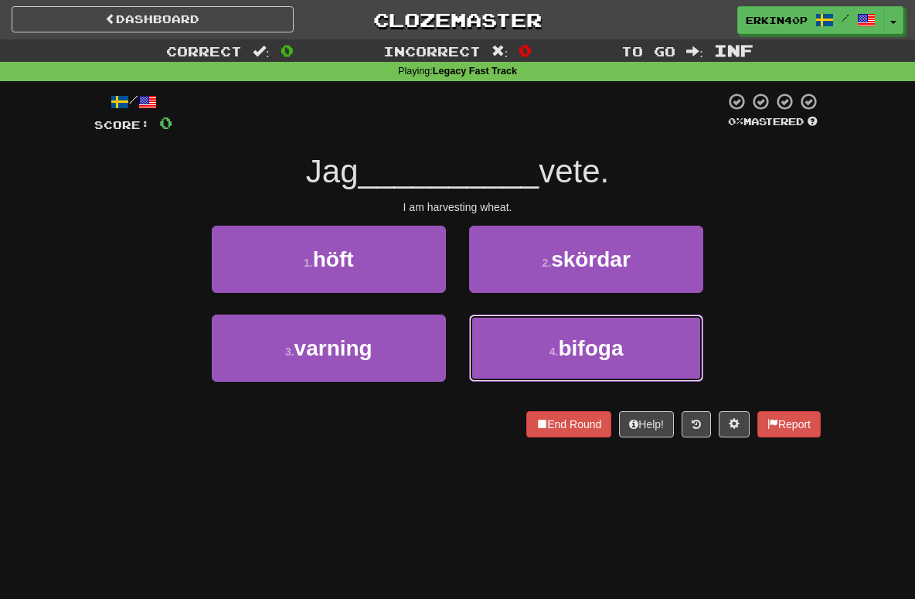
click at [530, 347] on button "4 . bifoga" at bounding box center [586, 347] width 234 height 67
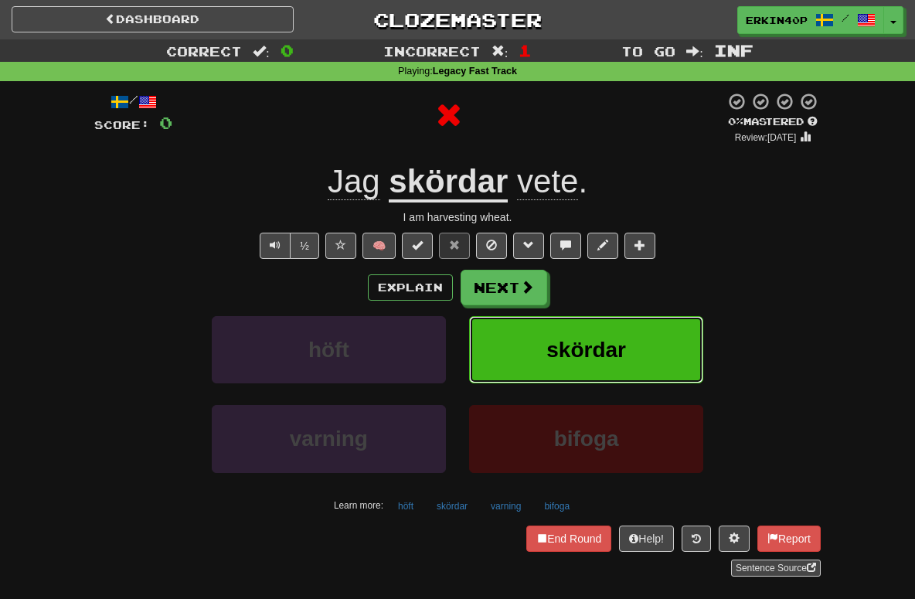
click at [530, 347] on button "skördar" at bounding box center [586, 349] width 234 height 67
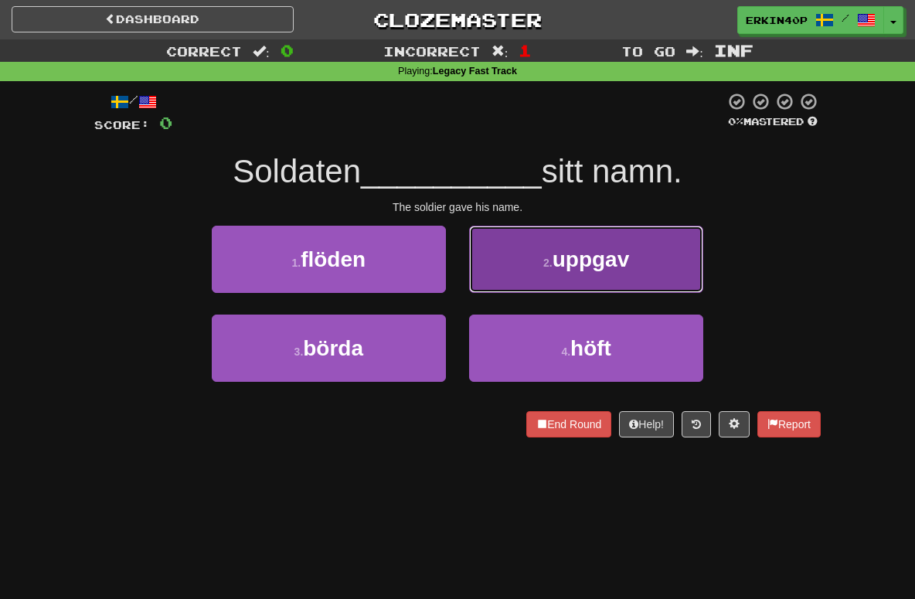
click at [593, 260] on span "uppgav" at bounding box center [590, 259] width 77 height 24
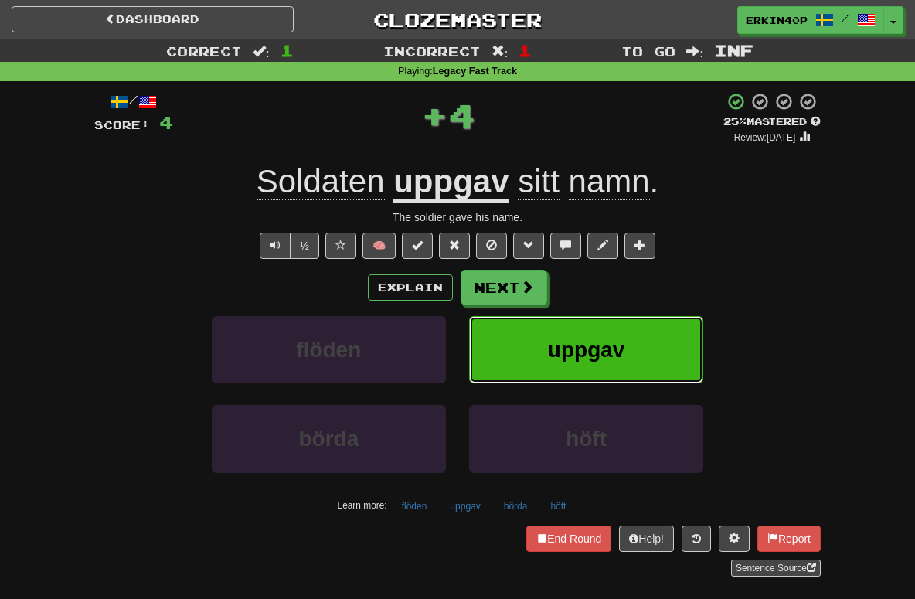
click at [590, 317] on button "uppgav" at bounding box center [586, 349] width 234 height 67
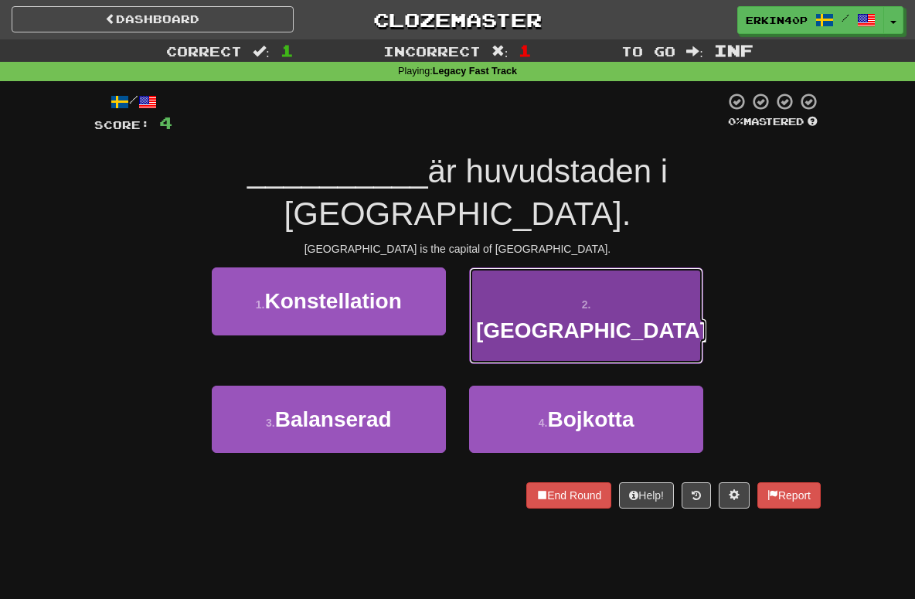
click at [601, 318] on span "Helsingfors" at bounding box center [591, 330] width 231 height 24
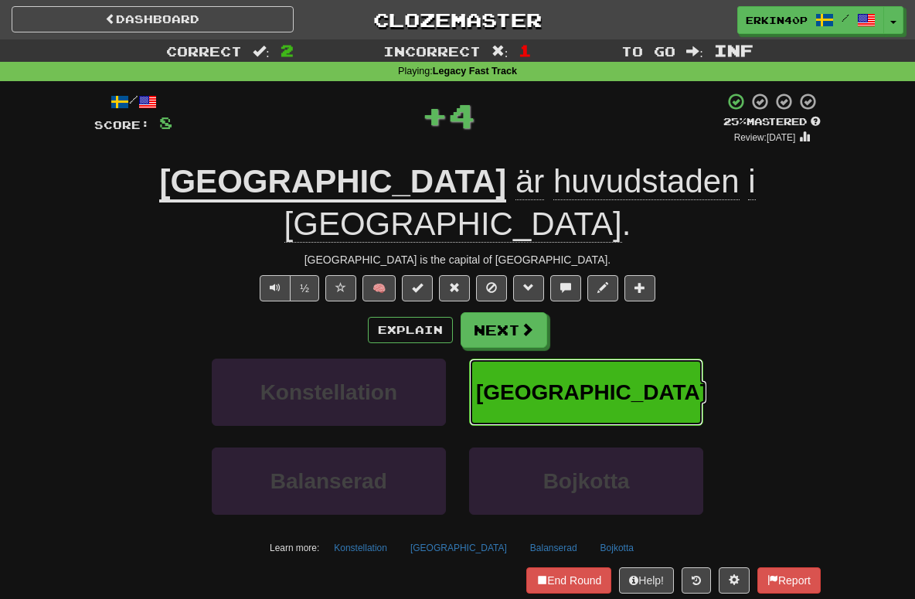
click at [578, 379] on button "Helsingfors" at bounding box center [586, 392] width 234 height 67
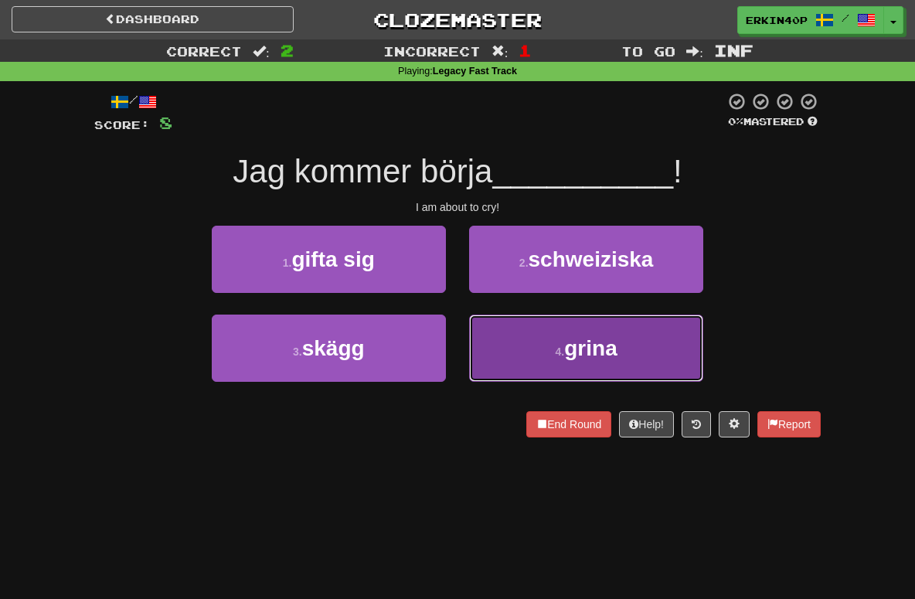
click at [547, 339] on button "4 . grina" at bounding box center [586, 347] width 234 height 67
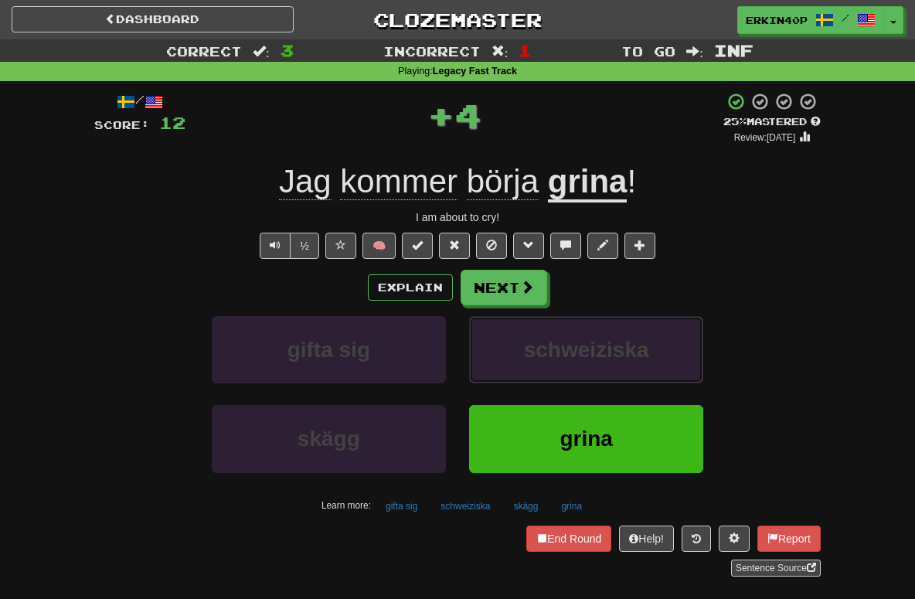
click at [547, 339] on span "schweiziska" at bounding box center [586, 350] width 125 height 24
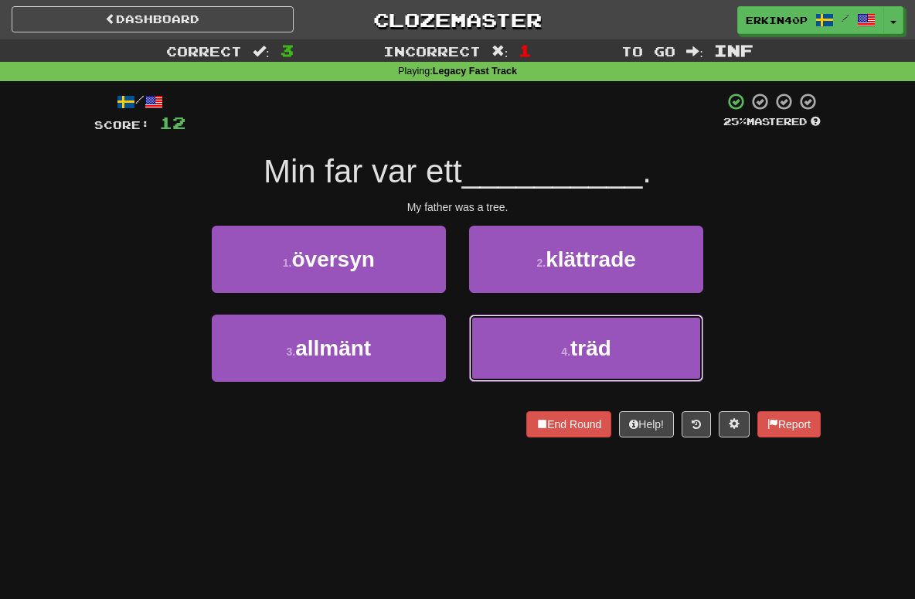
click at [547, 339] on button "4 . träd" at bounding box center [586, 347] width 234 height 67
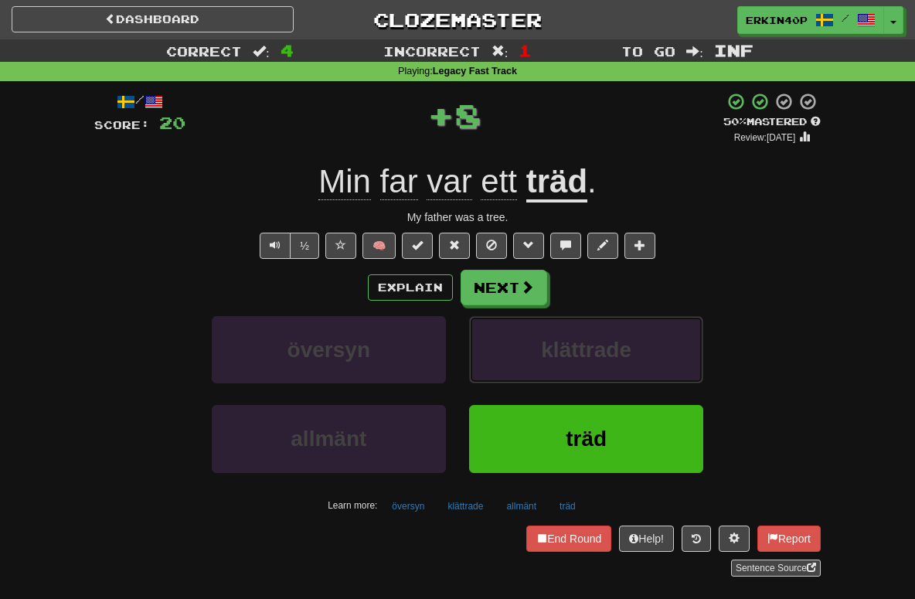
click at [547, 339] on span "klättrade" at bounding box center [586, 350] width 90 height 24
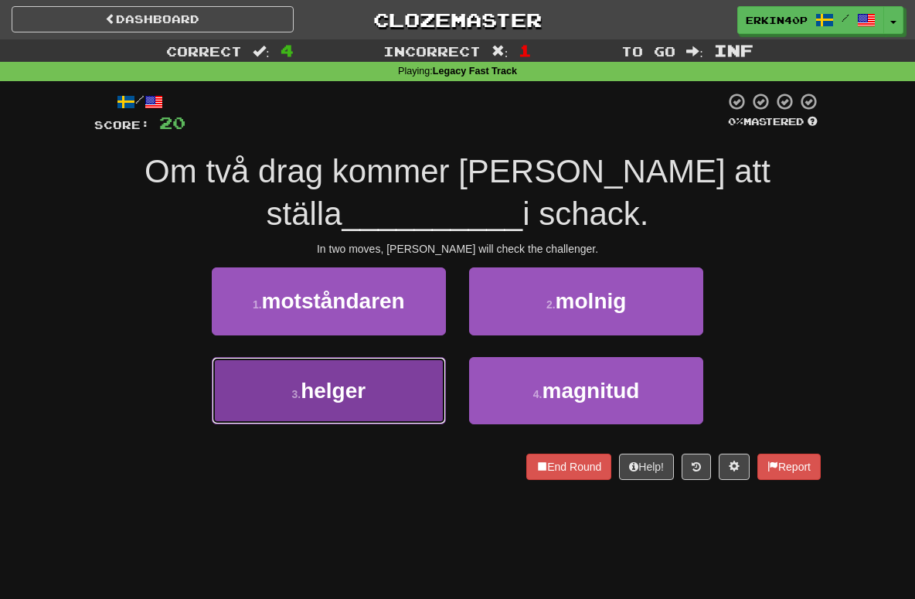
click at [421, 379] on button "3 . helger" at bounding box center [329, 390] width 234 height 67
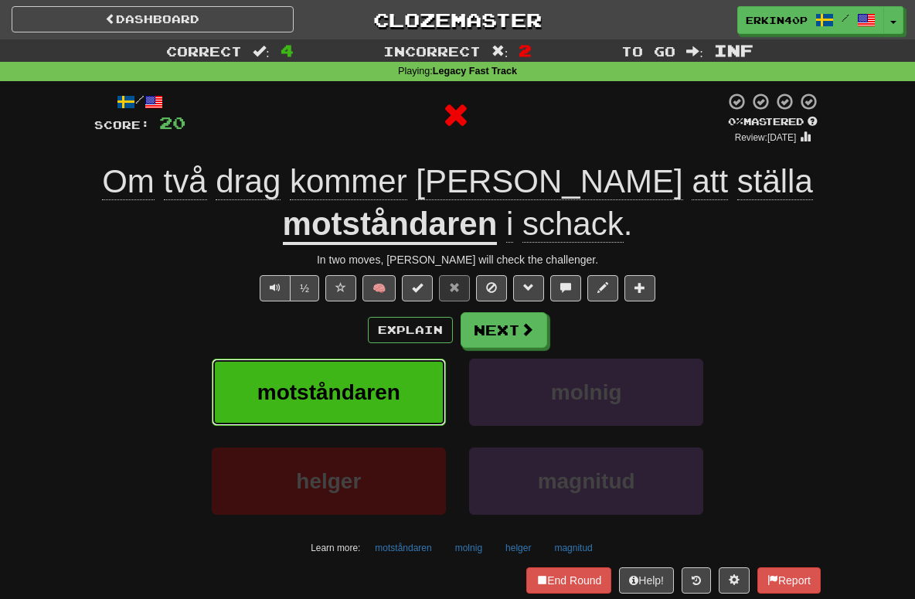
click at [421, 379] on button "motståndaren" at bounding box center [329, 392] width 234 height 67
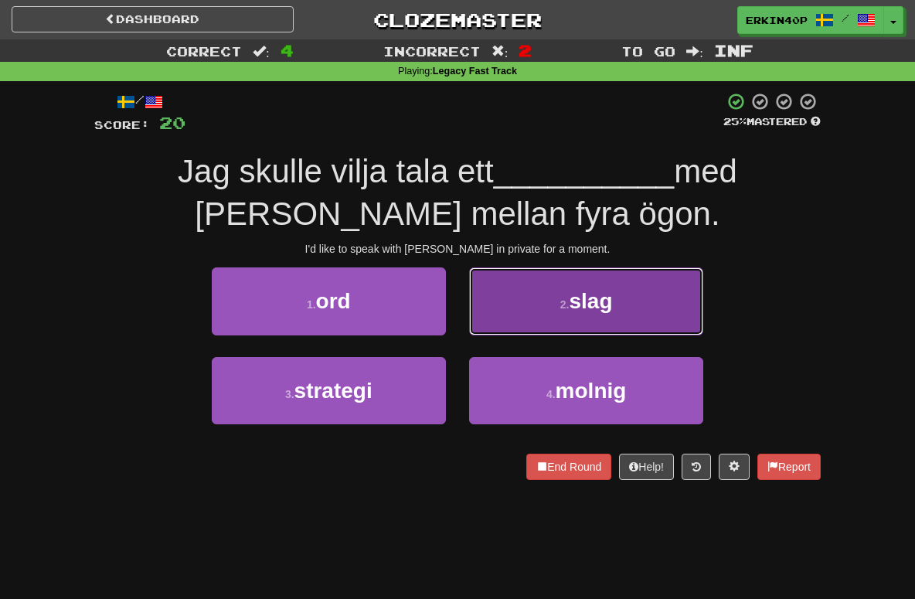
click at [550, 301] on button "2 . slag" at bounding box center [586, 300] width 234 height 67
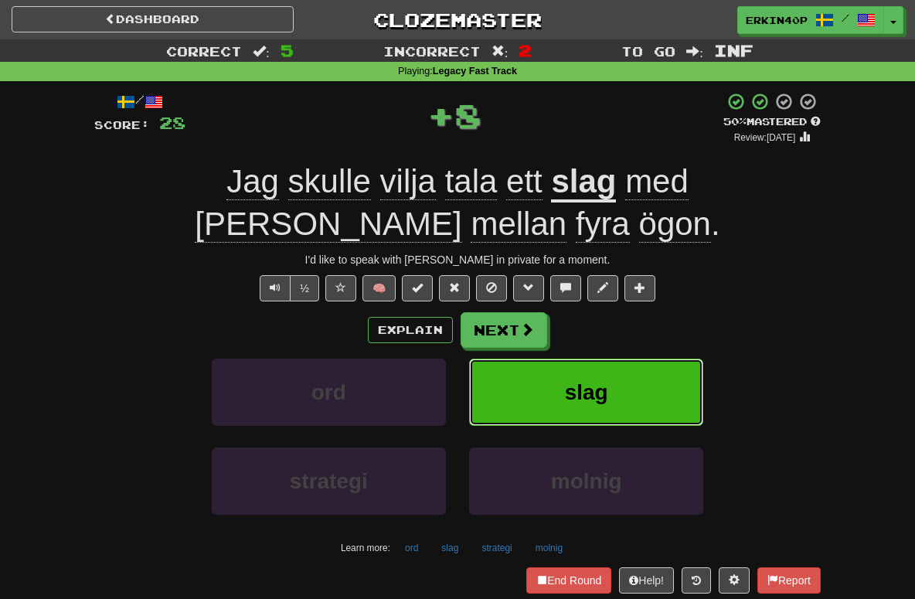
click at [572, 366] on button "slag" at bounding box center [586, 392] width 234 height 67
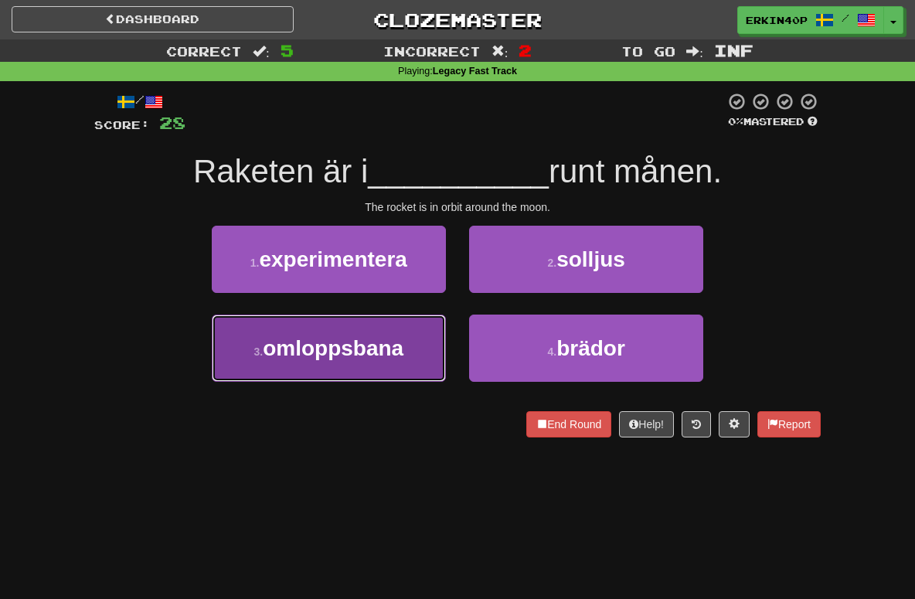
click at [399, 345] on span "omloppsbana" at bounding box center [333, 348] width 141 height 24
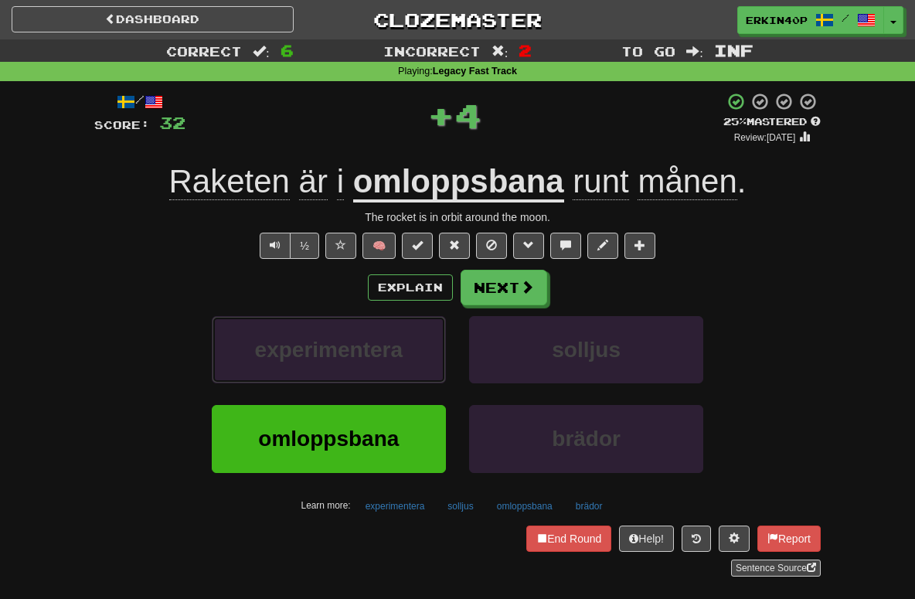
click at [399, 345] on span "experimentera" at bounding box center [329, 350] width 148 height 24
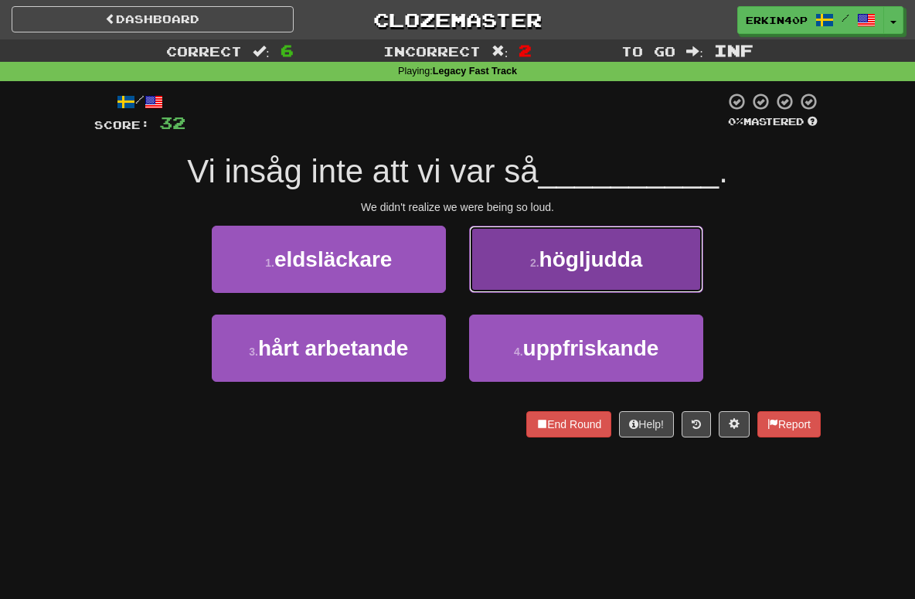
click at [621, 268] on span "högljudda" at bounding box center [591, 259] width 104 height 24
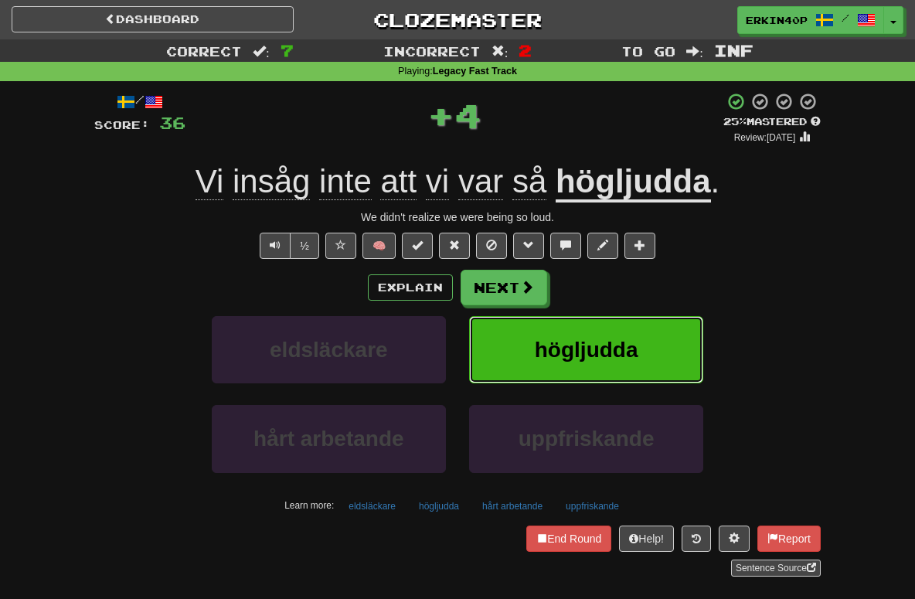
click at [618, 354] on span "högljudda" at bounding box center [587, 350] width 104 height 24
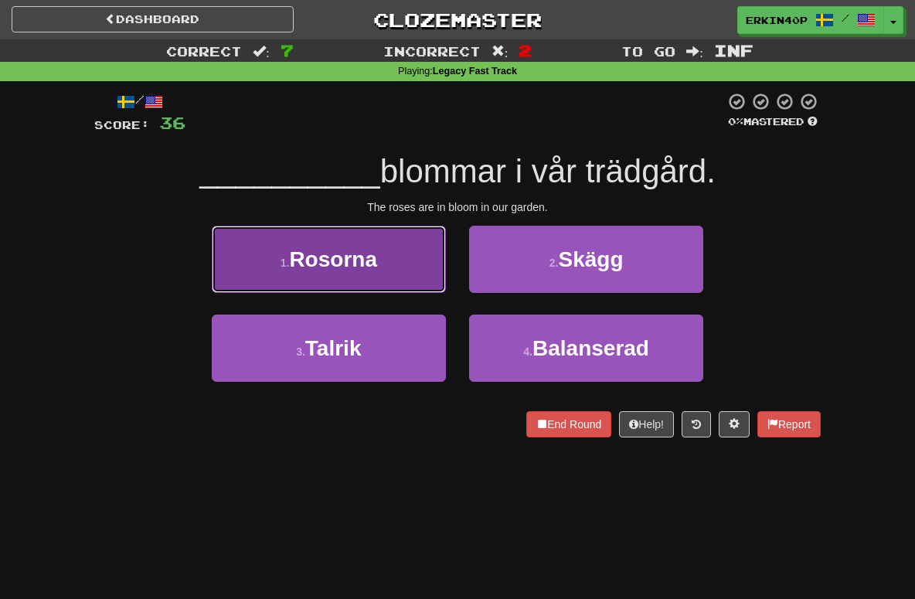
click at [371, 237] on button "1 . Rosorna" at bounding box center [329, 259] width 234 height 67
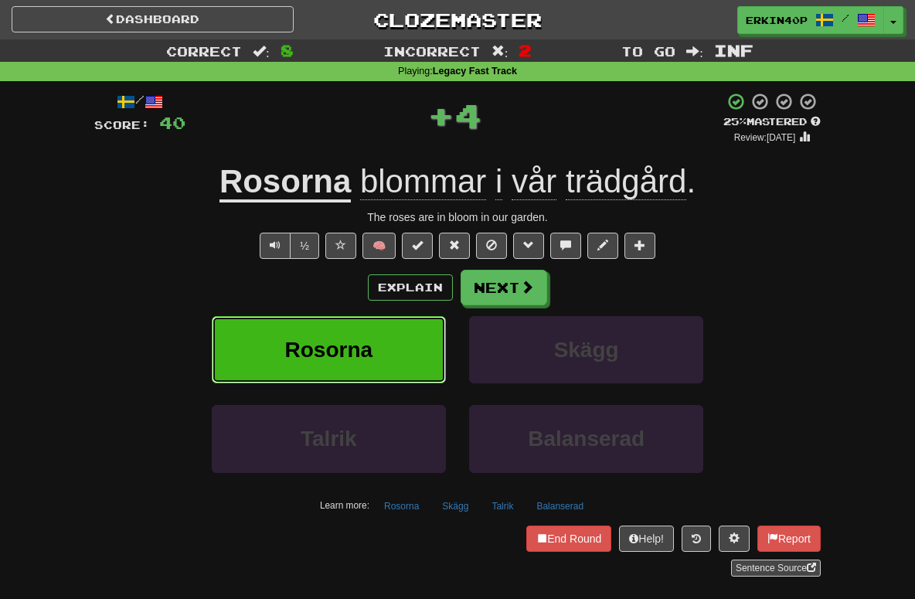
click at [403, 351] on button "Rosorna" at bounding box center [329, 349] width 234 height 67
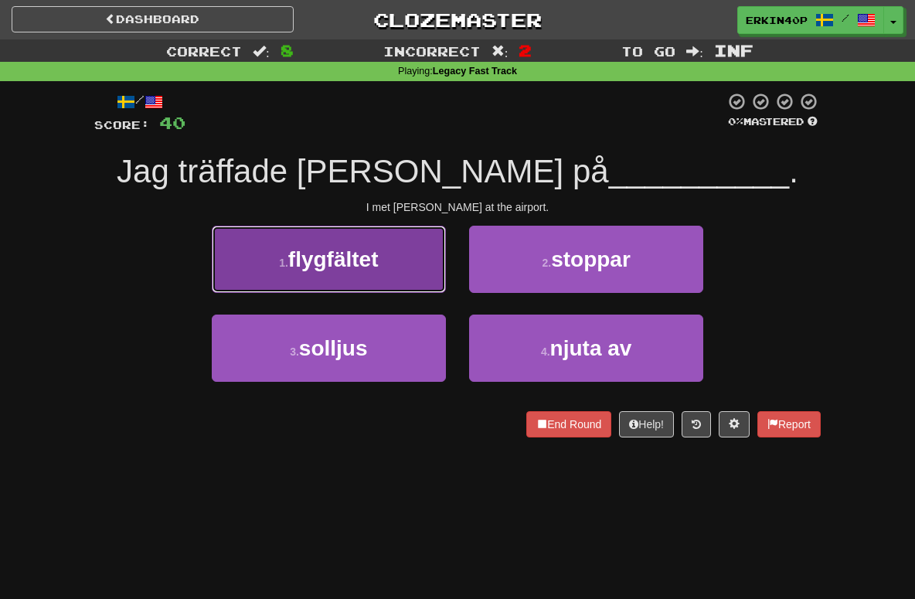
click at [376, 255] on span "flygfältet" at bounding box center [333, 259] width 90 height 24
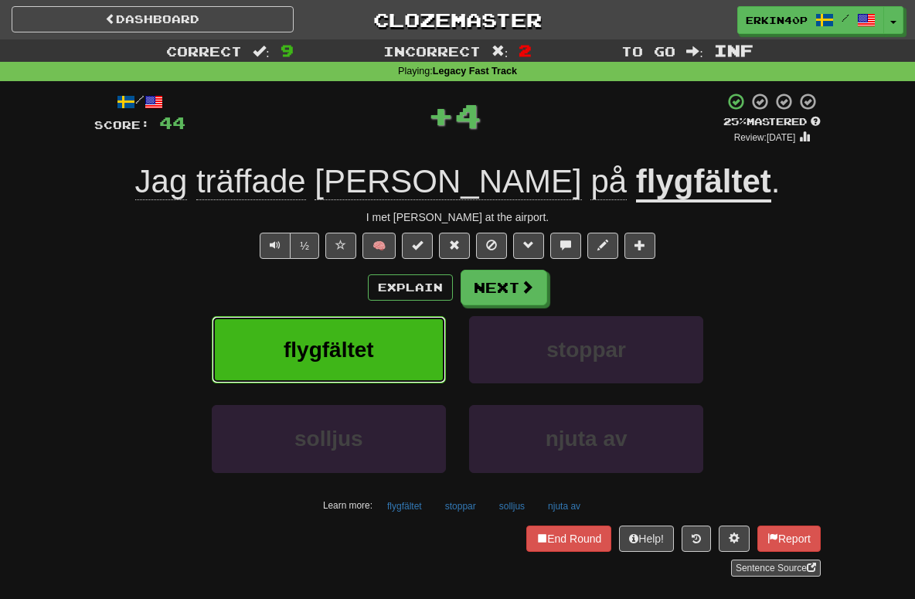
click at [395, 343] on button "flygfältet" at bounding box center [329, 349] width 234 height 67
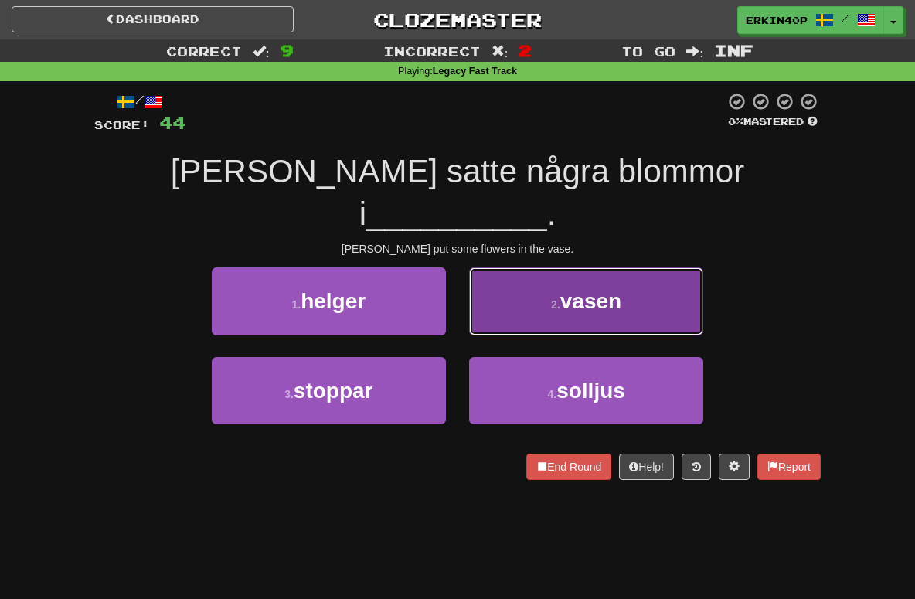
click at [566, 289] on span "vasen" at bounding box center [590, 301] width 61 height 24
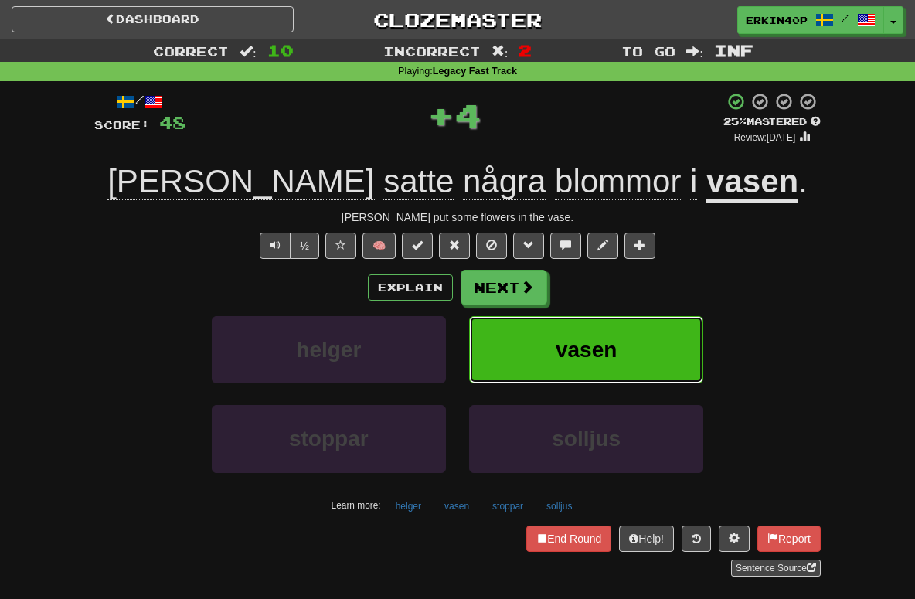
click at [585, 345] on span "vasen" at bounding box center [586, 350] width 61 height 24
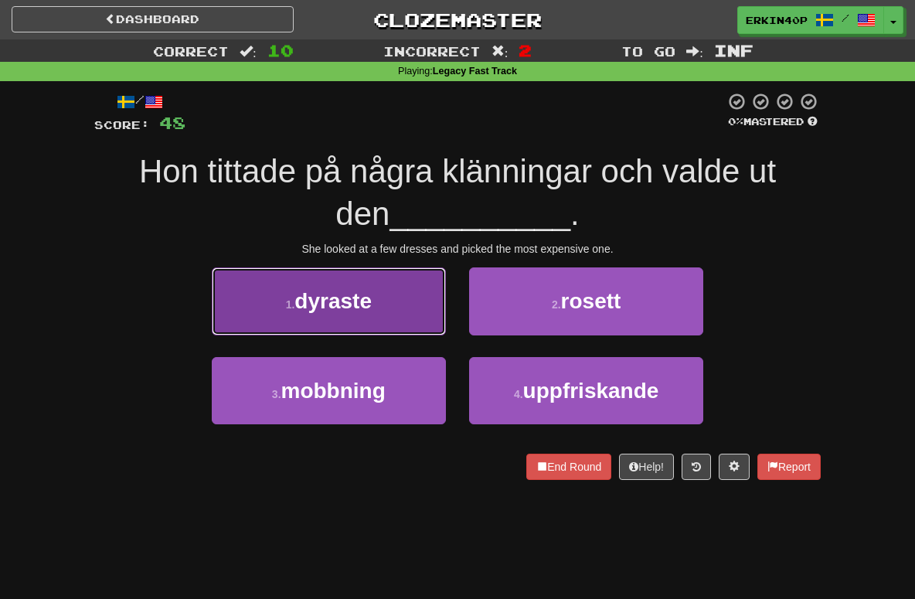
click at [403, 312] on button "1 . dyraste" at bounding box center [329, 300] width 234 height 67
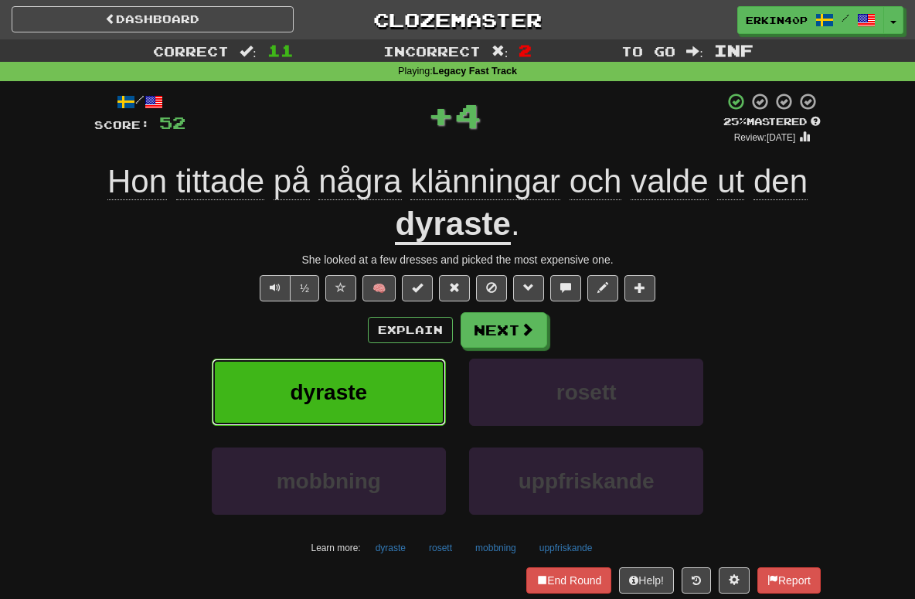
click at [397, 396] on button "dyraste" at bounding box center [329, 392] width 234 height 67
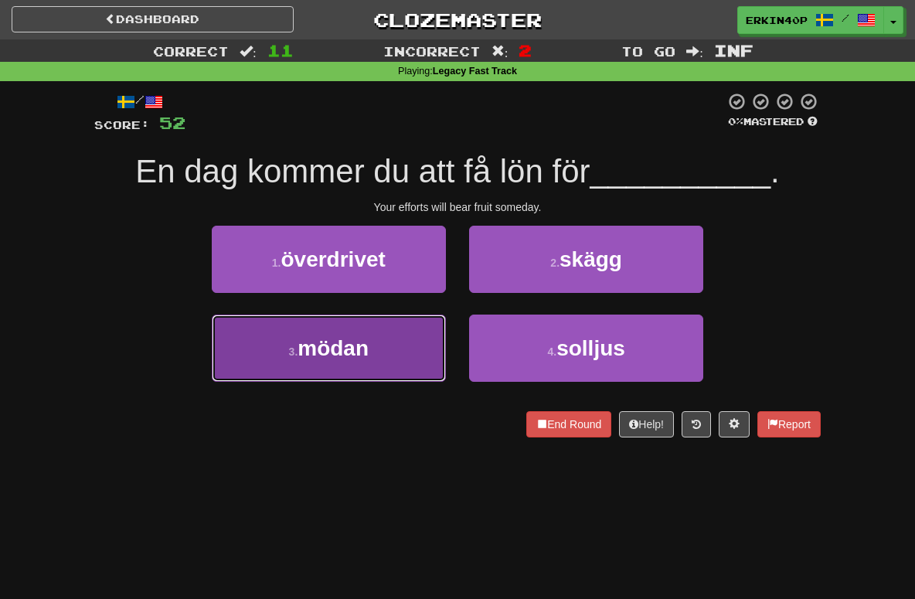
click at [382, 343] on button "3 . mödan" at bounding box center [329, 347] width 234 height 67
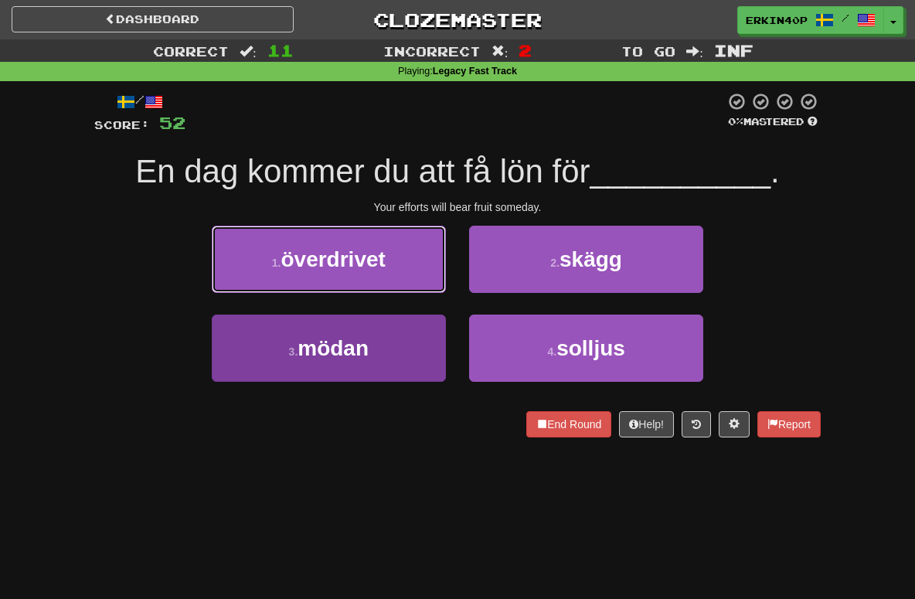
click at [382, 293] on button "1 . överdrivet" at bounding box center [329, 259] width 234 height 67
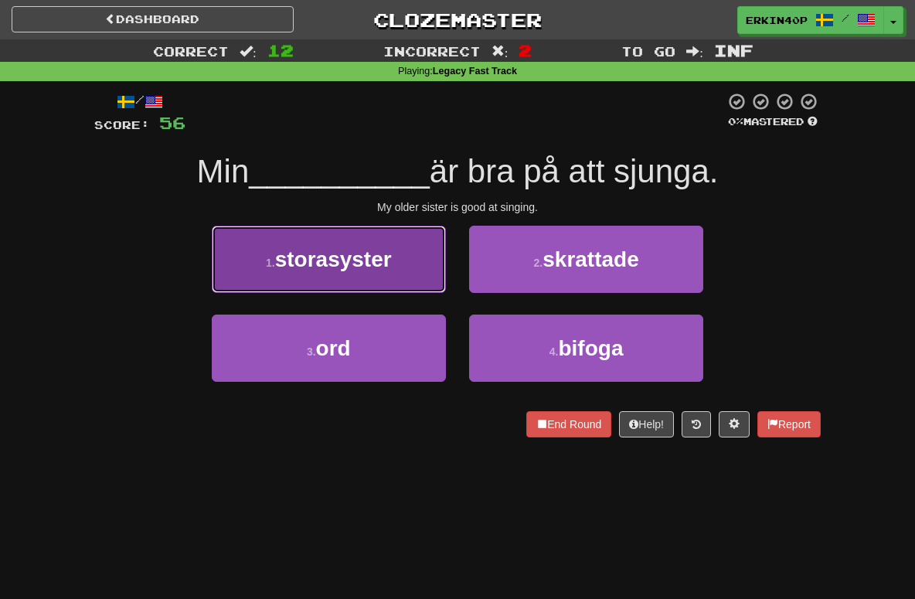
click at [376, 263] on span "storasyster" at bounding box center [333, 259] width 117 height 24
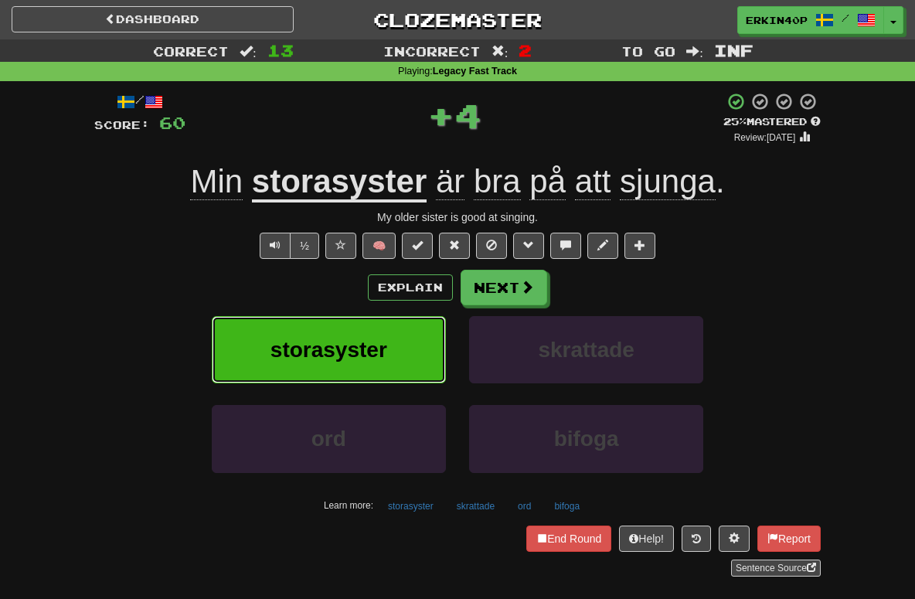
click at [385, 349] on span "storasyster" at bounding box center [328, 350] width 117 height 24
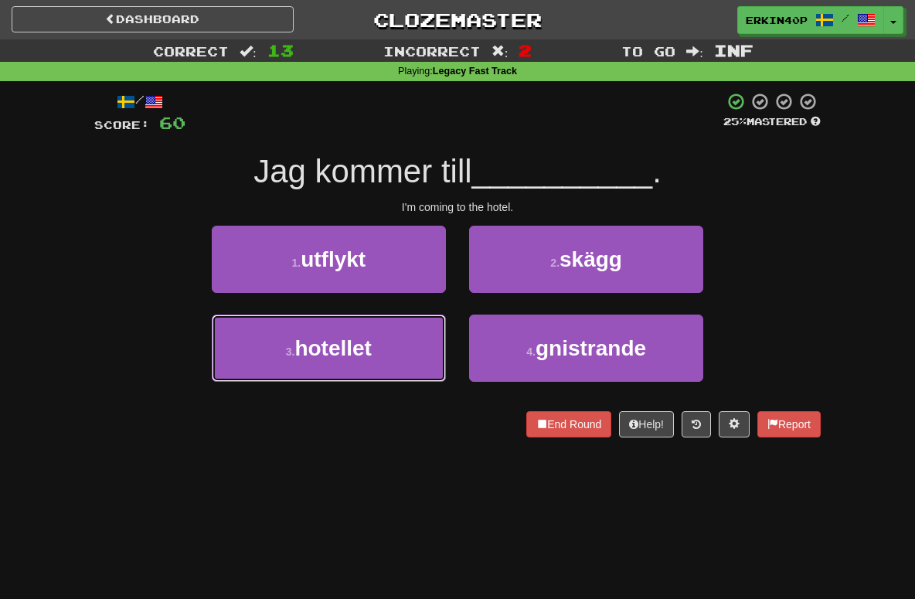
click at [385, 349] on button "3 . hotellet" at bounding box center [329, 347] width 234 height 67
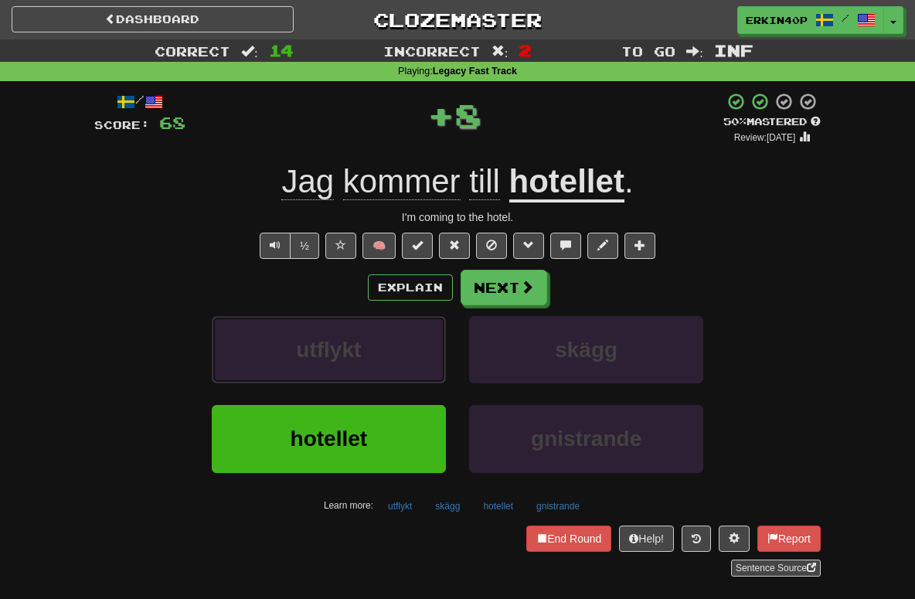
click at [385, 349] on button "utflykt" at bounding box center [329, 349] width 234 height 67
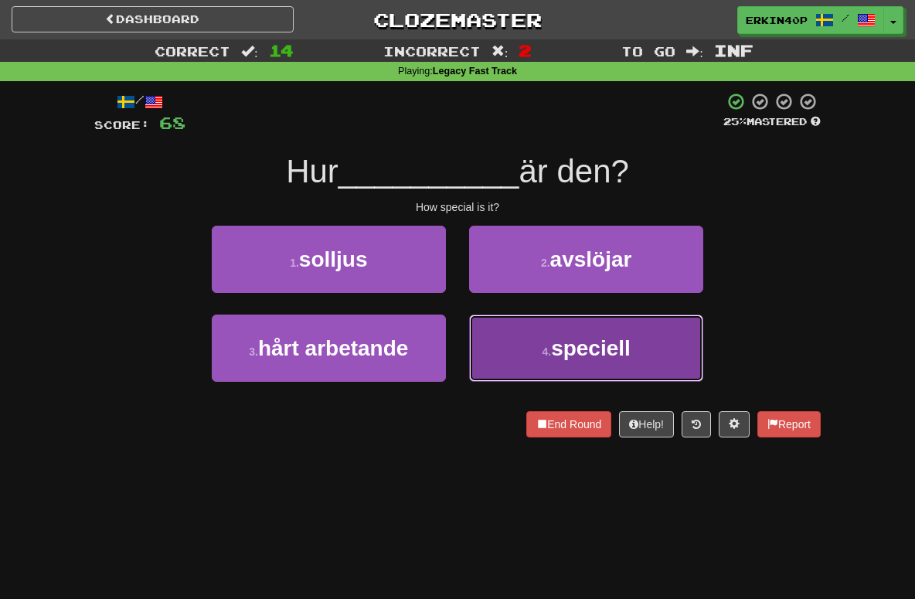
click at [544, 334] on button "4 . speciell" at bounding box center [586, 347] width 234 height 67
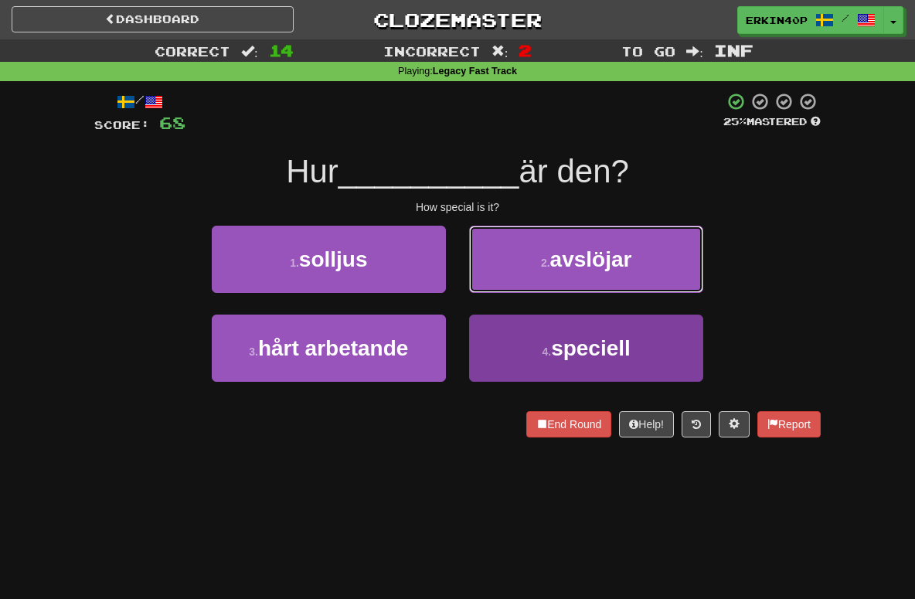
click at [544, 293] on button "2 . avslöjar" at bounding box center [586, 259] width 234 height 67
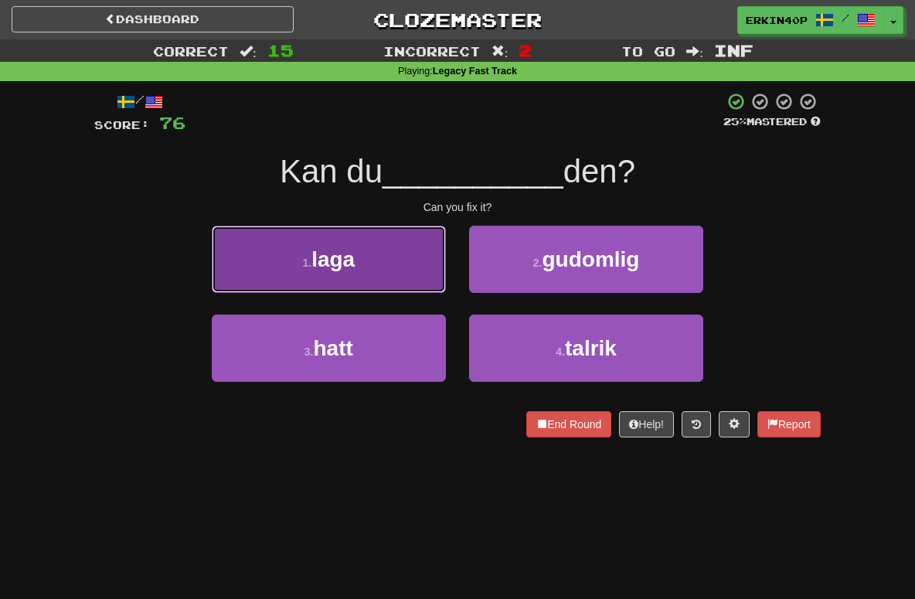
click at [374, 238] on button "1 . laga" at bounding box center [329, 259] width 234 height 67
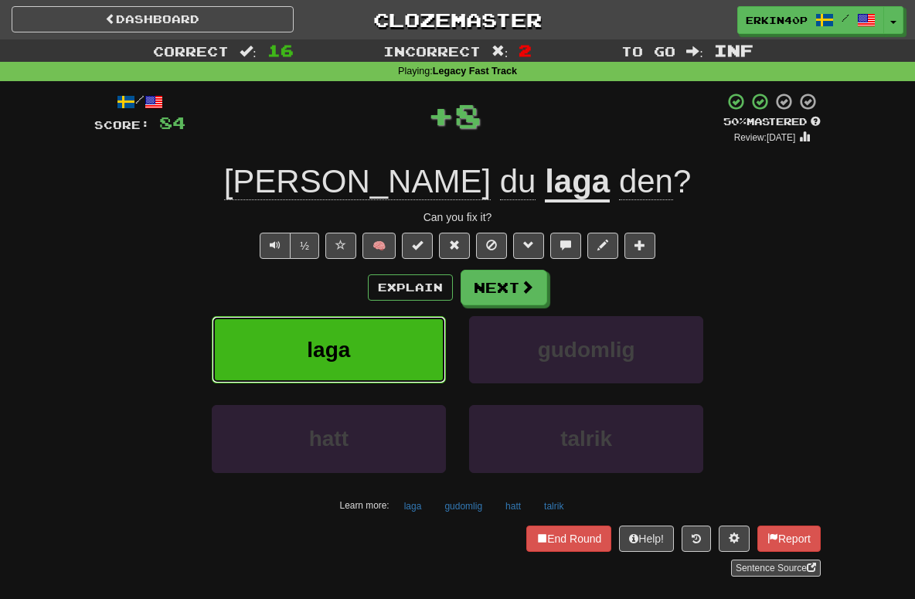
click at [384, 353] on button "laga" at bounding box center [329, 349] width 234 height 67
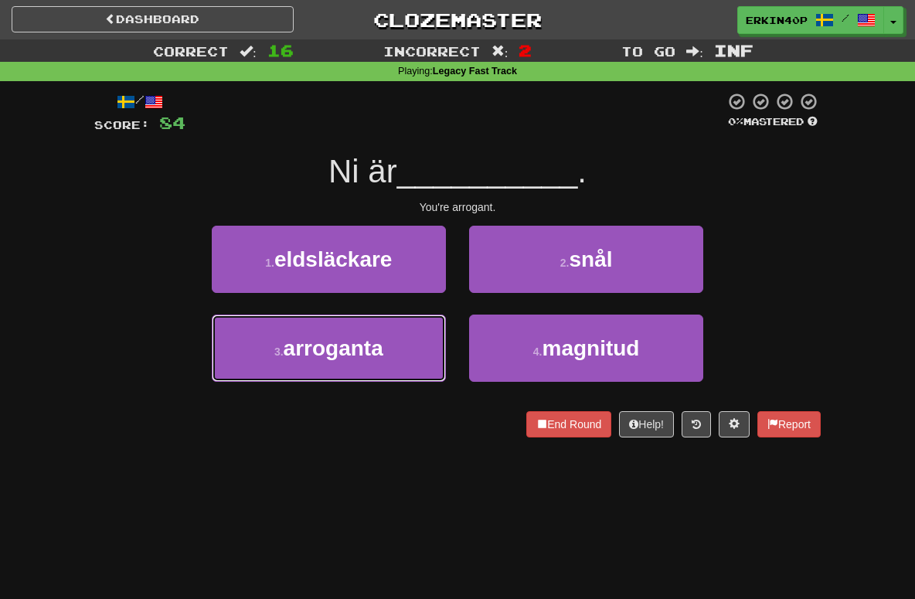
click at [383, 353] on span "arroganta" at bounding box center [334, 348] width 100 height 24
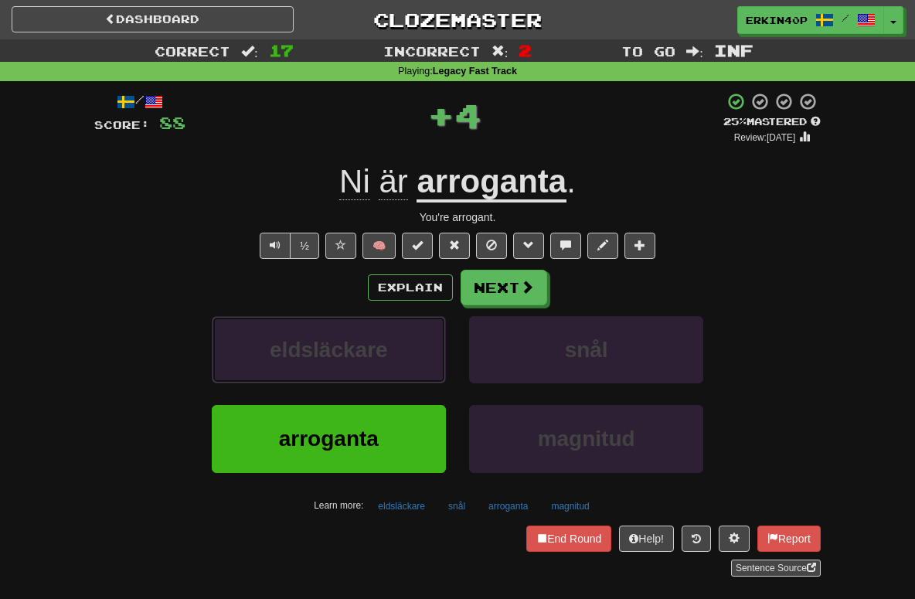
click at [384, 353] on span "eldsläckare" at bounding box center [329, 350] width 118 height 24
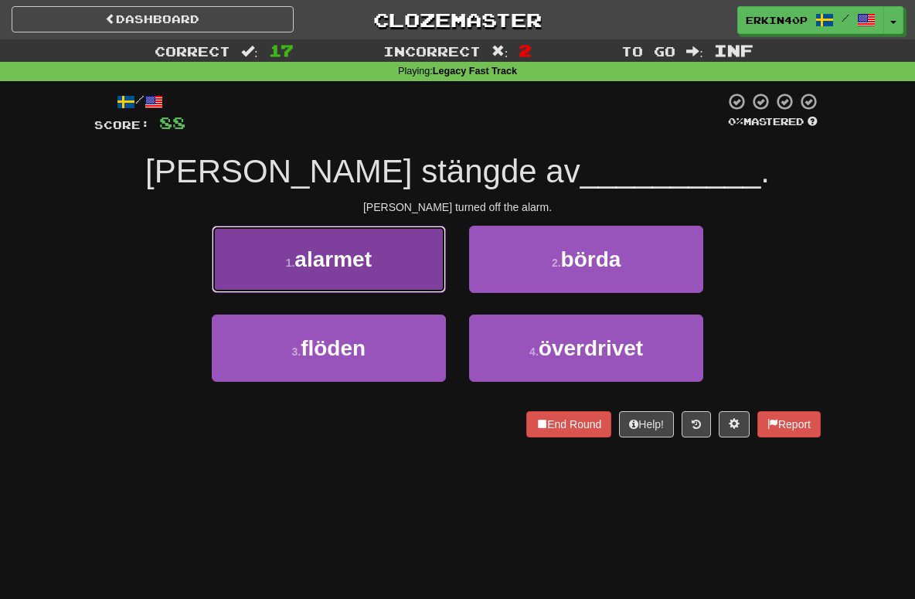
click at [376, 262] on button "1 . alarmet" at bounding box center [329, 259] width 234 height 67
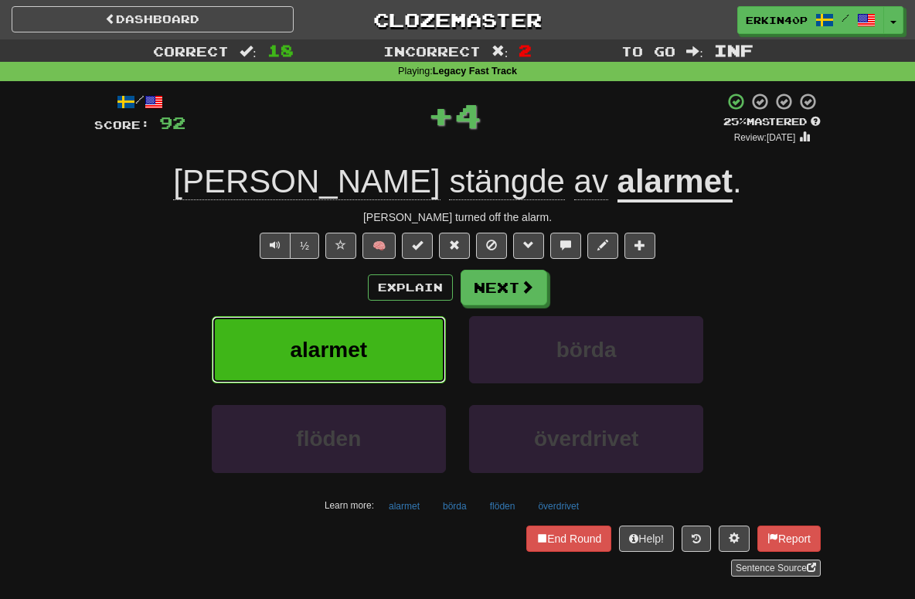
click at [395, 353] on button "alarmet" at bounding box center [329, 349] width 234 height 67
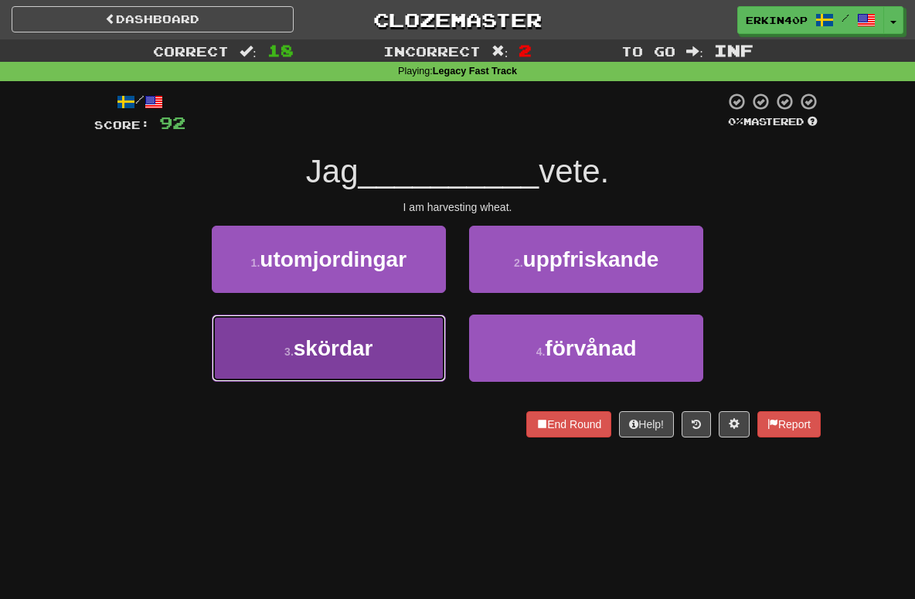
click at [424, 359] on button "3 . skördar" at bounding box center [329, 347] width 234 height 67
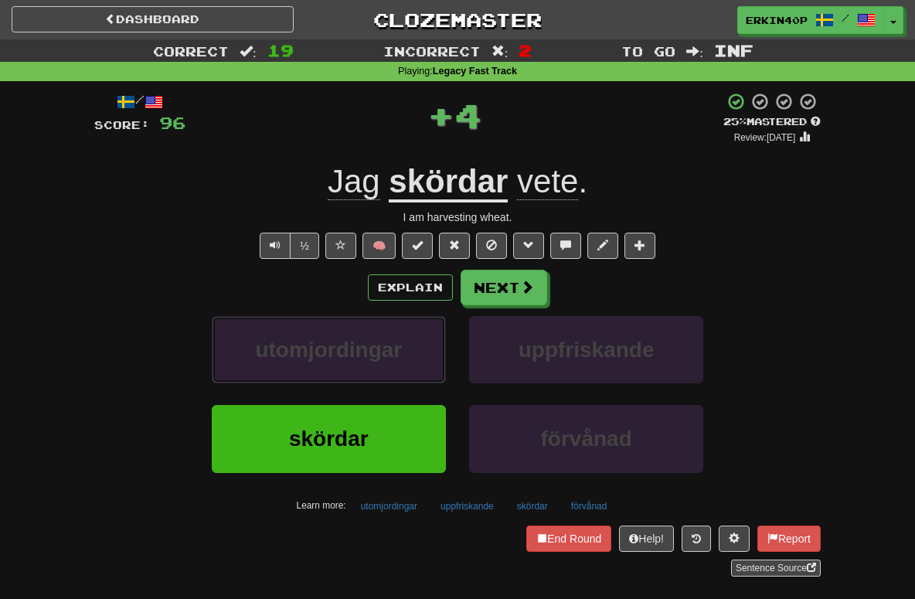
click at [424, 359] on button "utomjordingar" at bounding box center [329, 349] width 234 height 67
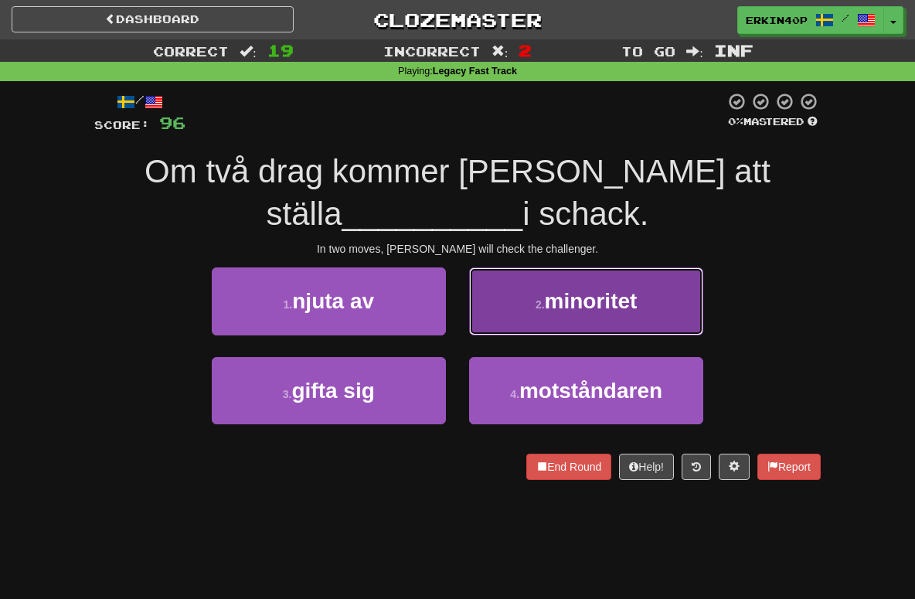
click at [623, 291] on span "minoritet" at bounding box center [591, 301] width 93 height 24
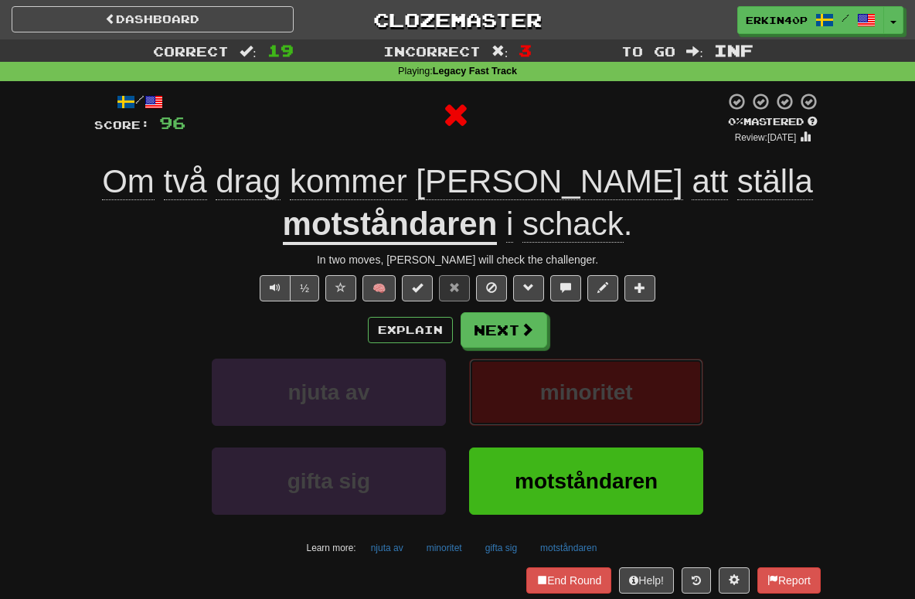
click at [604, 393] on span "minoritet" at bounding box center [586, 392] width 93 height 24
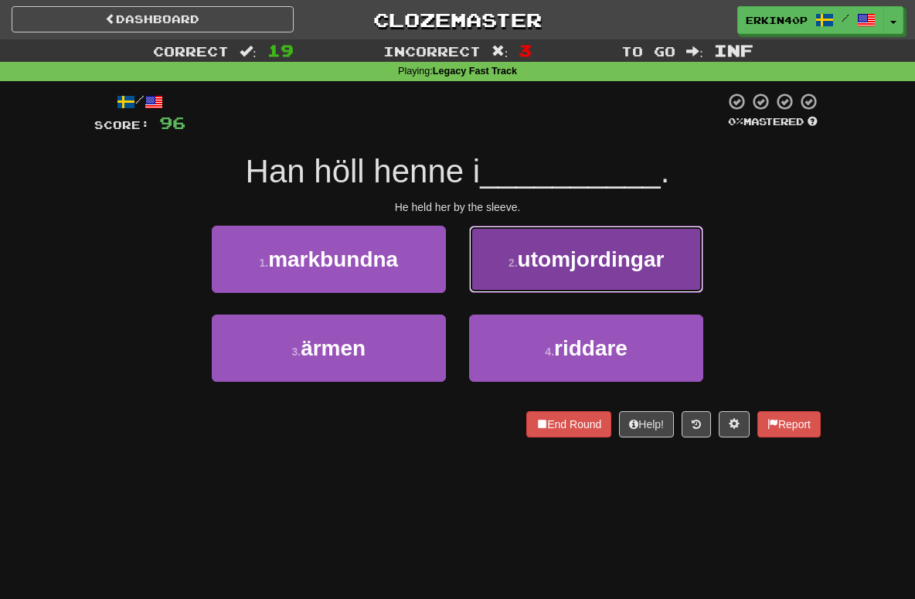
click at [546, 247] on span "utomjordingar" at bounding box center [591, 259] width 147 height 24
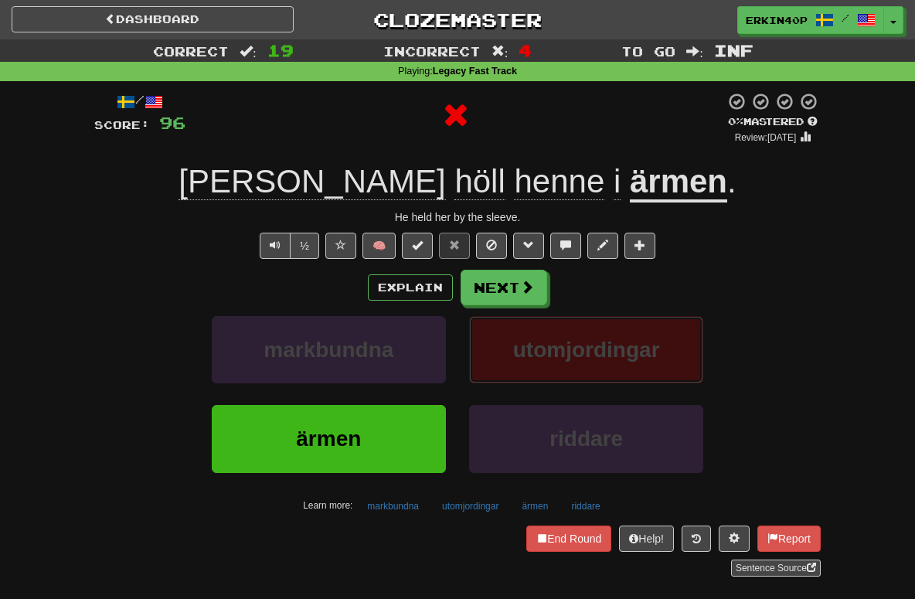
click at [543, 341] on span "utomjordingar" at bounding box center [586, 350] width 147 height 24
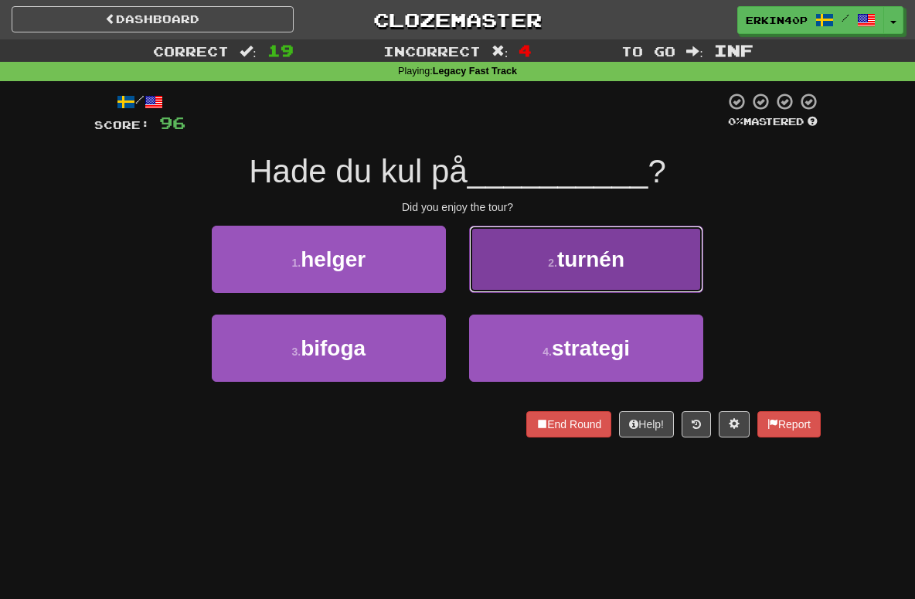
click at [569, 233] on button "2 . turnén" at bounding box center [586, 259] width 234 height 67
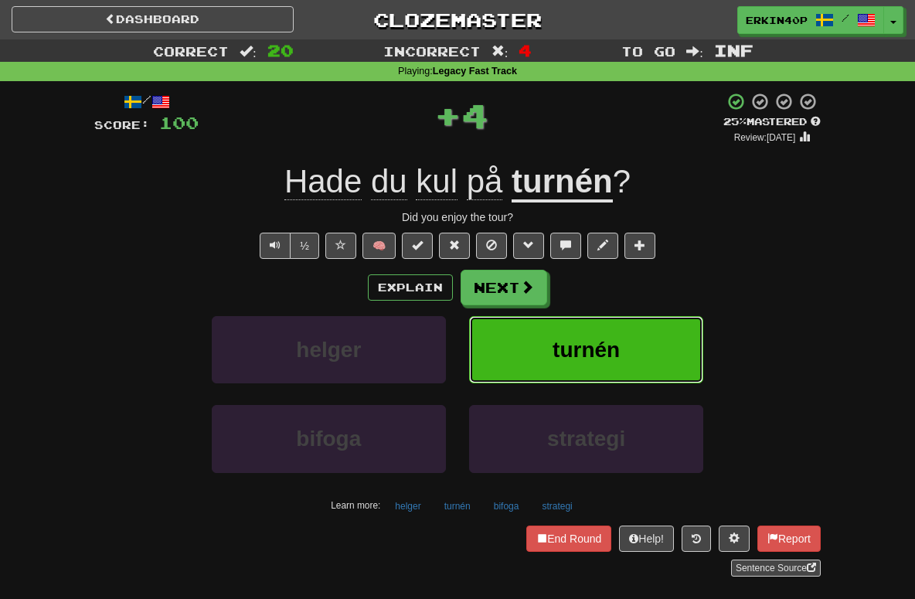
click at [567, 349] on span "turnén" at bounding box center [585, 350] width 67 height 24
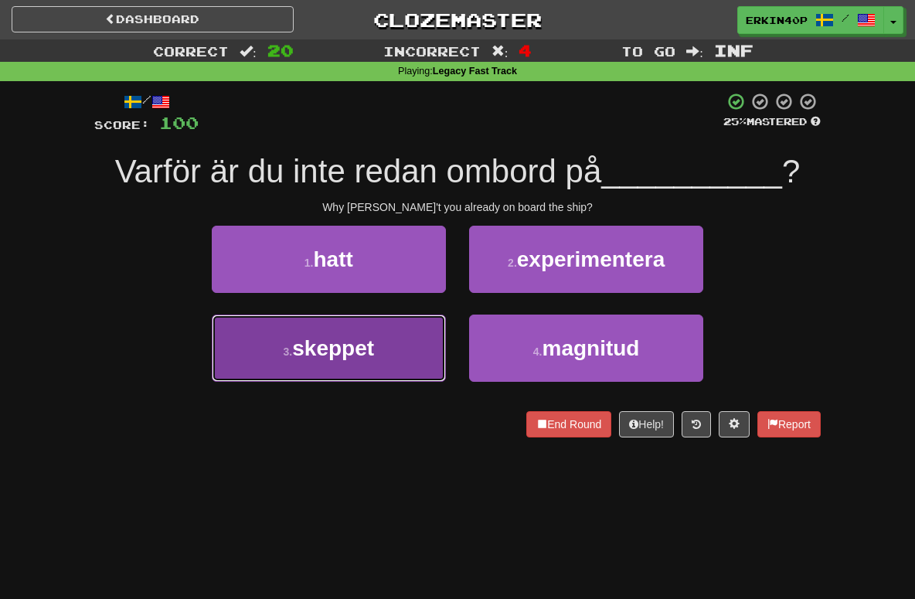
click at [420, 345] on button "3 . skeppet" at bounding box center [329, 347] width 234 height 67
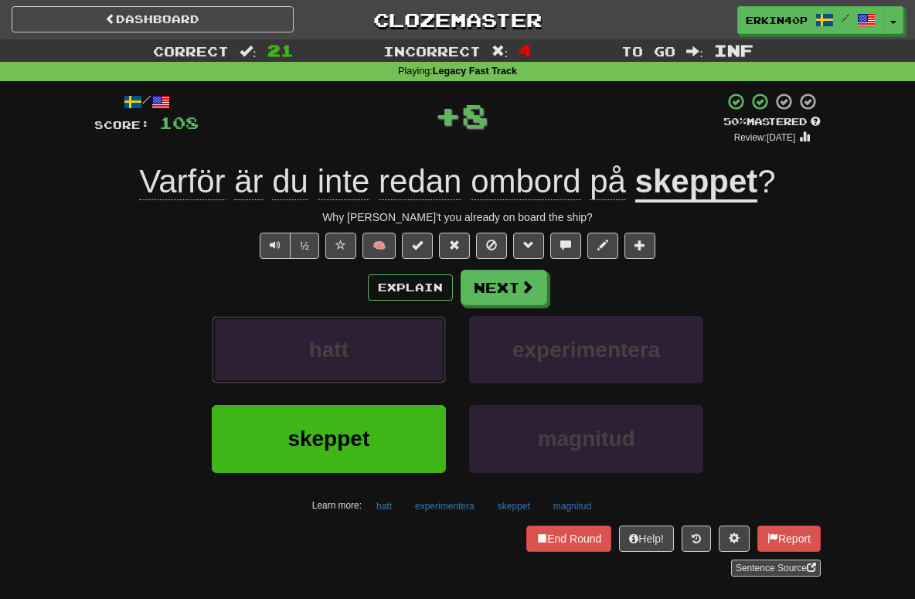
click at [420, 345] on button "hatt" at bounding box center [329, 349] width 234 height 67
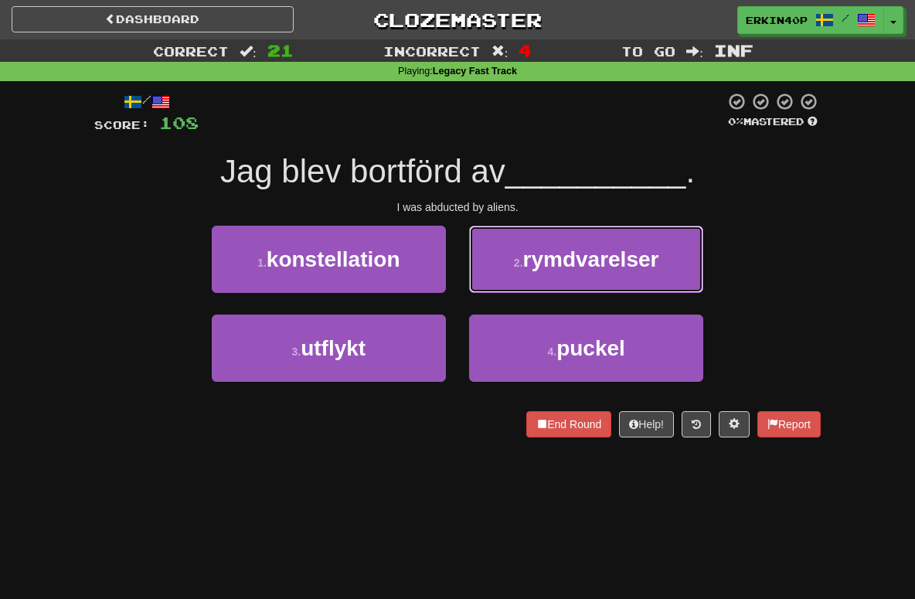
click at [593, 263] on span "rymdvarelser" at bounding box center [591, 259] width 136 height 24
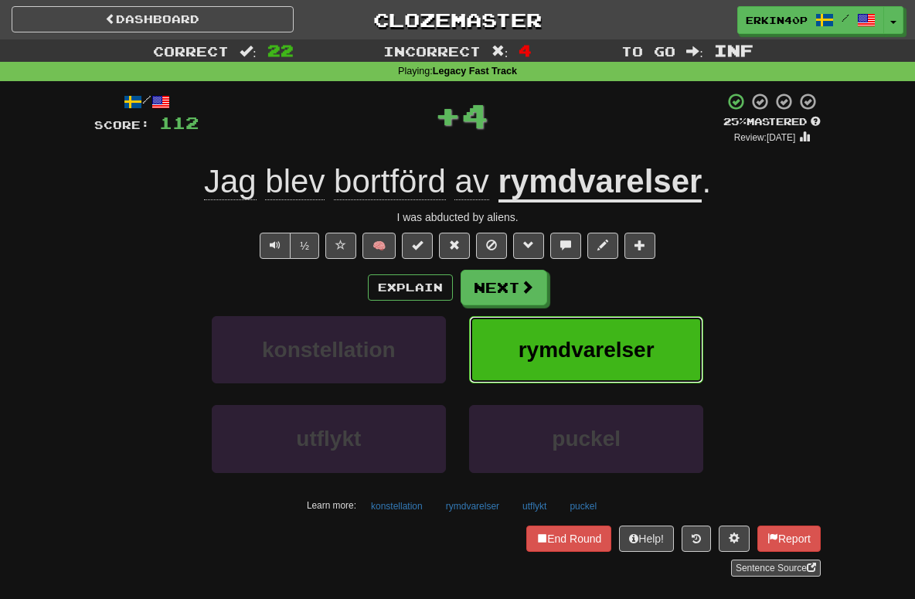
click at [604, 356] on span "rymdvarelser" at bounding box center [586, 350] width 136 height 24
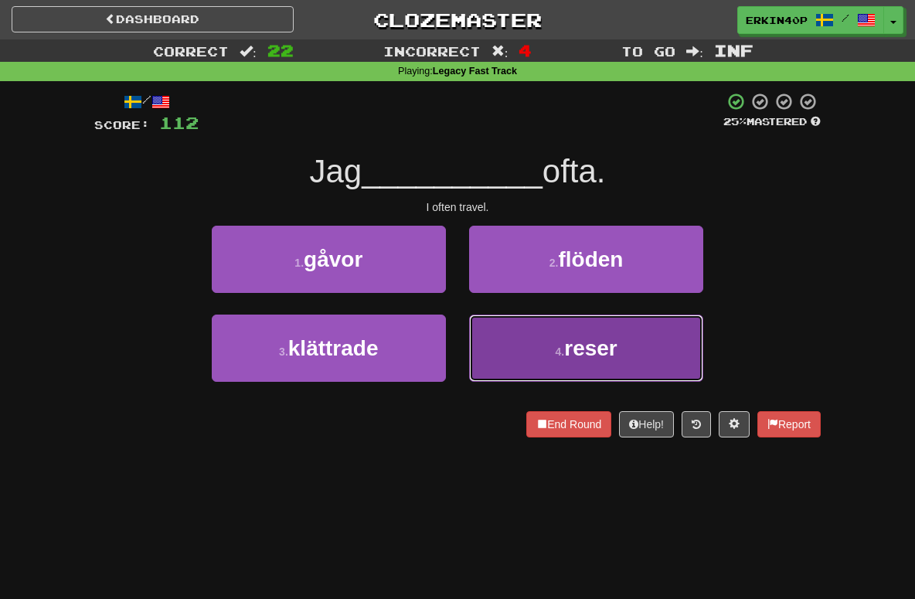
click at [499, 352] on button "4 . reser" at bounding box center [586, 347] width 234 height 67
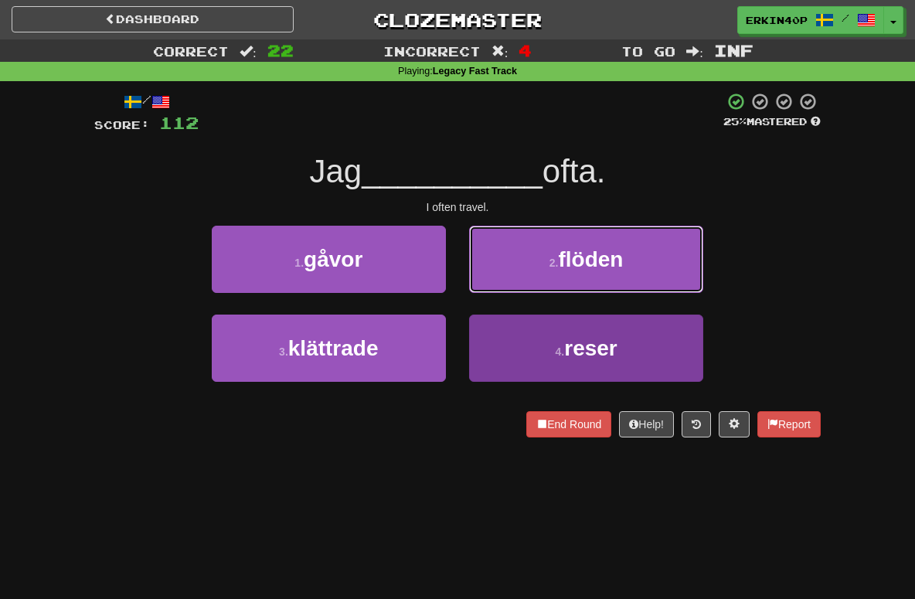
click at [499, 293] on button "2 . flöden" at bounding box center [586, 259] width 234 height 67
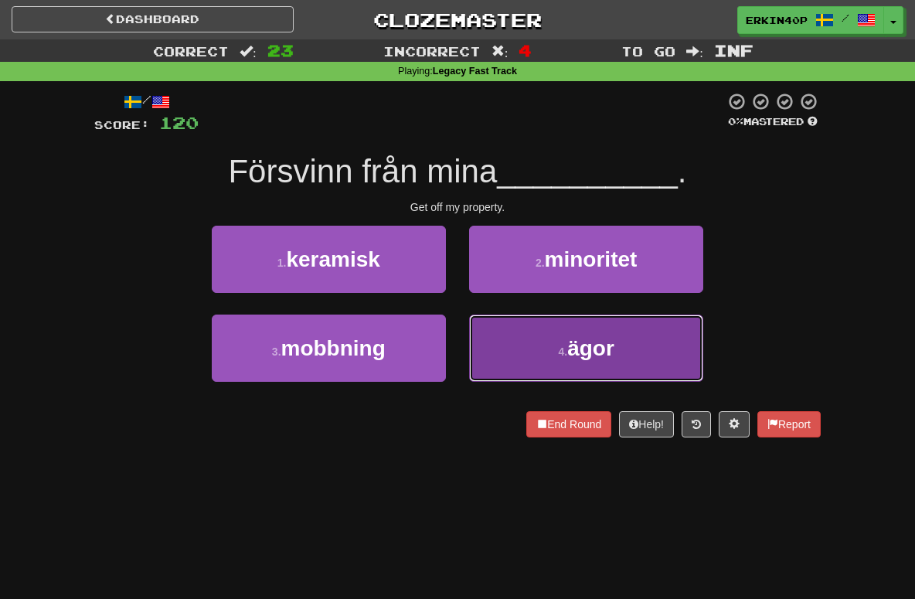
click at [526, 361] on button "4 . ägor" at bounding box center [586, 347] width 234 height 67
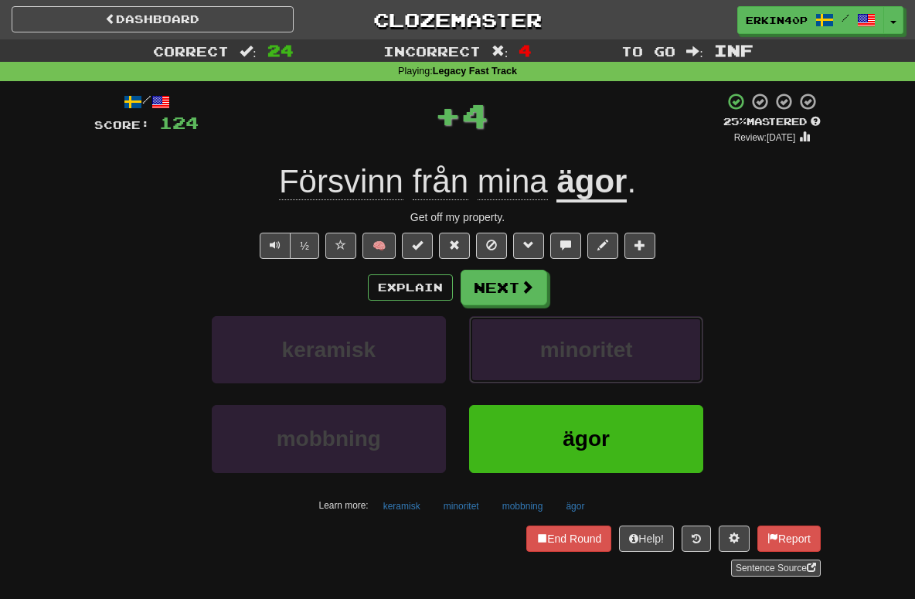
click at [526, 361] on button "minoritet" at bounding box center [586, 349] width 234 height 67
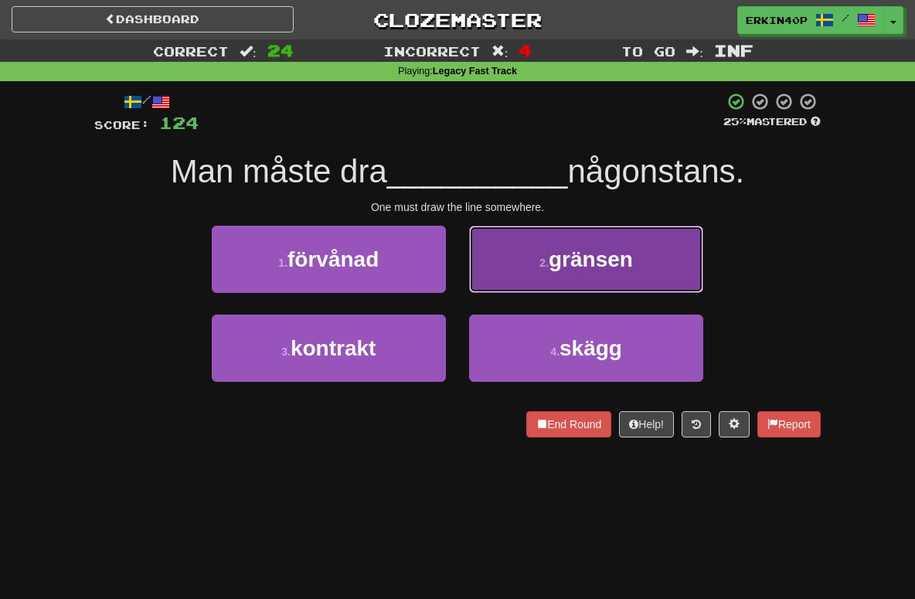
click at [563, 249] on span "gränsen" at bounding box center [591, 259] width 84 height 24
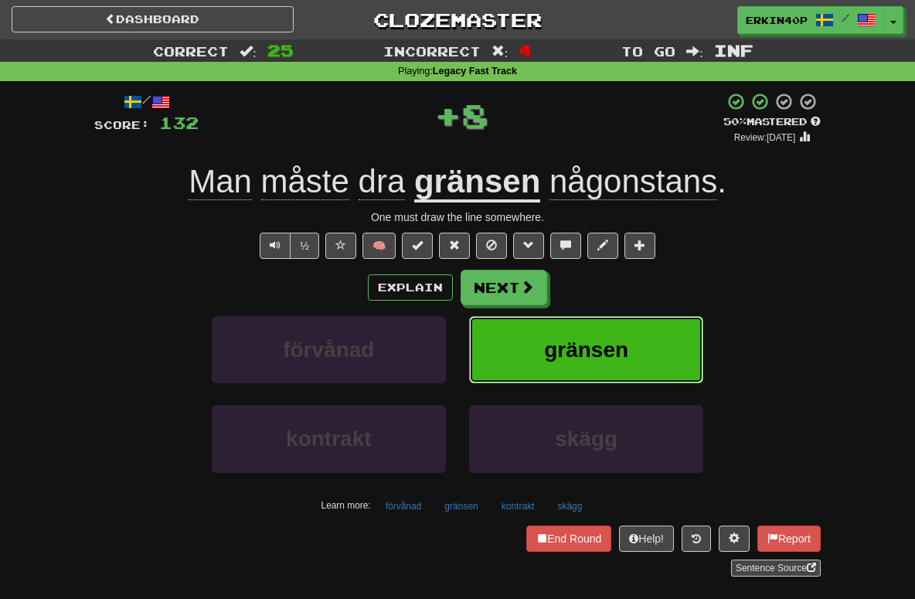
click at [589, 371] on button "gränsen" at bounding box center [586, 349] width 234 height 67
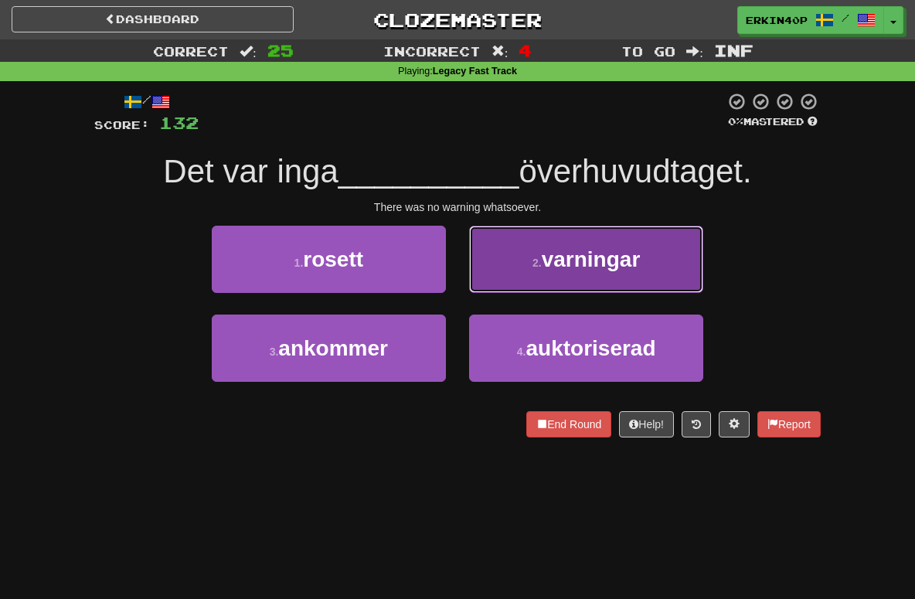
click at [590, 257] on span "varningar" at bounding box center [591, 259] width 99 height 24
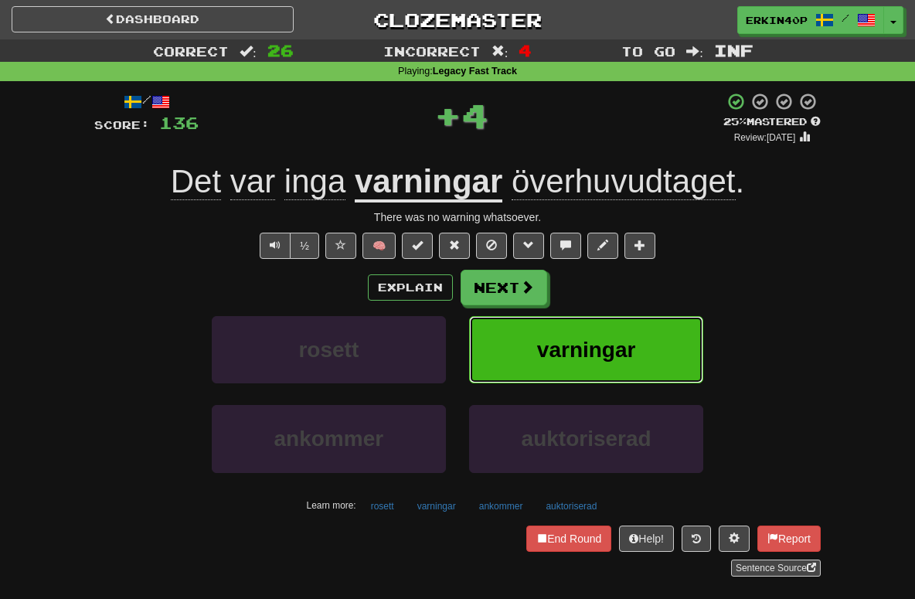
click at [597, 348] on span "varningar" at bounding box center [586, 350] width 99 height 24
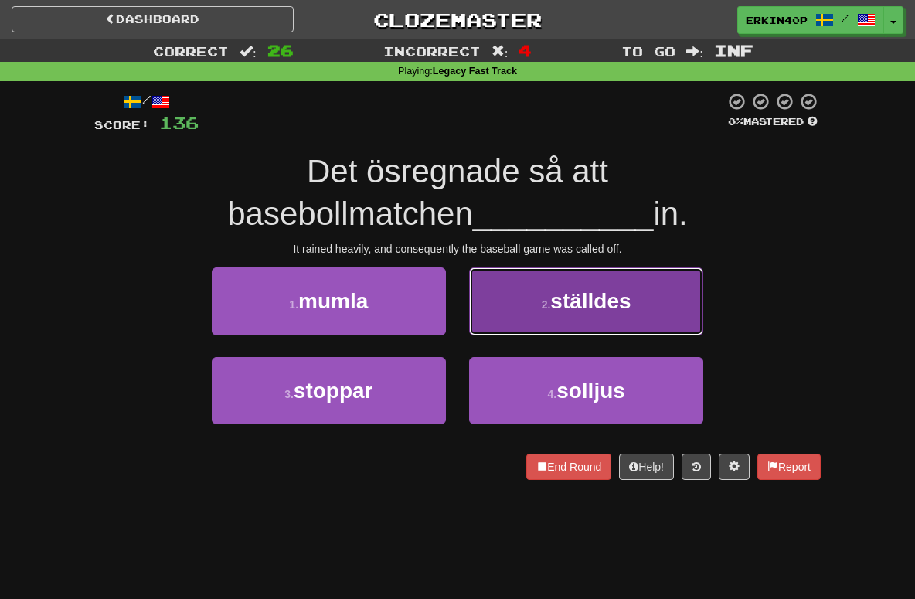
click at [536, 320] on button "2 . ställdes" at bounding box center [586, 300] width 234 height 67
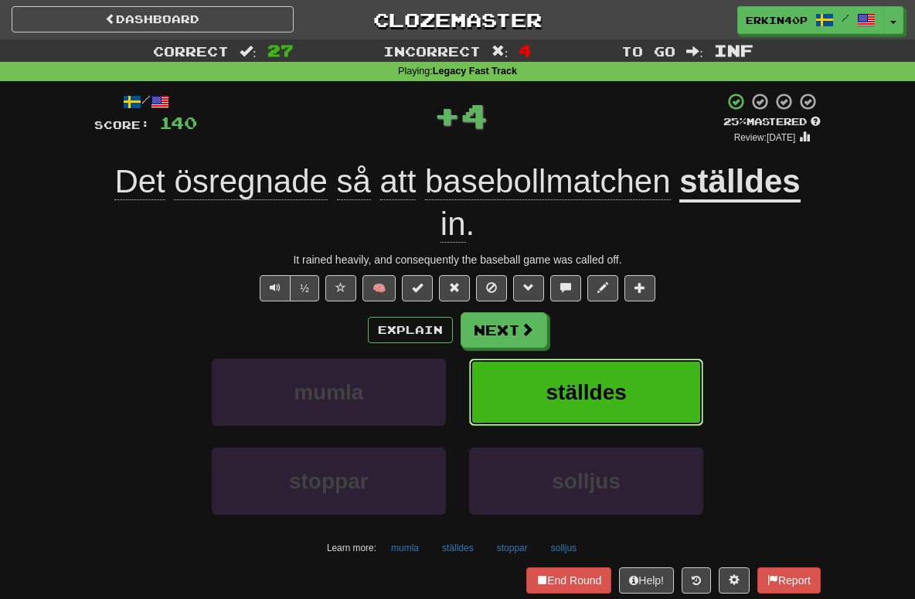
click at [555, 381] on span "ställdes" at bounding box center [586, 392] width 80 height 24
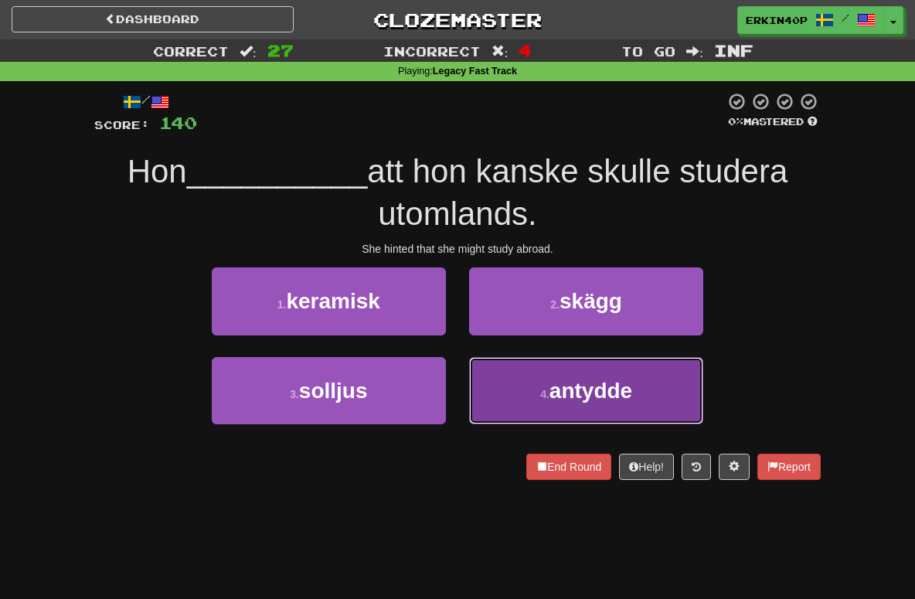
click at [493, 394] on button "4 . antydde" at bounding box center [586, 390] width 234 height 67
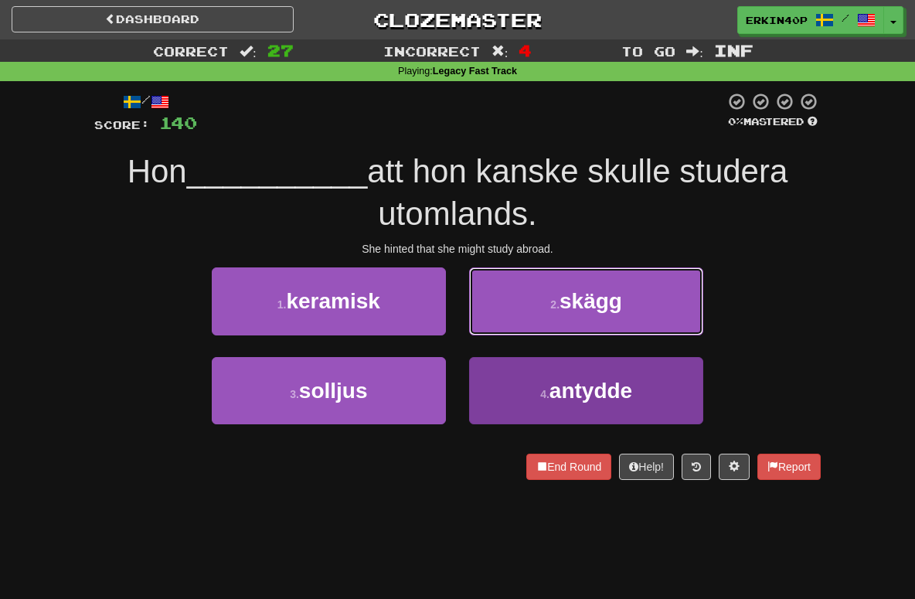
click at [493, 335] on button "2 . skägg" at bounding box center [586, 300] width 234 height 67
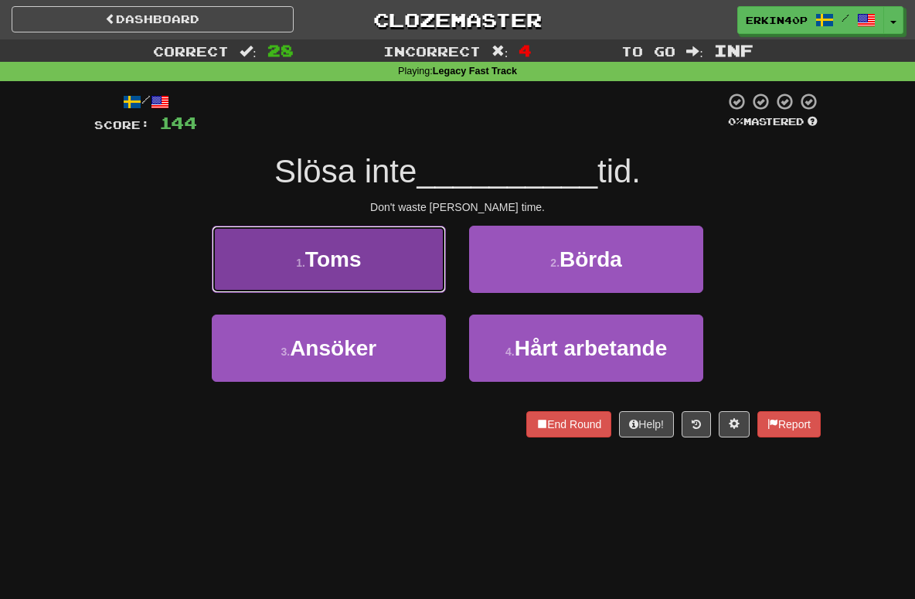
click at [386, 274] on button "1 . Toms" at bounding box center [329, 259] width 234 height 67
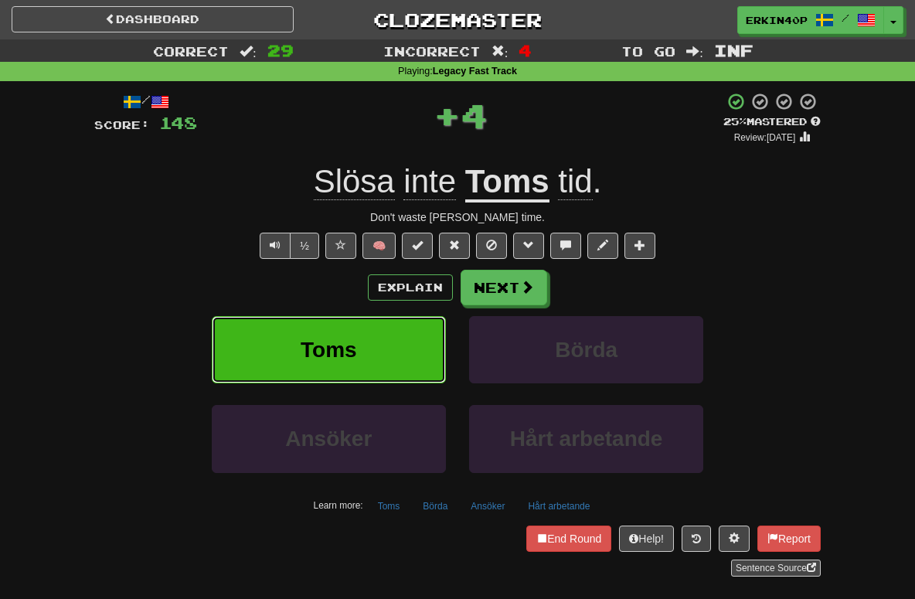
click at [388, 341] on button "Toms" at bounding box center [329, 349] width 234 height 67
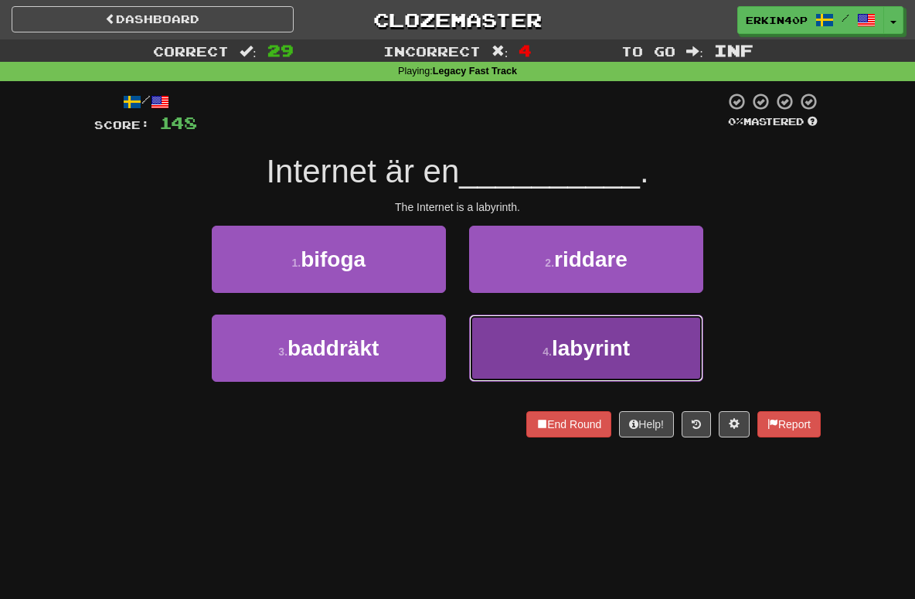
click at [535, 362] on button "4 . labyrint" at bounding box center [586, 347] width 234 height 67
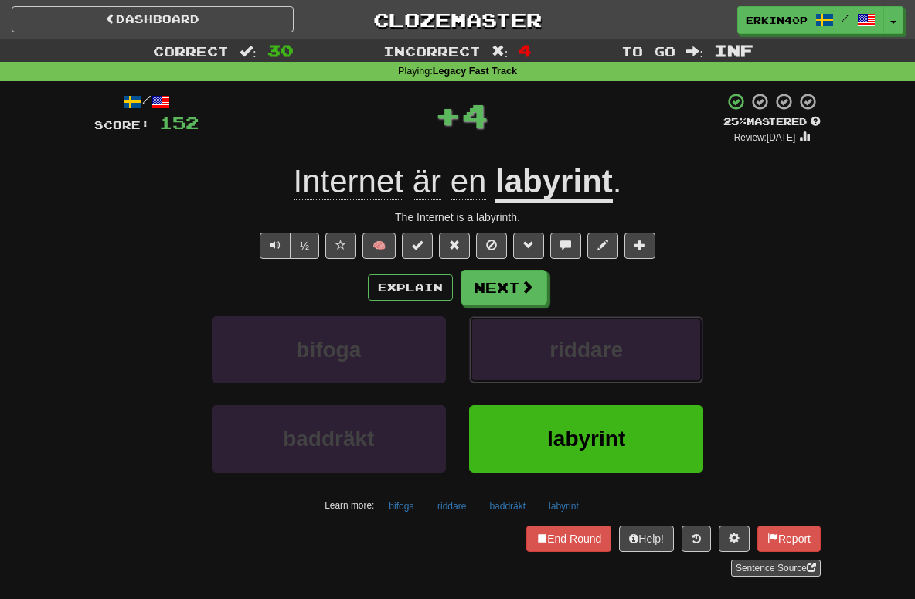
click at [535, 362] on button "riddare" at bounding box center [586, 349] width 234 height 67
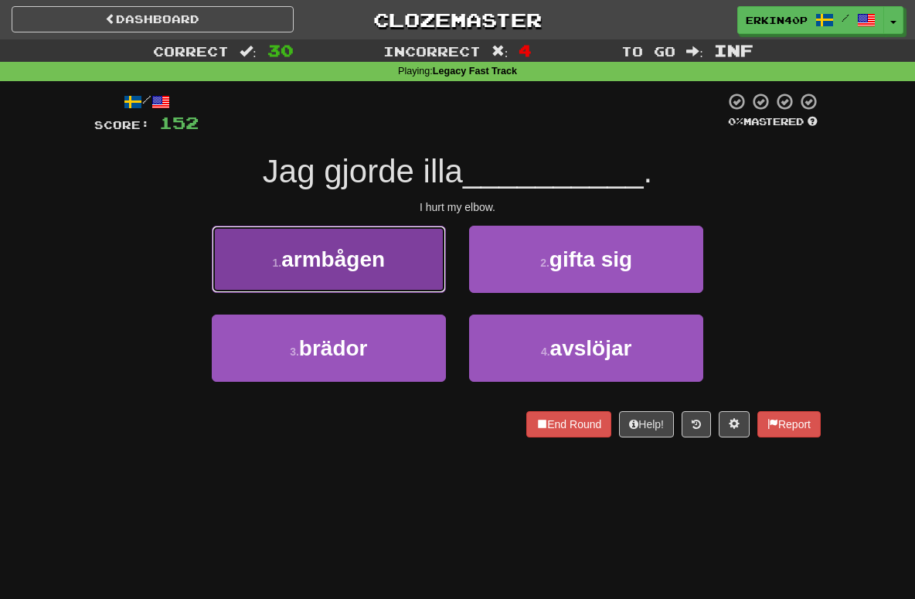
click at [378, 257] on span "armbågen" at bounding box center [333, 259] width 104 height 24
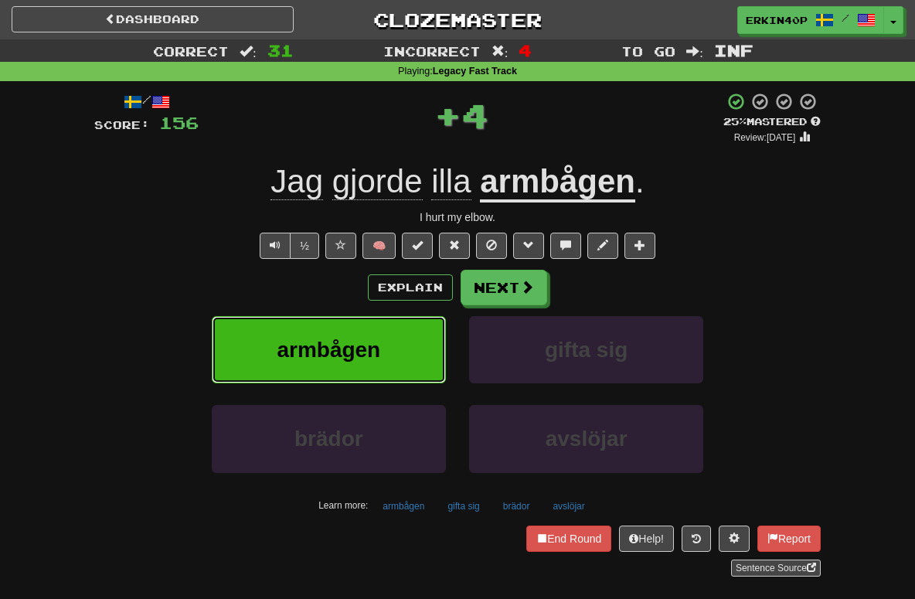
click at [403, 335] on button "armbågen" at bounding box center [329, 349] width 234 height 67
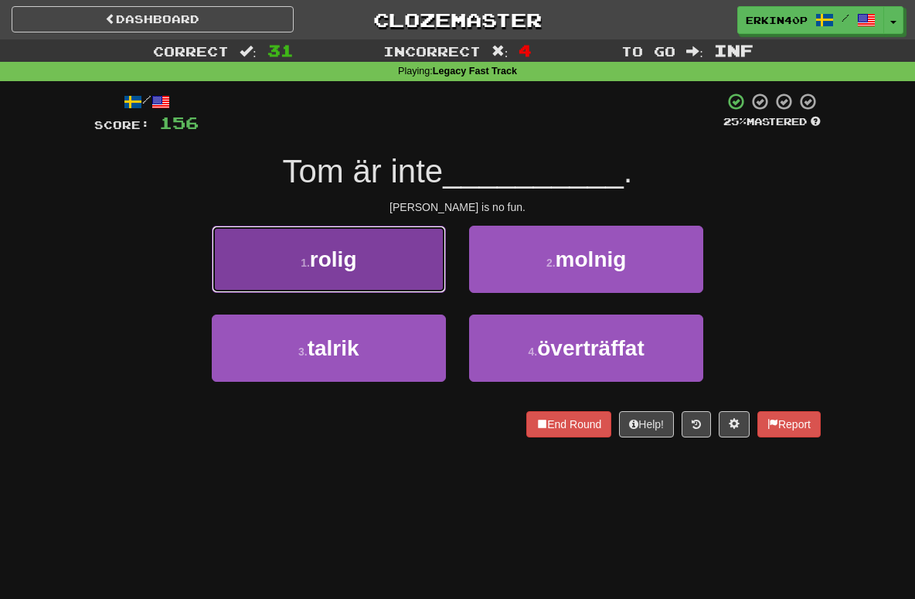
click at [402, 283] on button "1 . rolig" at bounding box center [329, 259] width 234 height 67
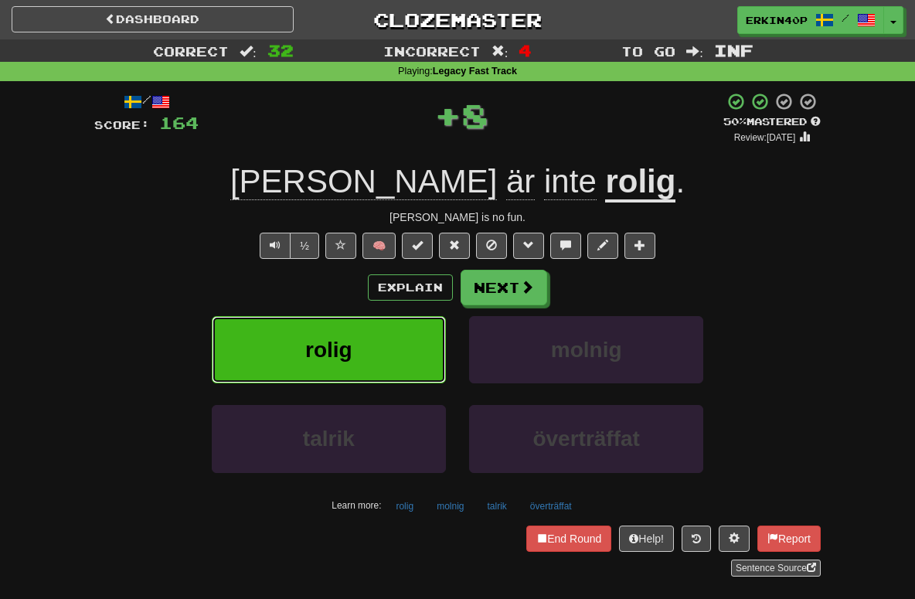
click at [358, 334] on button "rolig" at bounding box center [329, 349] width 234 height 67
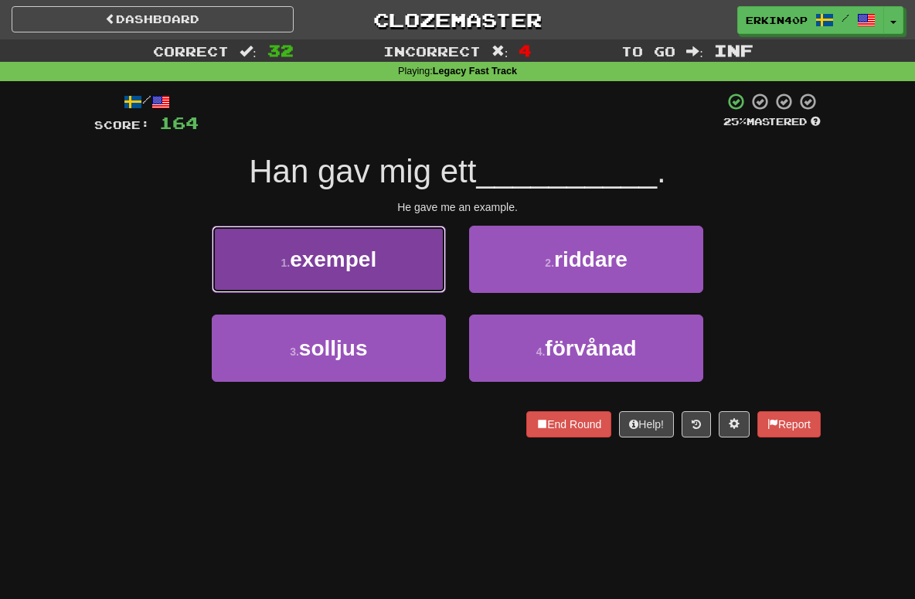
click at [396, 272] on button "1 . exempel" at bounding box center [329, 259] width 234 height 67
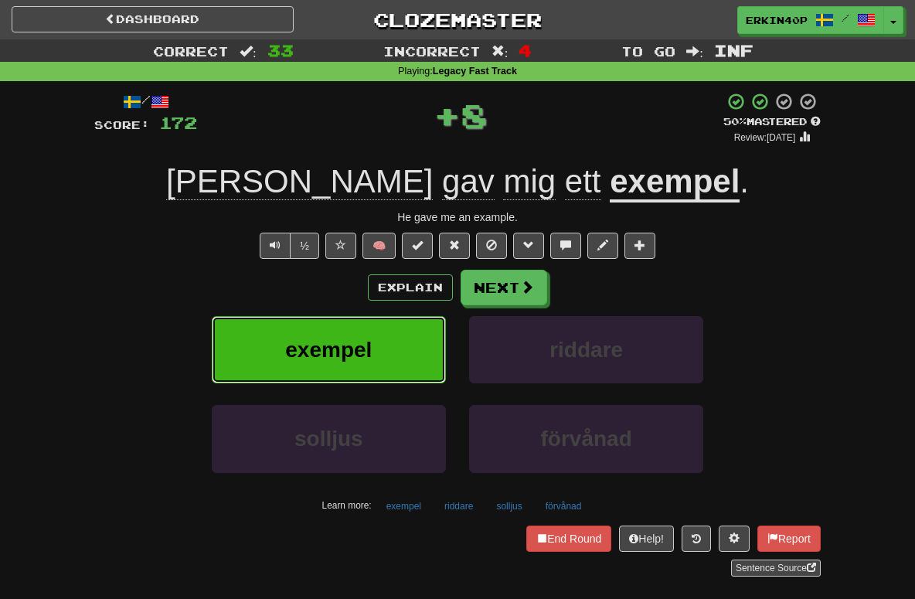
click at [427, 355] on button "exempel" at bounding box center [329, 349] width 234 height 67
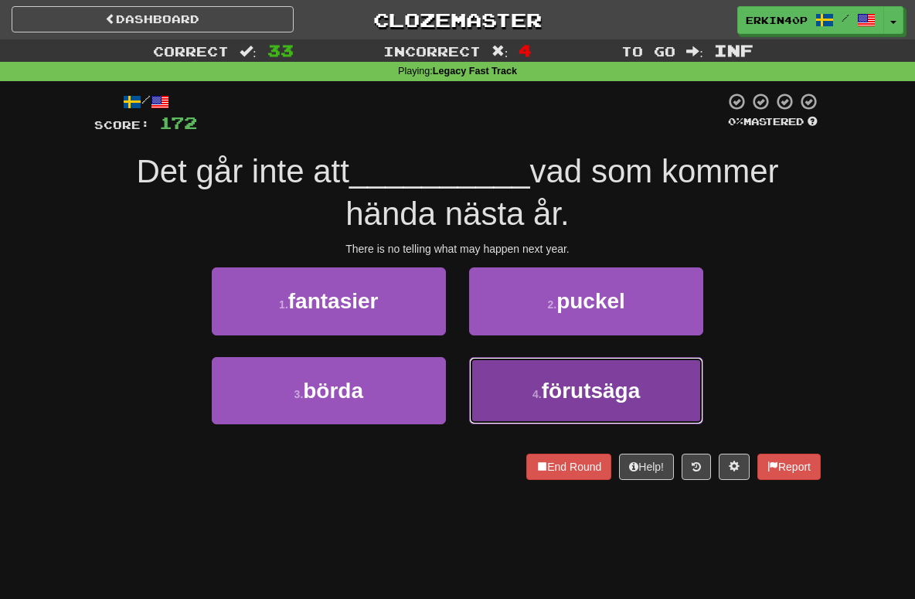
click at [533, 396] on small "4 ." at bounding box center [536, 394] width 9 height 12
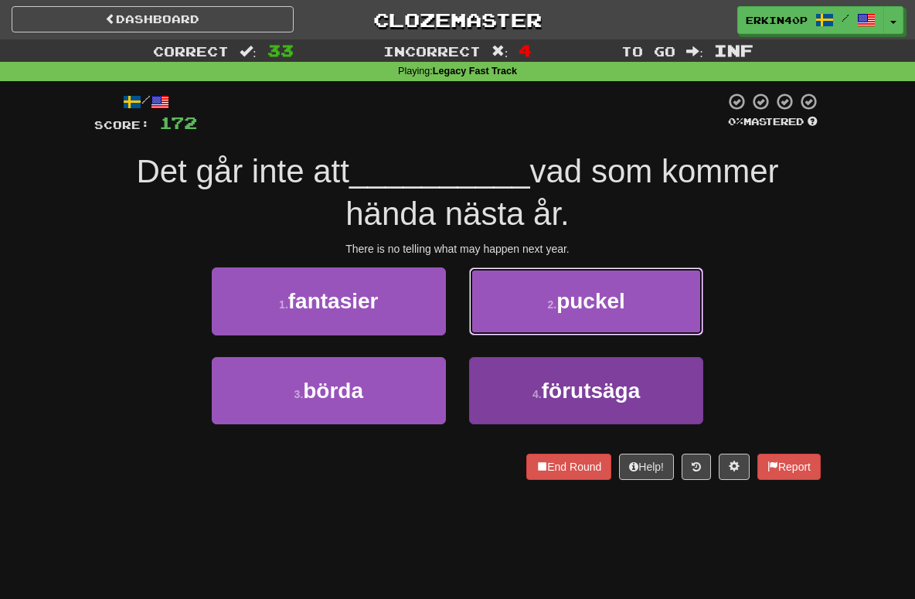
click at [533, 335] on button "2 . puckel" at bounding box center [586, 300] width 234 height 67
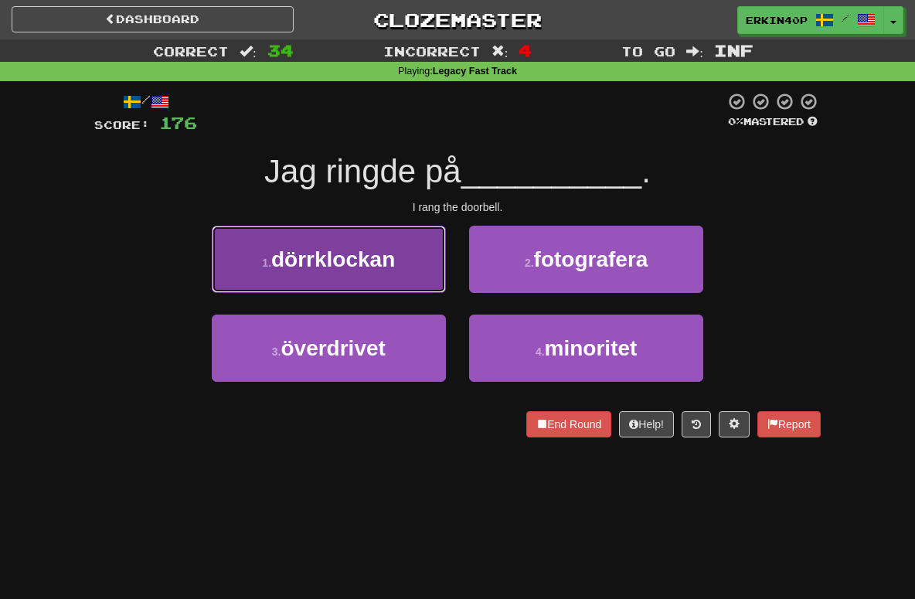
click at [380, 263] on span "dörrklockan" at bounding box center [333, 259] width 124 height 24
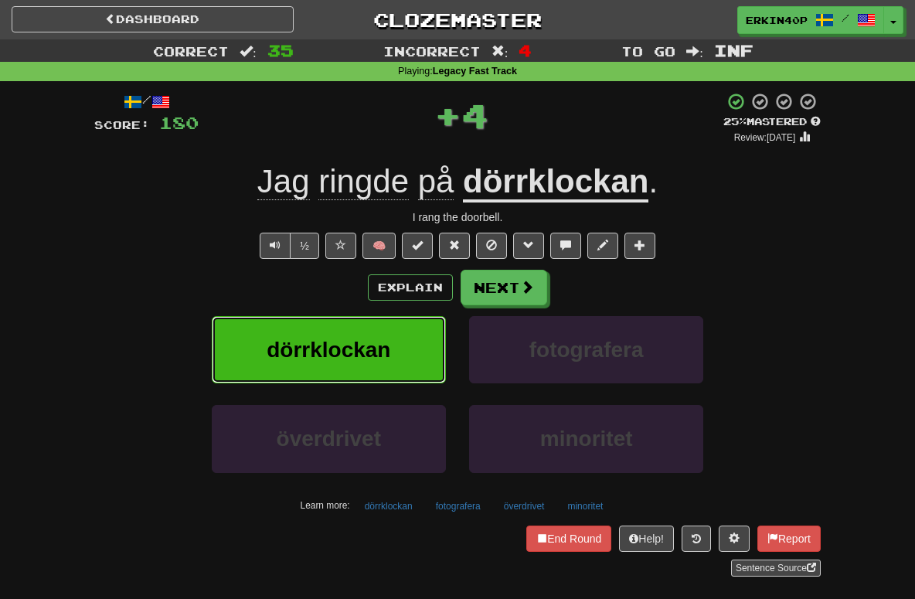
click at [403, 316] on button "dörrklockan" at bounding box center [329, 349] width 234 height 67
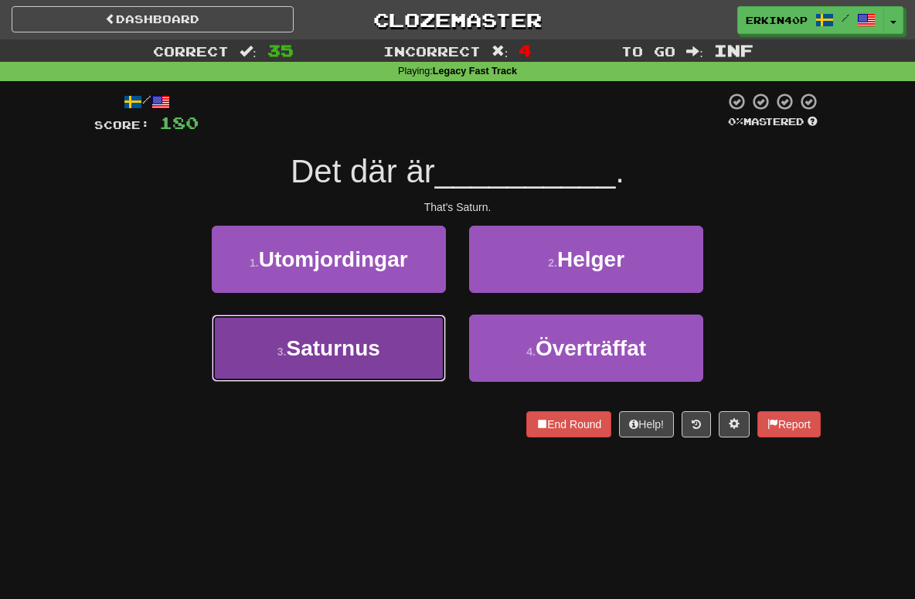
click at [385, 349] on button "3 . Saturnus" at bounding box center [329, 347] width 234 height 67
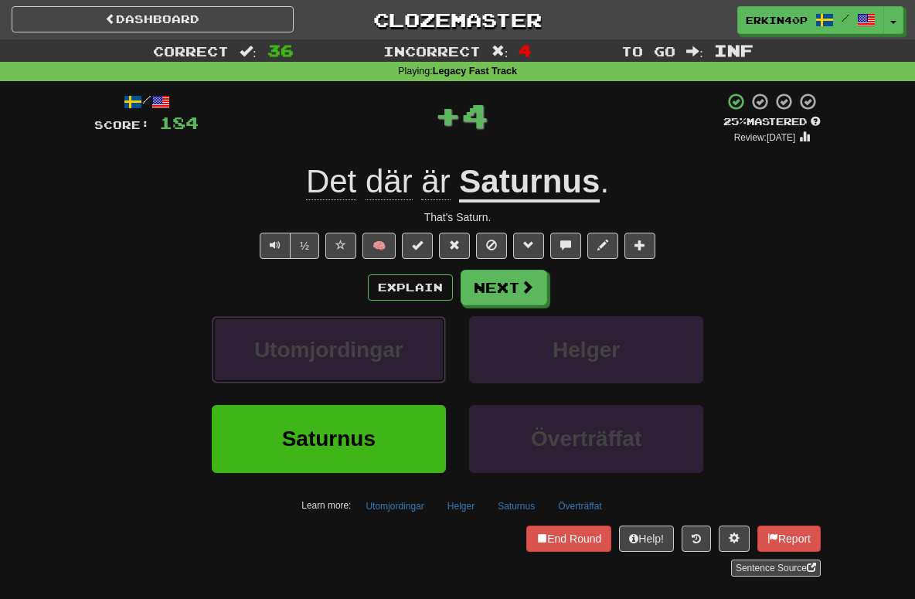
click at [385, 349] on span "Utomjordingar" at bounding box center [328, 350] width 149 height 24
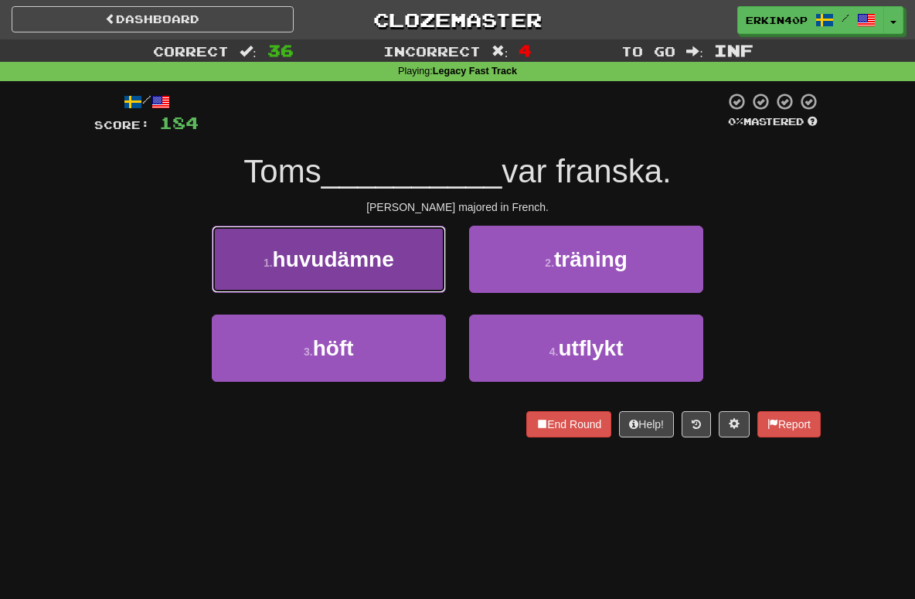
click at [385, 272] on button "1 . huvudämne" at bounding box center [329, 259] width 234 height 67
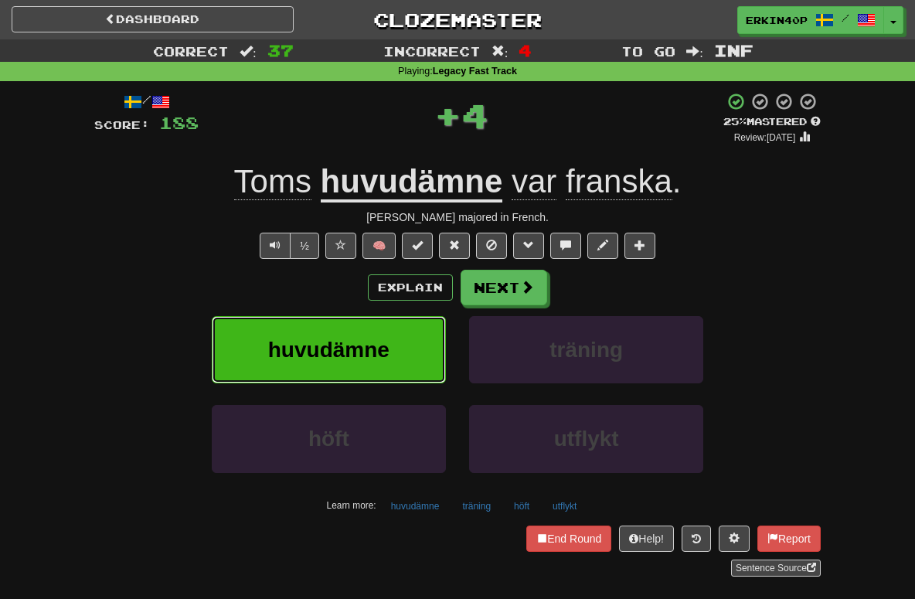
click at [404, 379] on button "huvudämne" at bounding box center [329, 349] width 234 height 67
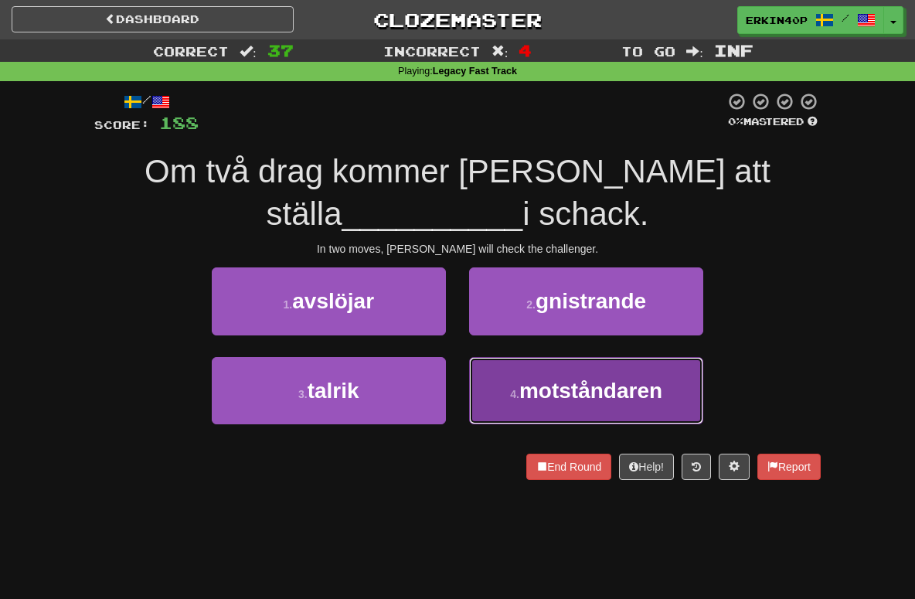
click at [539, 379] on span "motståndaren" at bounding box center [590, 391] width 143 height 24
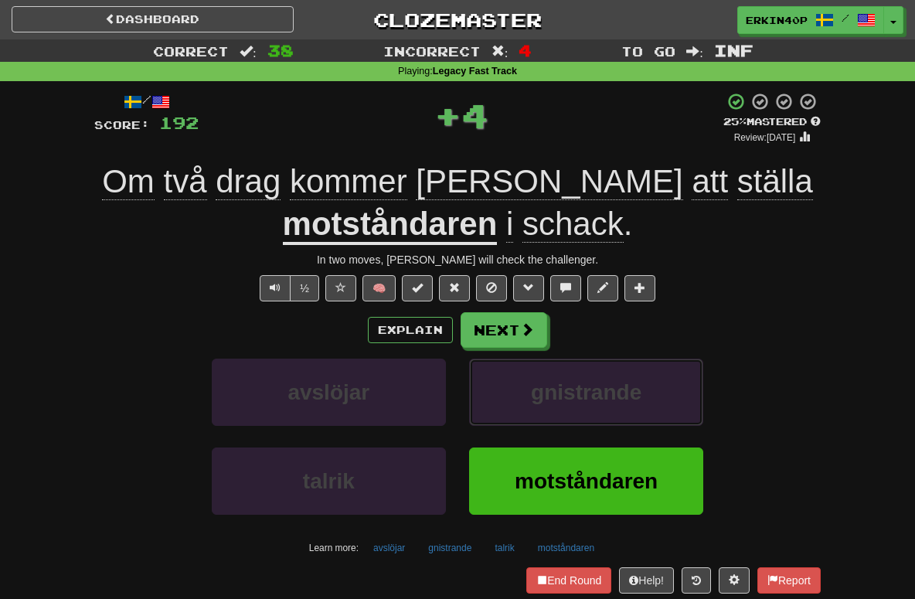
click at [539, 380] on span "gnistrande" at bounding box center [586, 392] width 110 height 24
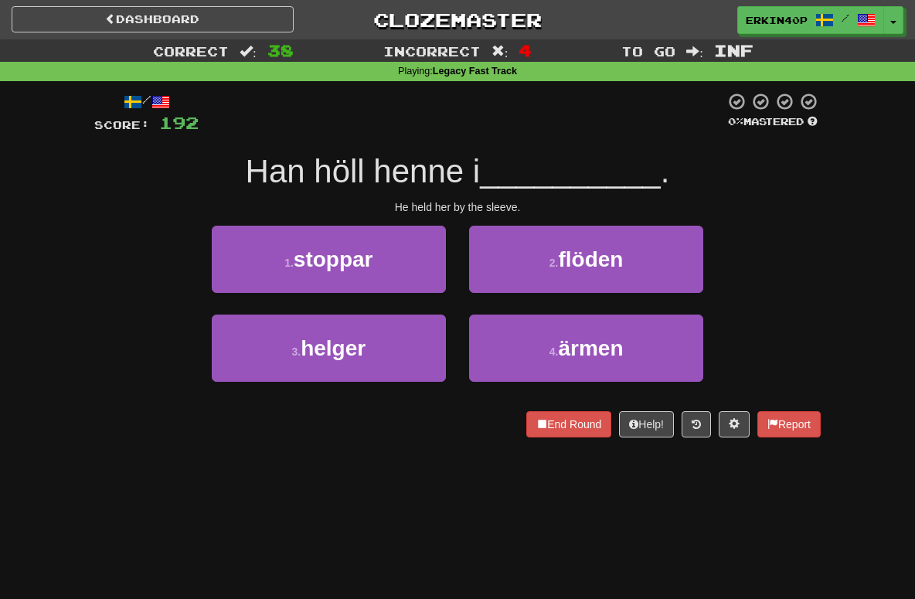
click at [466, 211] on div "He held her by the sleeve." at bounding box center [457, 206] width 726 height 15
click at [94, 437] on div at bounding box center [94, 437] width 0 height 0
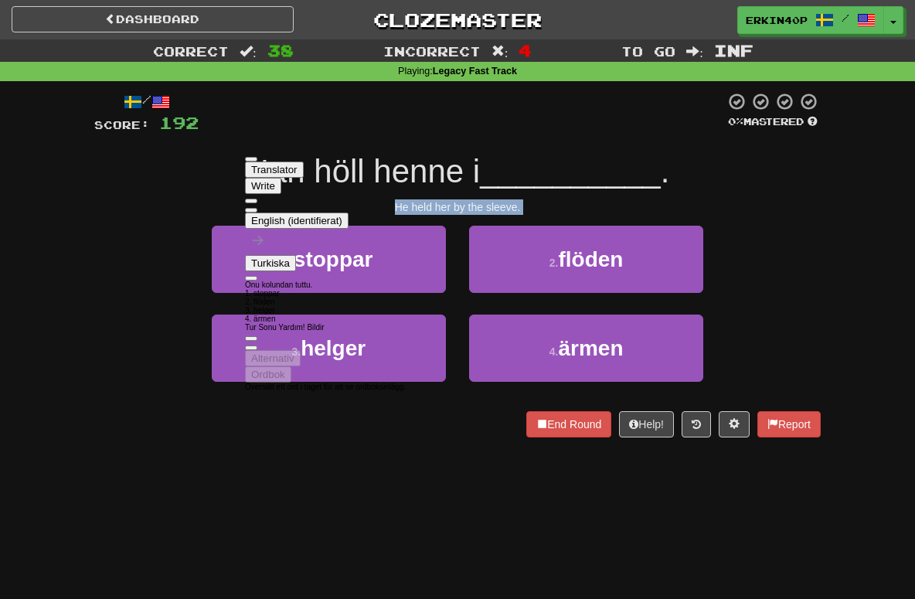
click at [134, 389] on div "3 . helger 4 . ärmen" at bounding box center [457, 358] width 773 height 89
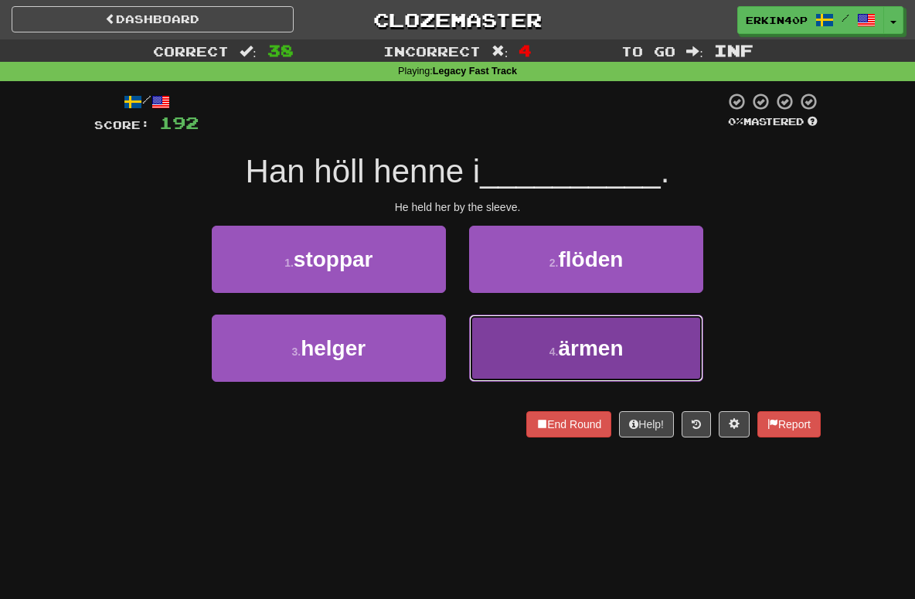
click at [522, 365] on button "4 . ärmen" at bounding box center [586, 347] width 234 height 67
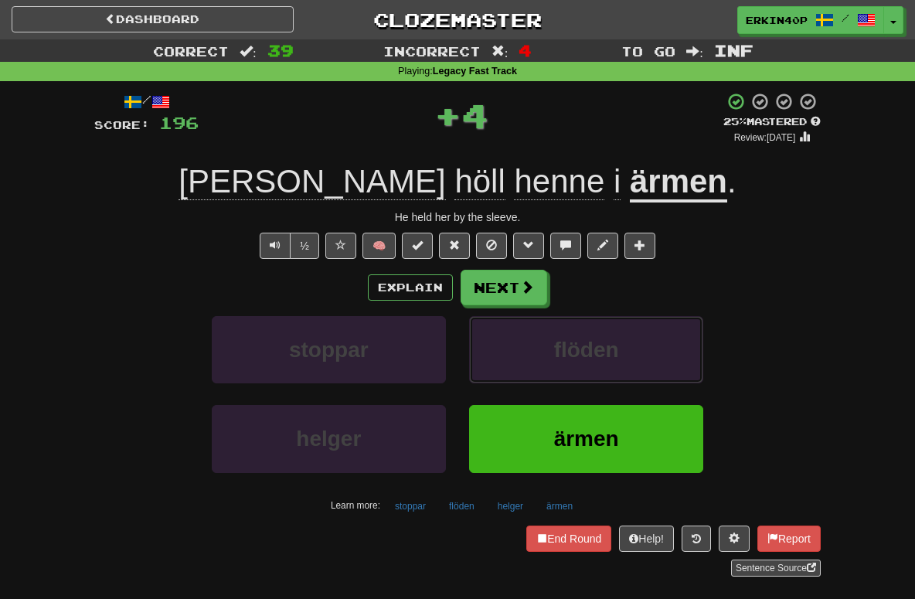
click at [522, 365] on button "flöden" at bounding box center [586, 349] width 234 height 67
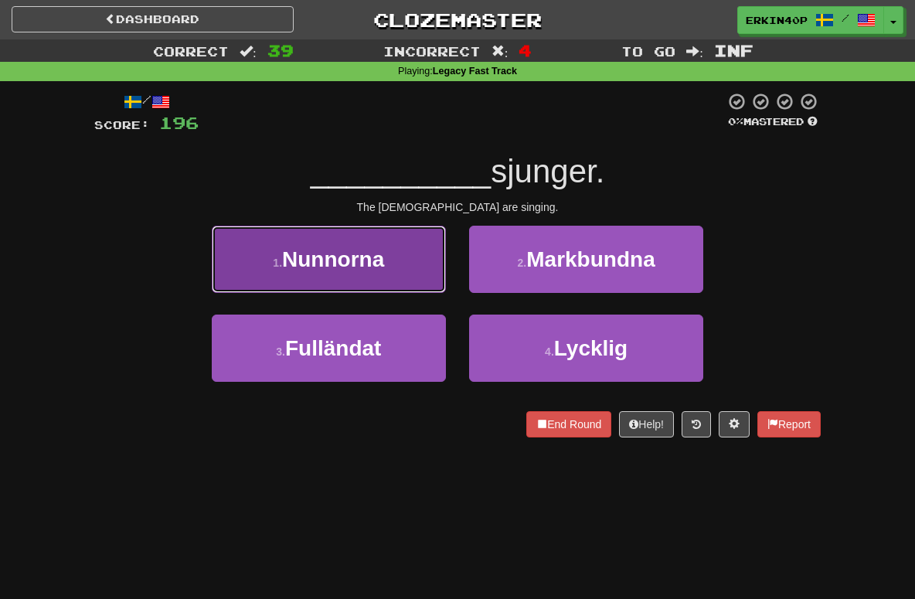
click at [437, 264] on button "1 . Nunnorna" at bounding box center [329, 259] width 234 height 67
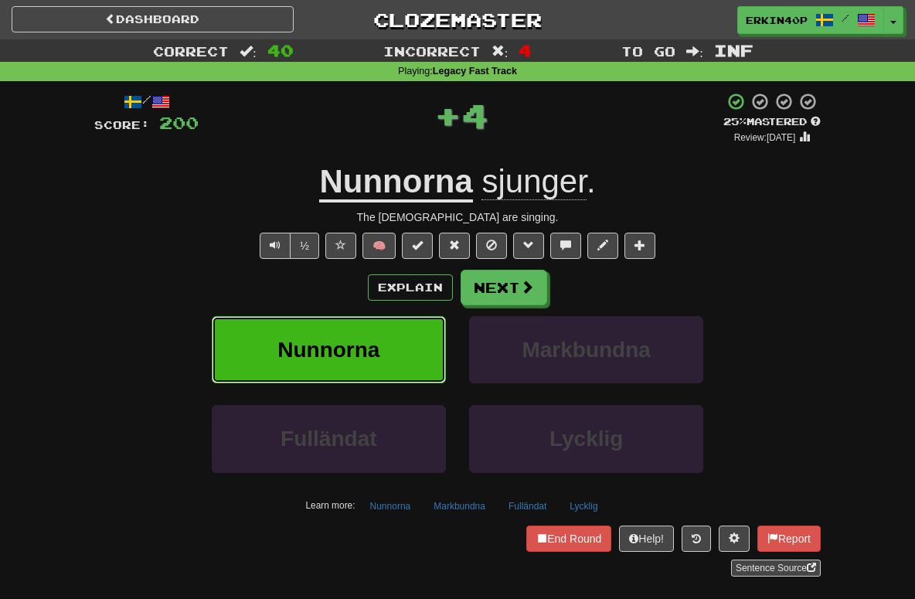
click at [420, 344] on button "Nunnorna" at bounding box center [329, 349] width 234 height 67
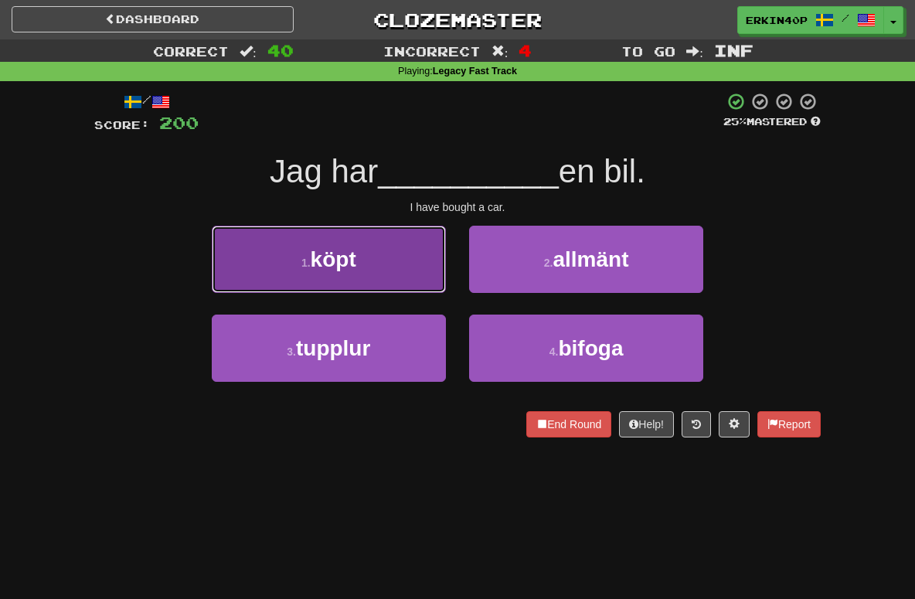
click at [390, 267] on button "1 . köpt" at bounding box center [329, 259] width 234 height 67
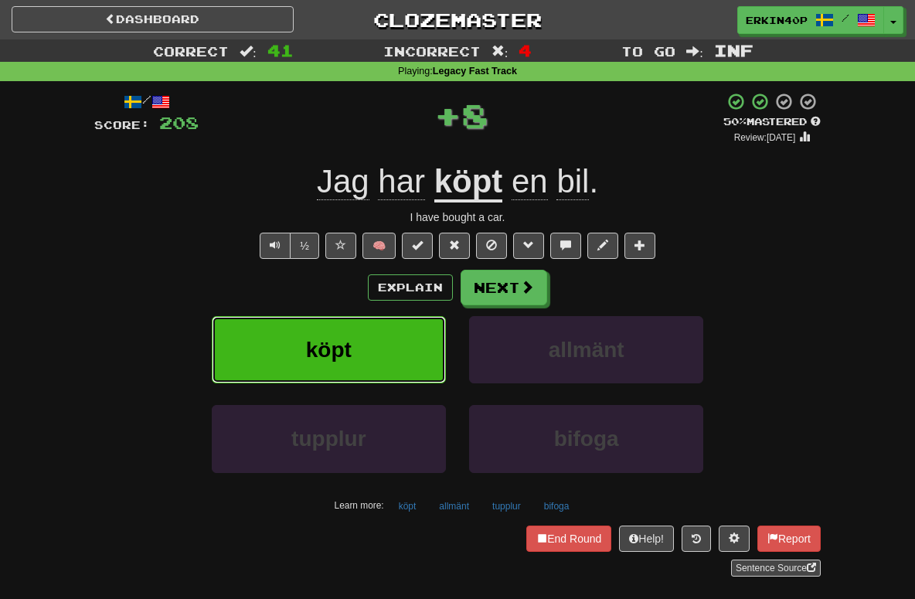
click at [407, 357] on button "köpt" at bounding box center [329, 349] width 234 height 67
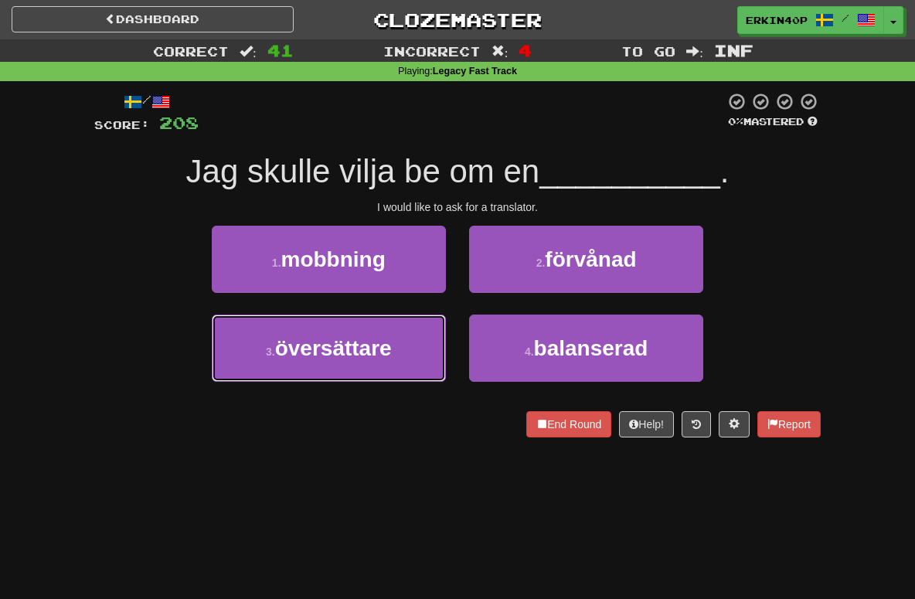
click at [407, 357] on button "3 . översättare" at bounding box center [329, 347] width 234 height 67
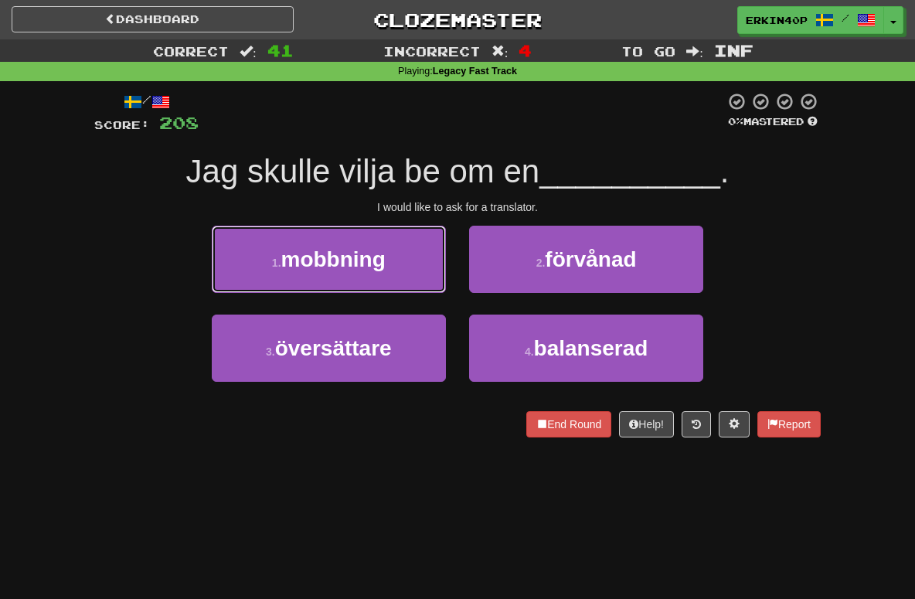
click at [407, 293] on button "1 . mobbning" at bounding box center [329, 259] width 234 height 67
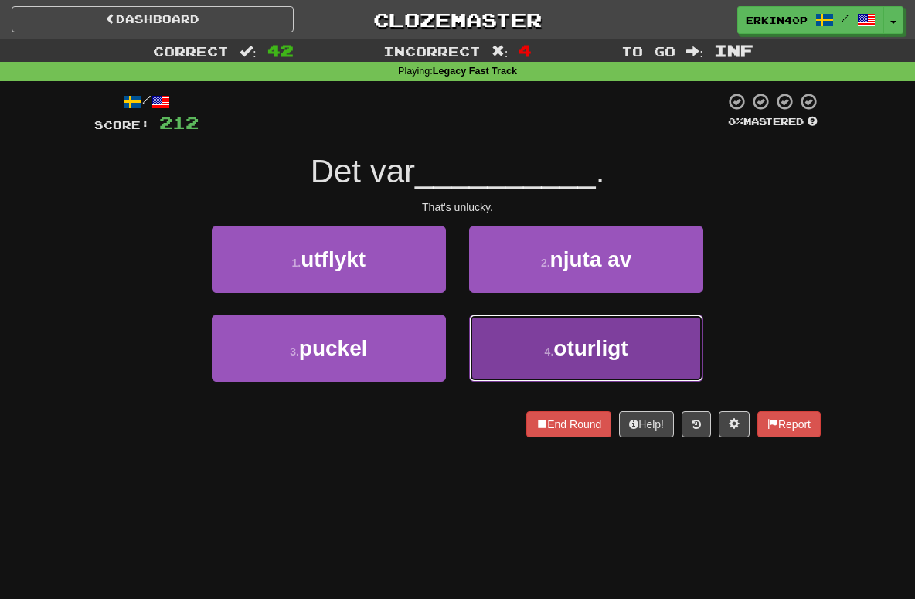
click at [558, 354] on span "oturligt" at bounding box center [590, 348] width 74 height 24
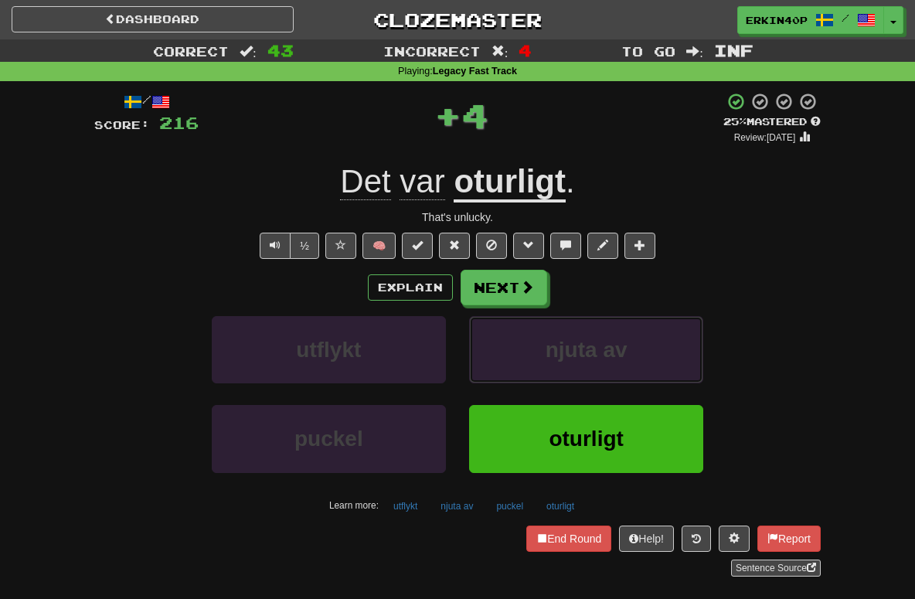
click at [558, 354] on span "njuta av" at bounding box center [587, 350] width 82 height 24
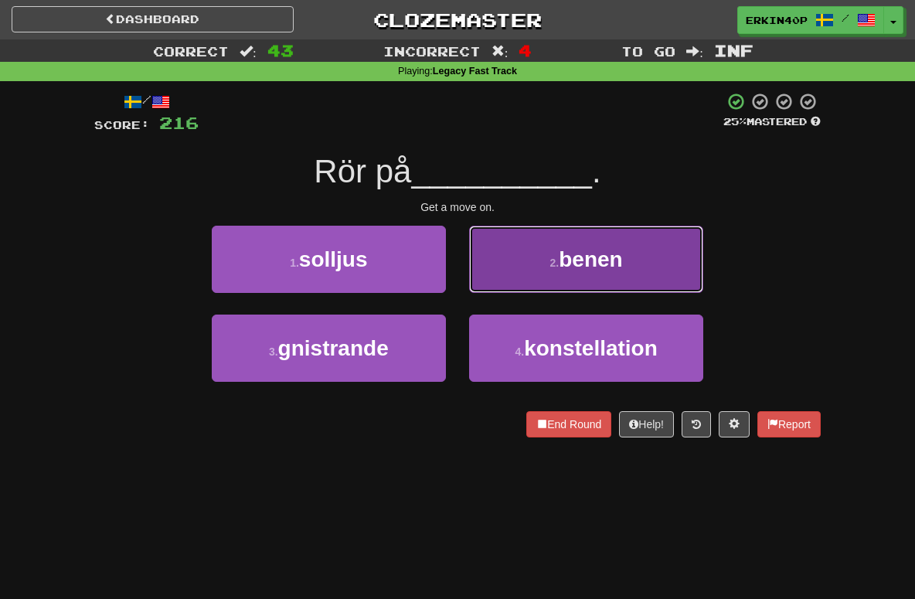
click at [556, 252] on button "2 . benen" at bounding box center [586, 259] width 234 height 67
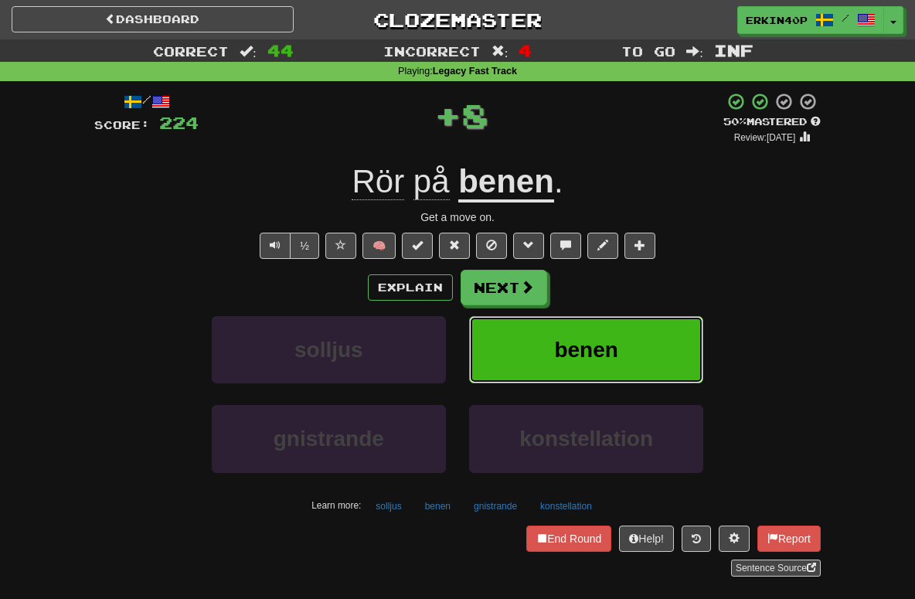
click at [589, 335] on button "benen" at bounding box center [586, 349] width 234 height 67
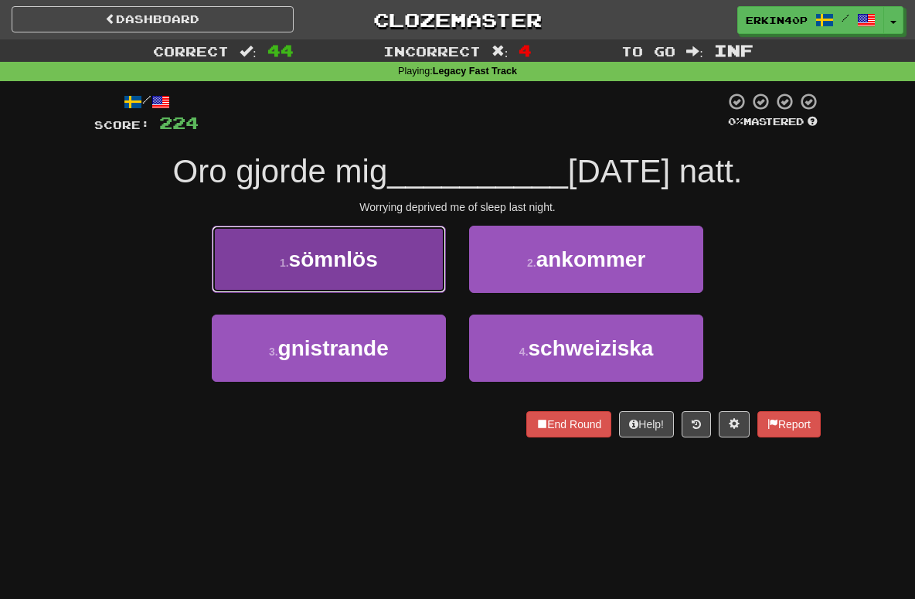
click at [385, 250] on button "1 . sömnlös" at bounding box center [329, 259] width 234 height 67
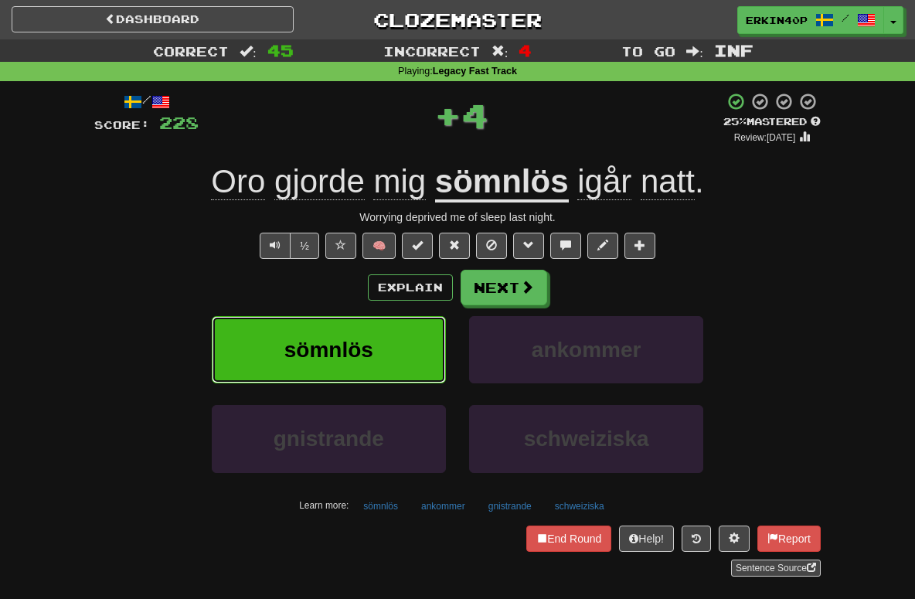
click at [397, 328] on button "sömnlös" at bounding box center [329, 349] width 234 height 67
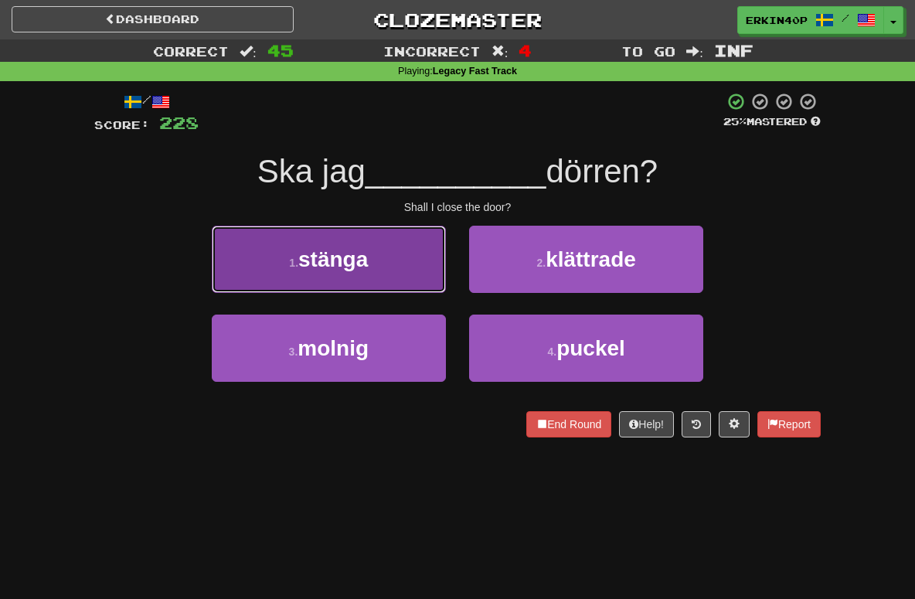
click at [373, 278] on button "1 . stänga" at bounding box center [329, 259] width 234 height 67
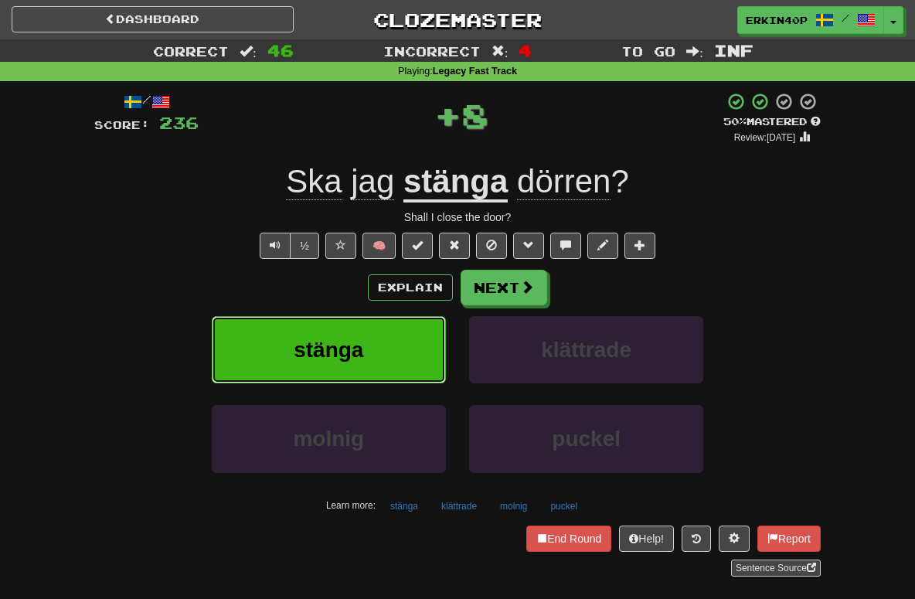
click at [378, 351] on button "stänga" at bounding box center [329, 349] width 234 height 67
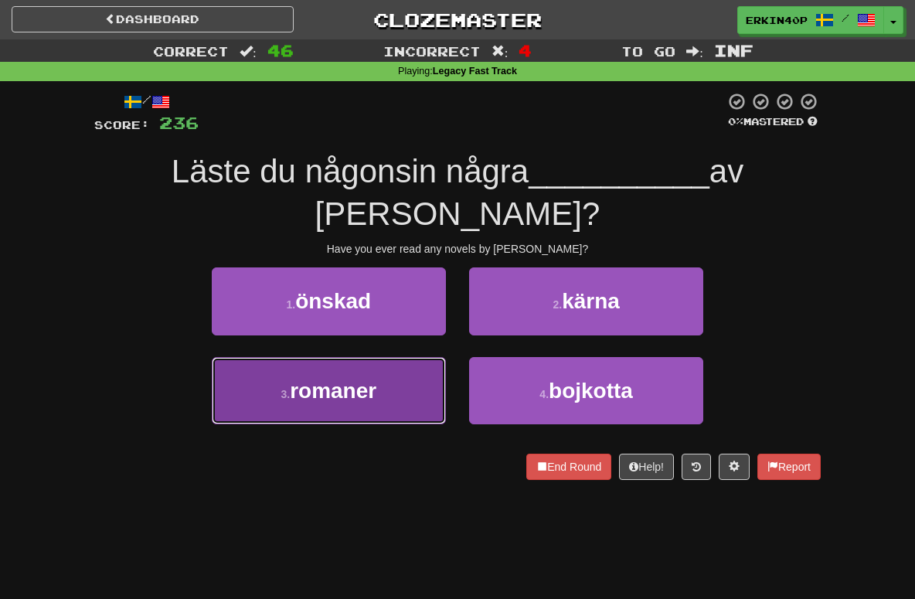
click at [374, 376] on button "3 . romaner" at bounding box center [329, 390] width 234 height 67
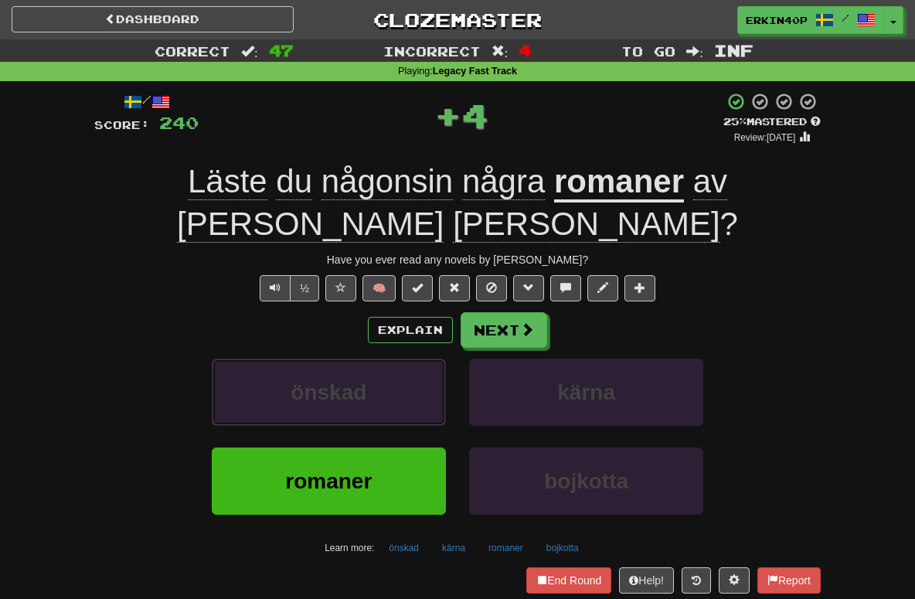
click at [374, 376] on button "önskad" at bounding box center [329, 392] width 234 height 67
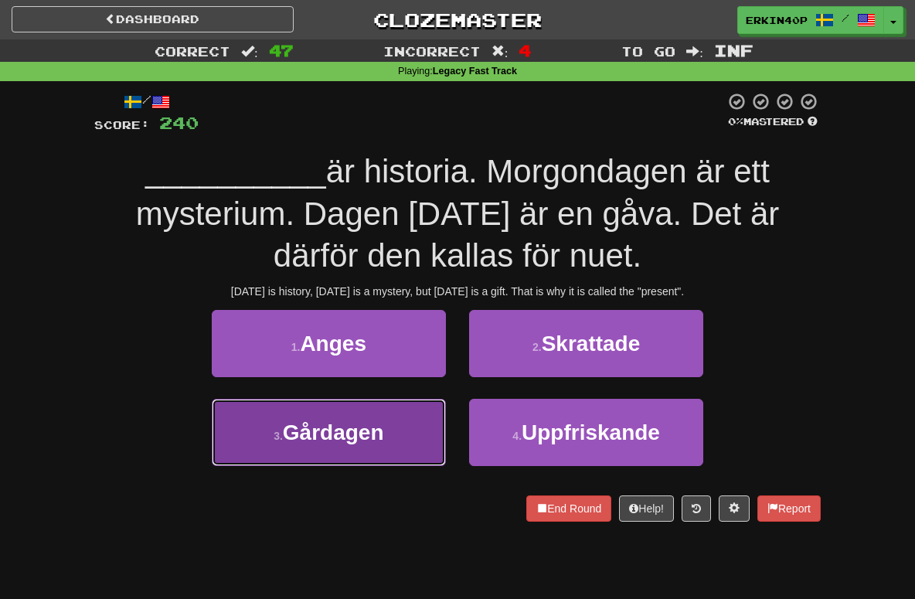
click at [374, 426] on span "Gårdagen" at bounding box center [333, 432] width 101 height 24
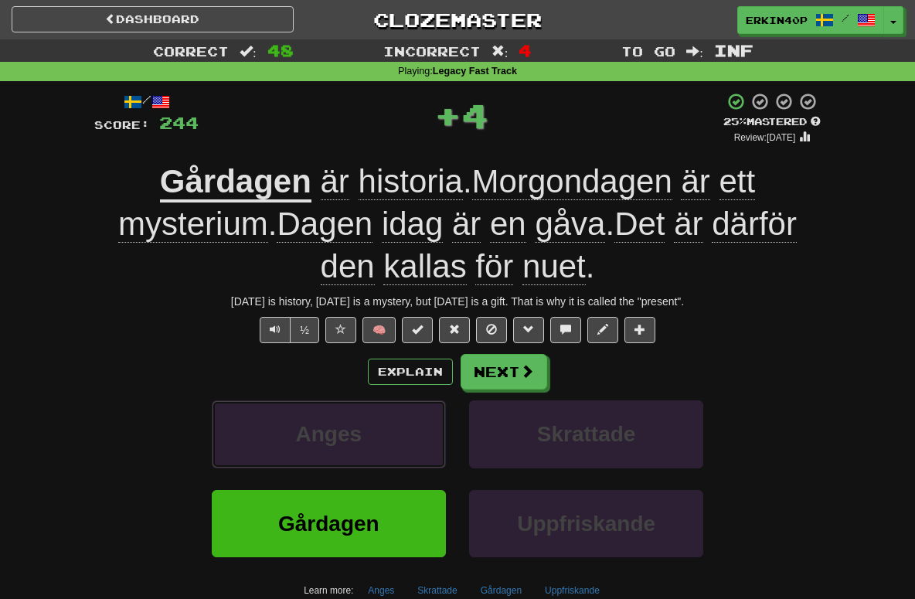
click at [374, 426] on button "Anges" at bounding box center [329, 433] width 234 height 67
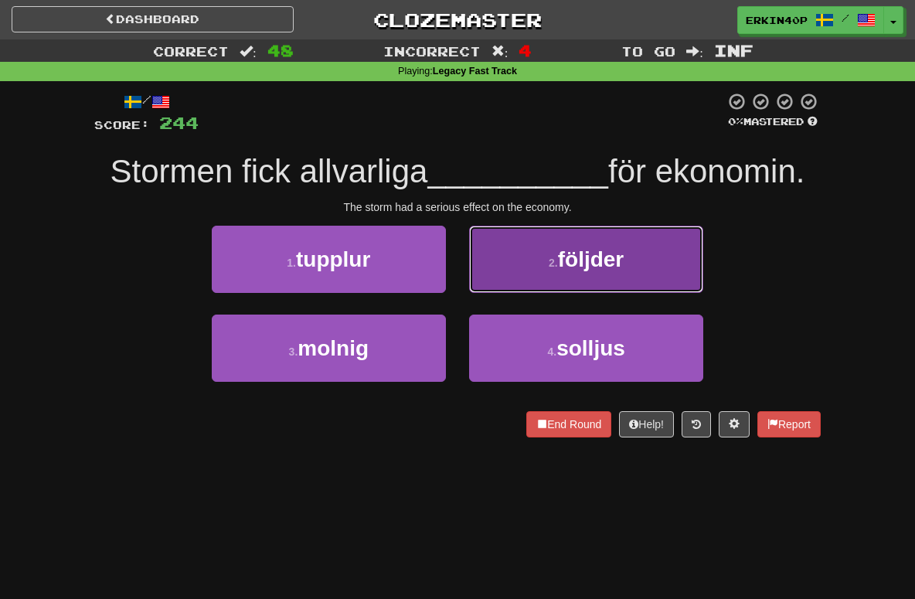
click at [566, 263] on span "följder" at bounding box center [591, 259] width 66 height 24
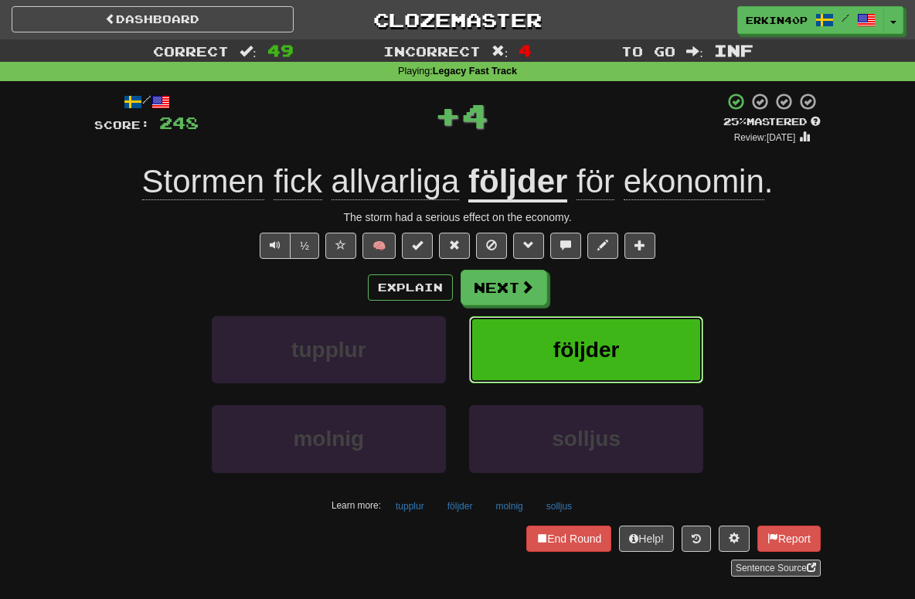
click at [574, 370] on button "följder" at bounding box center [586, 349] width 234 height 67
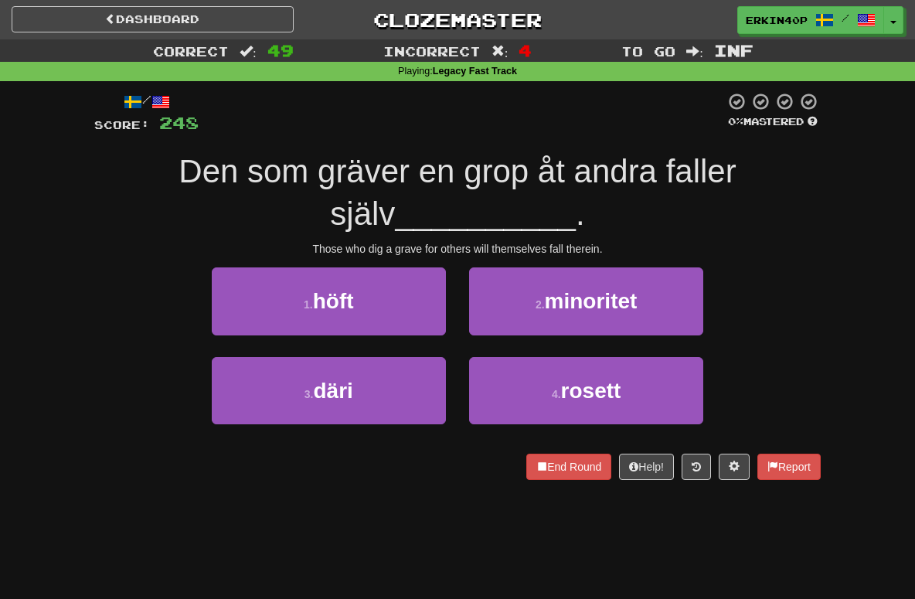
click at [584, 246] on div "Those who dig a grave for others will themselves fall therein." at bounding box center [457, 248] width 726 height 15
click at [580, 254] on div at bounding box center [580, 254] width 0 height 0
click at [626, 261] on div "/ Score: 248 0 % Mastered Den som gräver en grop åt andra faller själv ________…" at bounding box center [457, 285] width 726 height 387
click at [580, 254] on div at bounding box center [580, 254] width 0 height 0
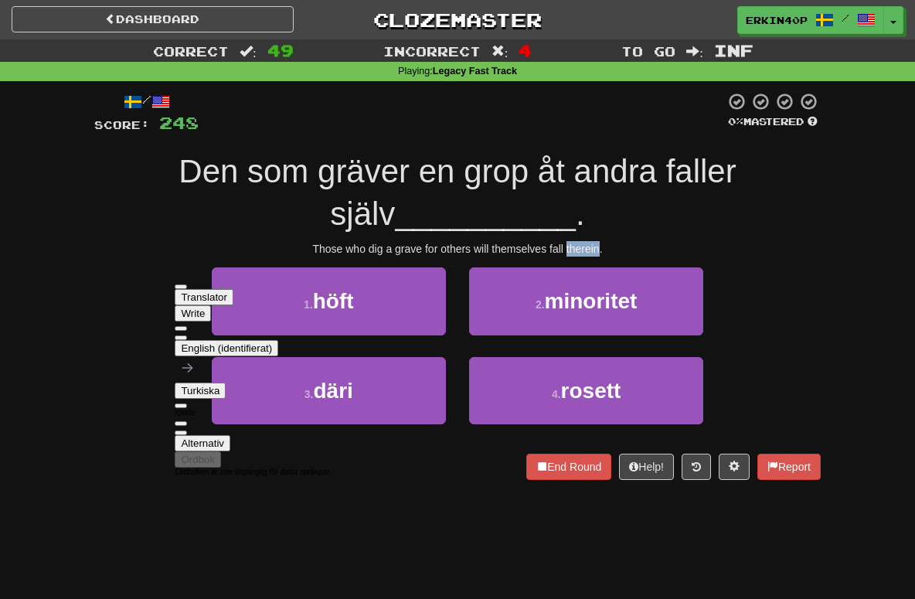
click at [630, 242] on div "Those who dig a grave for others will themselves fall therein." at bounding box center [457, 248] width 726 height 15
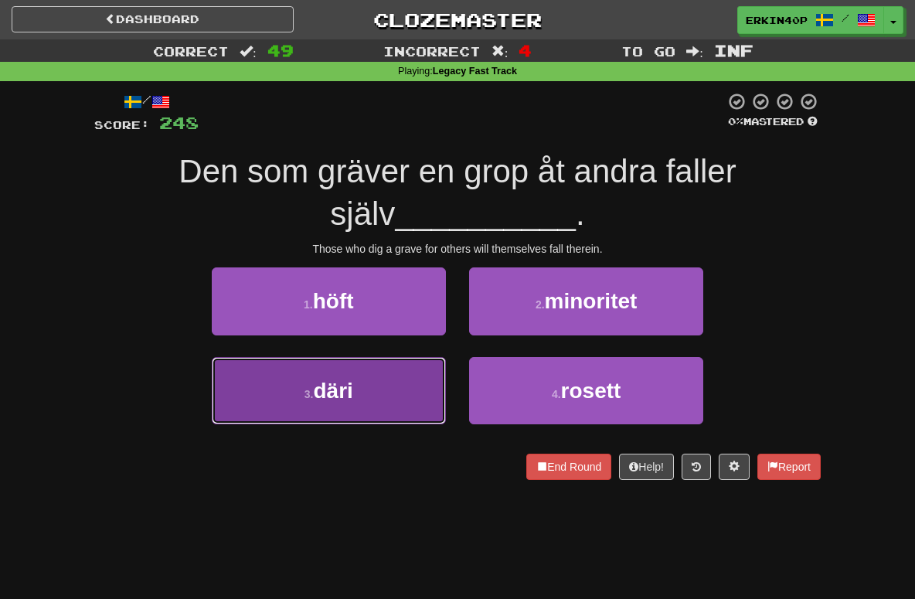
click at [437, 361] on button "3 . däri" at bounding box center [329, 390] width 234 height 67
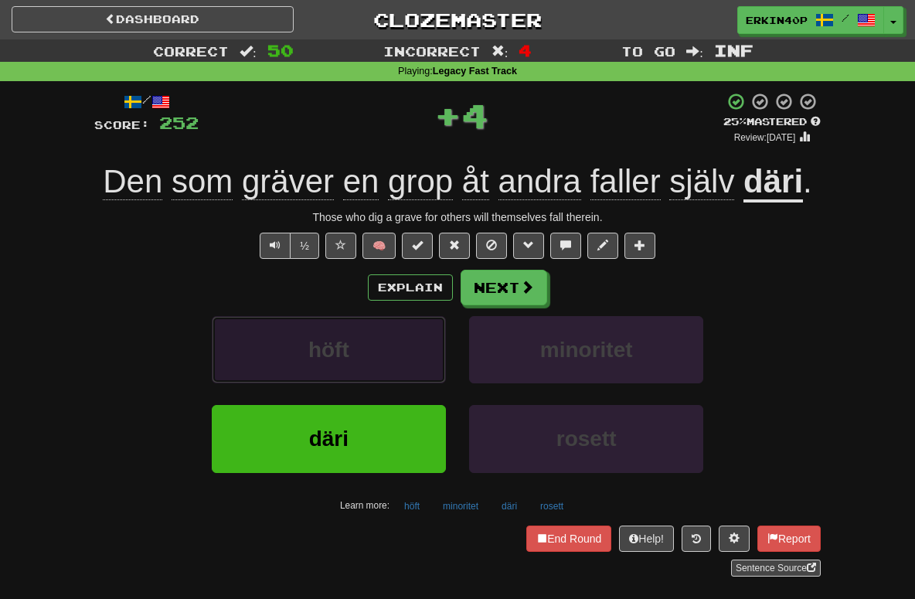
click at [420, 375] on button "höft" at bounding box center [329, 349] width 234 height 67
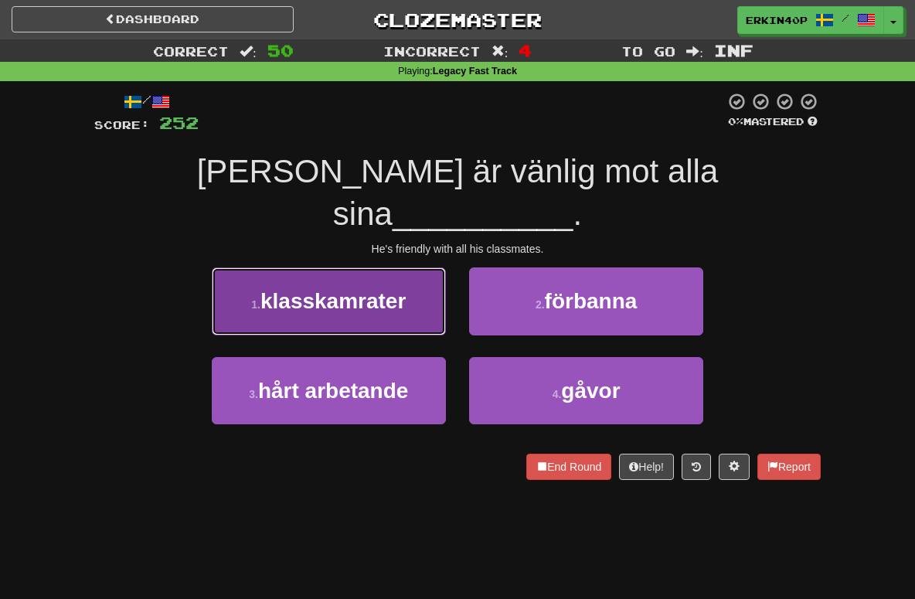
click at [378, 289] on span "klasskamrater" at bounding box center [332, 301] width 145 height 24
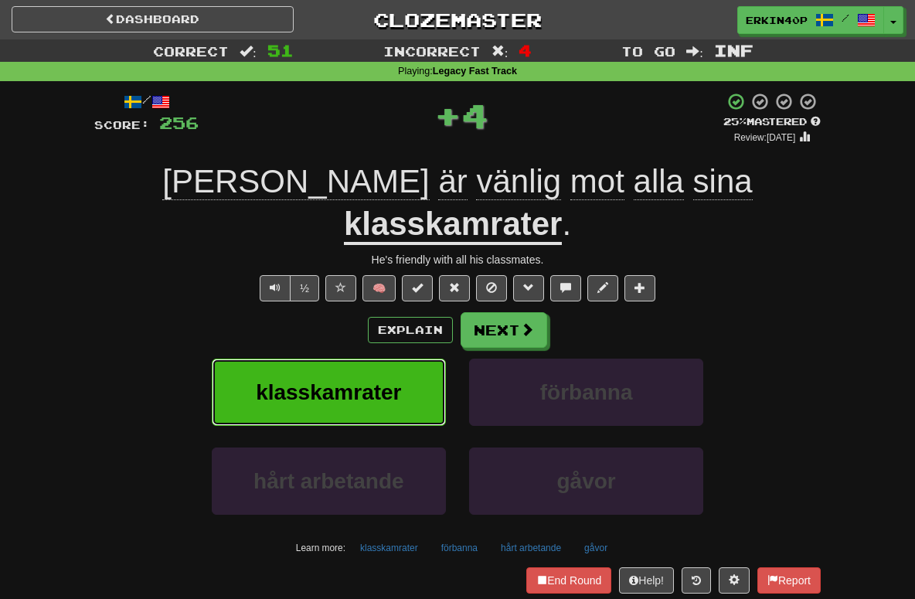
click at [370, 380] on span "klasskamrater" at bounding box center [328, 392] width 145 height 24
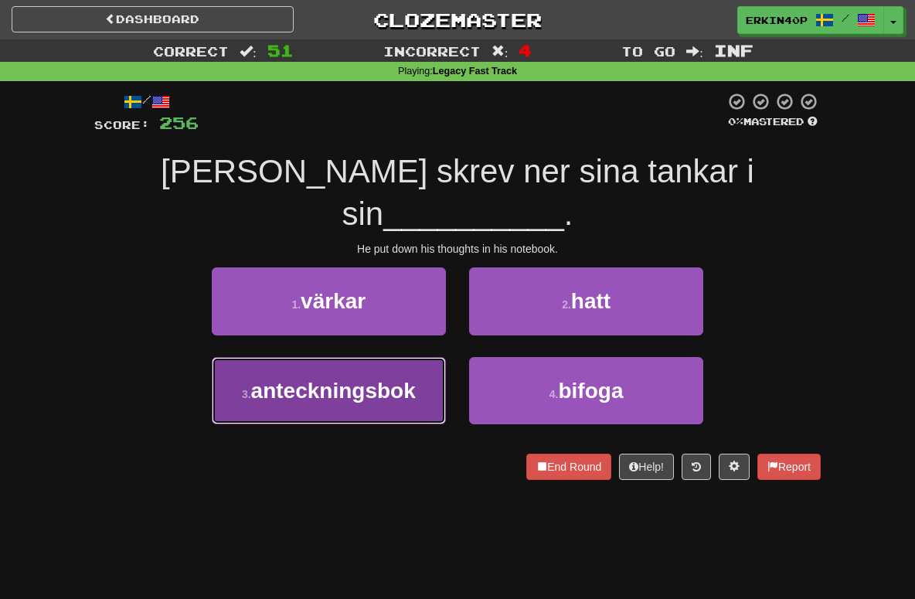
click at [387, 379] on span "anteckningsbok" at bounding box center [333, 391] width 165 height 24
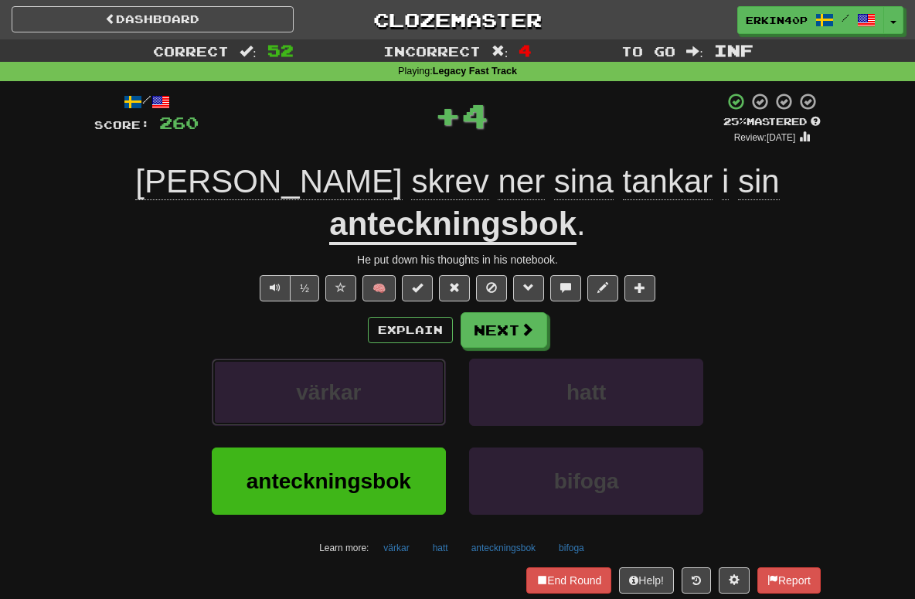
click at [387, 359] on button "värkar" at bounding box center [329, 392] width 234 height 67
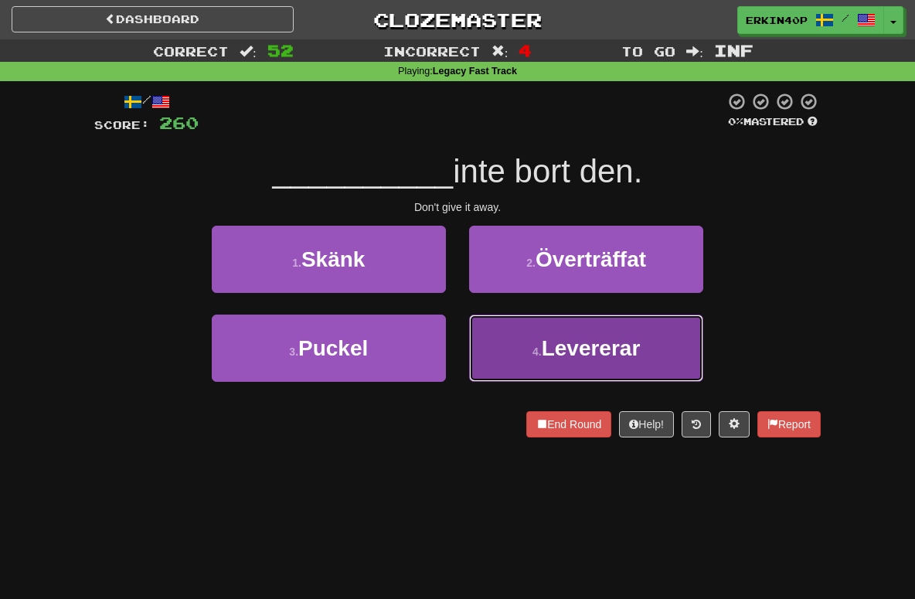
click at [519, 335] on button "4 . Levererar" at bounding box center [586, 347] width 234 height 67
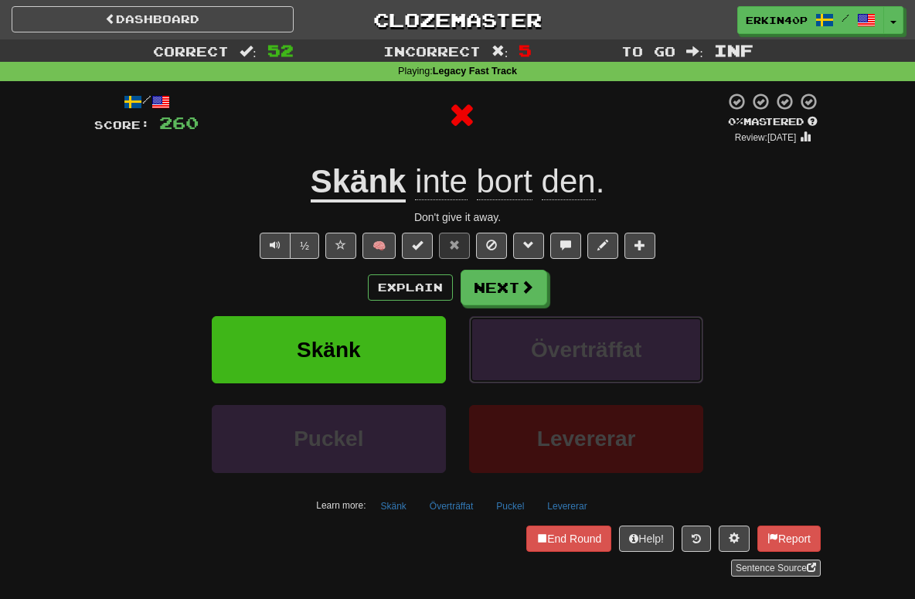
click at [519, 335] on button "Överträffat" at bounding box center [586, 349] width 234 height 67
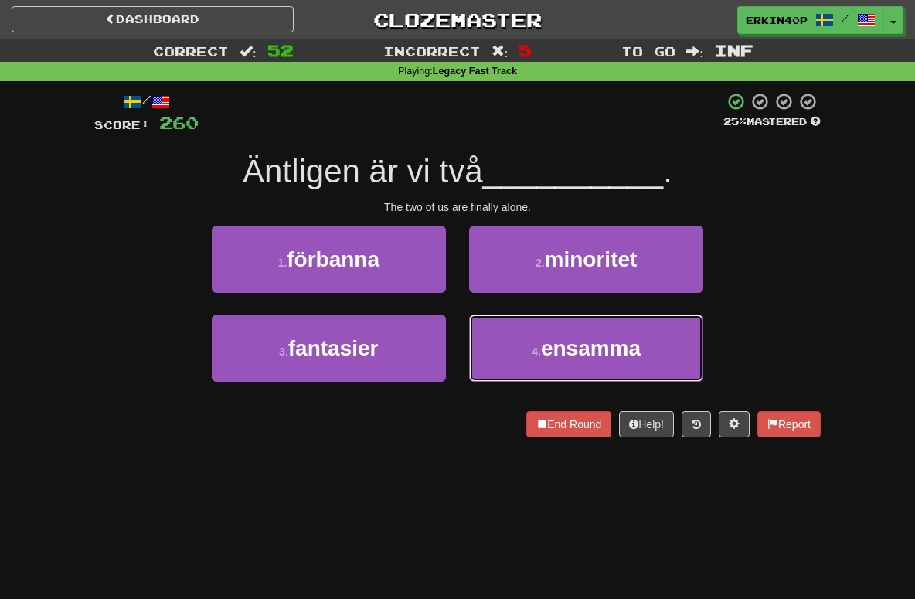
click at [519, 335] on button "4 . ensamma" at bounding box center [586, 347] width 234 height 67
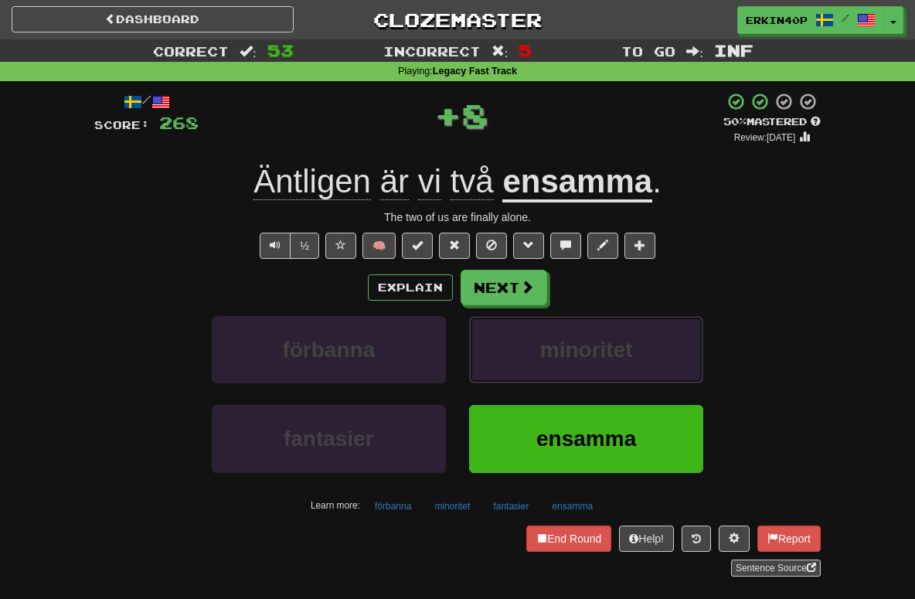
click at [519, 335] on button "minoritet" at bounding box center [586, 349] width 234 height 67
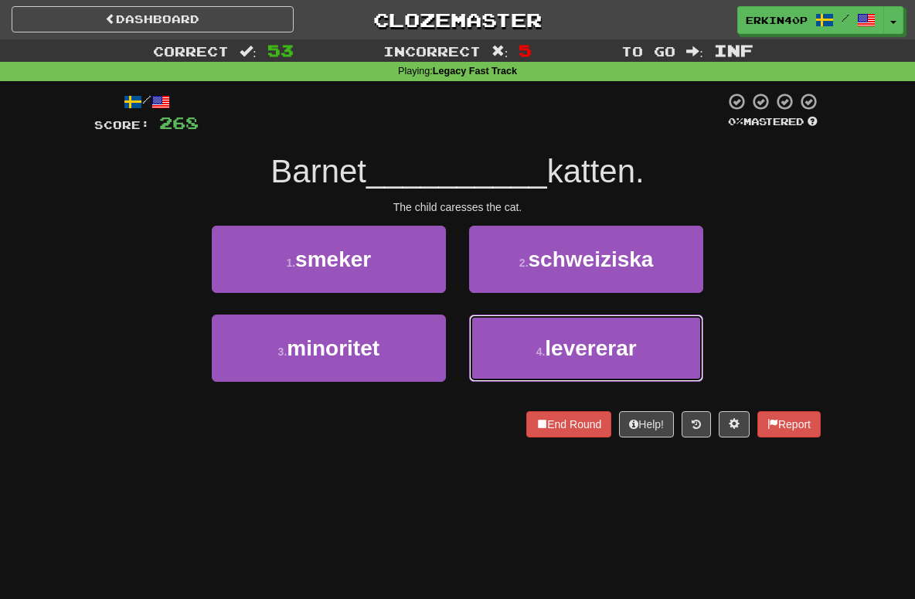
click at [519, 335] on button "4 . levererar" at bounding box center [586, 347] width 234 height 67
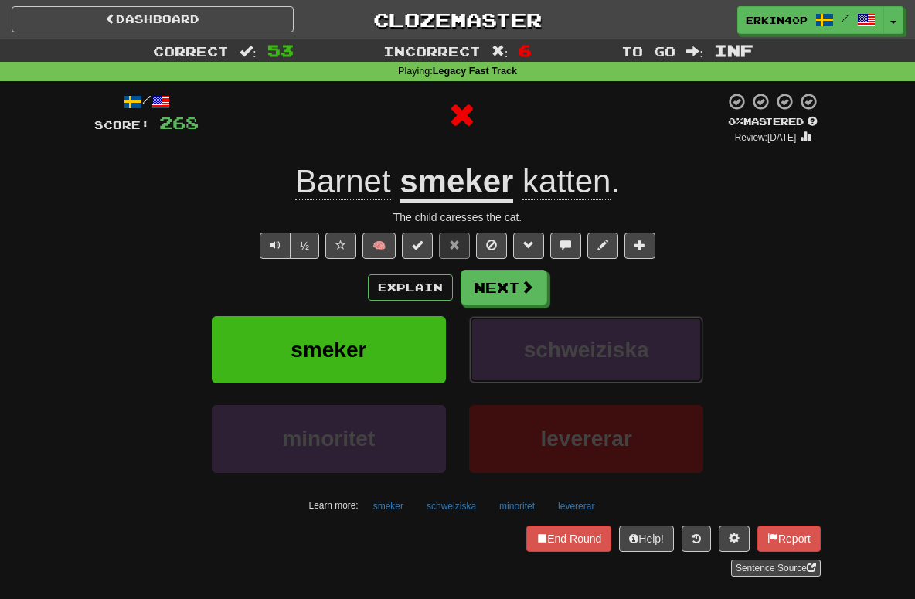
click at [519, 335] on button "schweiziska" at bounding box center [586, 349] width 234 height 67
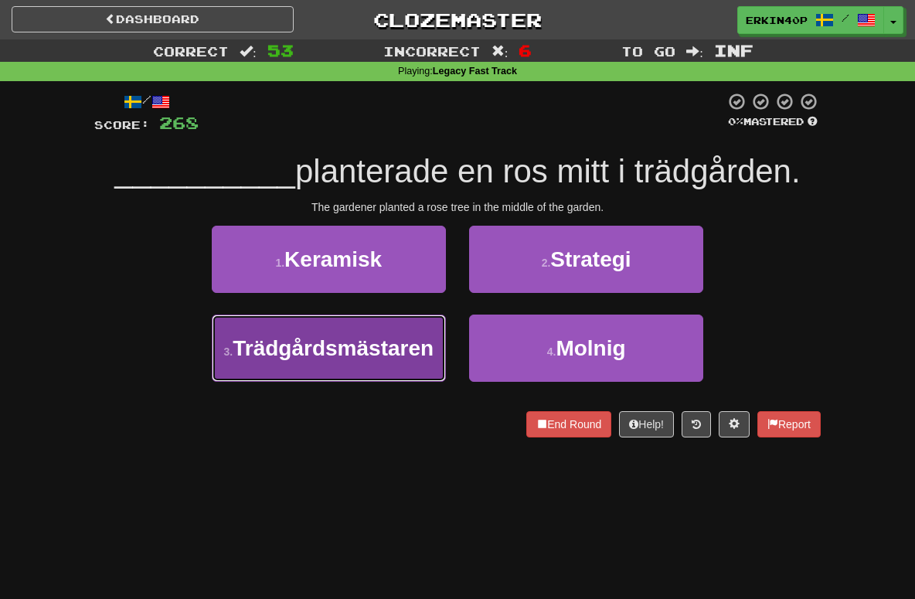
click at [391, 338] on span "Trädgårdsmästaren" at bounding box center [333, 348] width 201 height 24
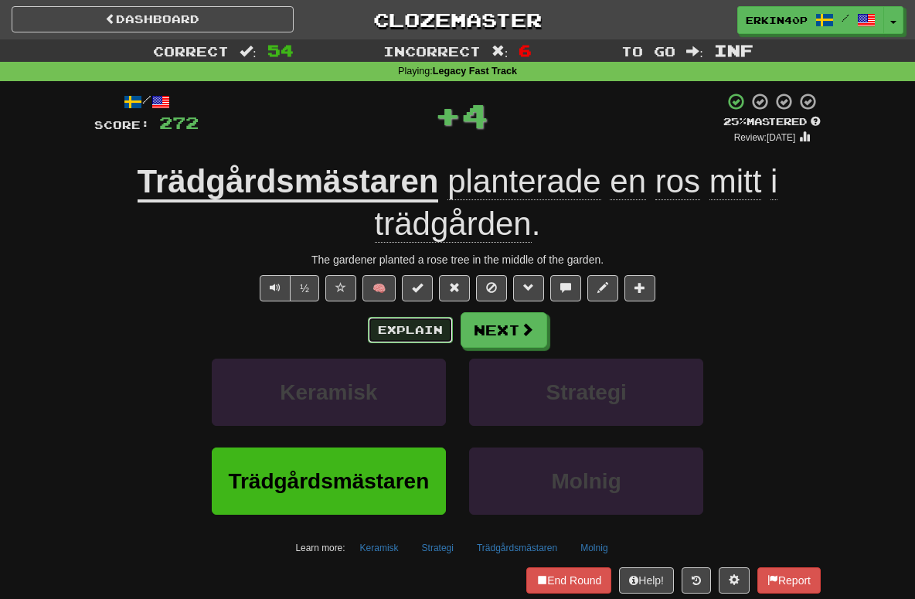
click at [391, 338] on button "Explain" at bounding box center [410, 330] width 85 height 26
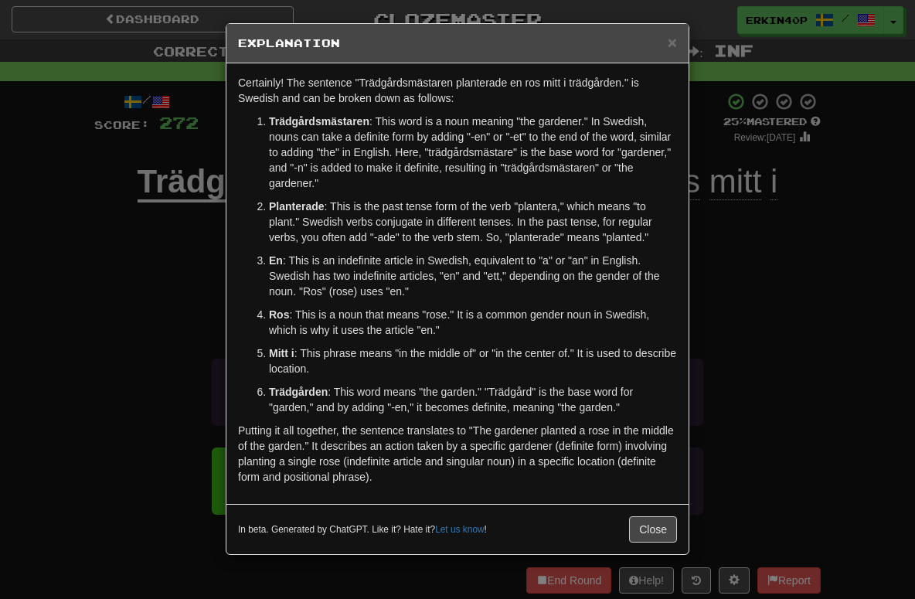
click at [144, 362] on div "× Explanation Certainly! The sentence "Trädgårdsmästaren planterade en ros mitt…" at bounding box center [457, 299] width 915 height 599
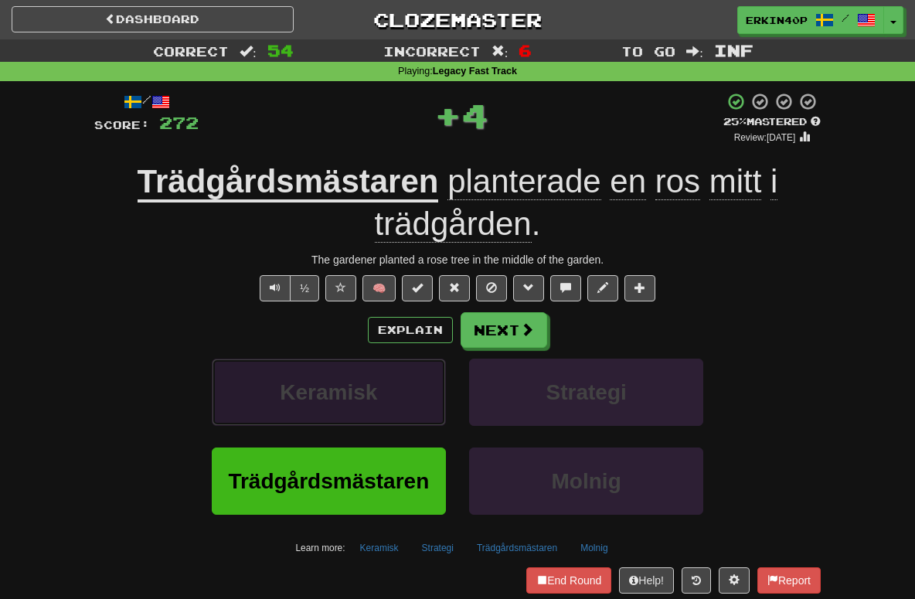
click at [323, 410] on button "Keramisk" at bounding box center [329, 392] width 234 height 67
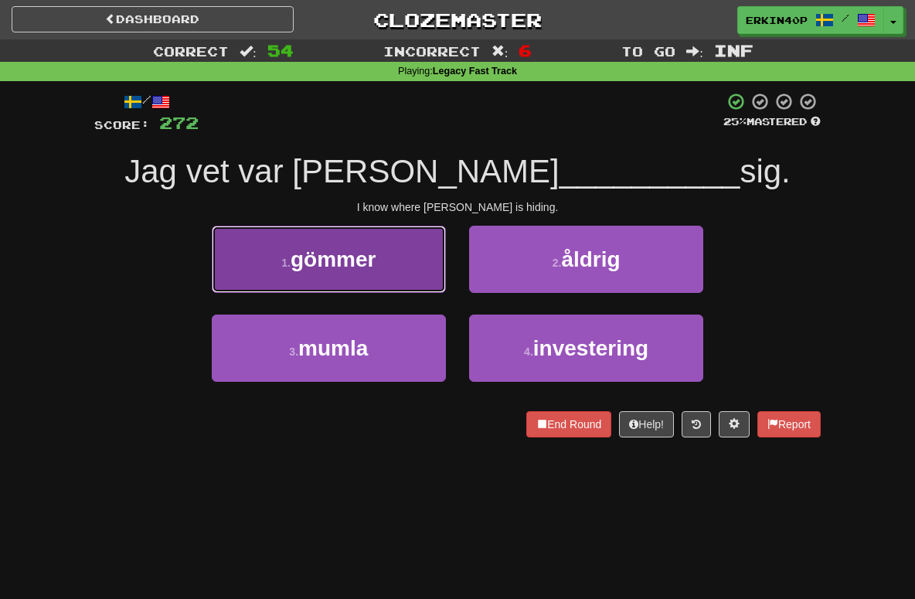
click at [335, 284] on button "1 . gömmer" at bounding box center [329, 259] width 234 height 67
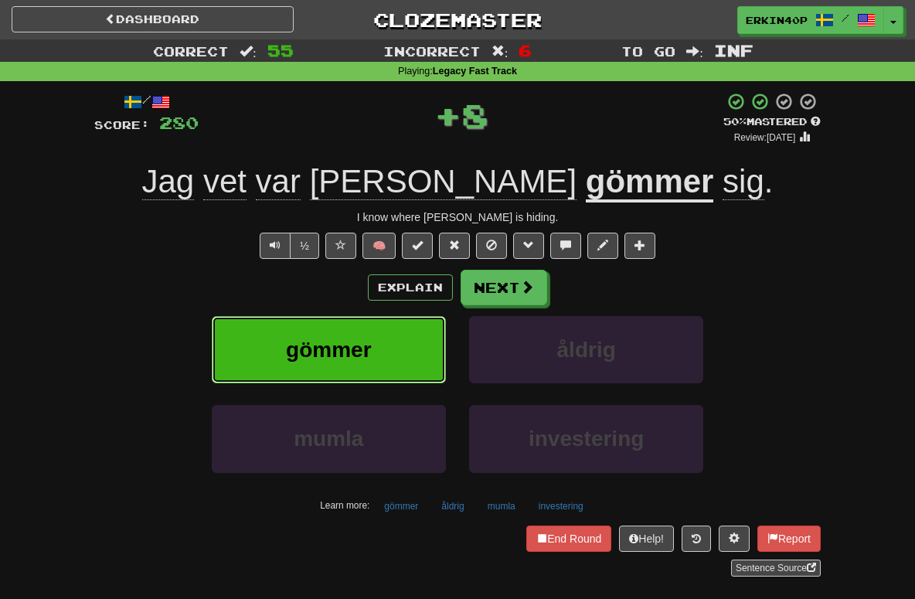
click at [334, 359] on span "gömmer" at bounding box center [328, 350] width 85 height 24
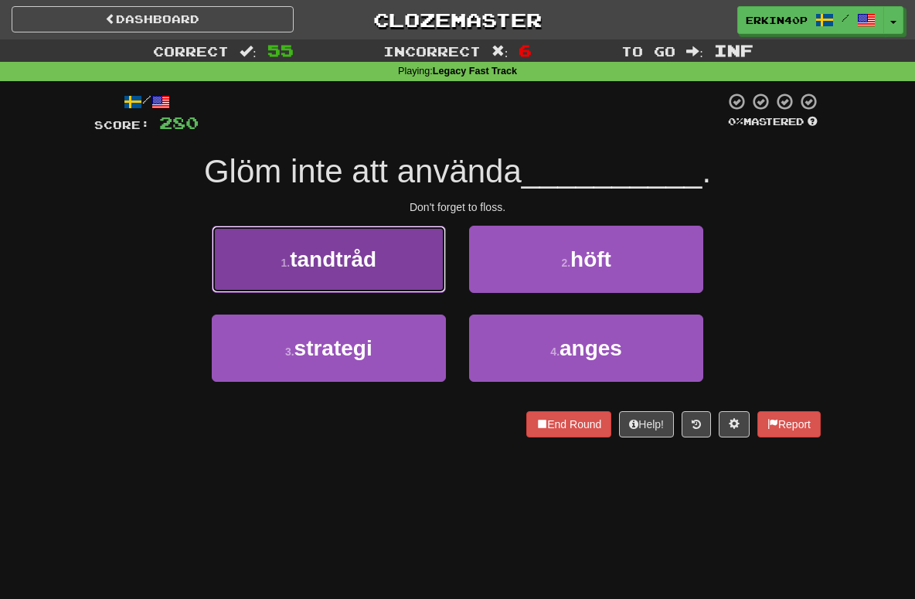
click at [410, 272] on button "1 . tandtråd" at bounding box center [329, 259] width 234 height 67
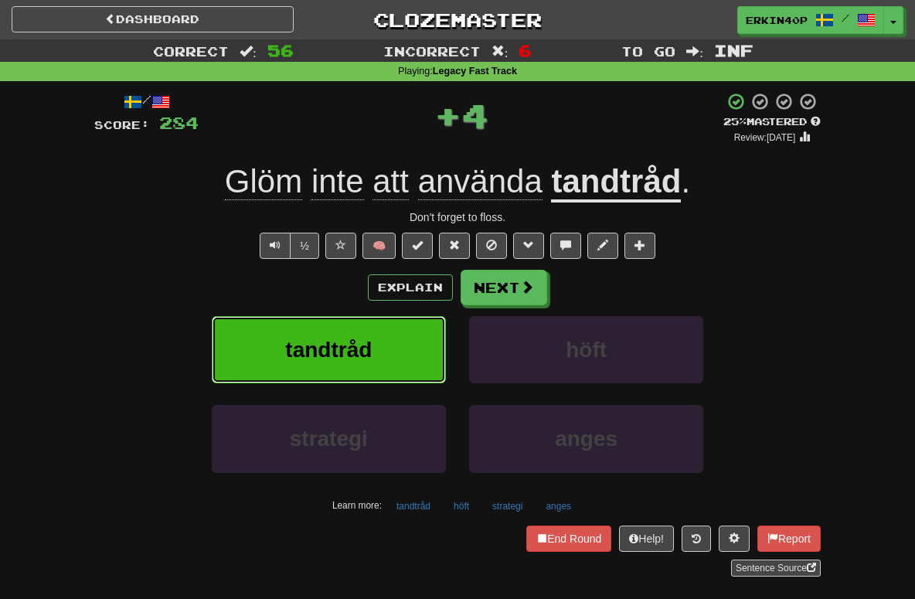
click at [405, 337] on button "tandtråd" at bounding box center [329, 349] width 234 height 67
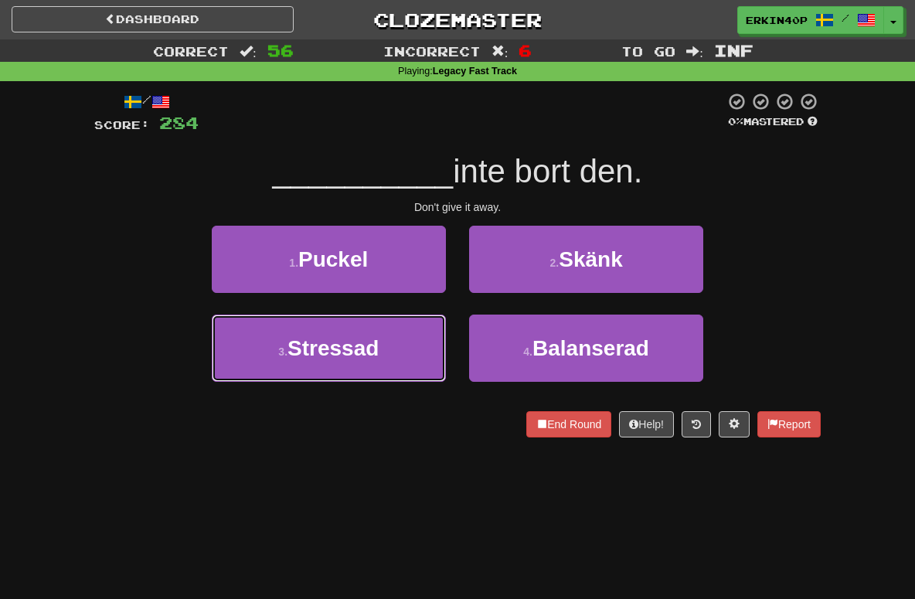
click at [405, 337] on button "3 . Stressad" at bounding box center [329, 347] width 234 height 67
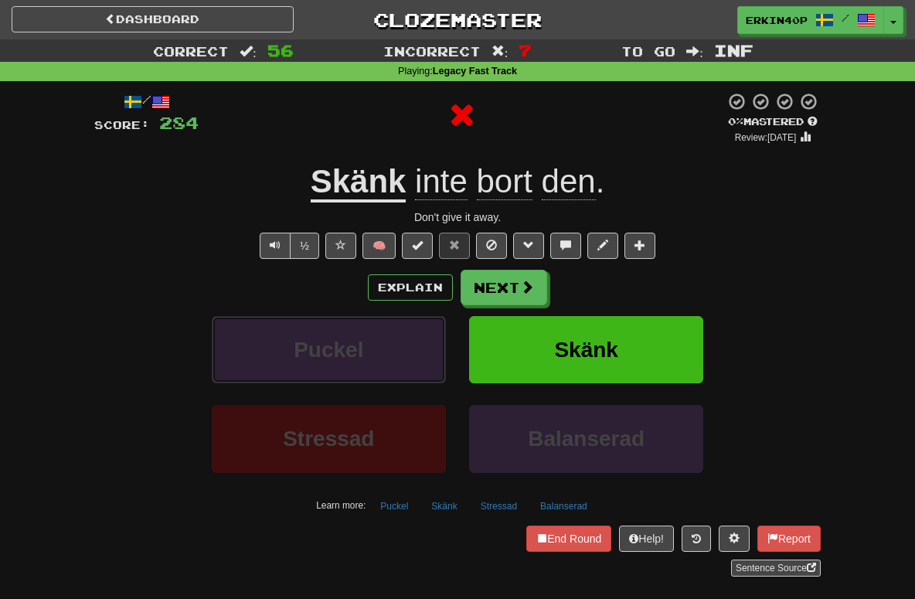
click at [405, 337] on button "Puckel" at bounding box center [329, 349] width 234 height 67
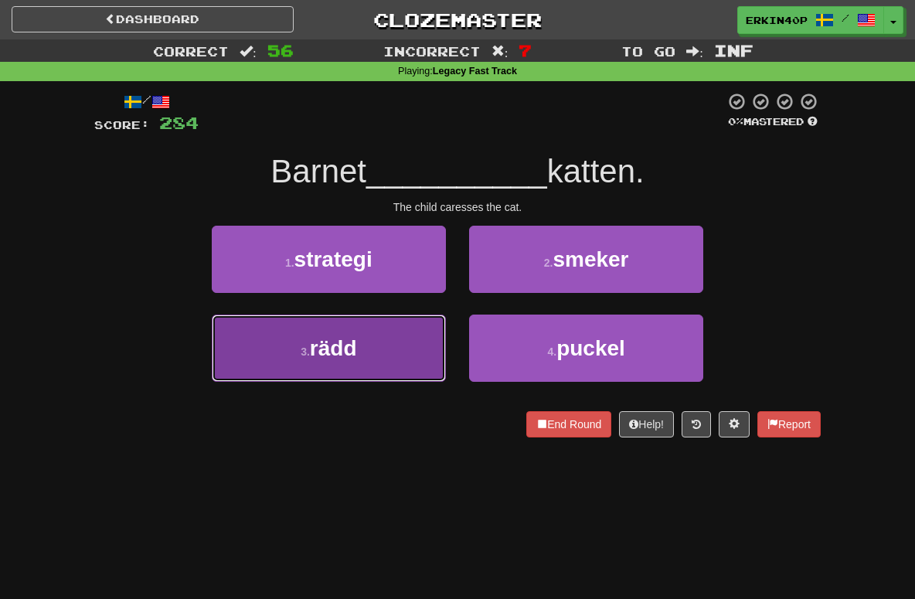
click at [421, 353] on button "3 . rädd" at bounding box center [329, 347] width 234 height 67
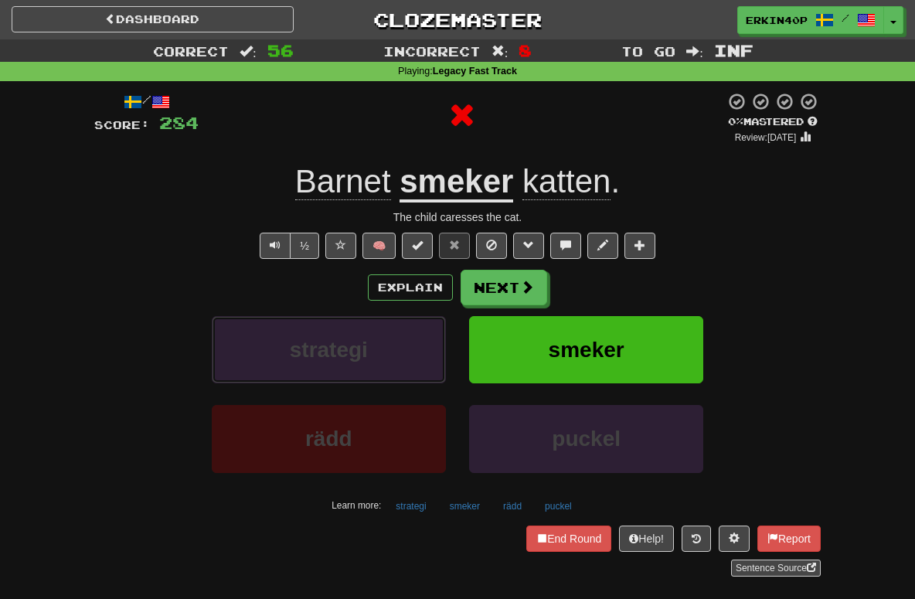
click at [421, 353] on button "strategi" at bounding box center [329, 349] width 234 height 67
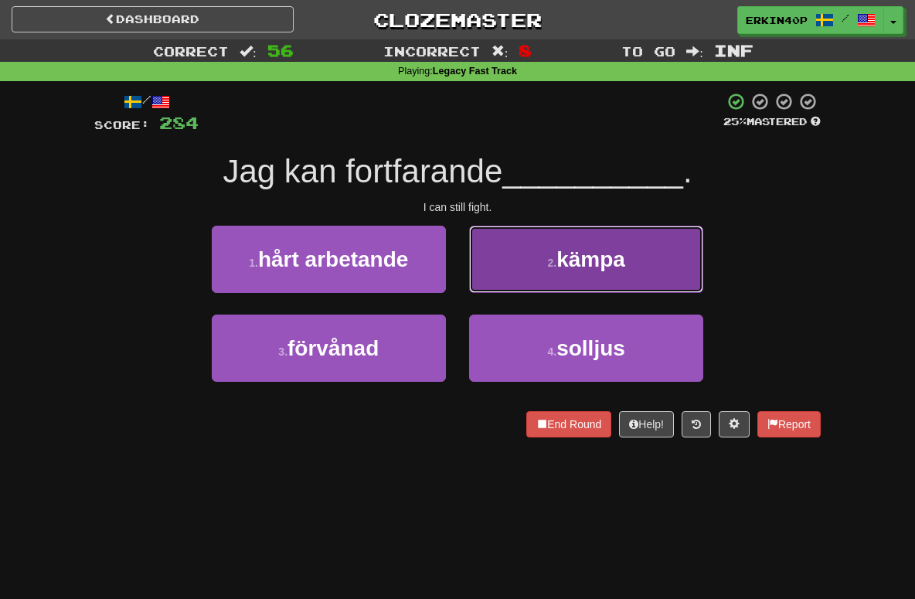
click at [546, 272] on button "2 . kämpa" at bounding box center [586, 259] width 234 height 67
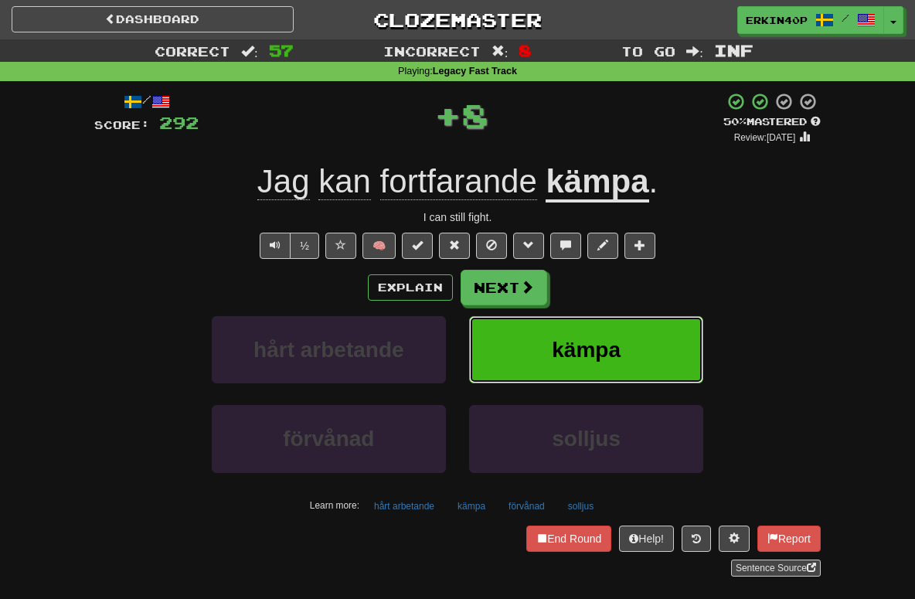
click at [549, 335] on button "kämpa" at bounding box center [586, 349] width 234 height 67
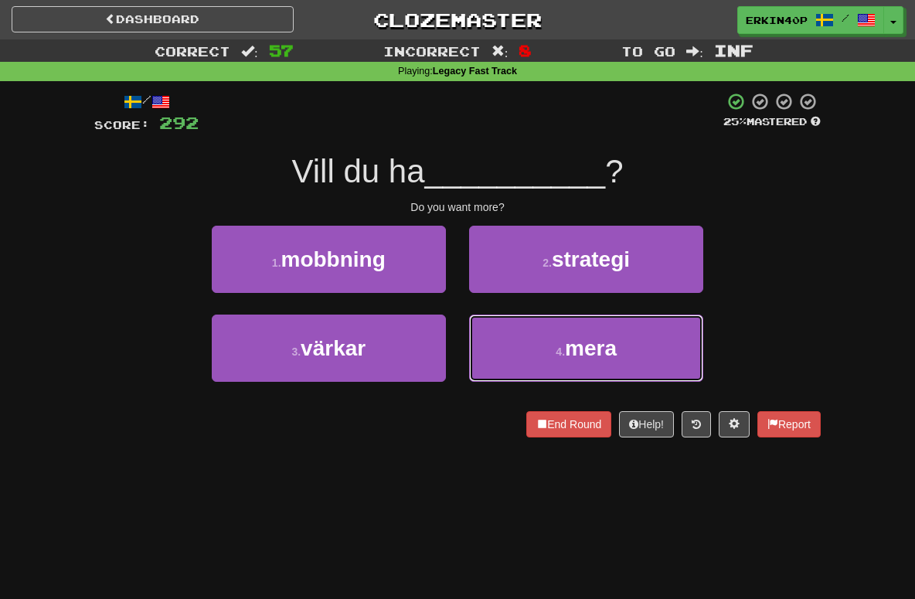
click at [549, 335] on button "4 . mera" at bounding box center [586, 347] width 234 height 67
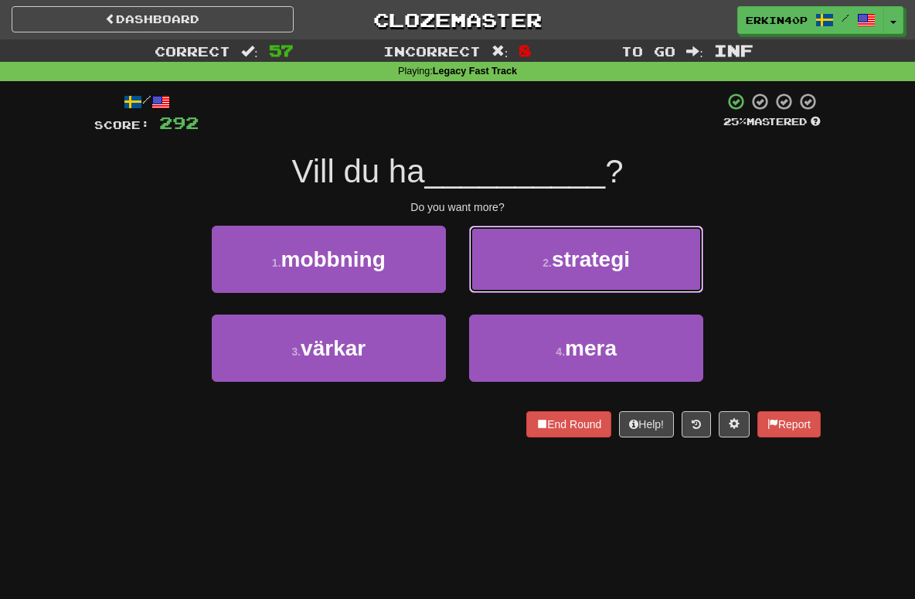
click at [549, 293] on button "2 . strategi" at bounding box center [586, 259] width 234 height 67
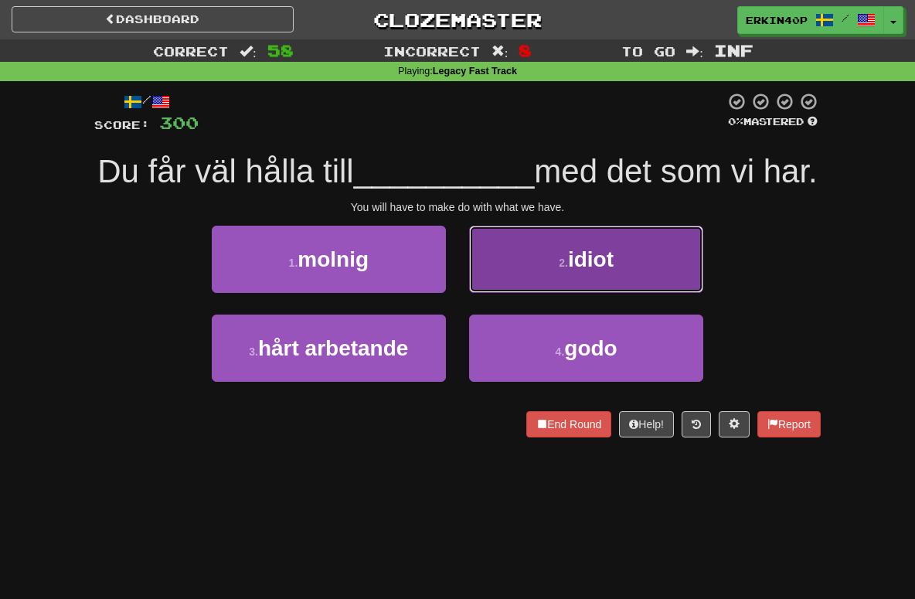
click at [556, 272] on button "2 . idiot" at bounding box center [586, 259] width 234 height 67
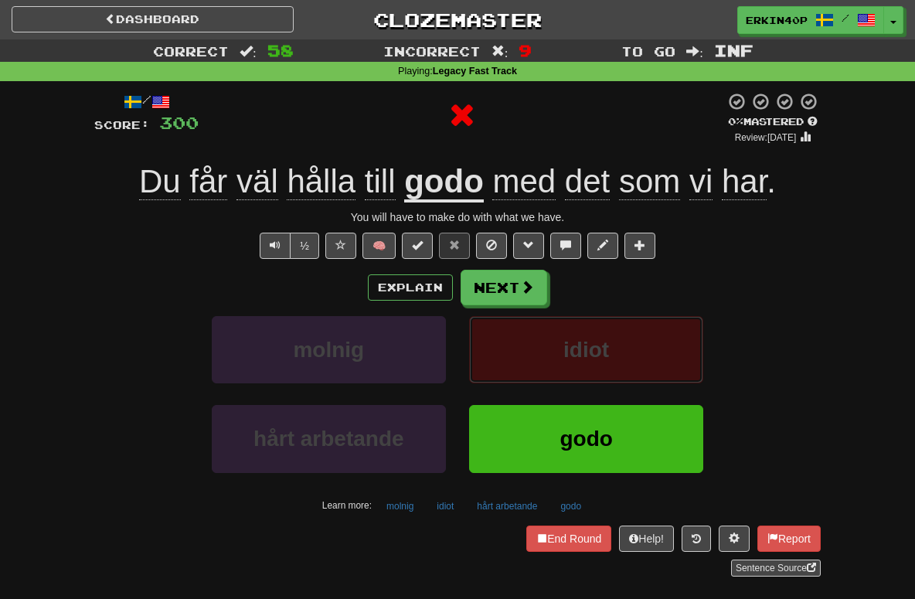
click at [552, 358] on button "idiot" at bounding box center [586, 349] width 234 height 67
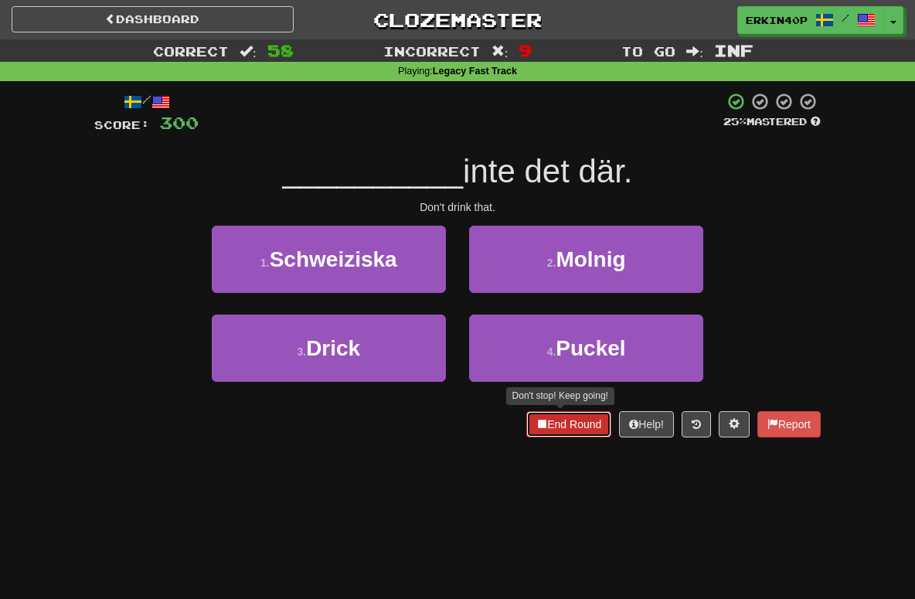
click at [559, 426] on button "End Round" at bounding box center [568, 424] width 85 height 26
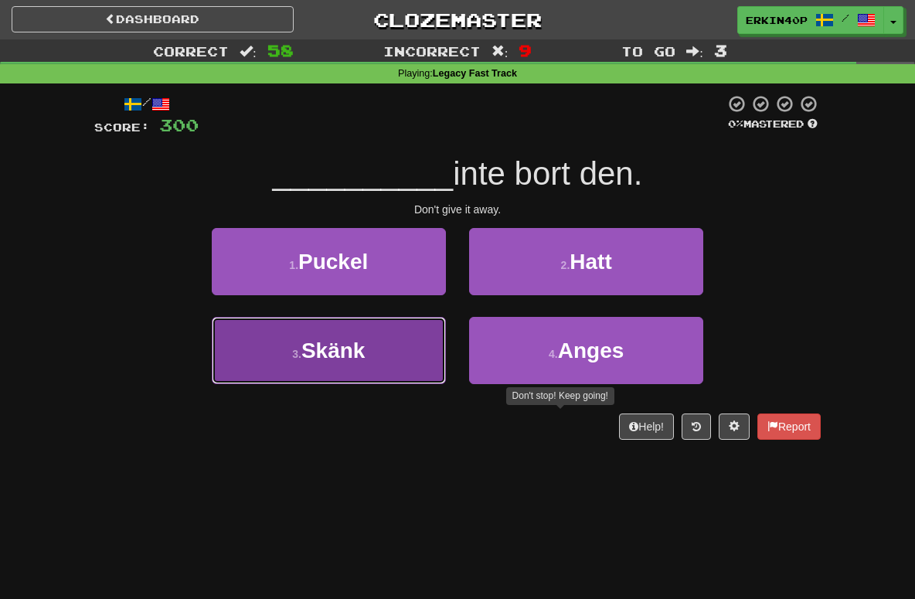
click at [416, 347] on button "3 . Skänk" at bounding box center [329, 350] width 234 height 67
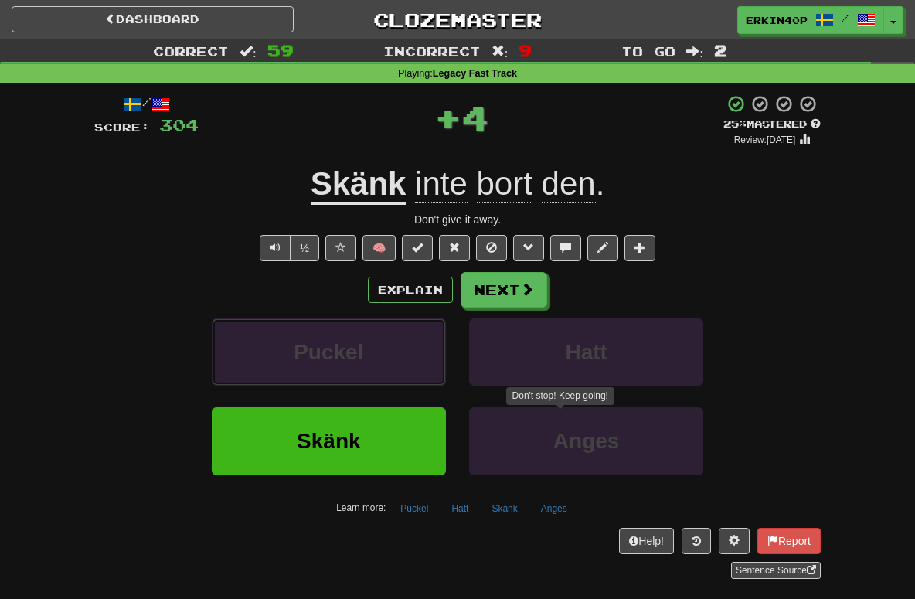
click at [416, 347] on button "Puckel" at bounding box center [329, 351] width 234 height 67
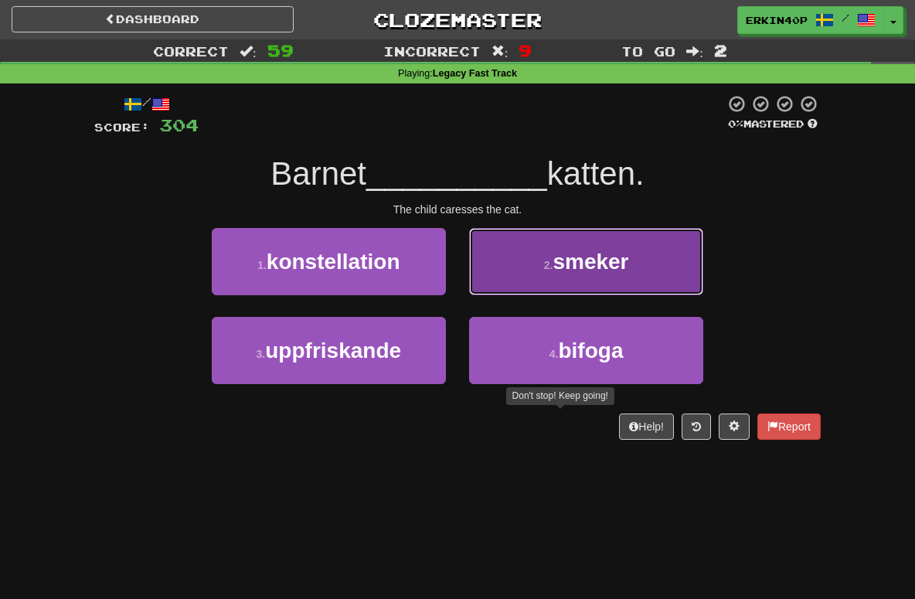
click at [570, 260] on span "smeker" at bounding box center [590, 262] width 76 height 24
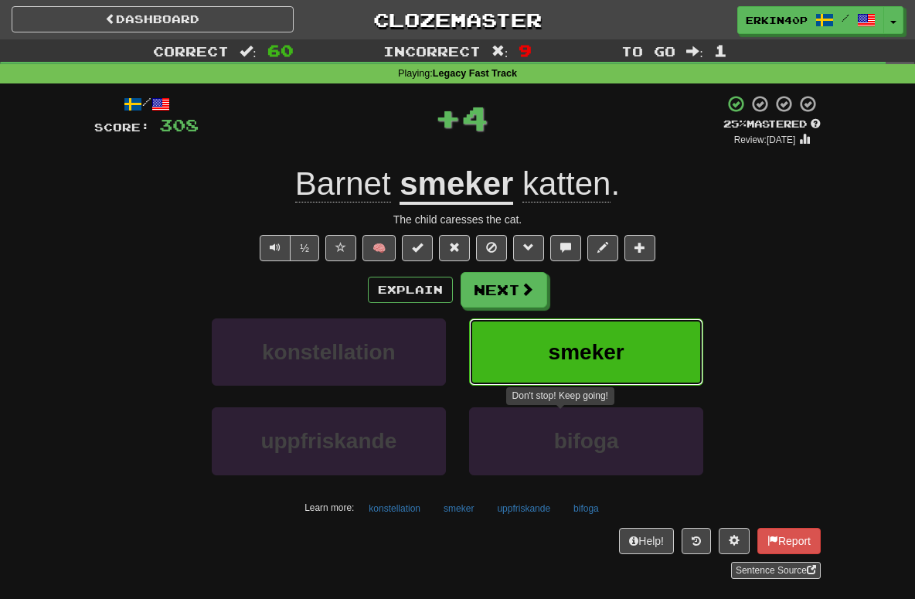
click at [560, 345] on span "smeker" at bounding box center [587, 352] width 76 height 24
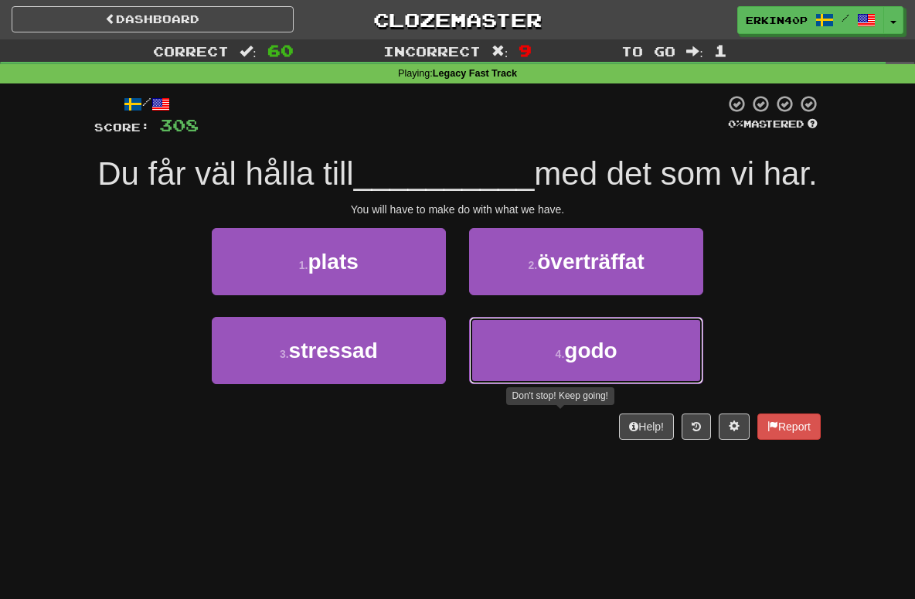
click at [560, 345] on button "4 . godo" at bounding box center [586, 350] width 234 height 67
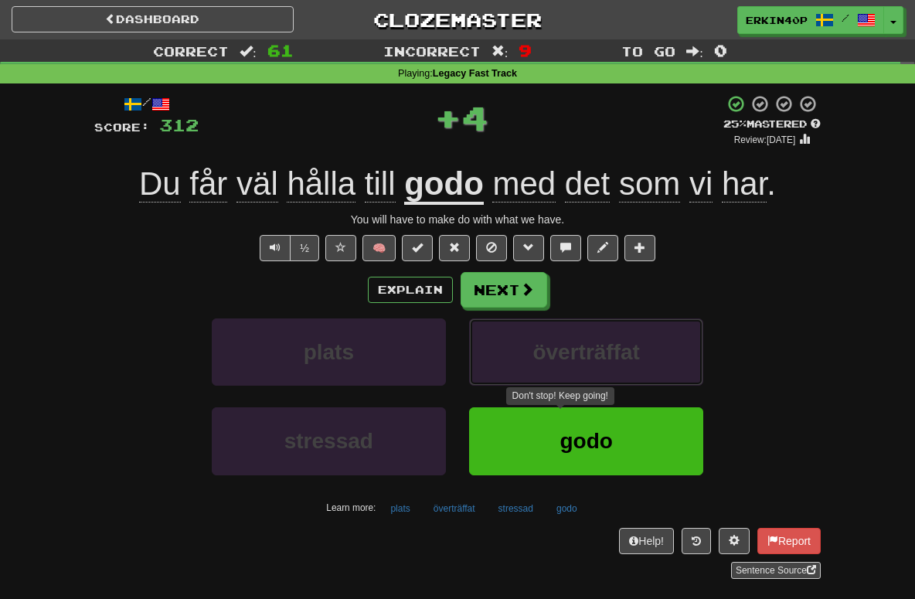
click at [560, 345] on span "överträffat" at bounding box center [585, 352] width 107 height 24
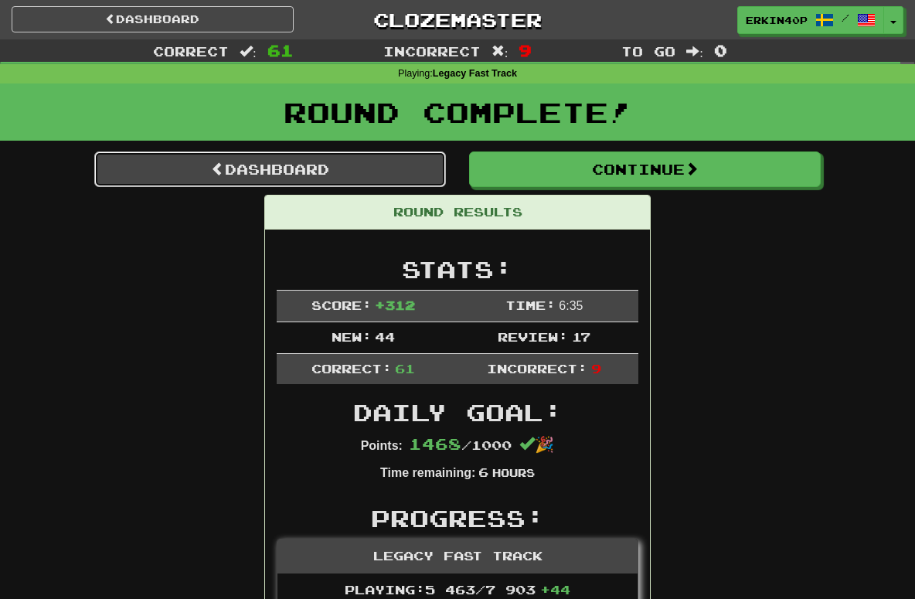
click at [396, 158] on link "Dashboard" at bounding box center [270, 169] width 352 height 36
